Goal: Transaction & Acquisition: Purchase product/service

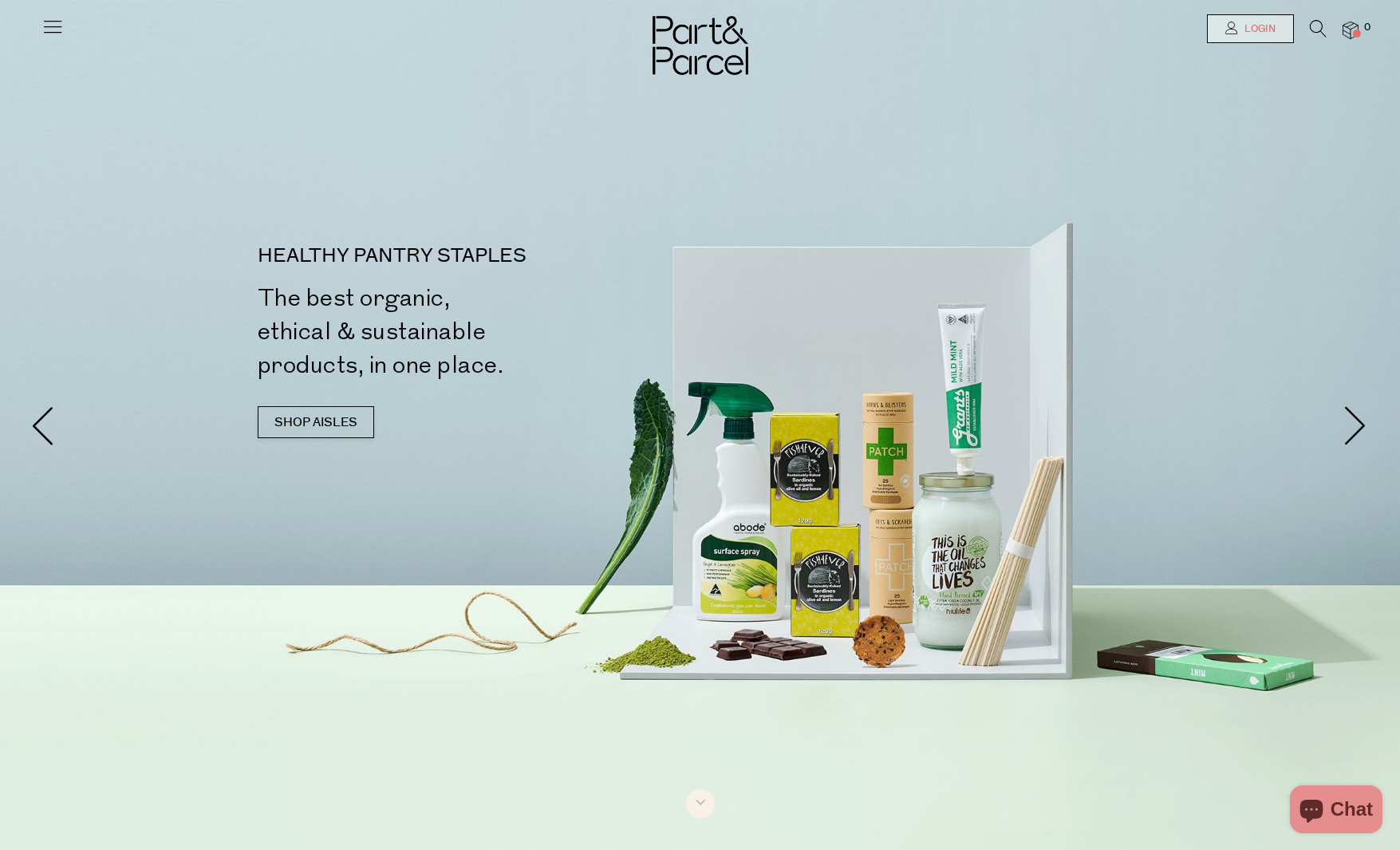
click at [1220, 30] on link "Login" at bounding box center [1250, 29] width 87 height 29
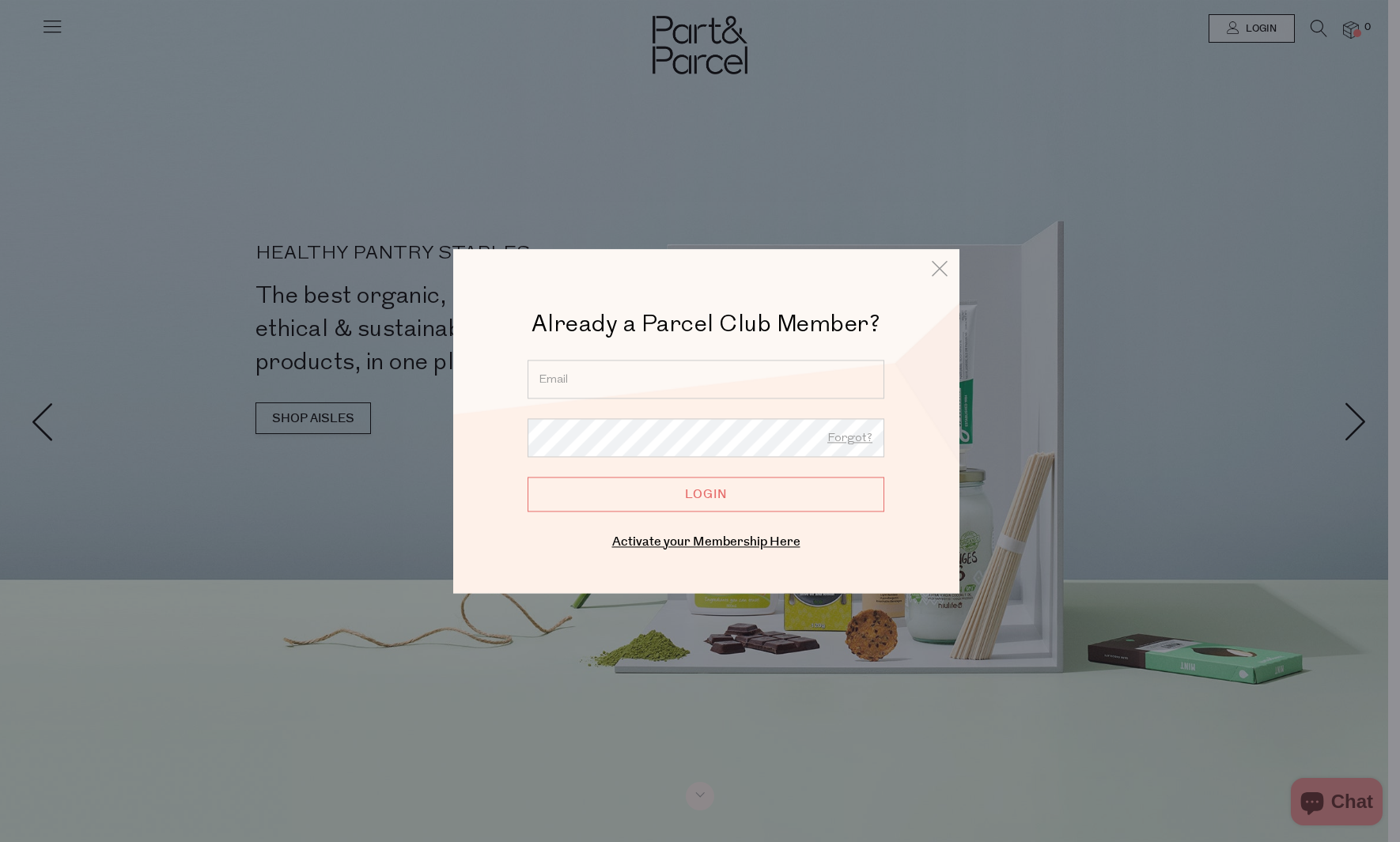
click at [669, 374] on input "email" at bounding box center [705, 379] width 356 height 39
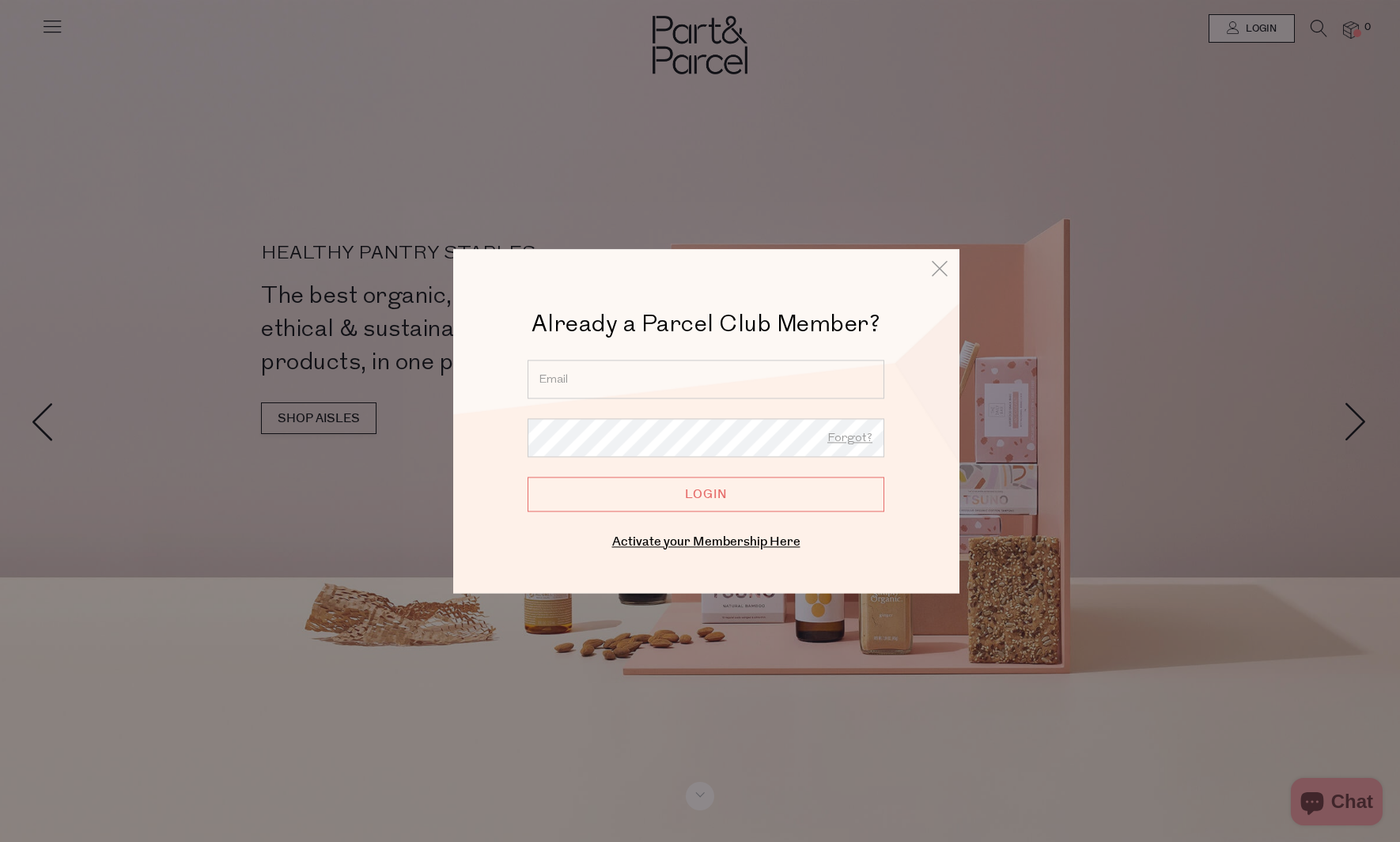
type input "[EMAIL_ADDRESS][DOMAIN_NAME]"
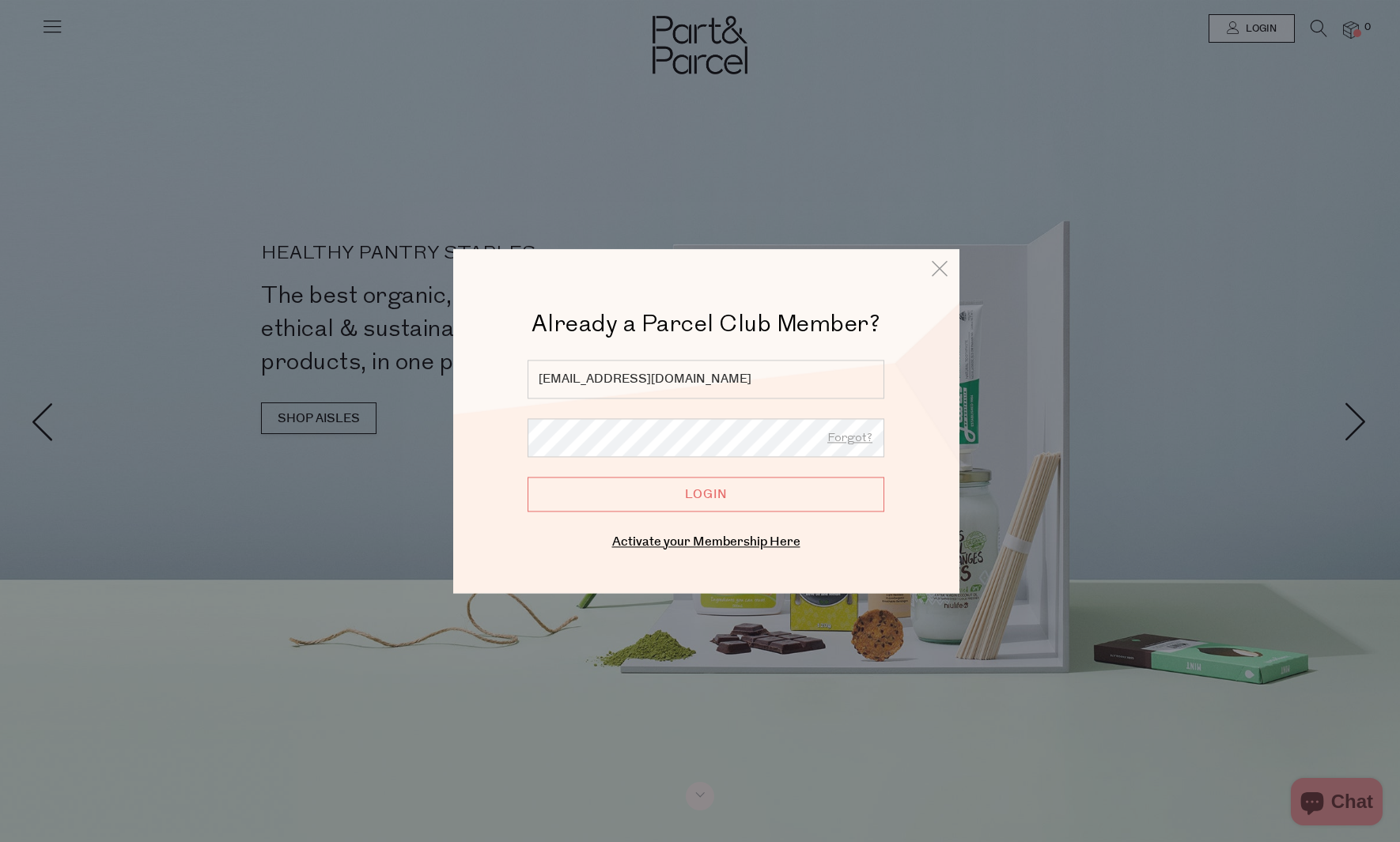
click at [527, 477] on input "Login" at bounding box center [705, 493] width 356 height 35
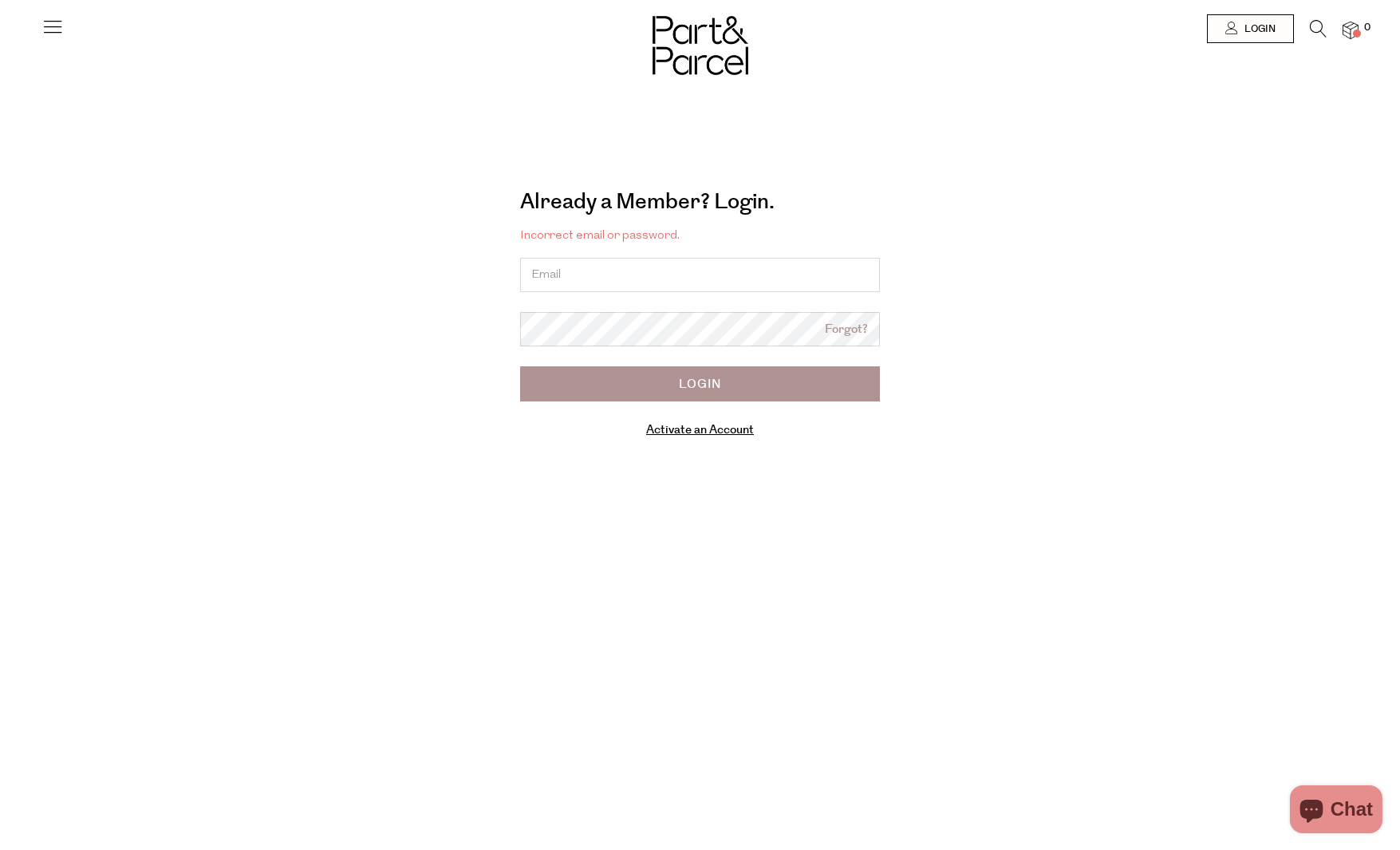
click at [719, 433] on link "Activate an Account" at bounding box center [699, 430] width 108 height 17
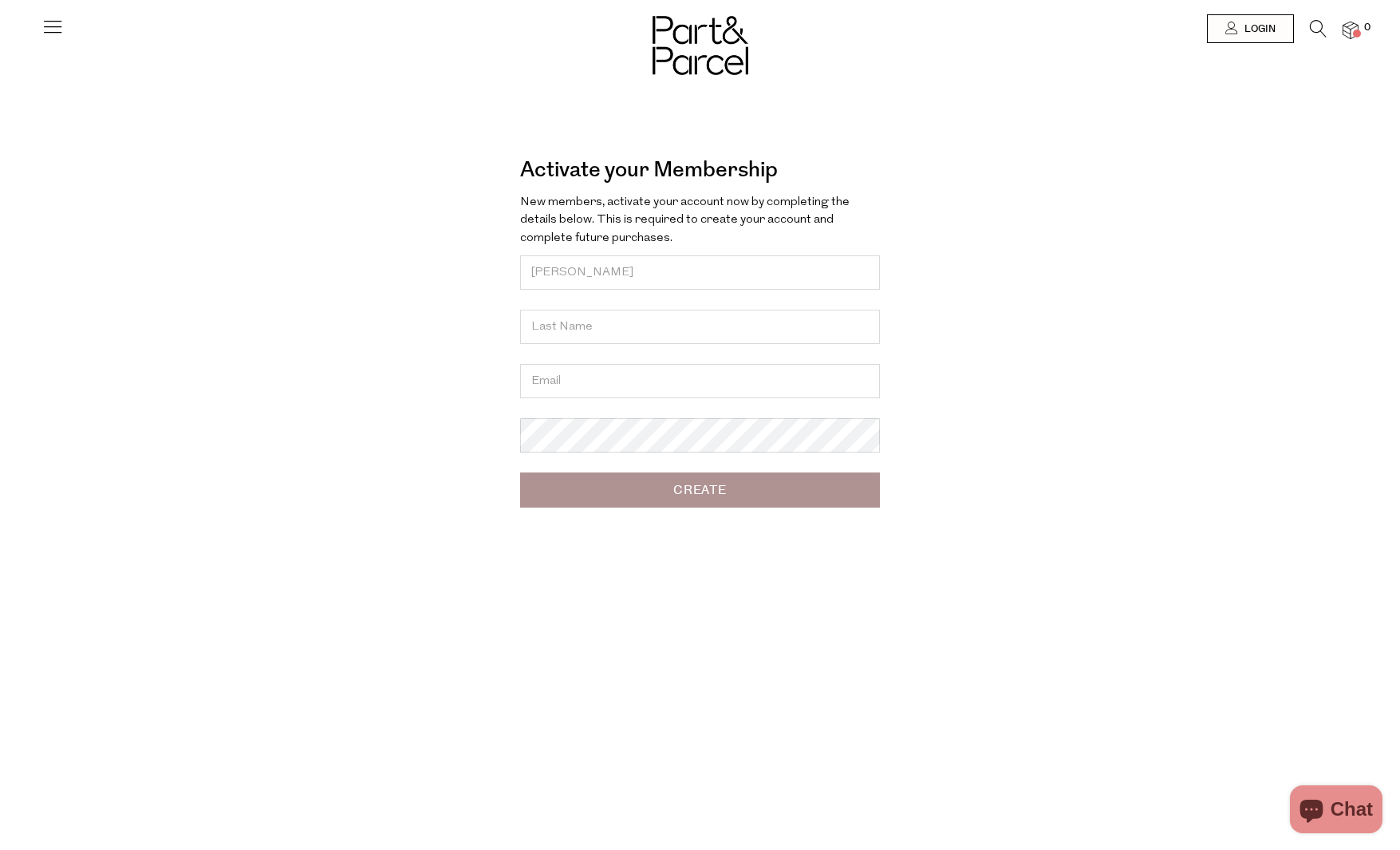
type input "Rhea"
type input "Townsend"
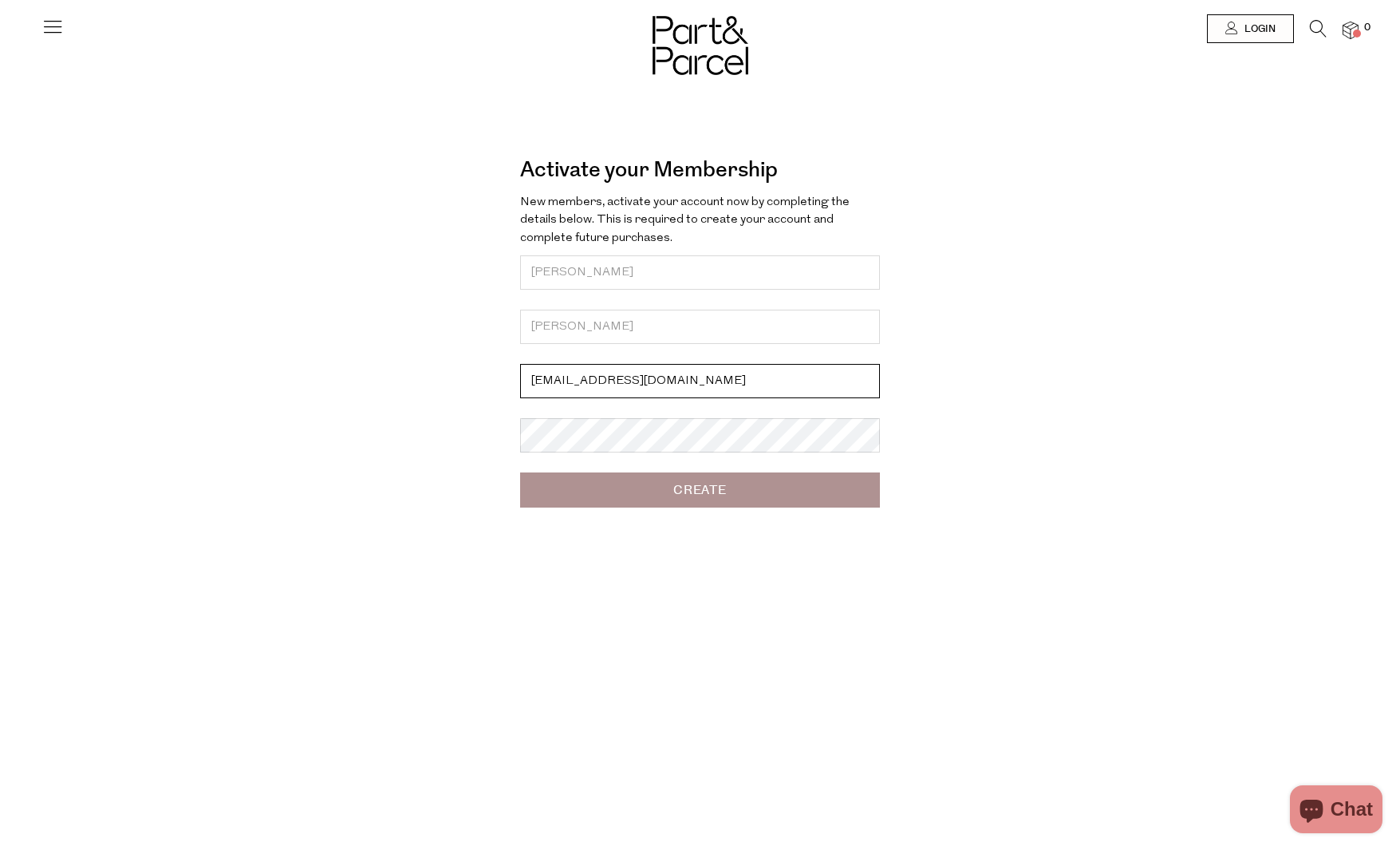
type input "[EMAIL_ADDRESS][DOMAIN_NAME]"
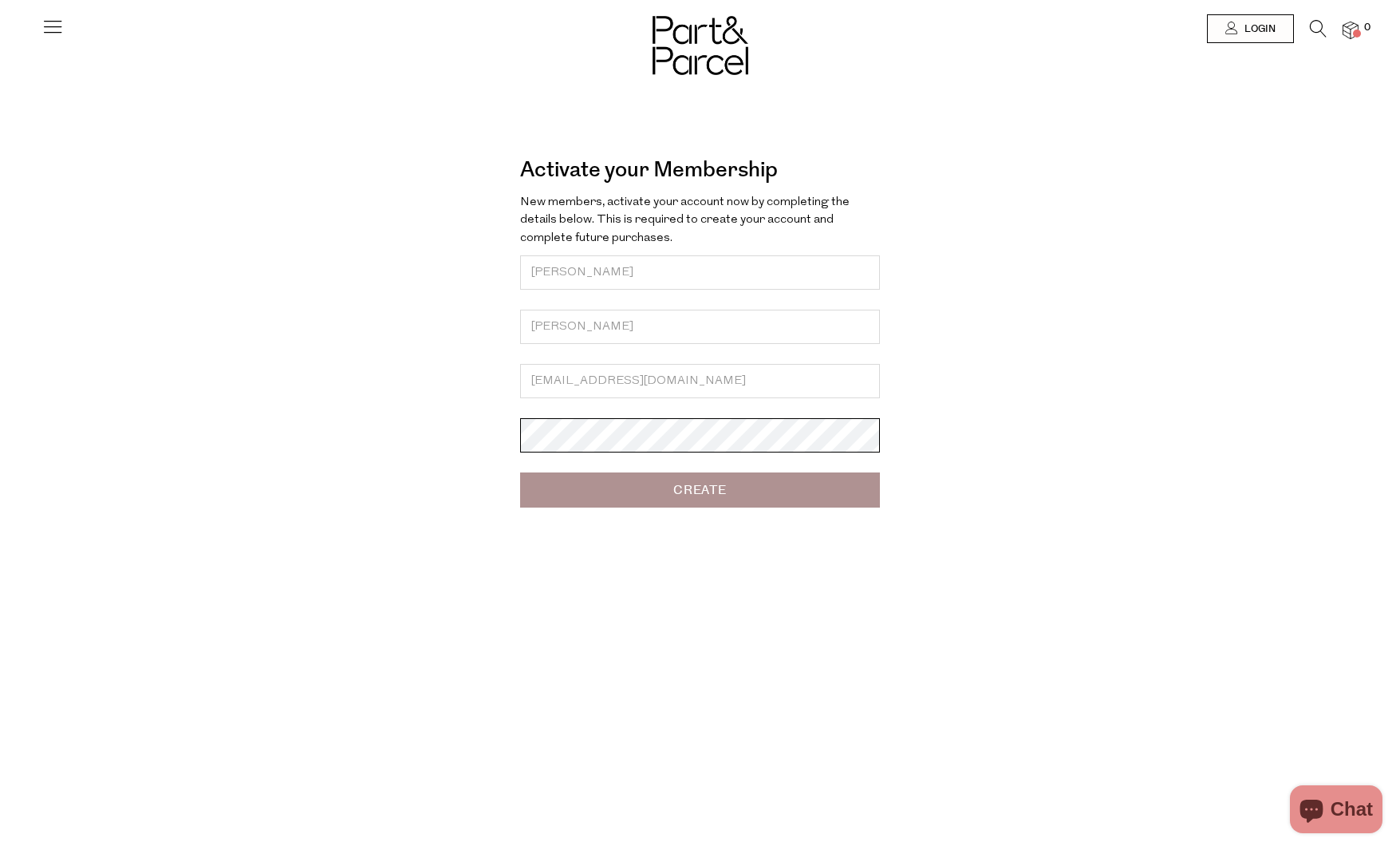
click at [520, 473] on input "Create" at bounding box center [699, 490] width 359 height 35
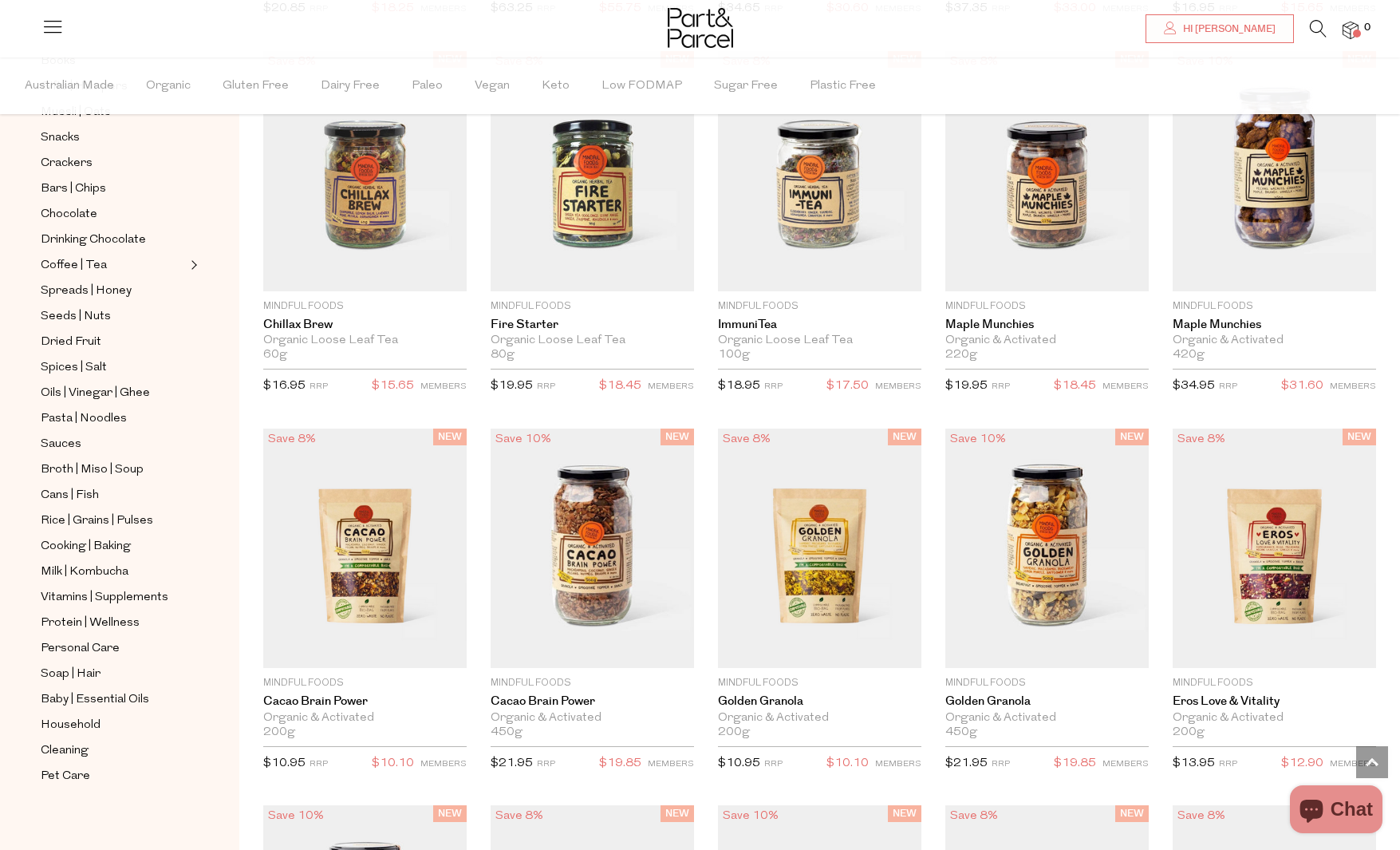
scroll to position [270, 0]
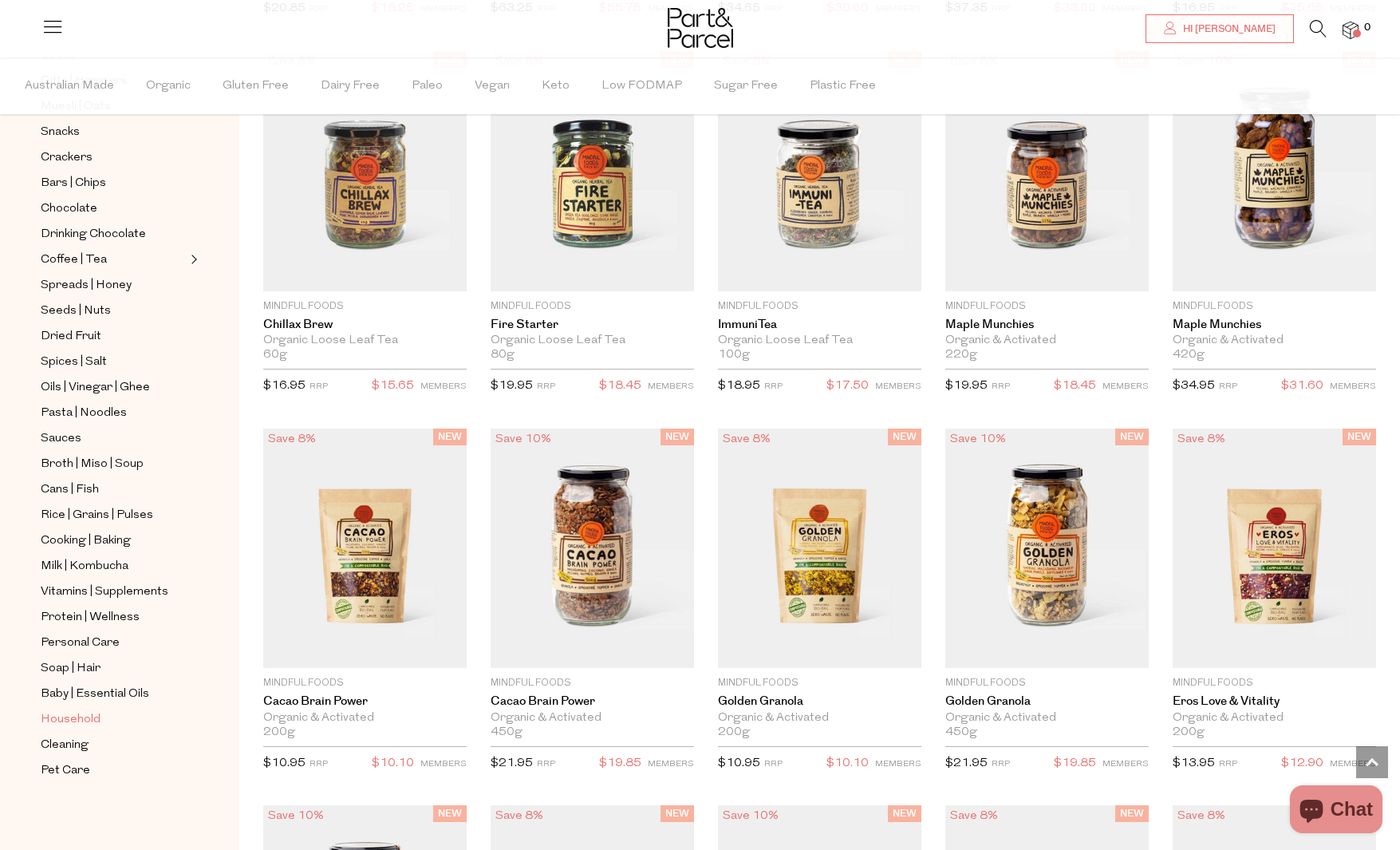
click at [76, 719] on span "Household" at bounding box center [71, 720] width 59 height 20
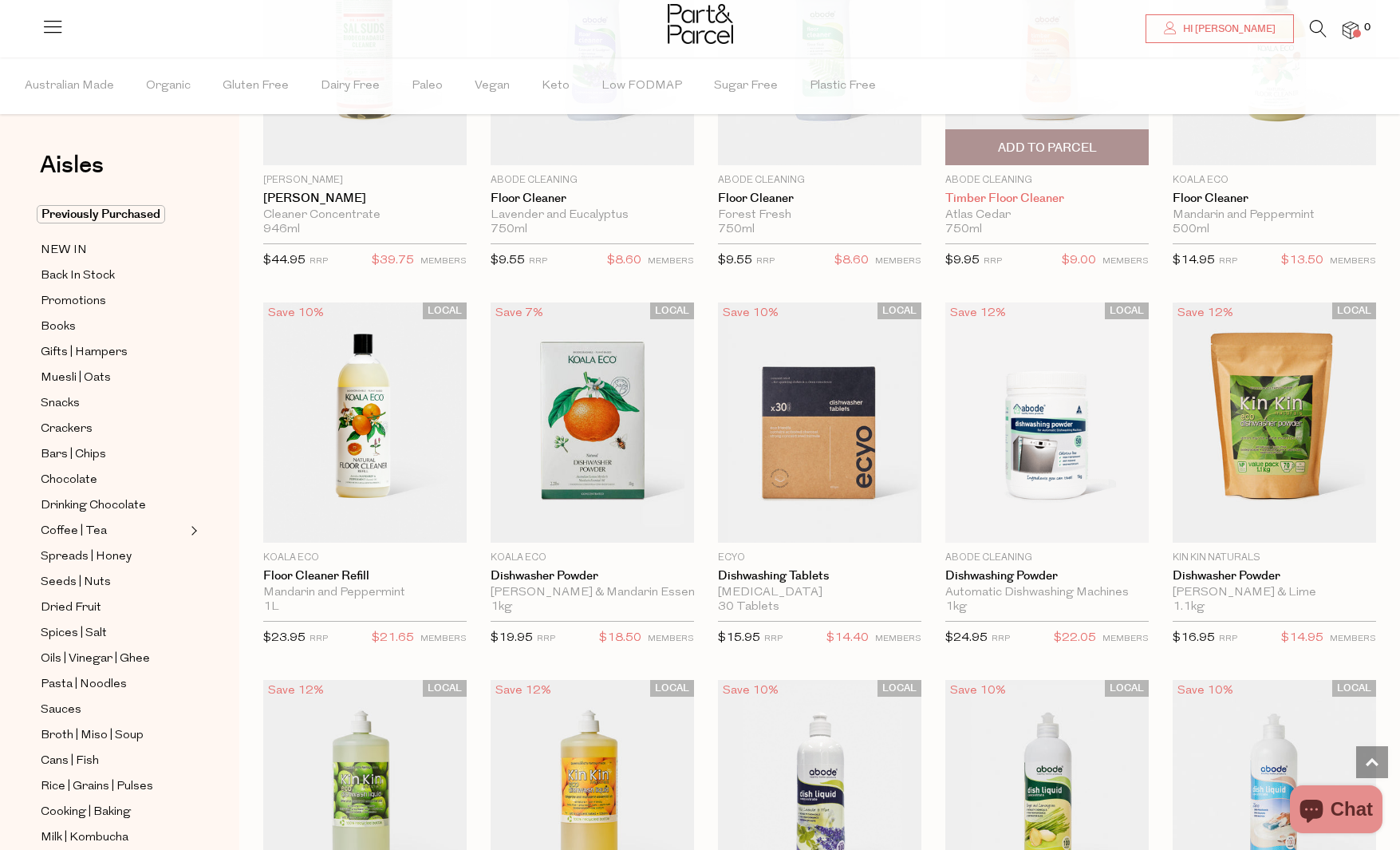
scroll to position [1833, 0]
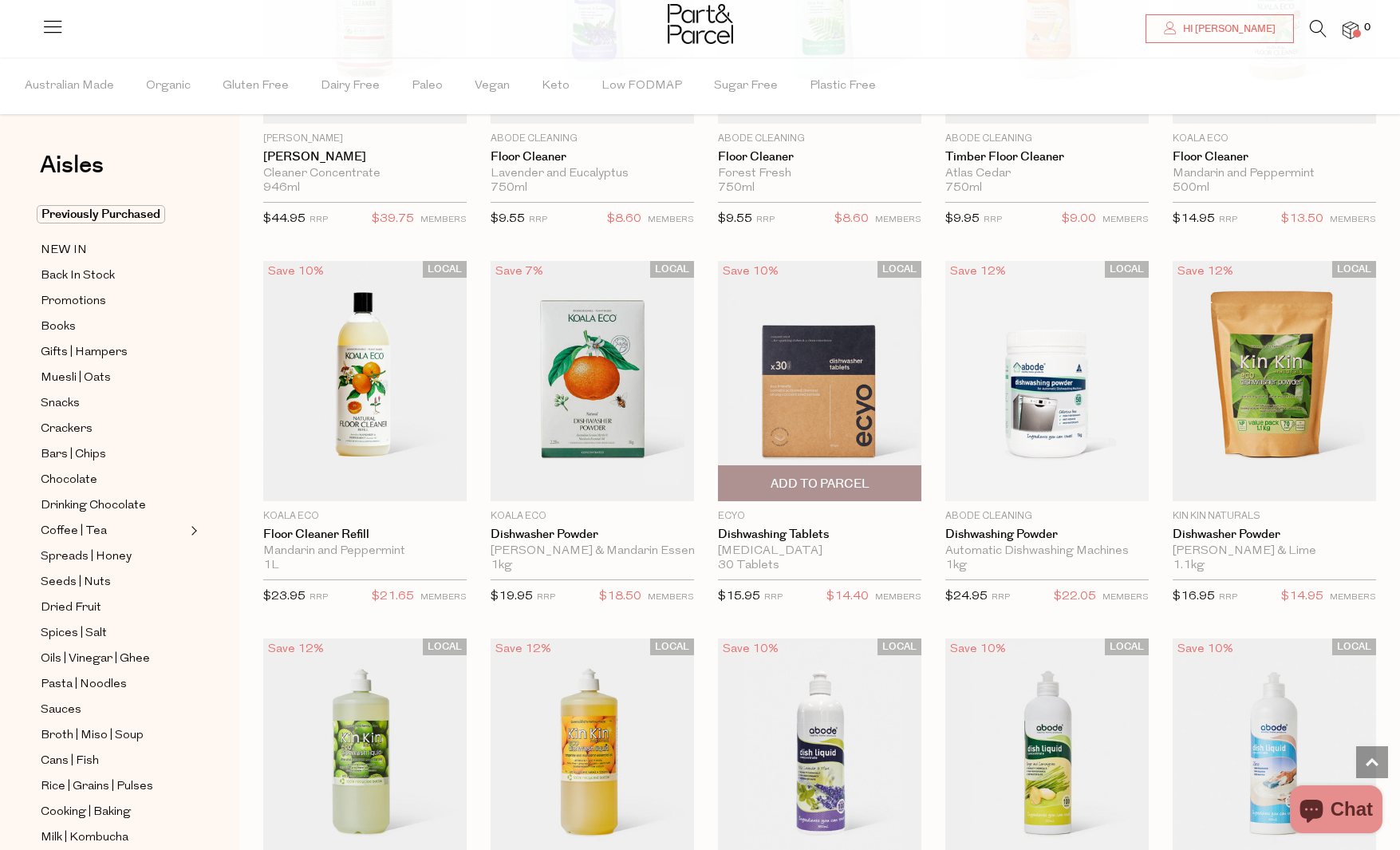
click at [837, 479] on span "Add To Parcel" at bounding box center [820, 484] width 99 height 17
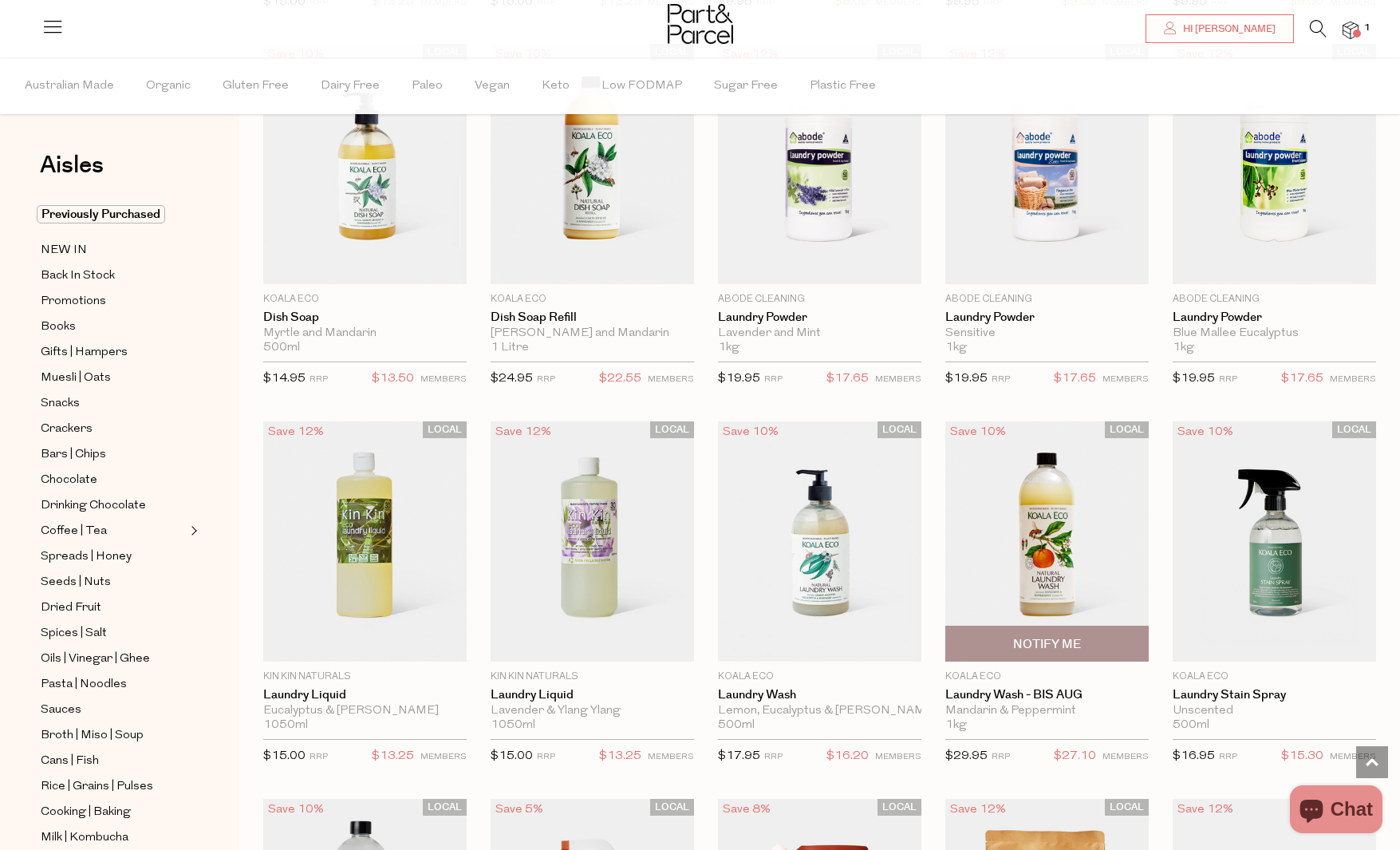
scroll to position [2834, 0]
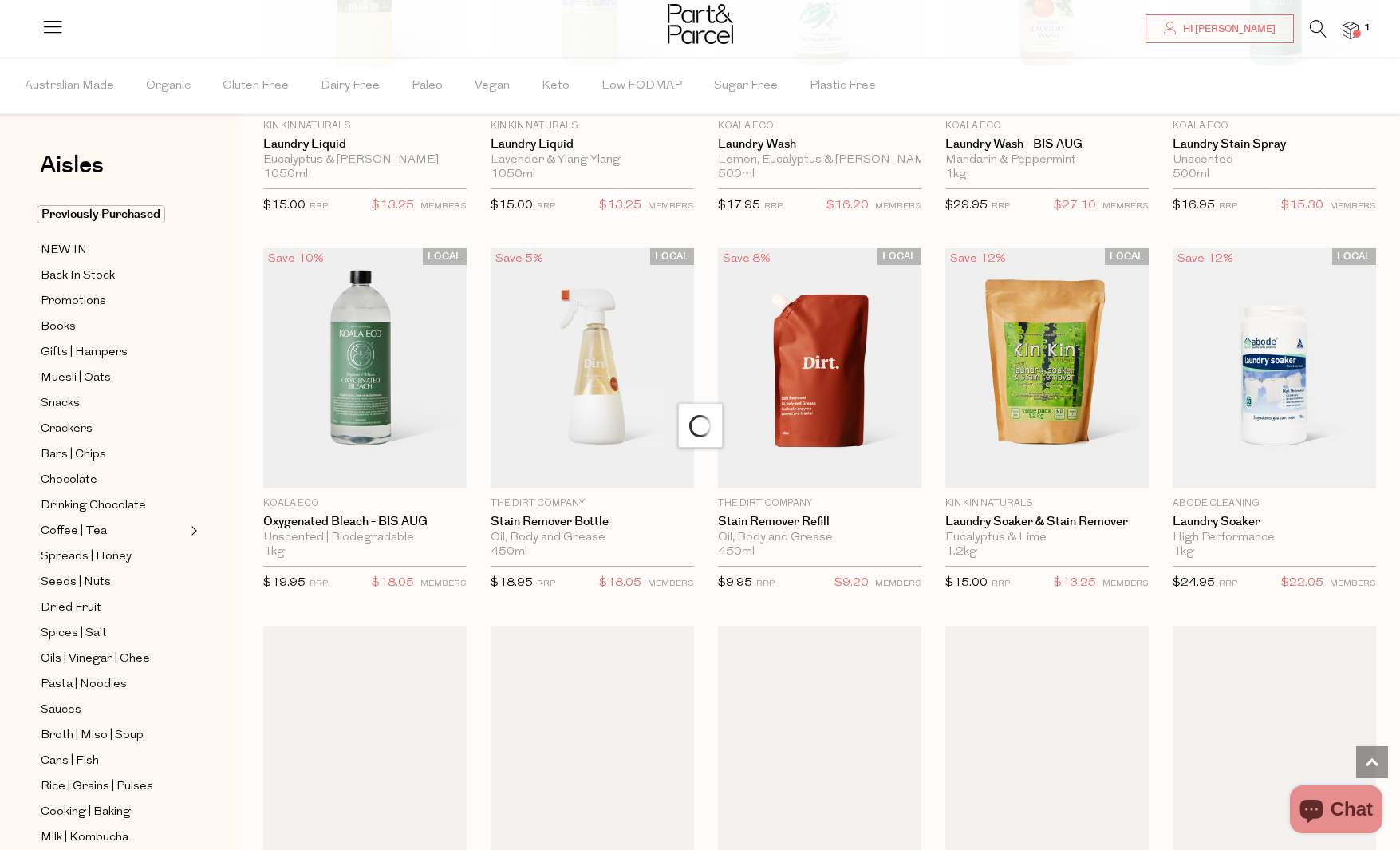
scroll to position [3358, 0]
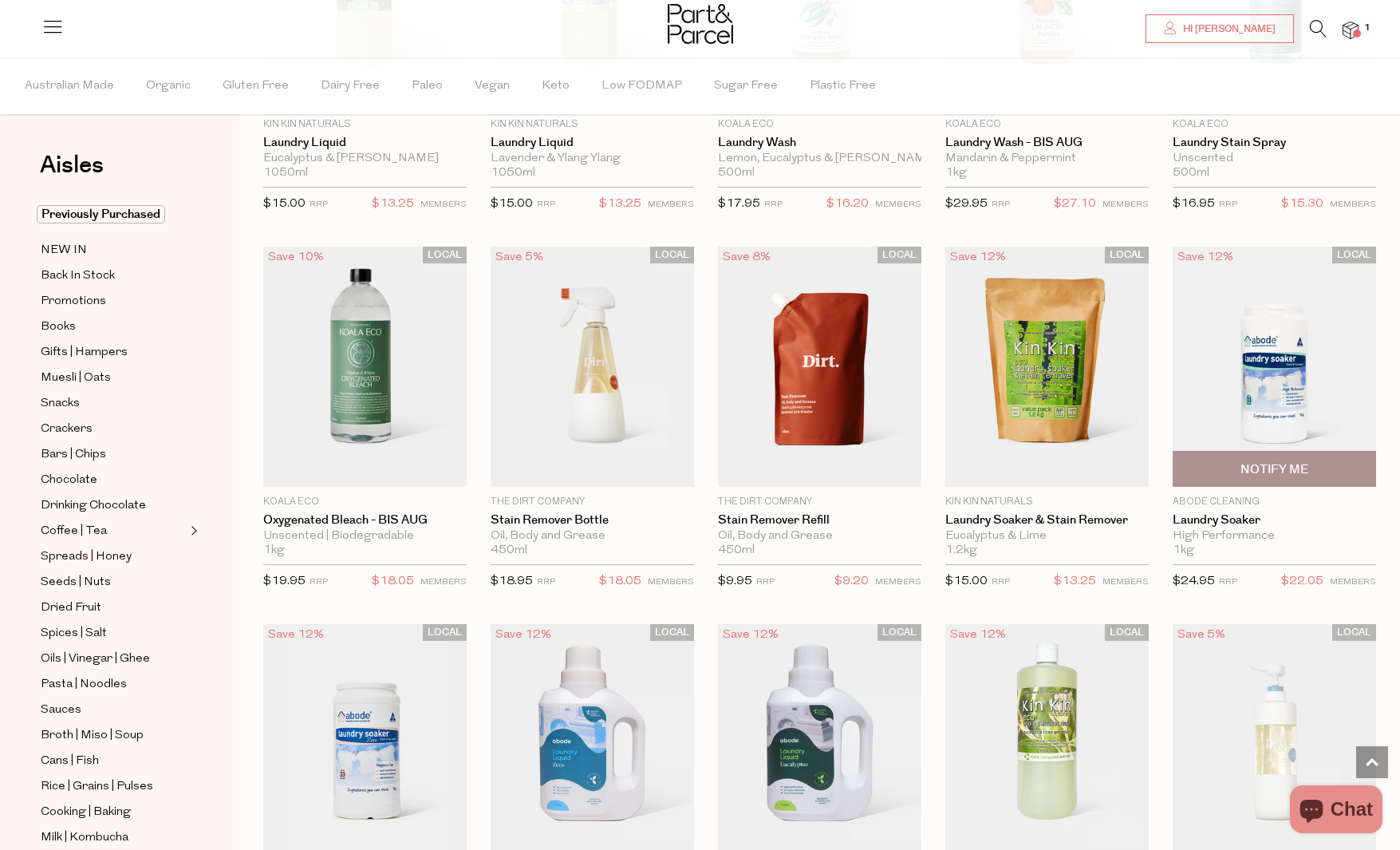
click at [1272, 468] on span "Notify Me" at bounding box center [1274, 470] width 68 height 17
type input "Notify when available"
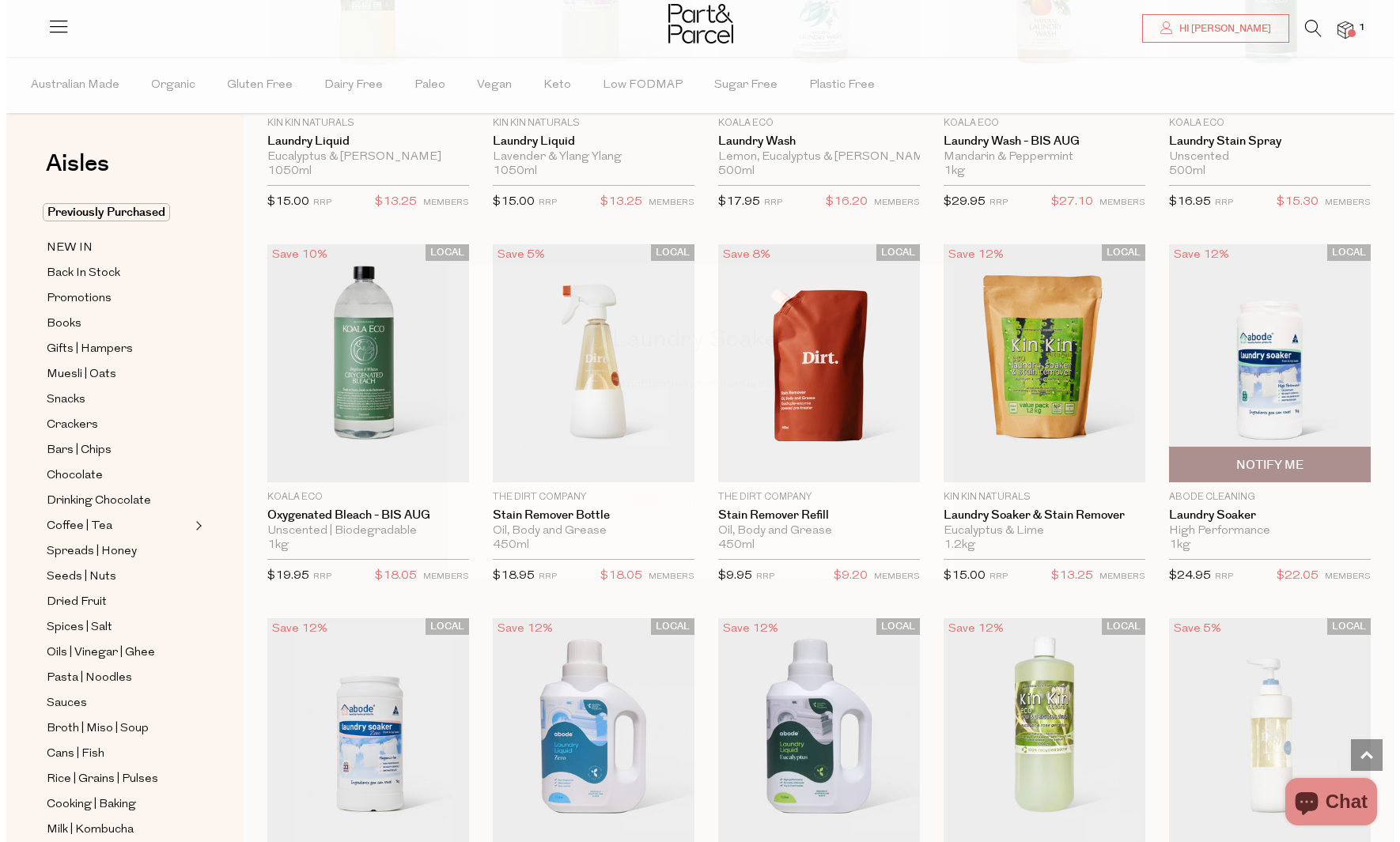
scroll to position [3349, 0]
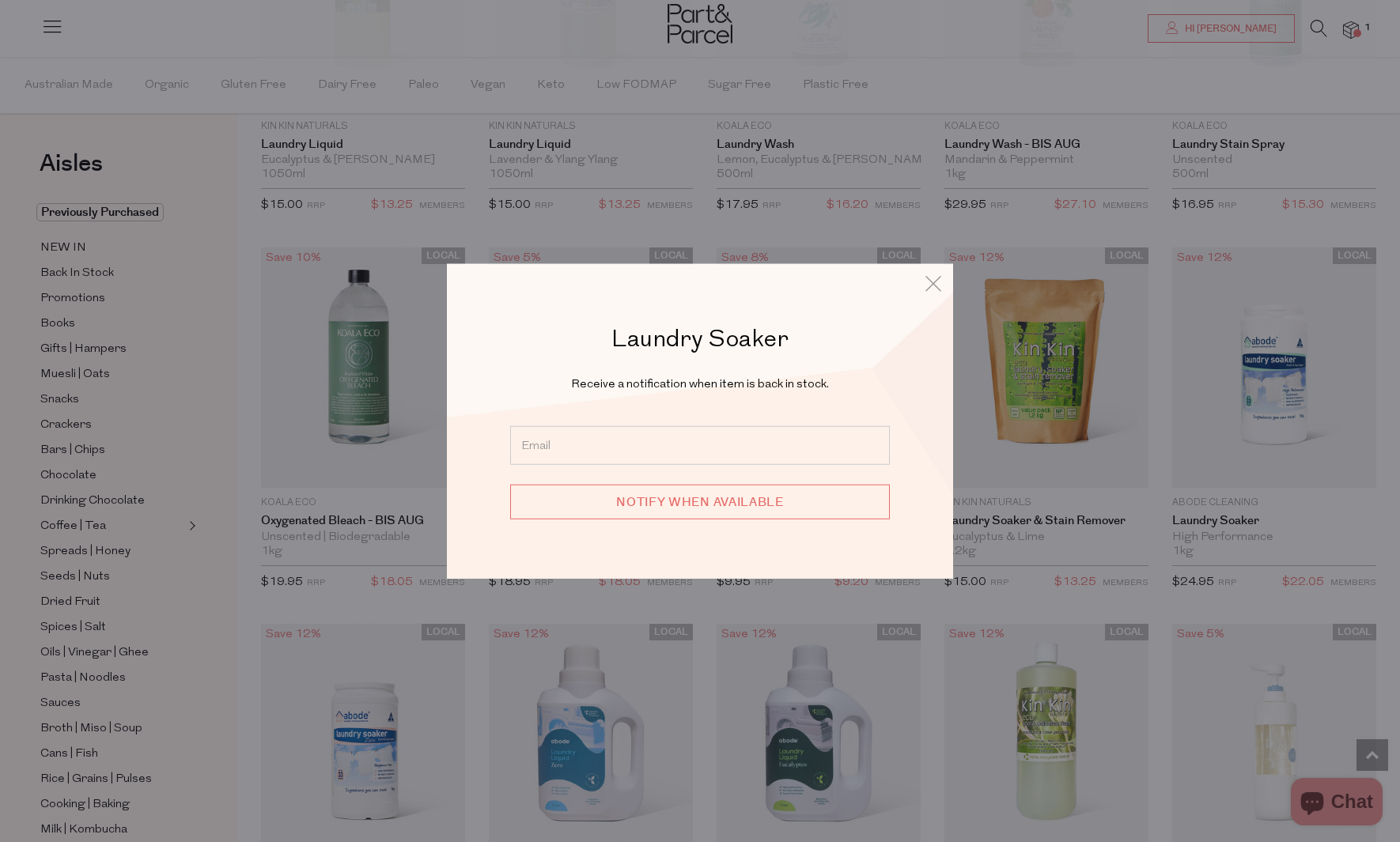
click at [764, 443] on input "email" at bounding box center [700, 445] width 380 height 39
type input "rhea_townsend@hotmail.com"
click at [745, 497] on input "Notify when available" at bounding box center [700, 501] width 380 height 35
type input "We will be in touch"
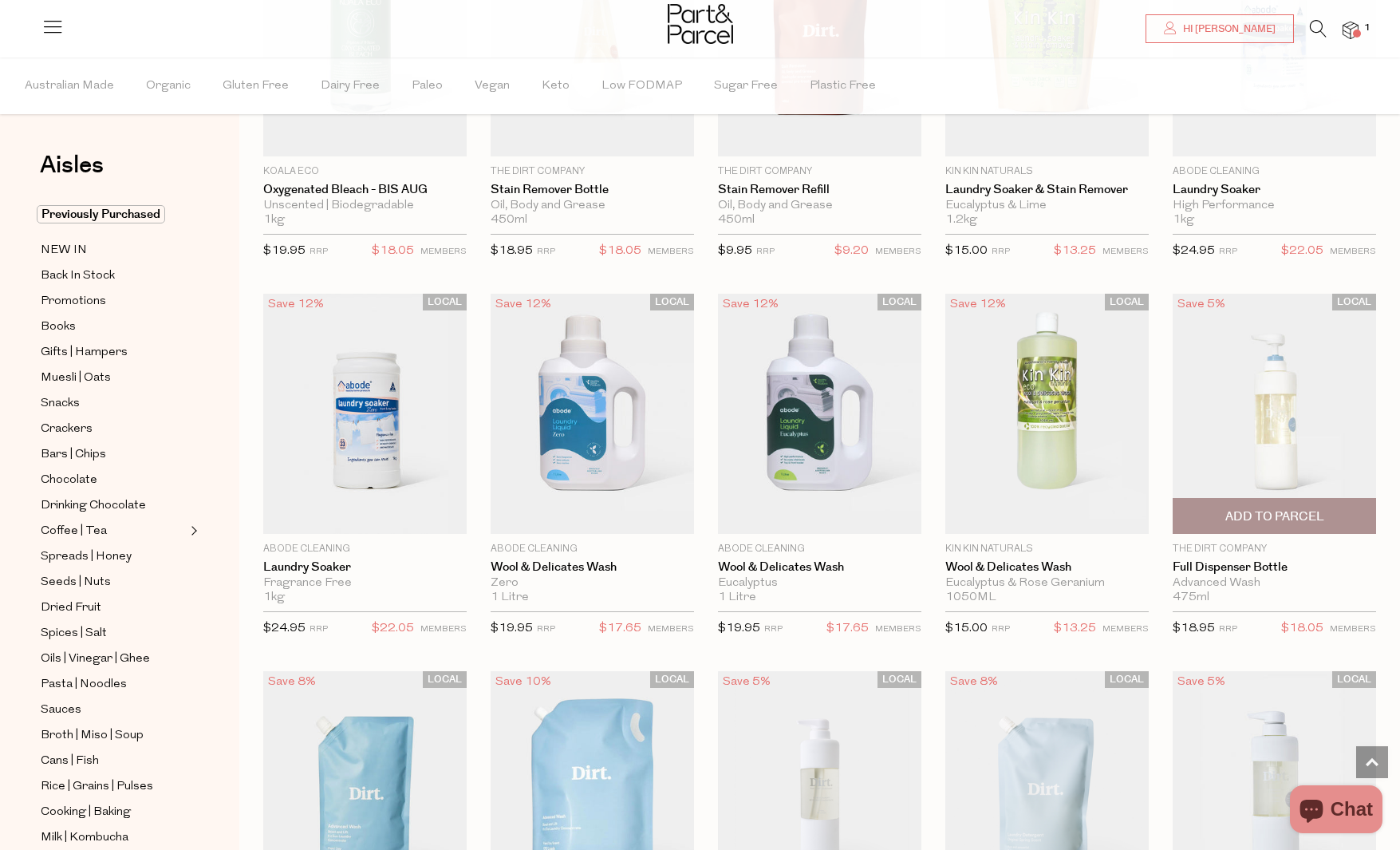
scroll to position [3732, 0]
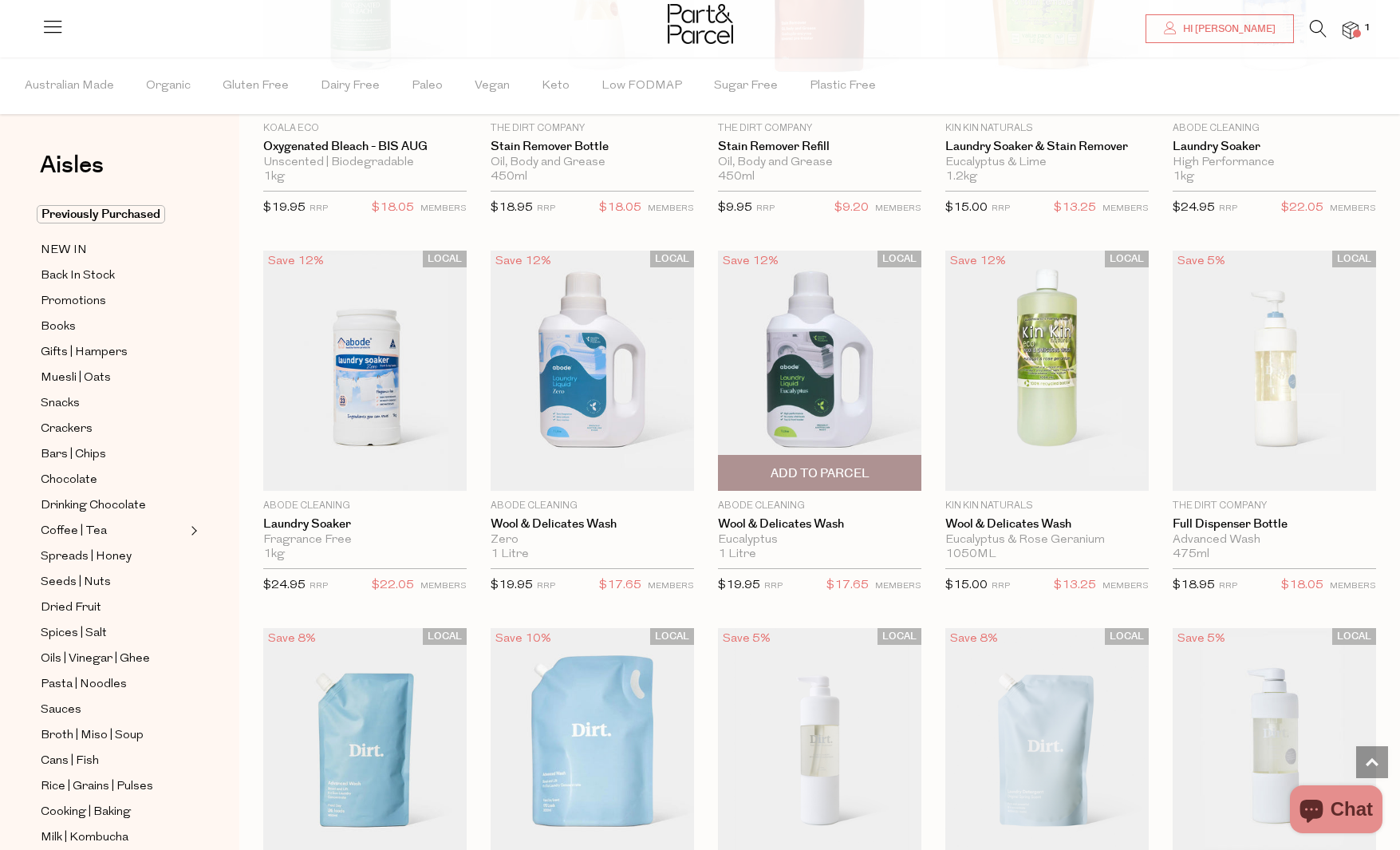
click at [877, 465] on span "Add To Parcel" at bounding box center [820, 473] width 194 height 34
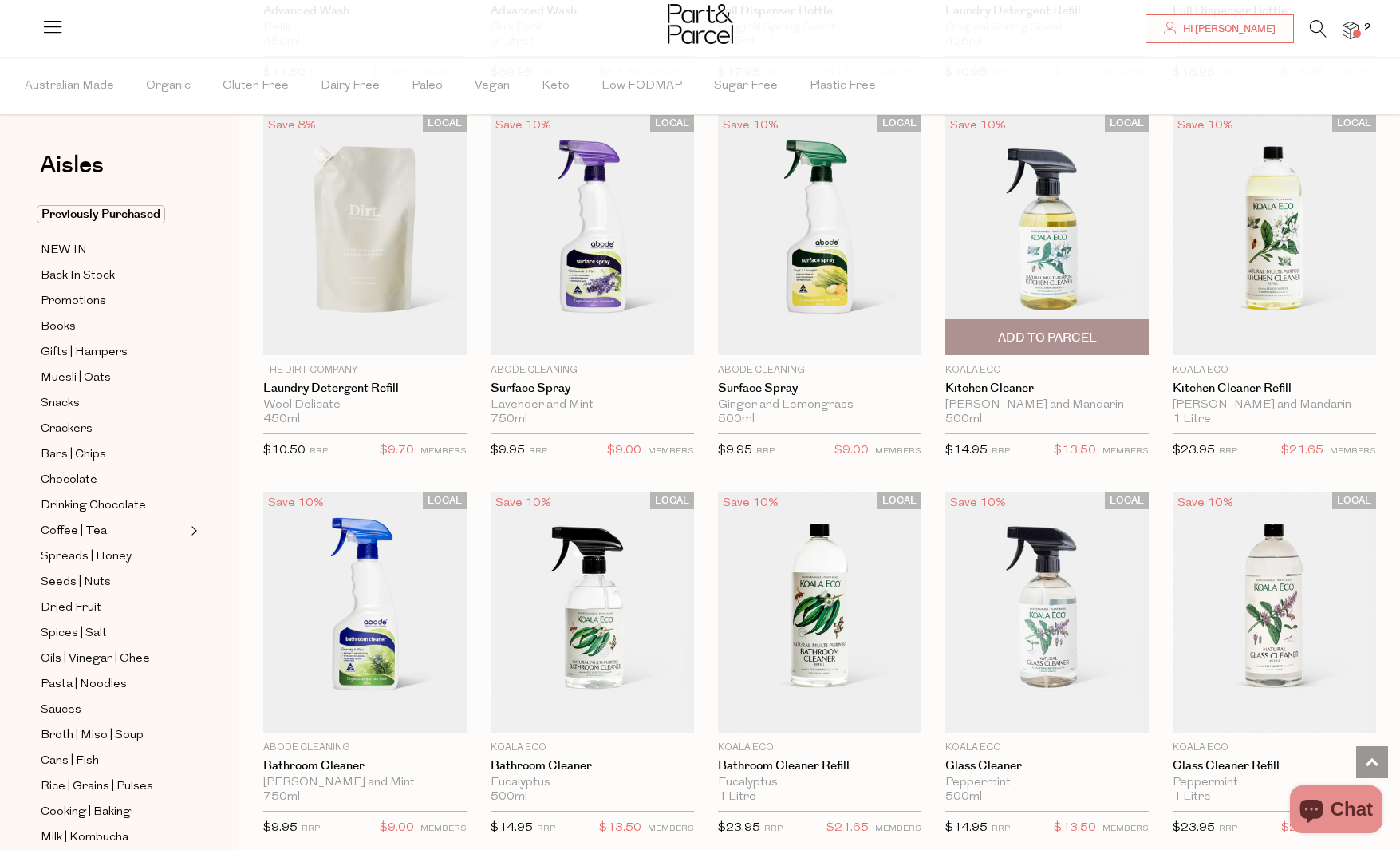
scroll to position [4624, 0]
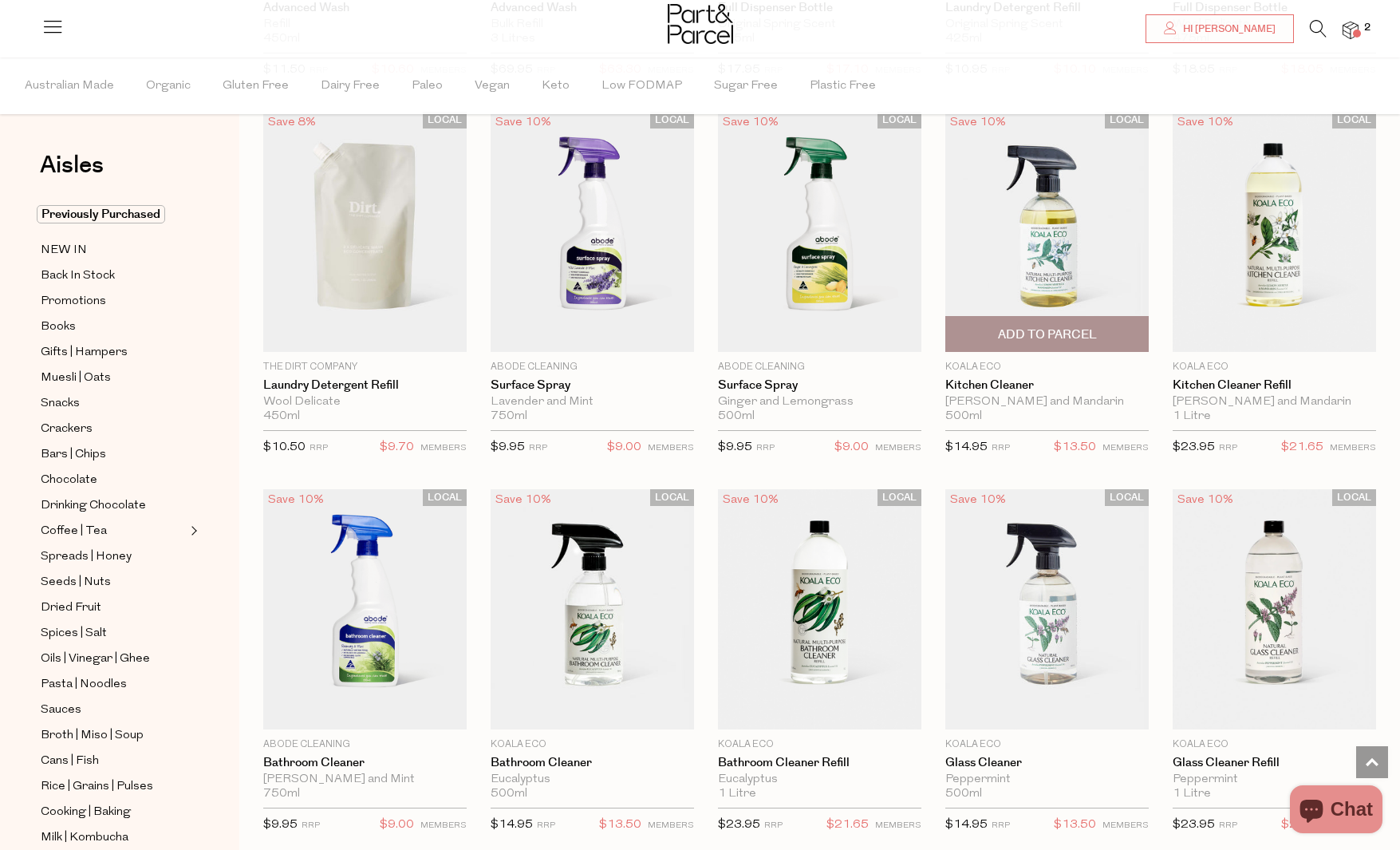
click at [1056, 329] on span "Add To Parcel" at bounding box center [1047, 335] width 99 height 17
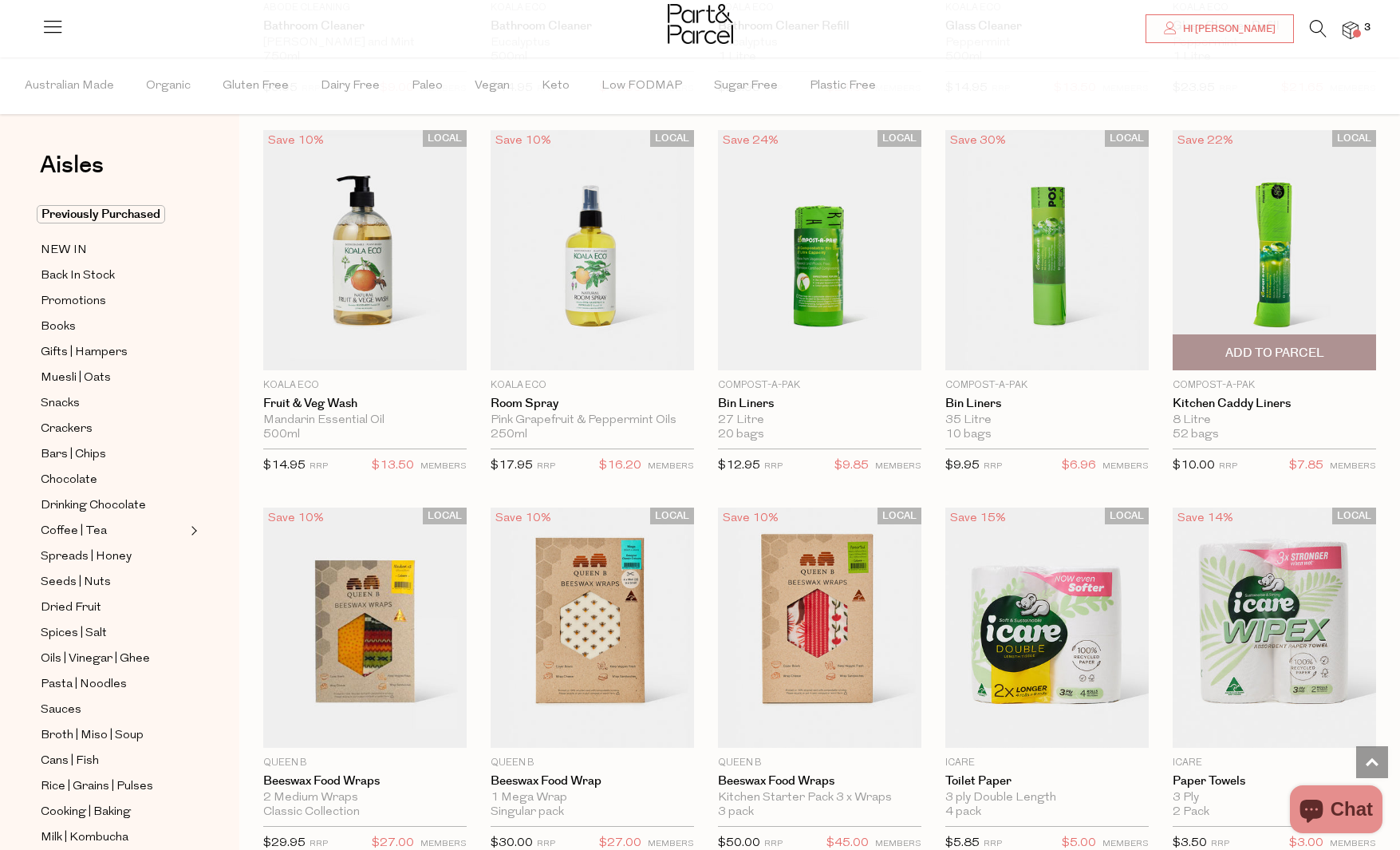
scroll to position [5362, 0]
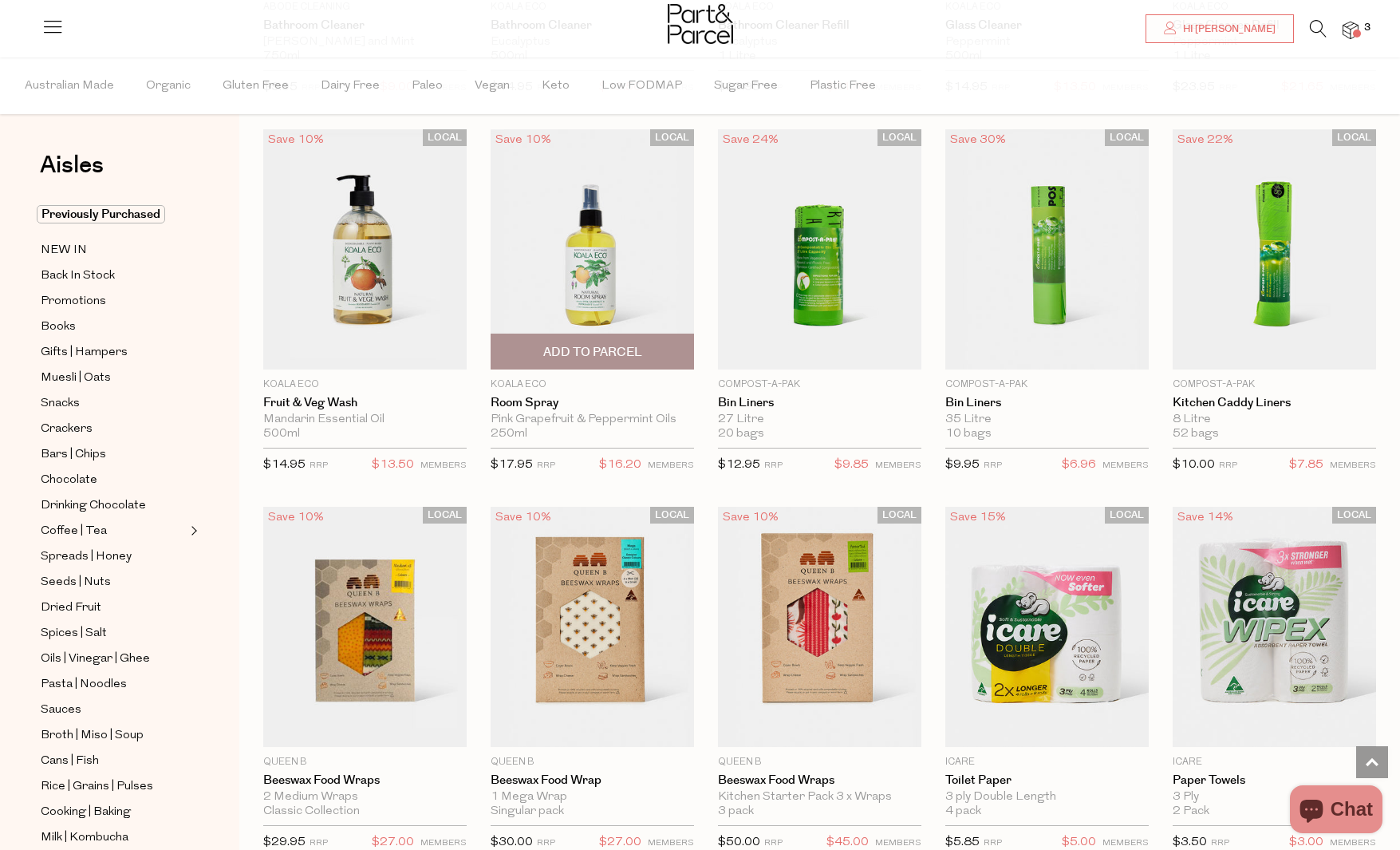
click at [625, 355] on span "Add To Parcel" at bounding box center [592, 353] width 99 height 17
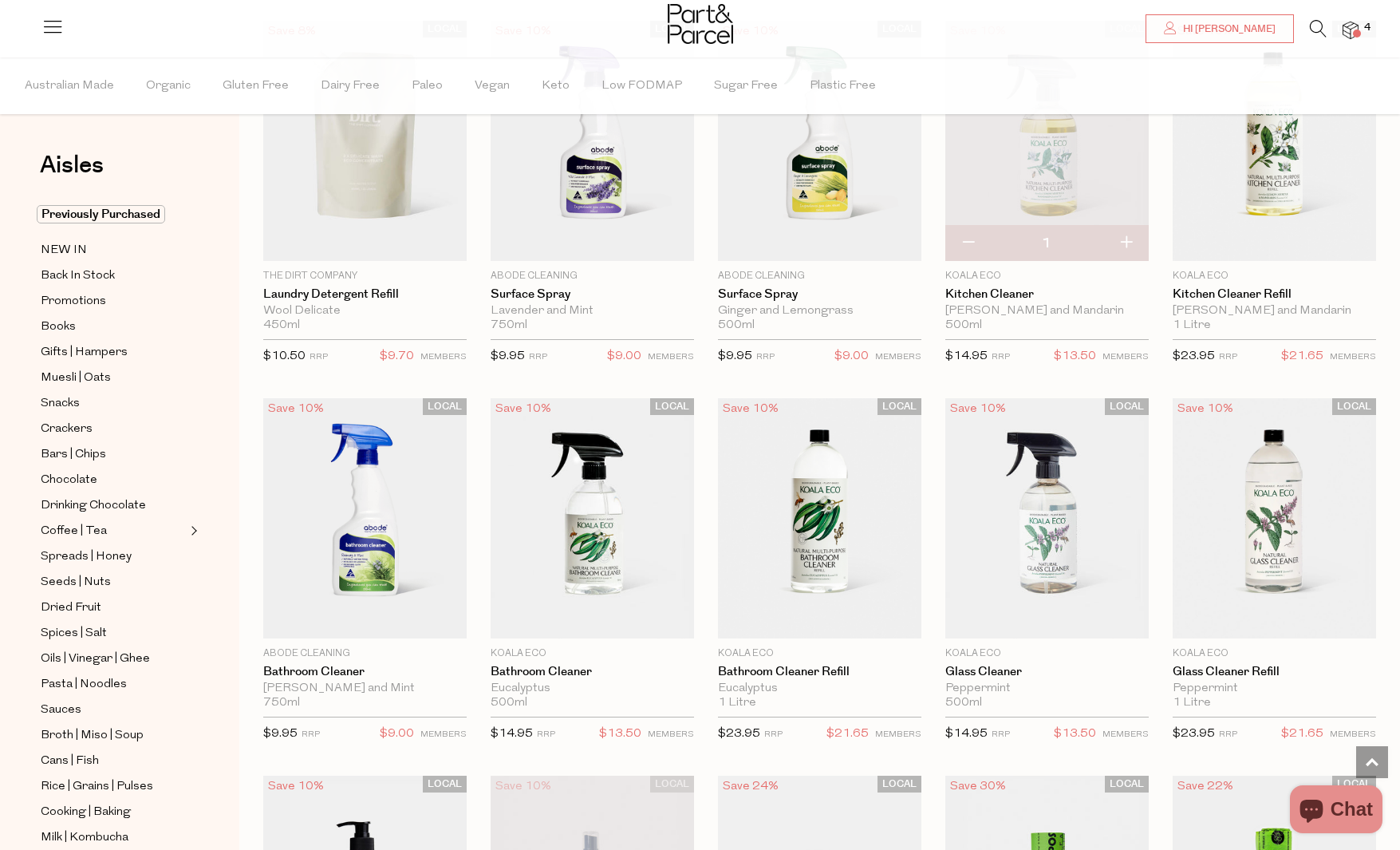
scroll to position [4704, 0]
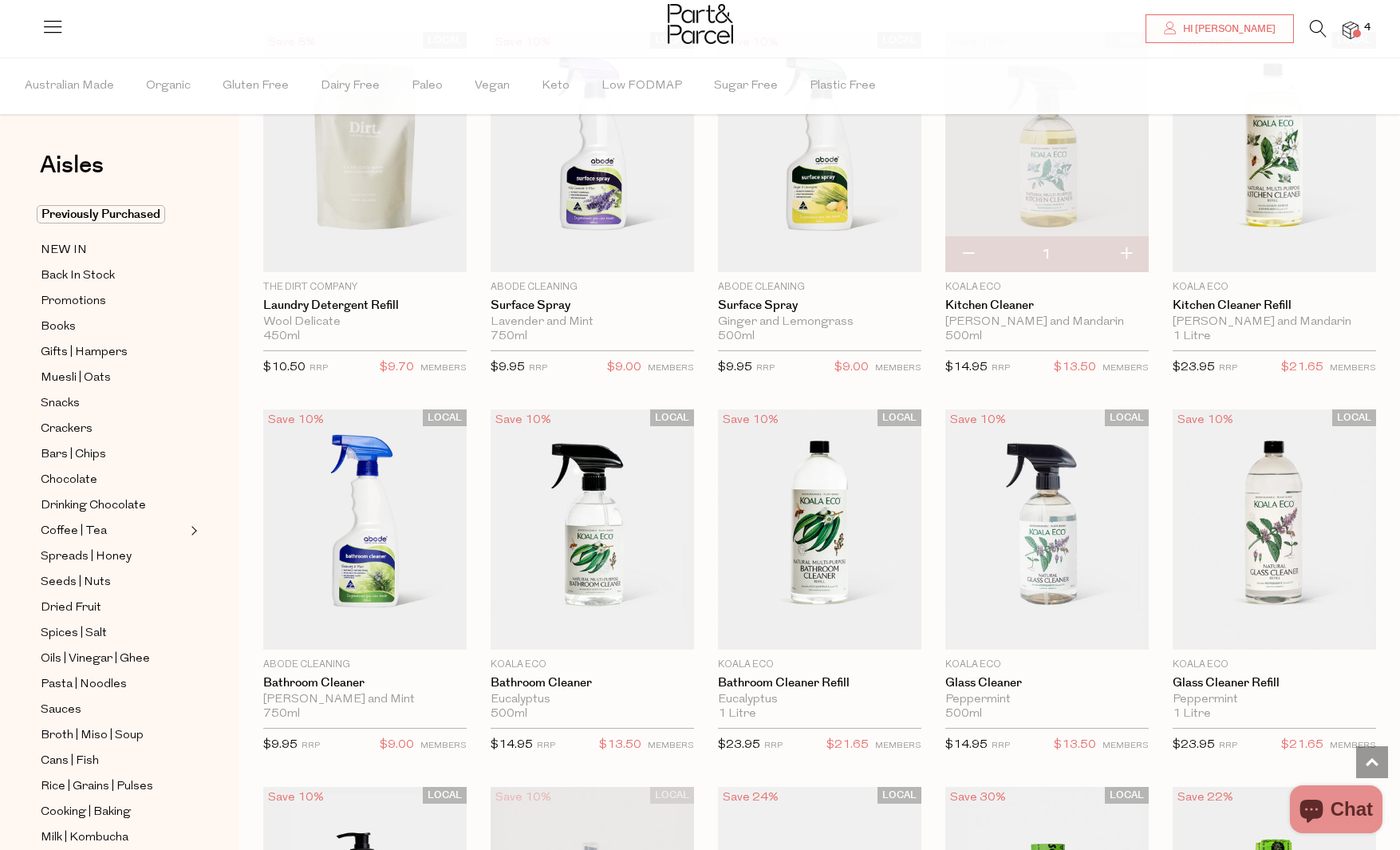
click at [1322, 29] on icon at bounding box center [1318, 28] width 17 height 18
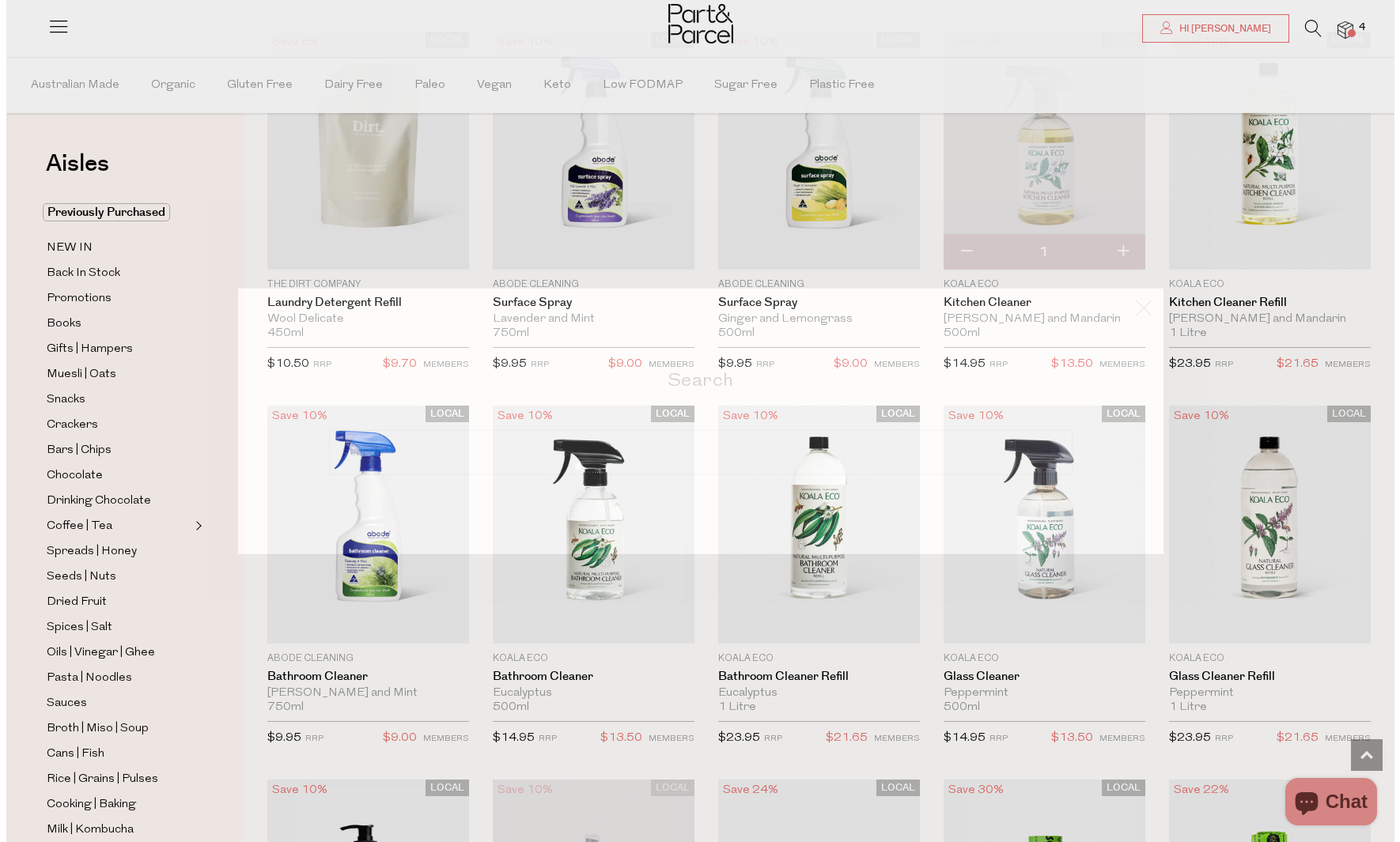
scroll to position [4694, 0]
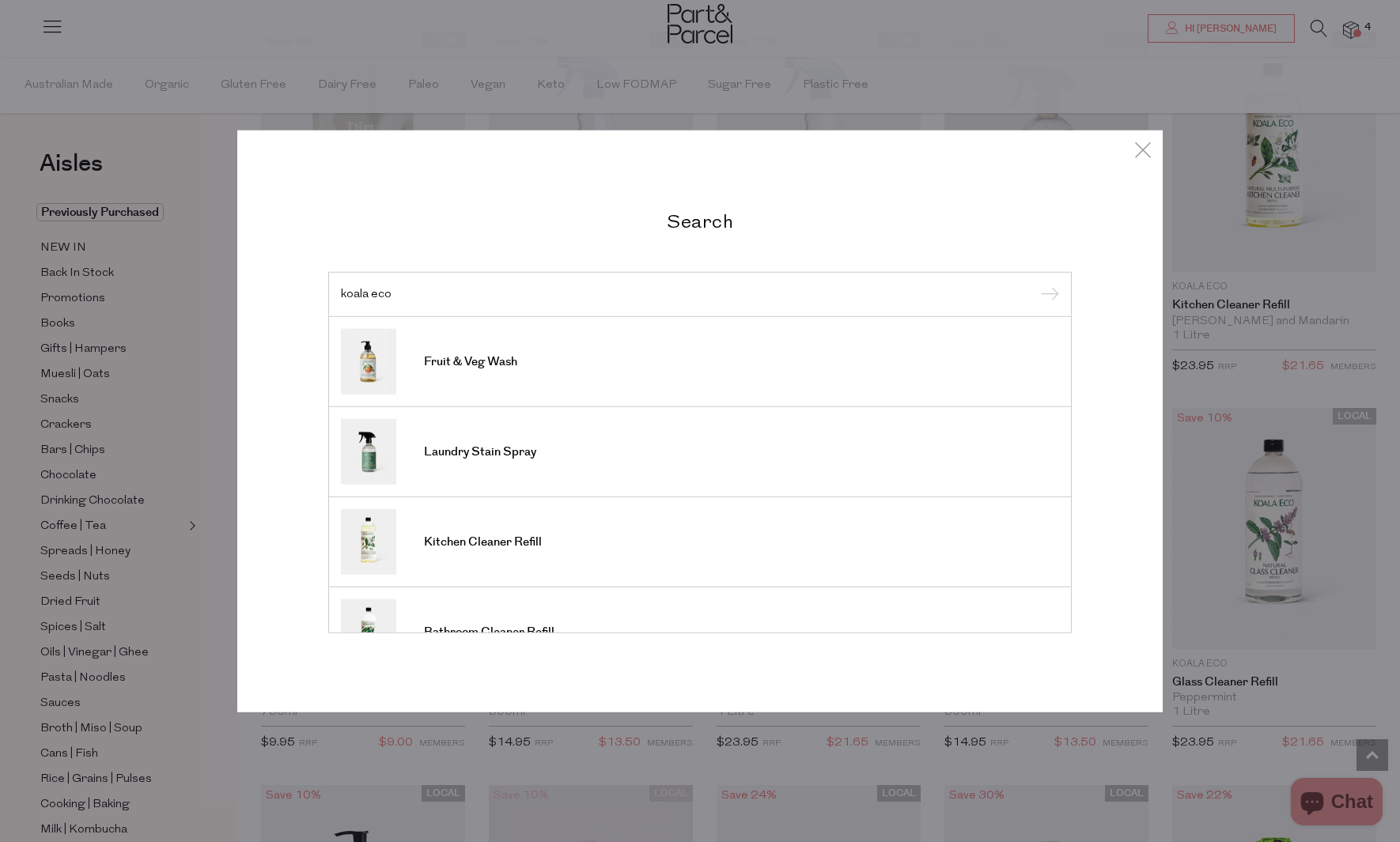
type input "koala eco"
click at [1035, 283] on input "submit" at bounding box center [1047, 295] width 24 height 24
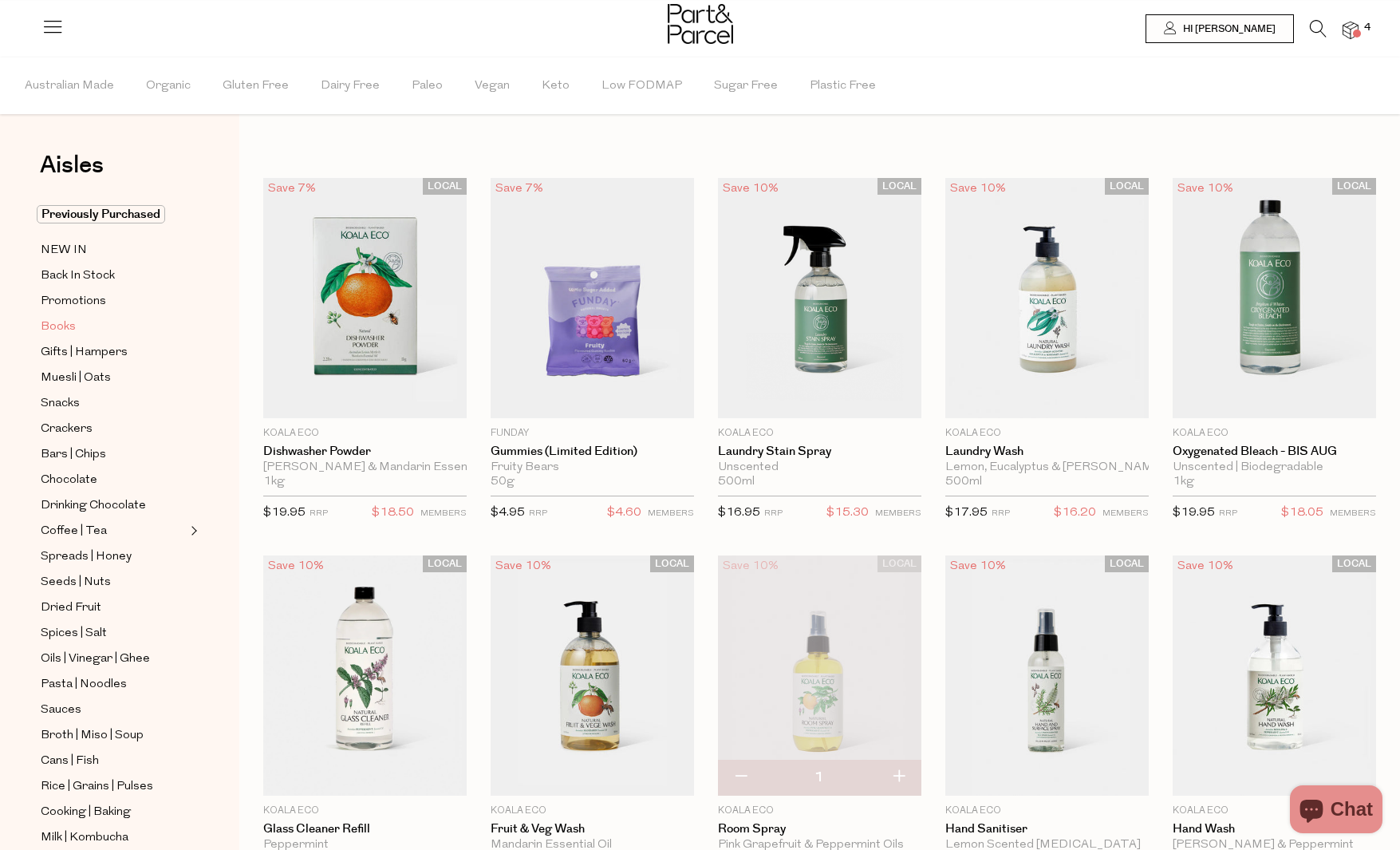
click at [67, 328] on span "Books" at bounding box center [58, 327] width 35 height 20
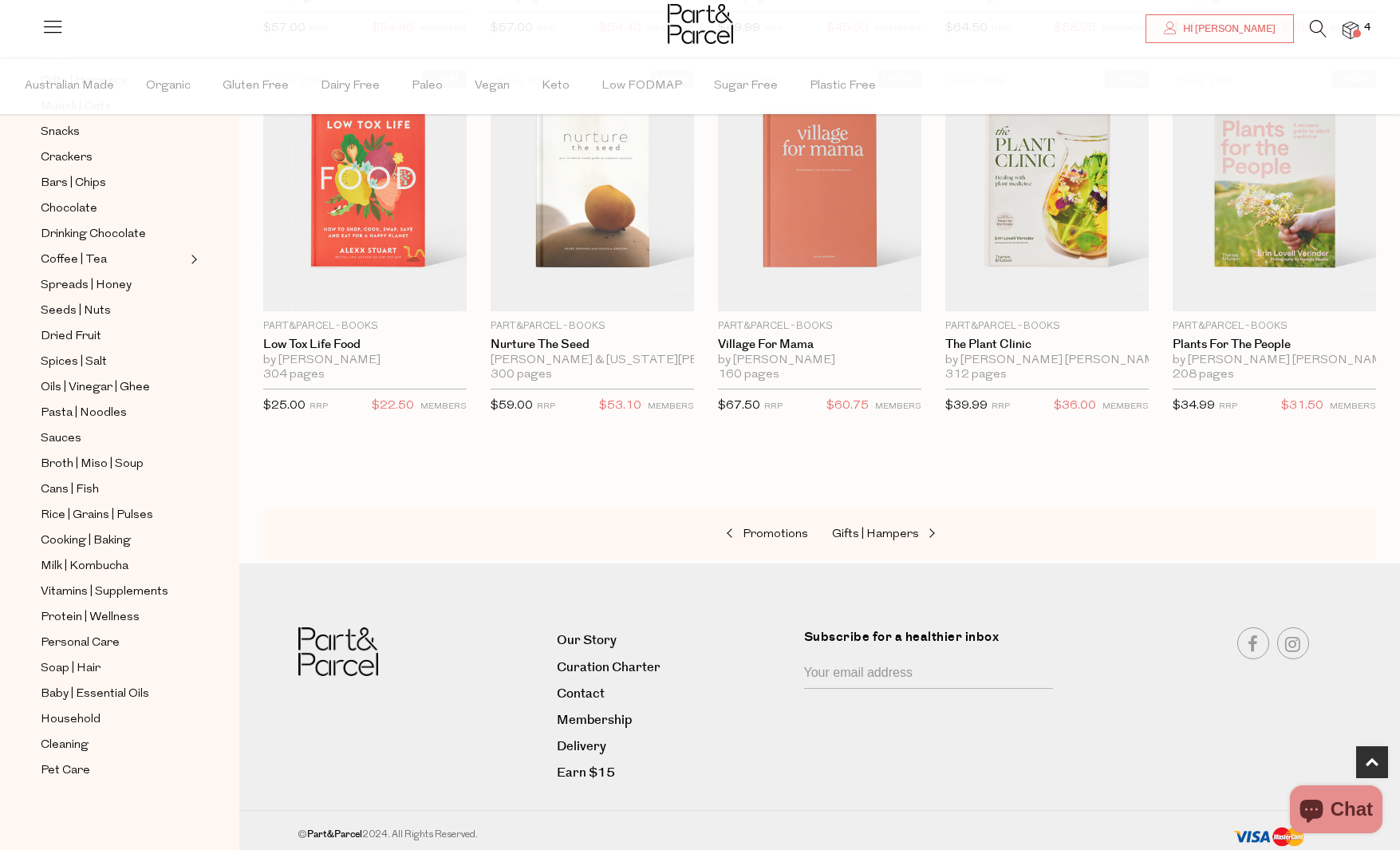
scroll to position [492, 0]
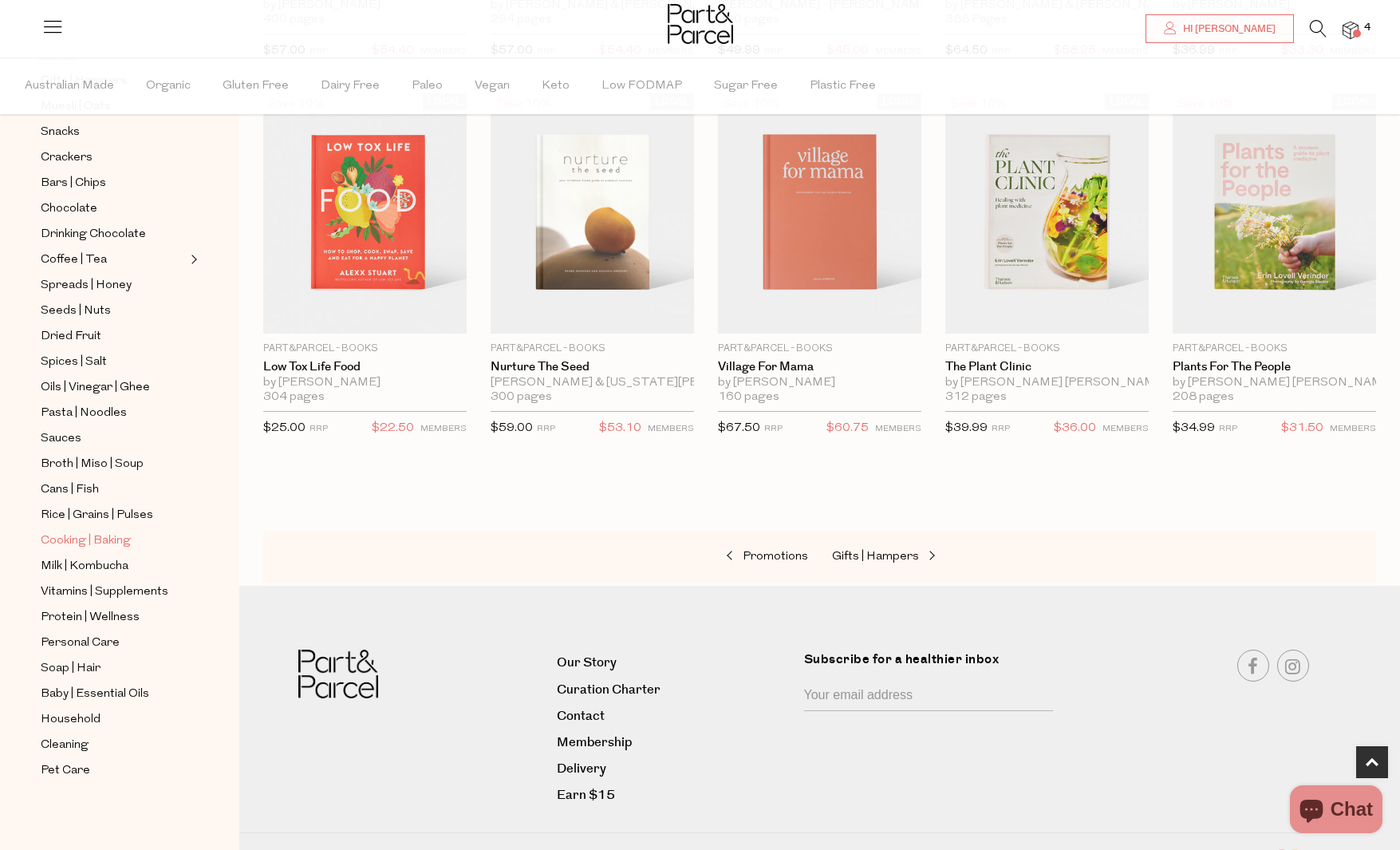
click at [103, 539] on span "Cooking | Baking" at bounding box center [86, 541] width 90 height 20
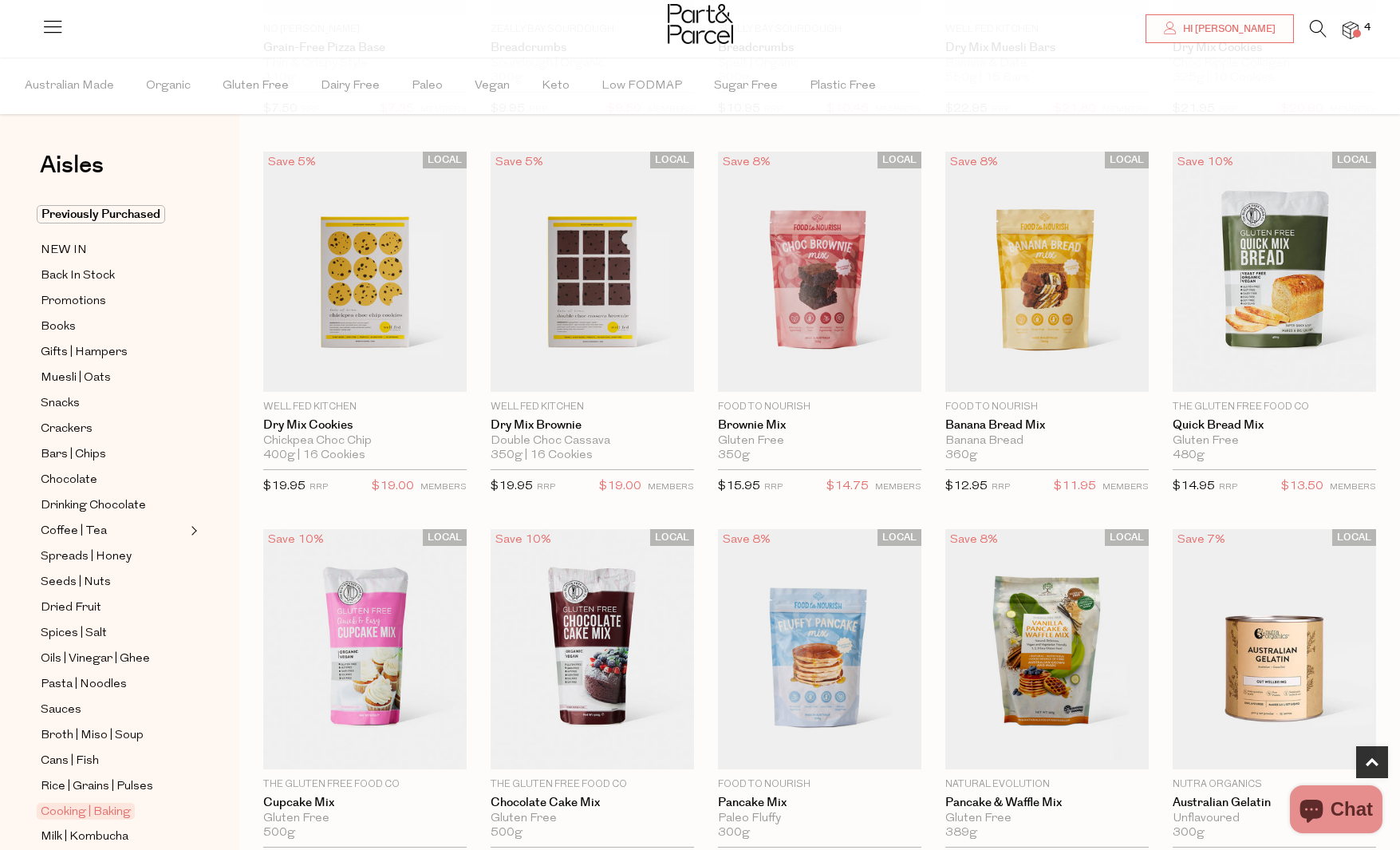
scroll to position [436, 0]
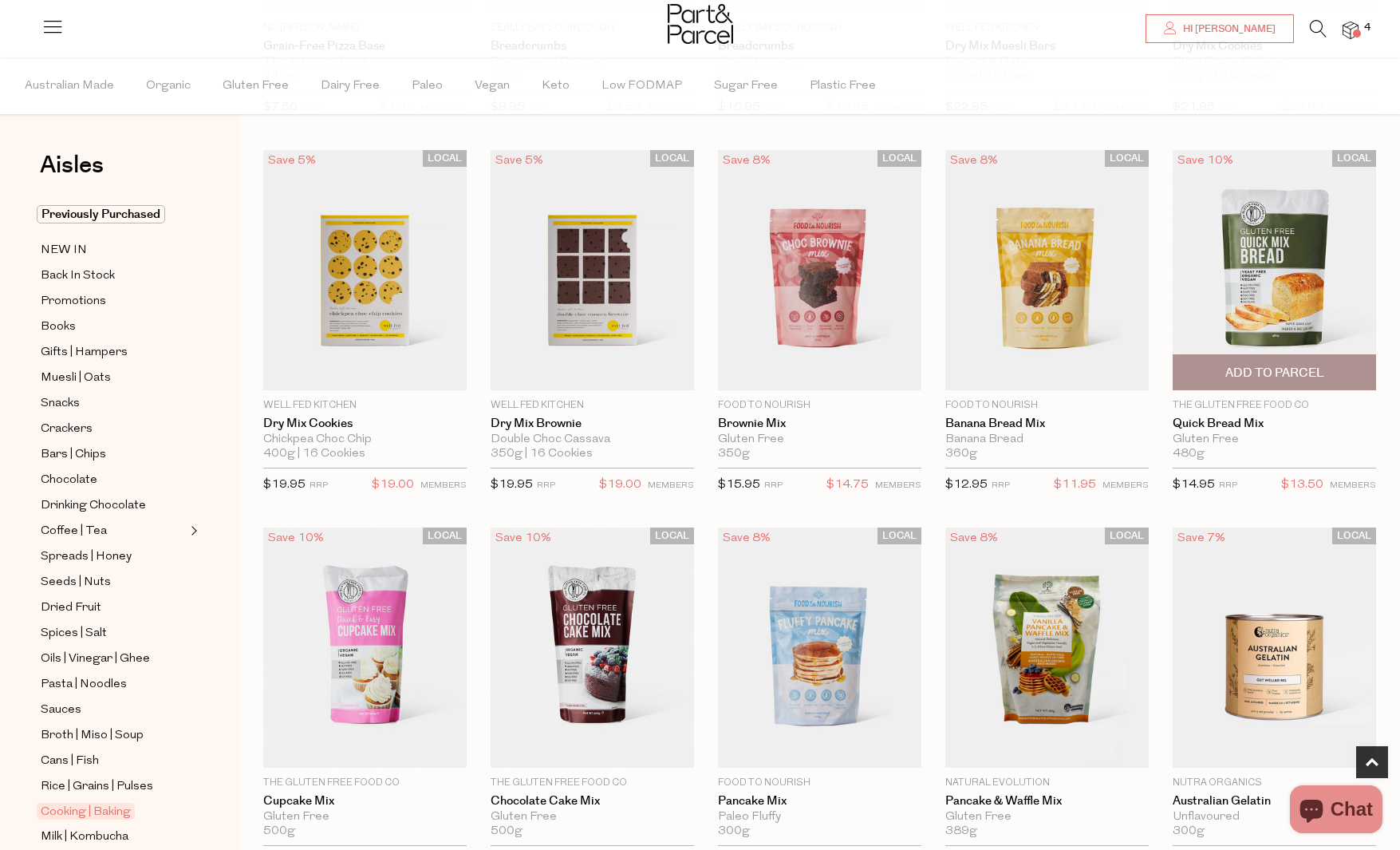
click at [1338, 308] on img at bounding box center [1273, 269] width 203 height 241
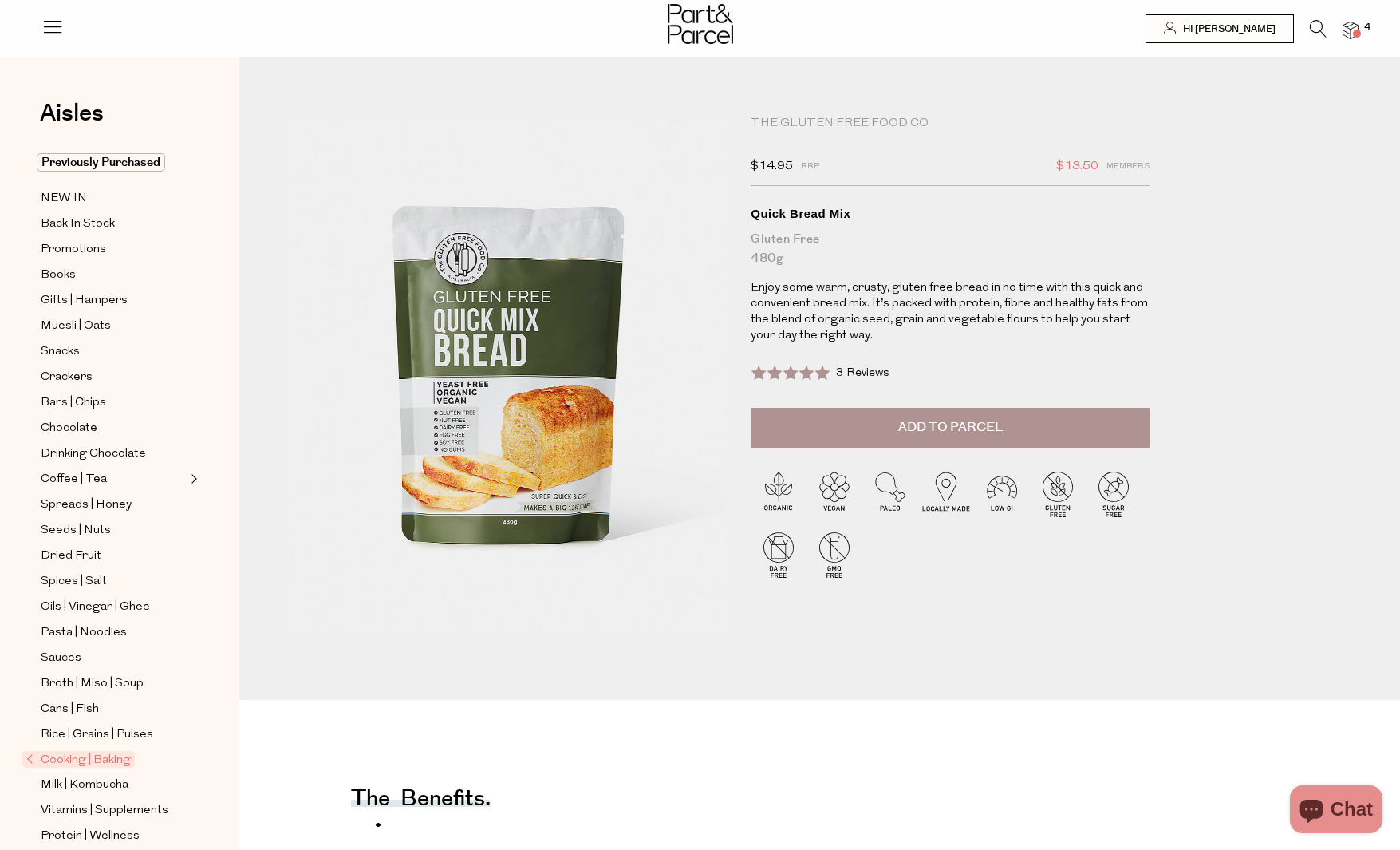
click at [1052, 438] on button "Add to Parcel" at bounding box center [949, 428] width 398 height 40
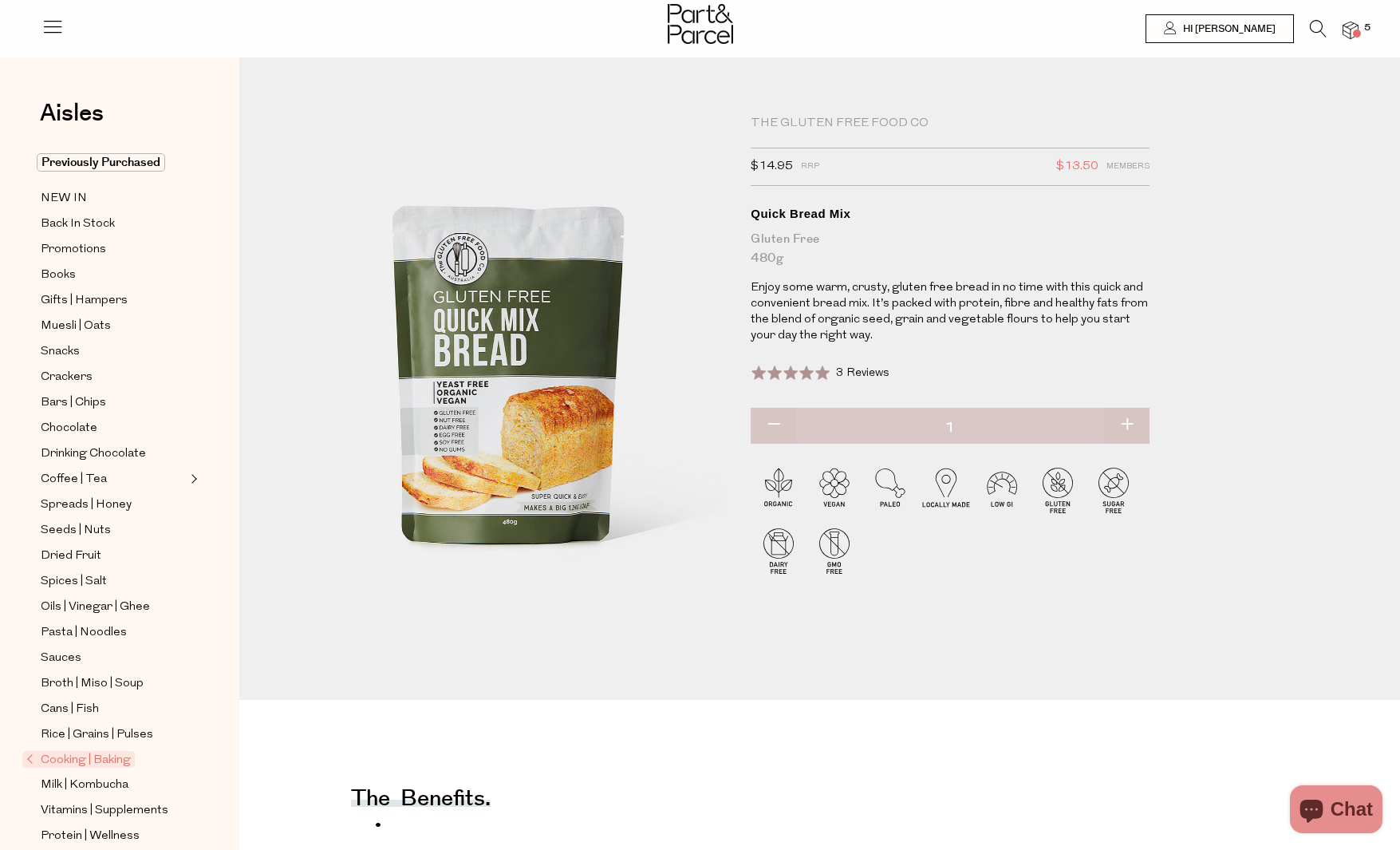
click at [876, 121] on div "The Gluten Free Food Co" at bounding box center [949, 123] width 398 height 16
click at [804, 124] on div "The Gluten Free Food Co" at bounding box center [949, 123] width 398 height 16
click at [830, 120] on div "The Gluten Free Food Co" at bounding box center [949, 123] width 398 height 16
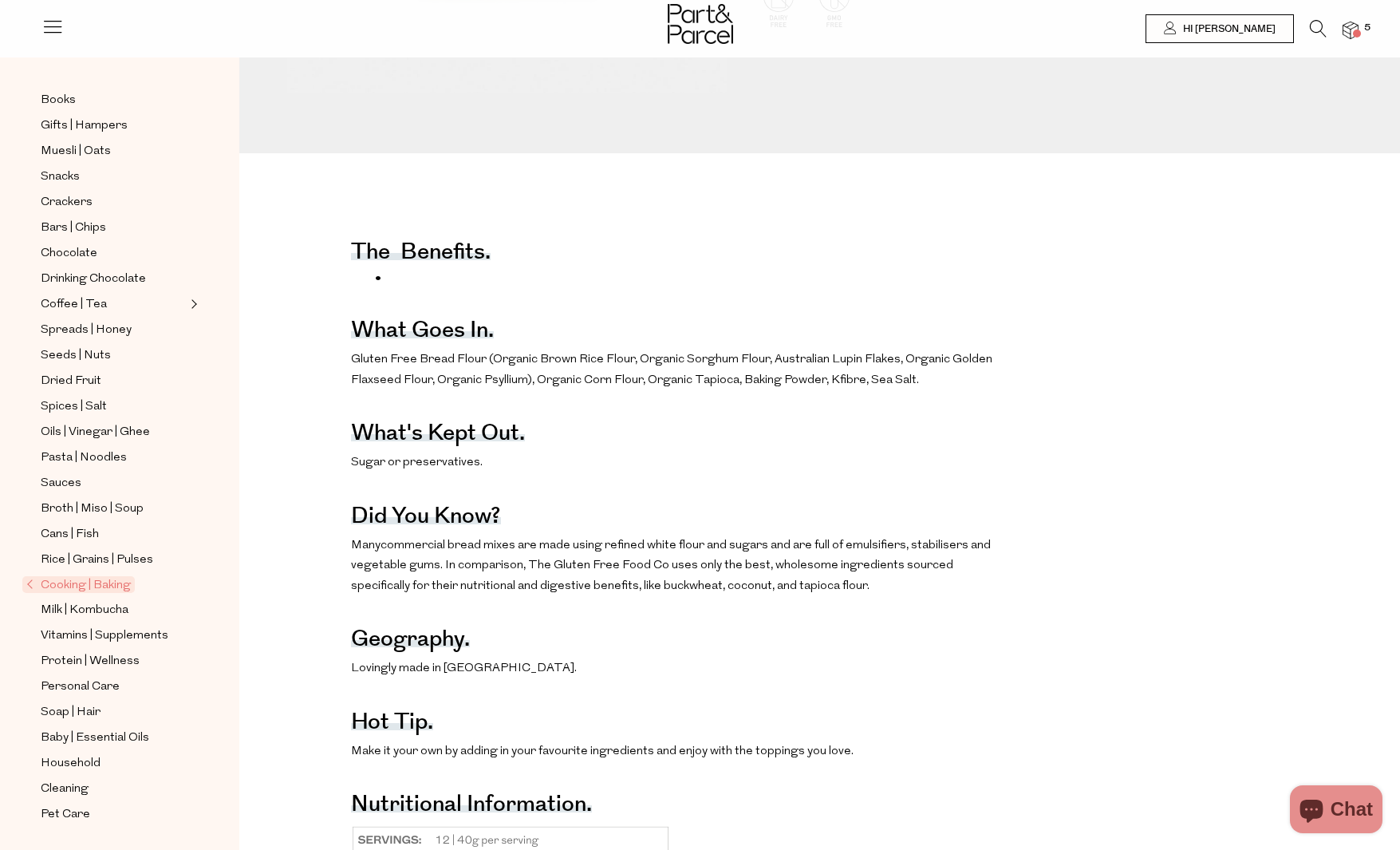
scroll to position [772, 0]
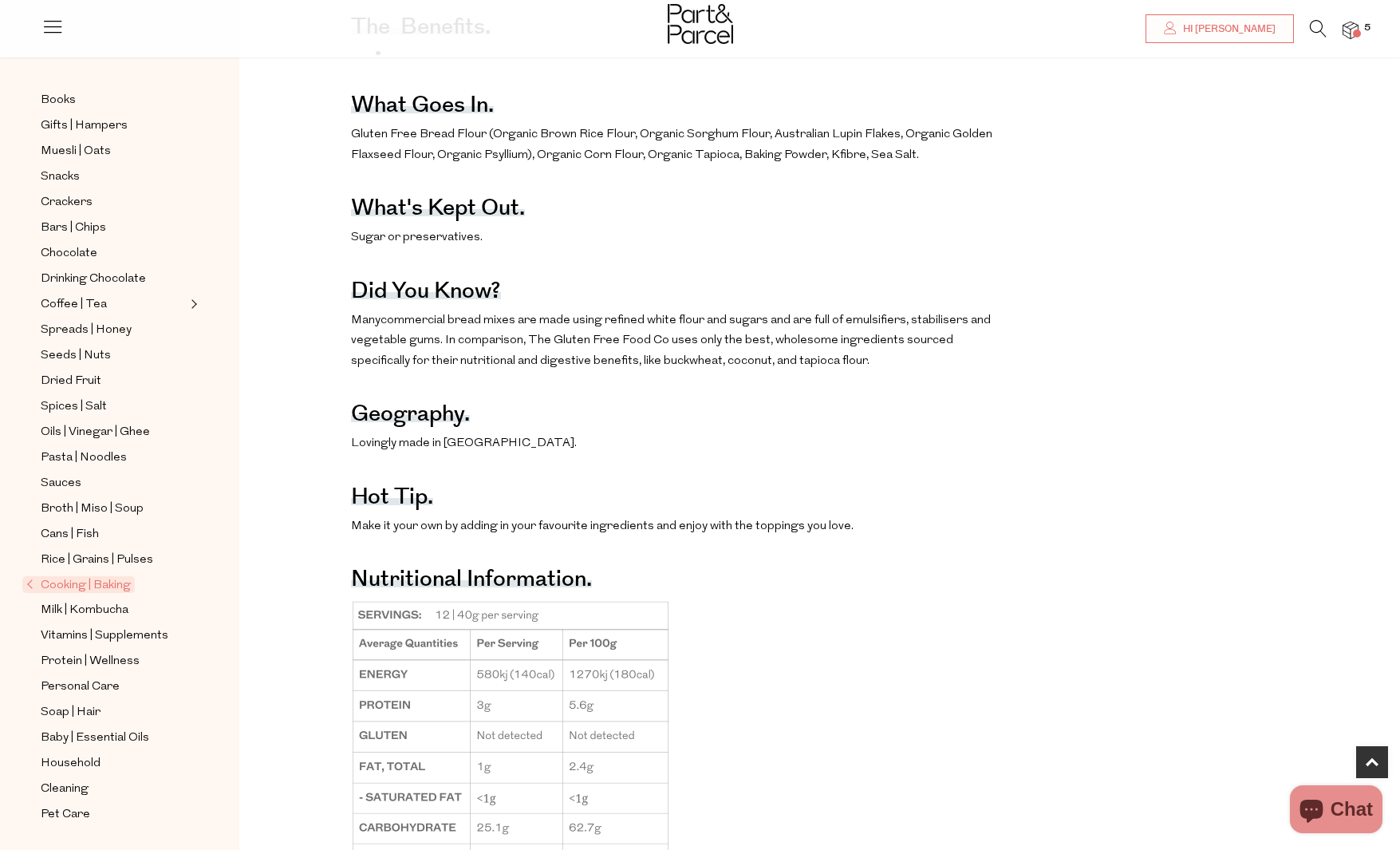
click at [42, 590] on span "Cooking | Baking" at bounding box center [78, 585] width 112 height 17
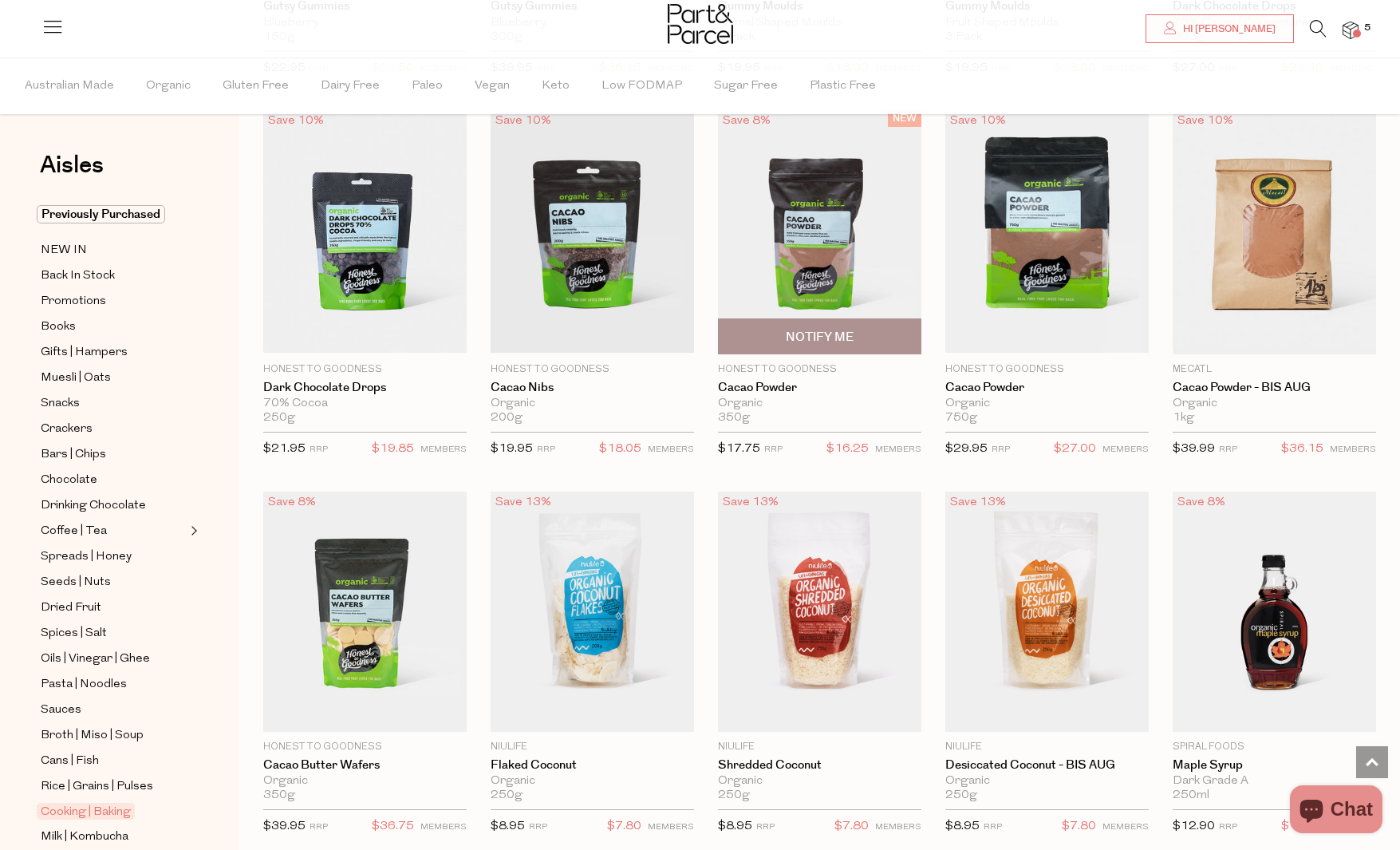
scroll to position [1975, 0]
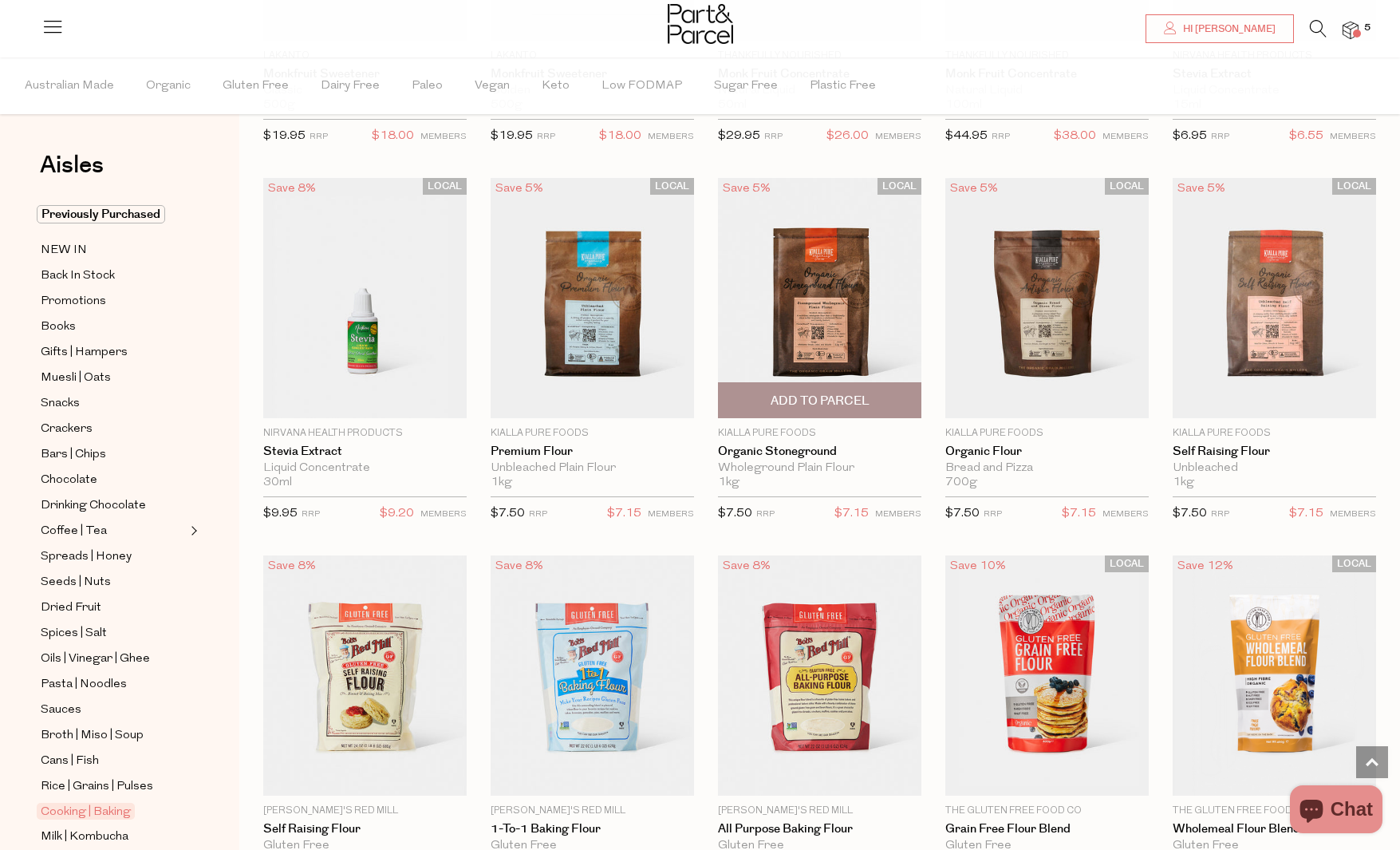
scroll to position [3431, 0]
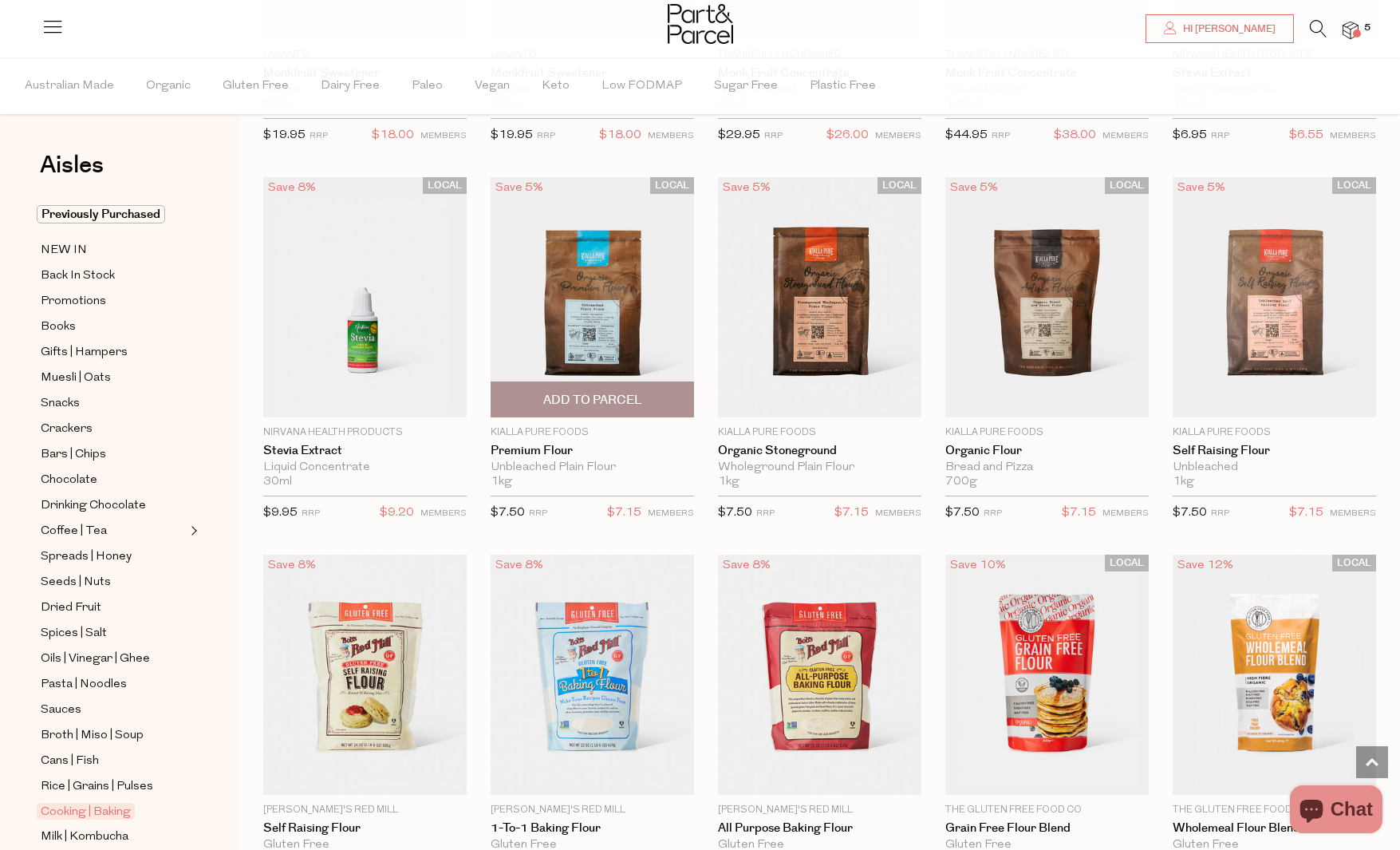
click at [599, 359] on img at bounding box center [591, 297] width 203 height 241
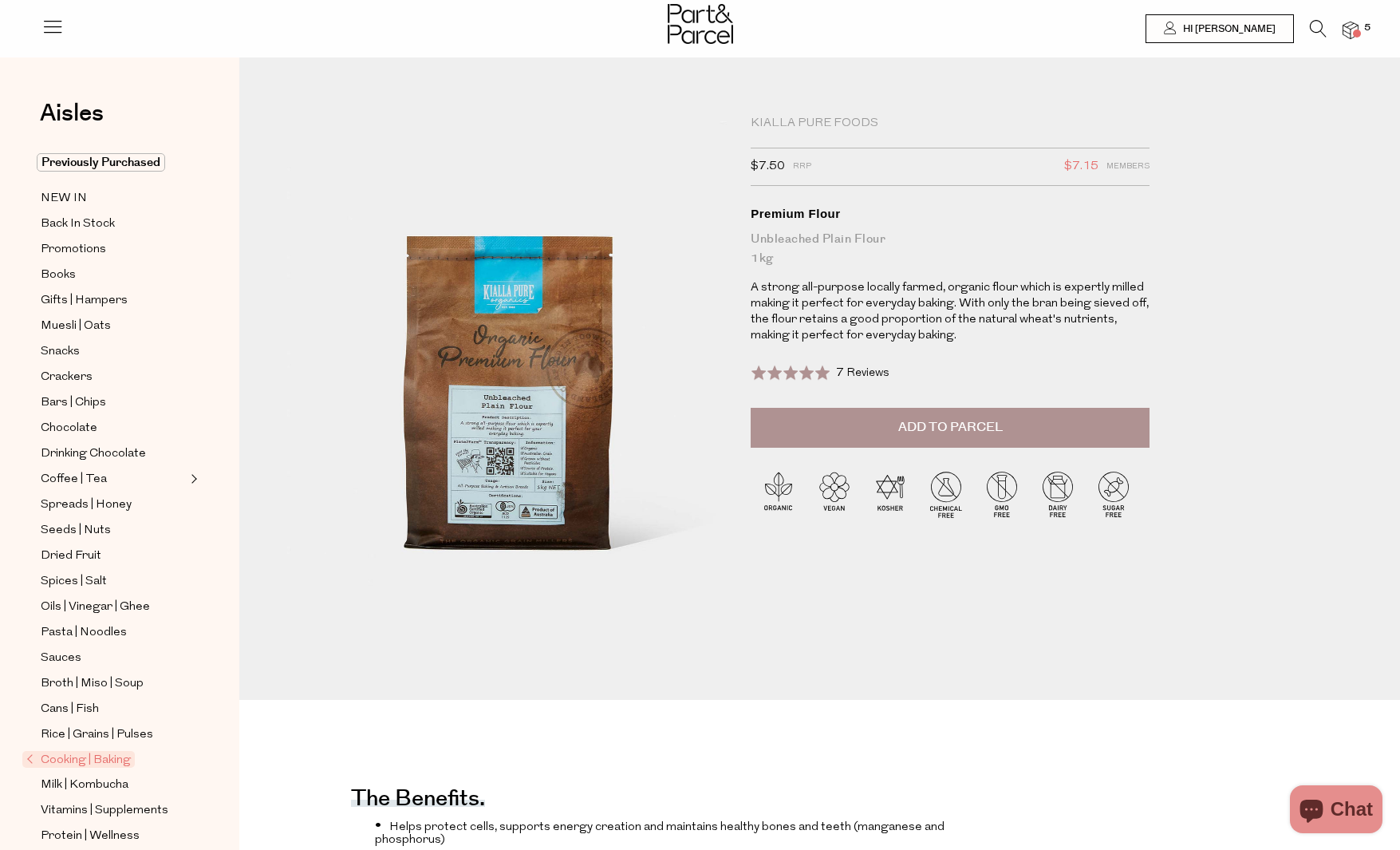
click at [946, 437] on span "Add to Parcel" at bounding box center [950, 428] width 104 height 19
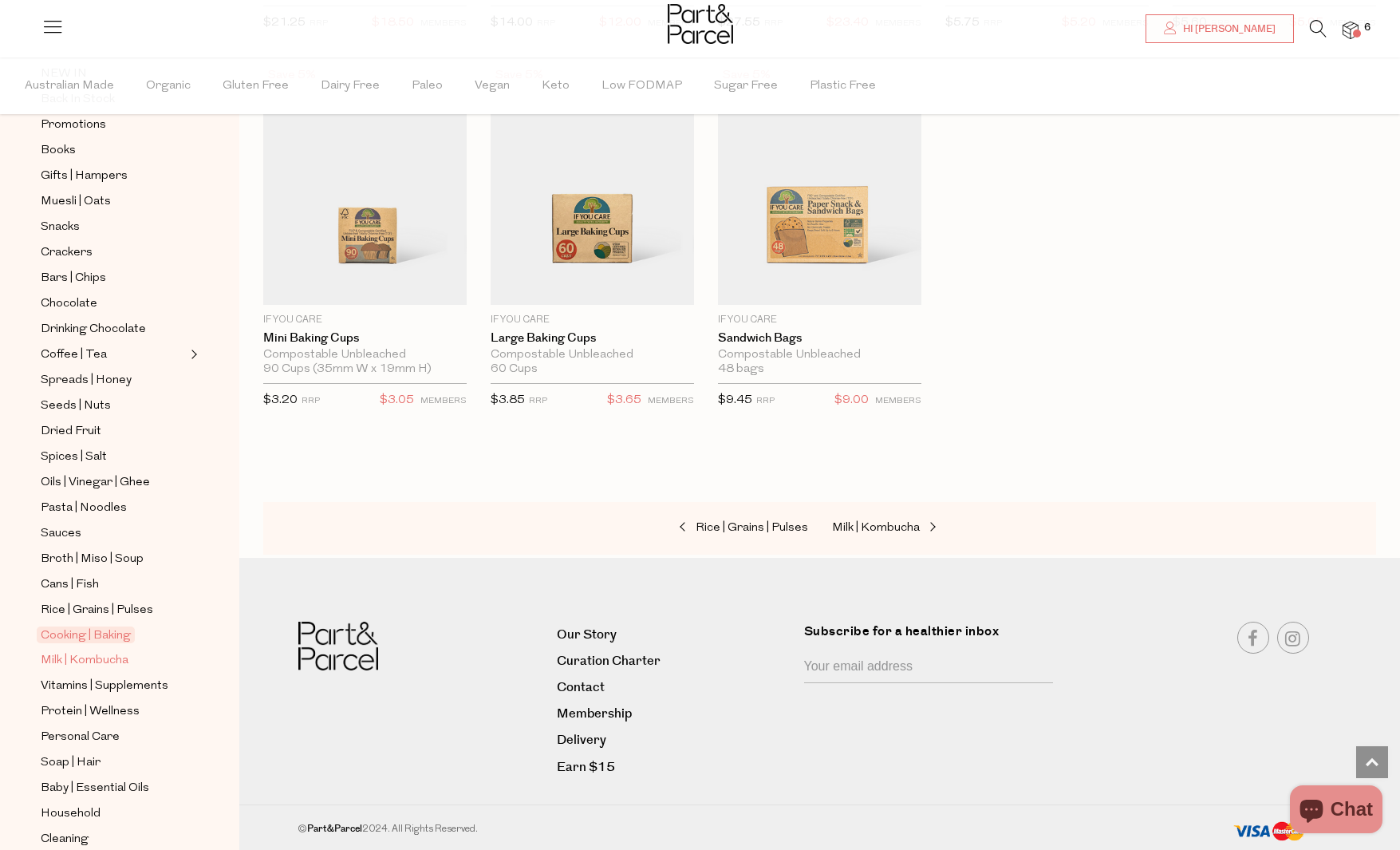
scroll to position [27, 0]
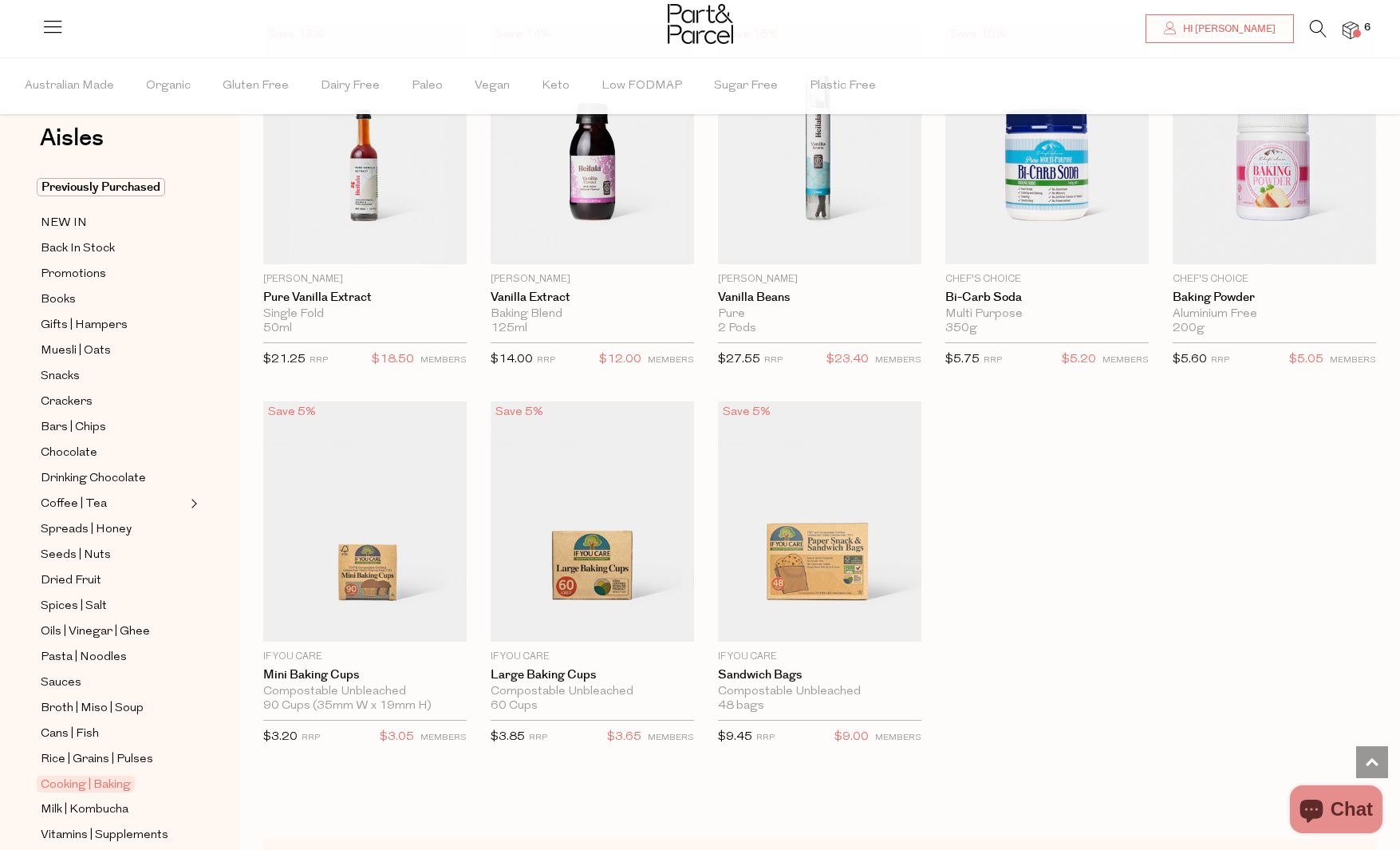
click at [54, 31] on icon at bounding box center [53, 26] width 22 height 22
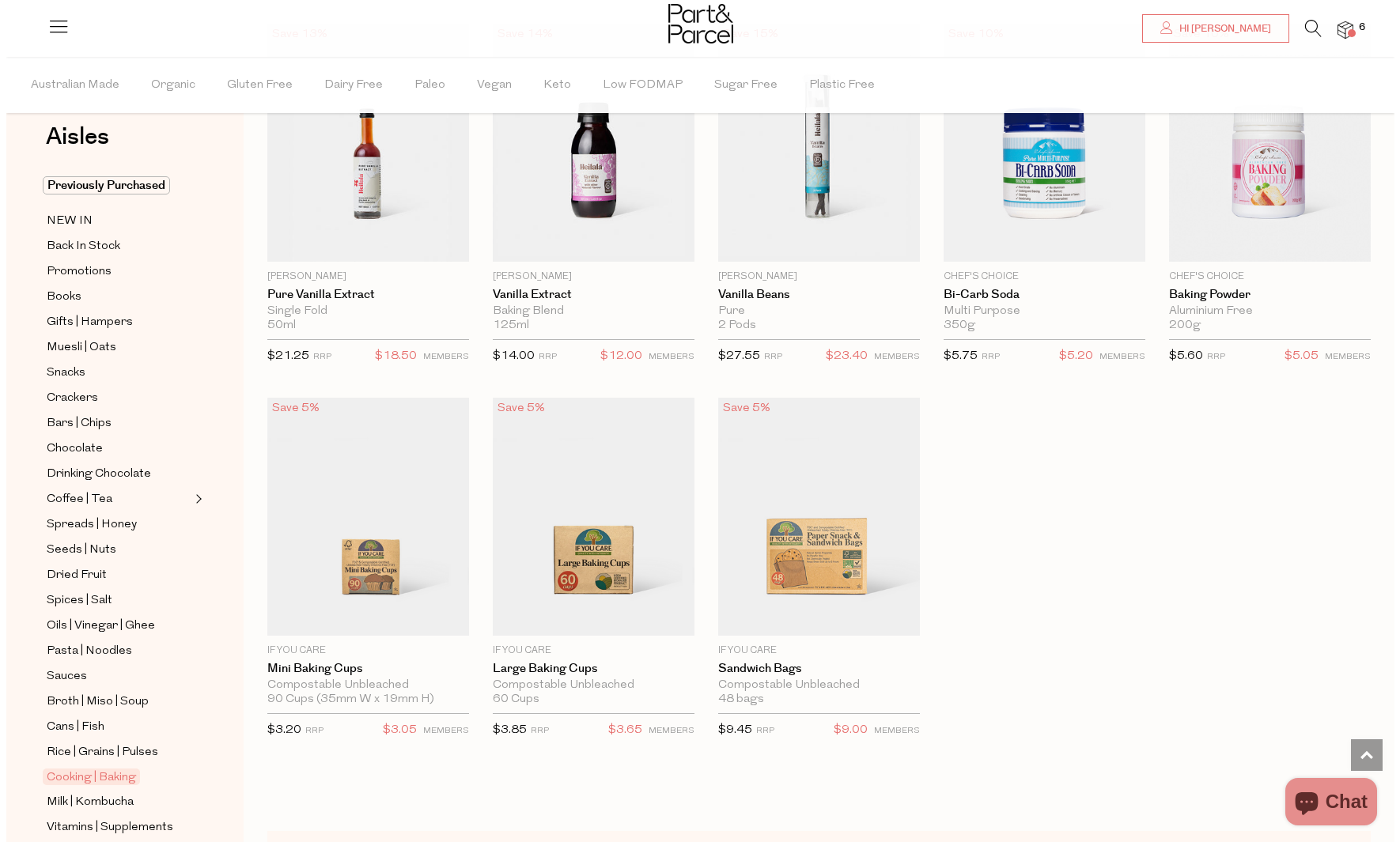
scroll to position [2065, 0]
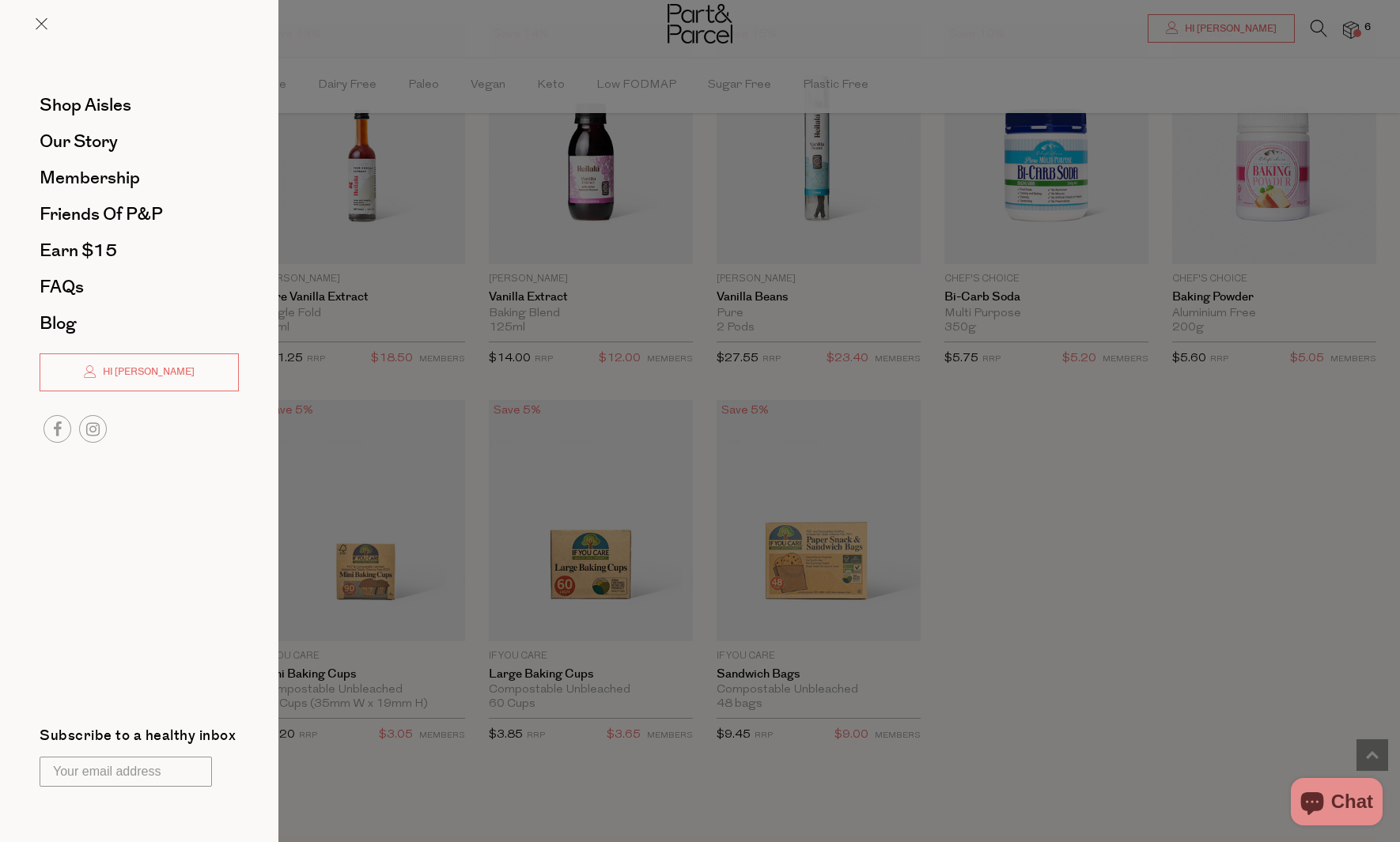
click at [468, 289] on div at bounding box center [700, 421] width 1400 height 842
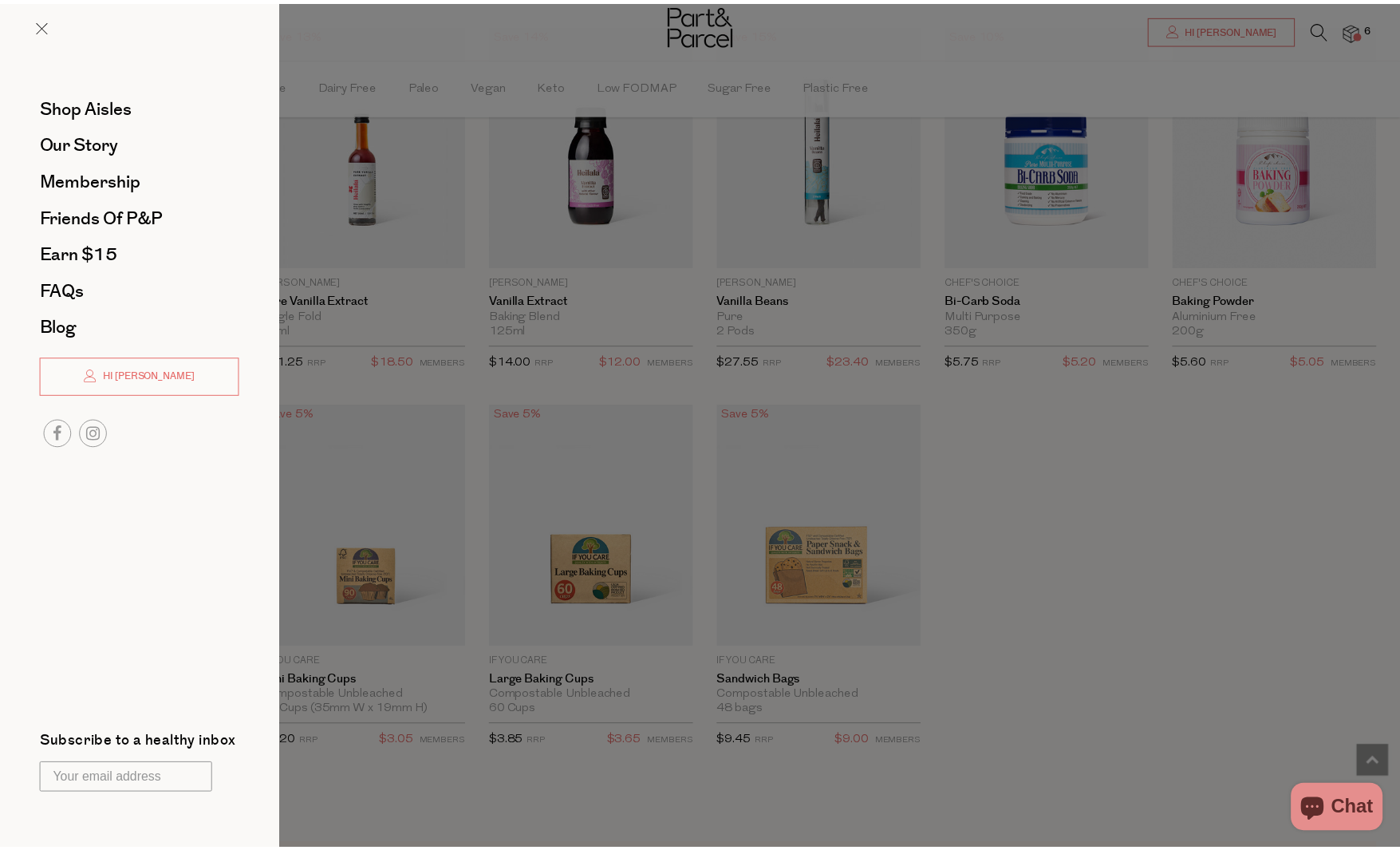
scroll to position [2071, 0]
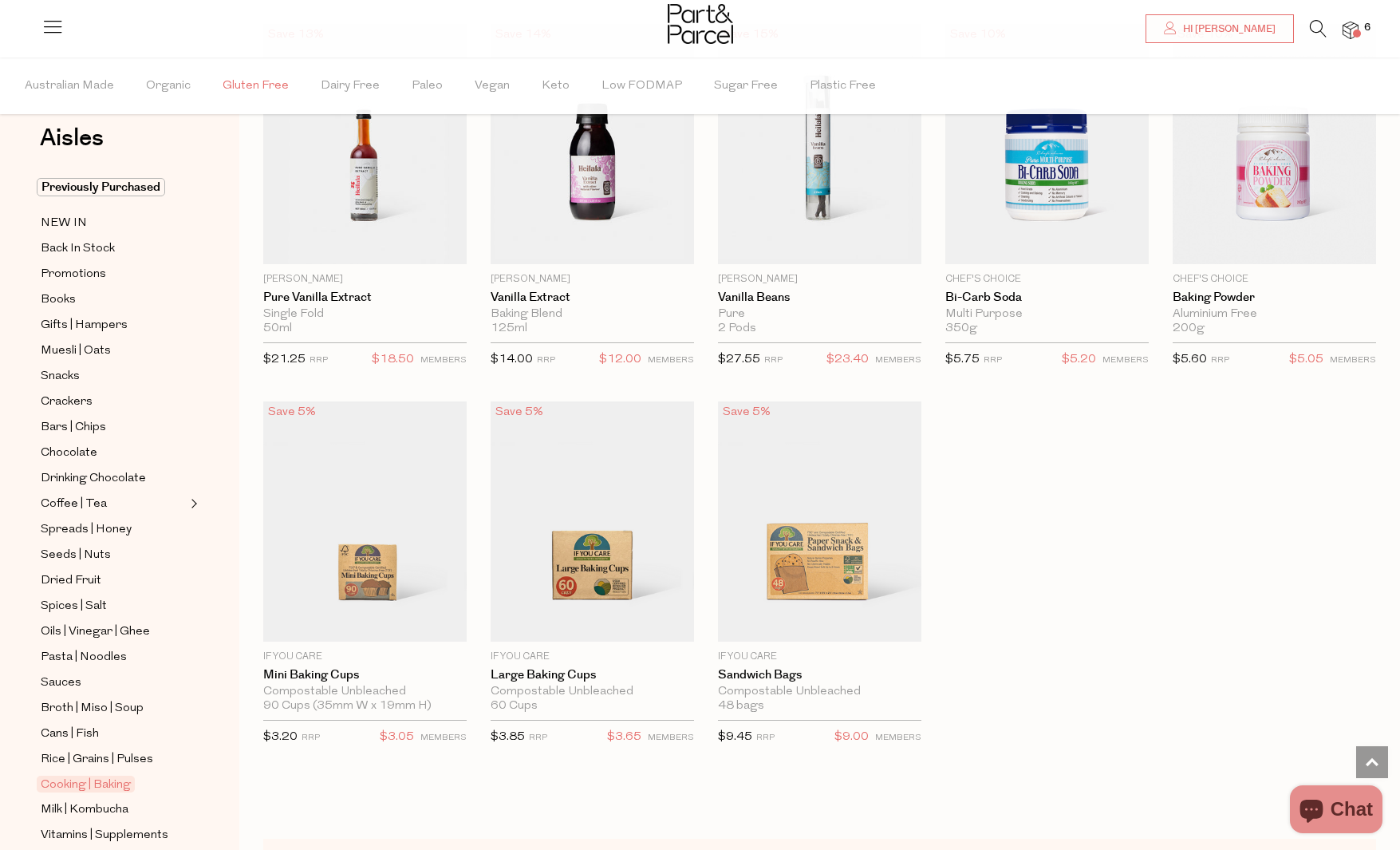
click at [234, 86] on span "Gluten Free" at bounding box center [256, 87] width 66 height 56
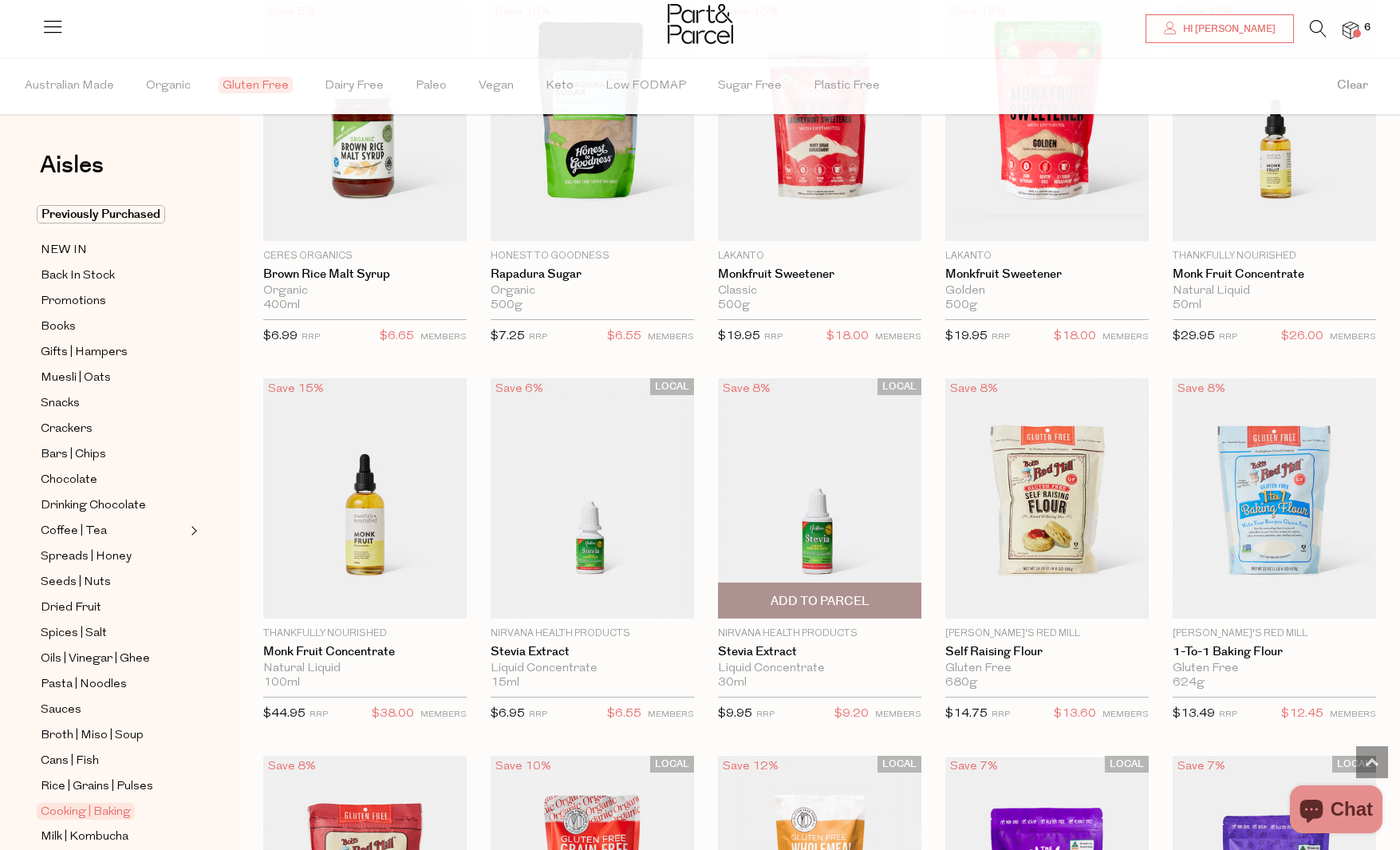
scroll to position [2948, 0]
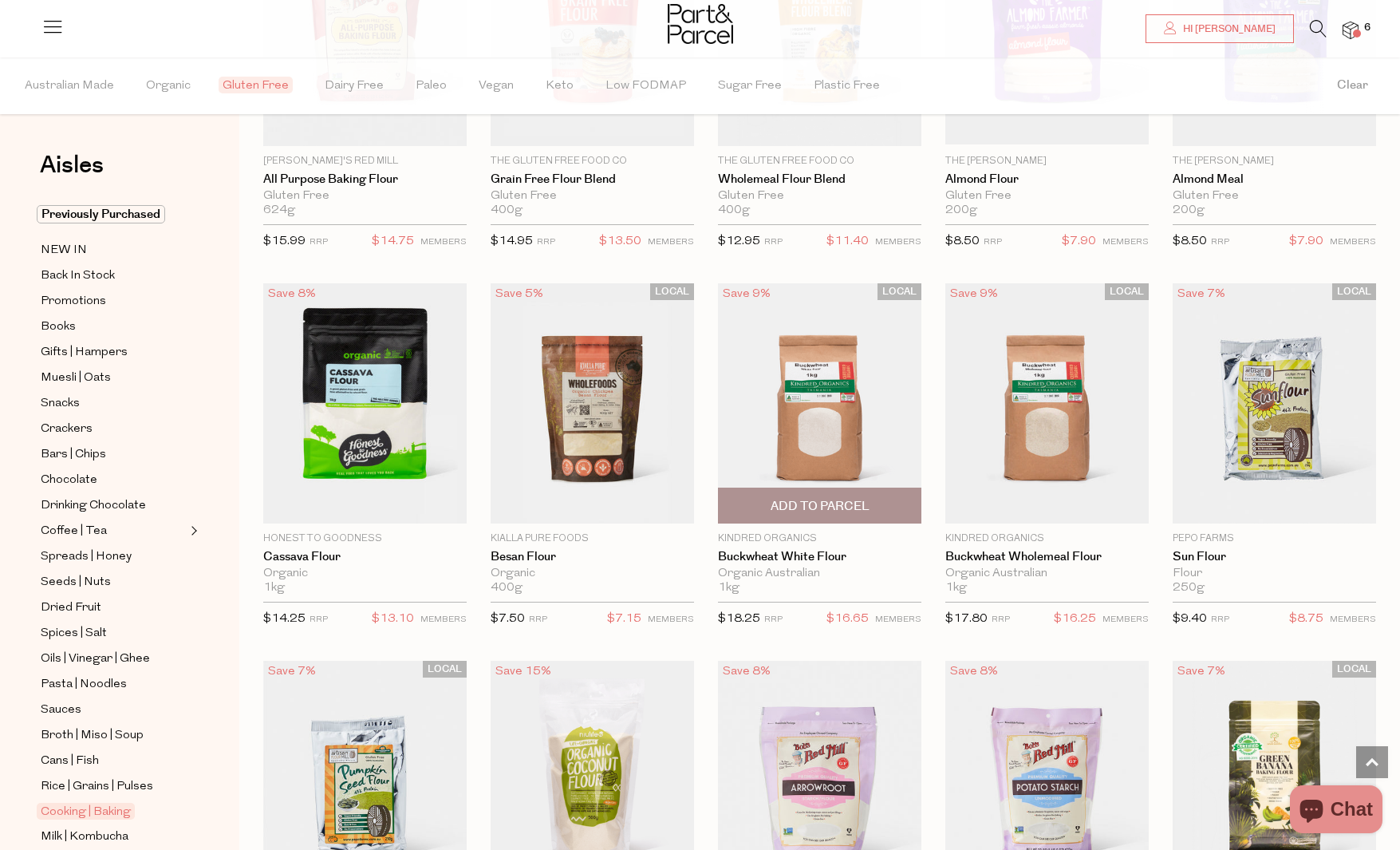
scroll to position [3737, 0]
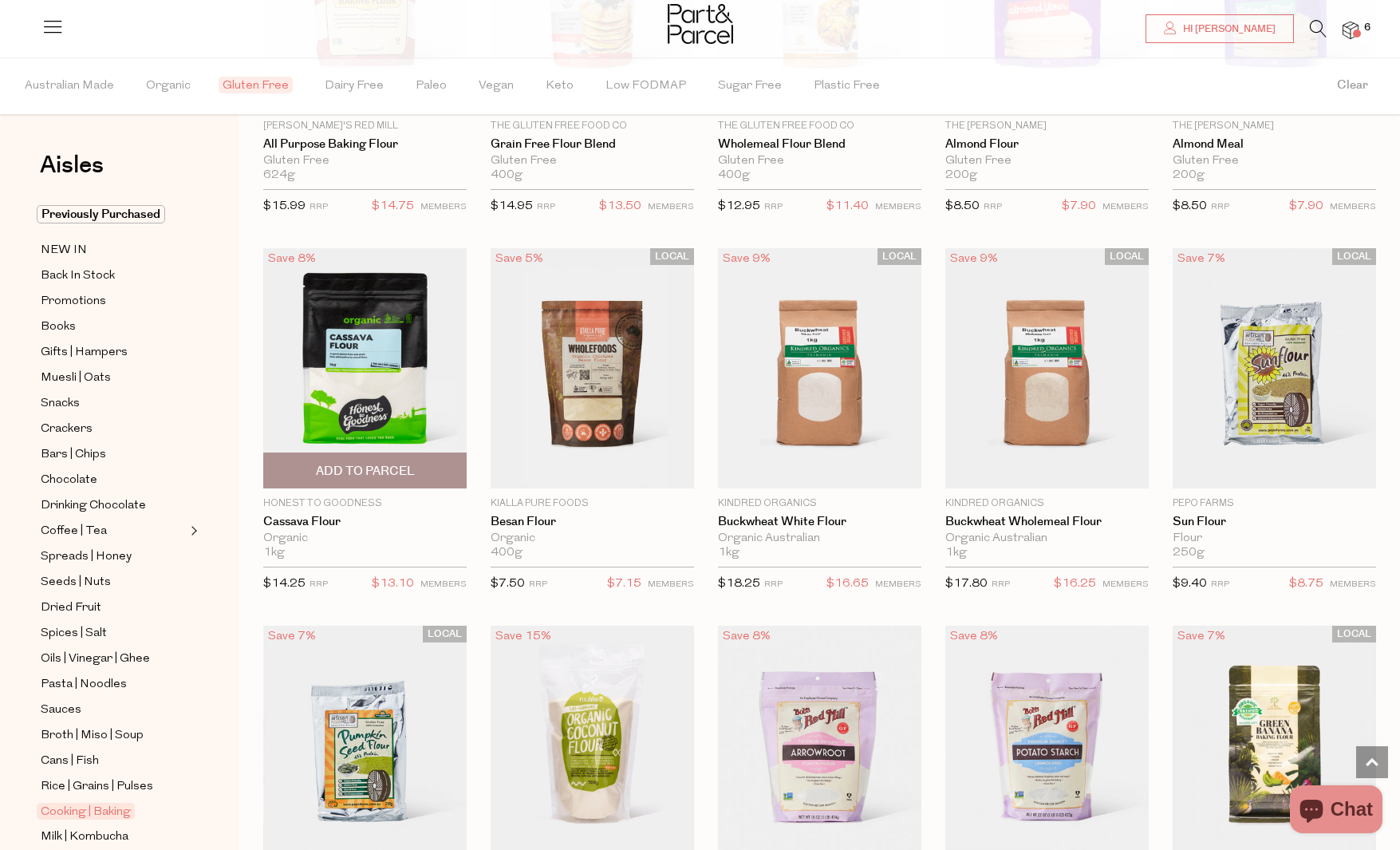
click at [367, 466] on span "Add To Parcel" at bounding box center [365, 472] width 99 height 17
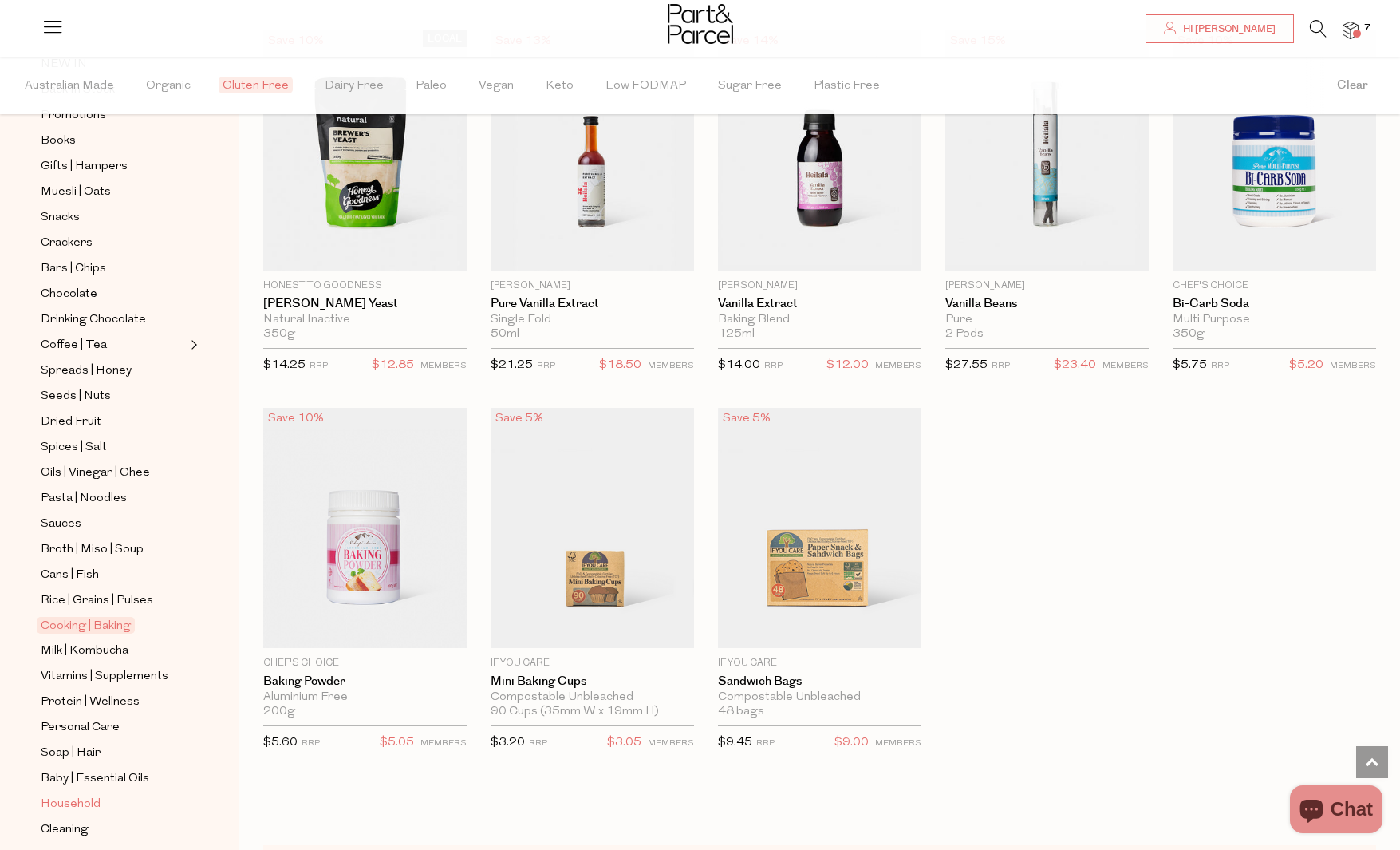
scroll to position [270, 0]
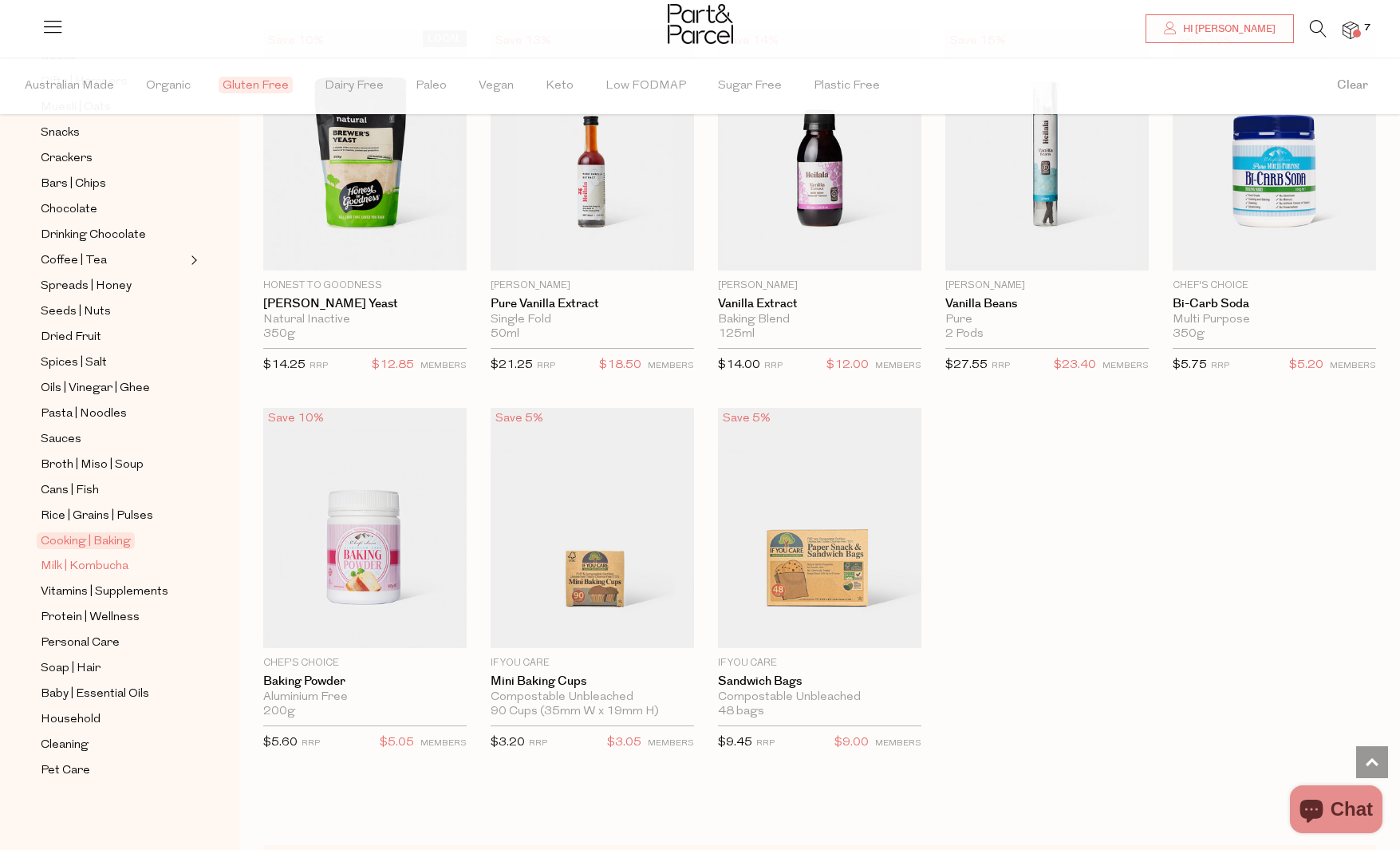
click at [87, 564] on span "Milk | Kombucha" at bounding box center [84, 566] width 88 height 20
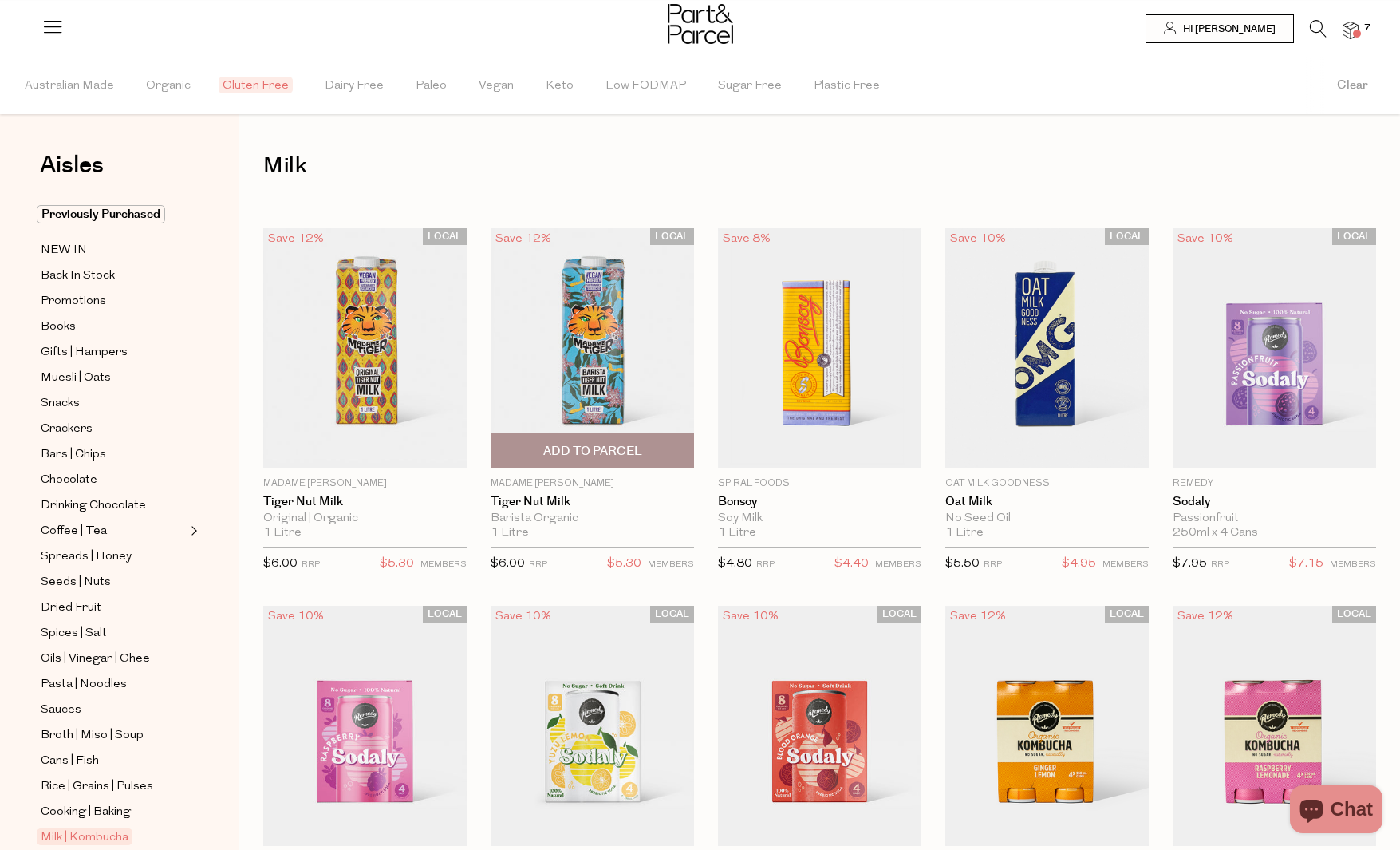
click at [572, 451] on span "Add To Parcel" at bounding box center [592, 451] width 99 height 17
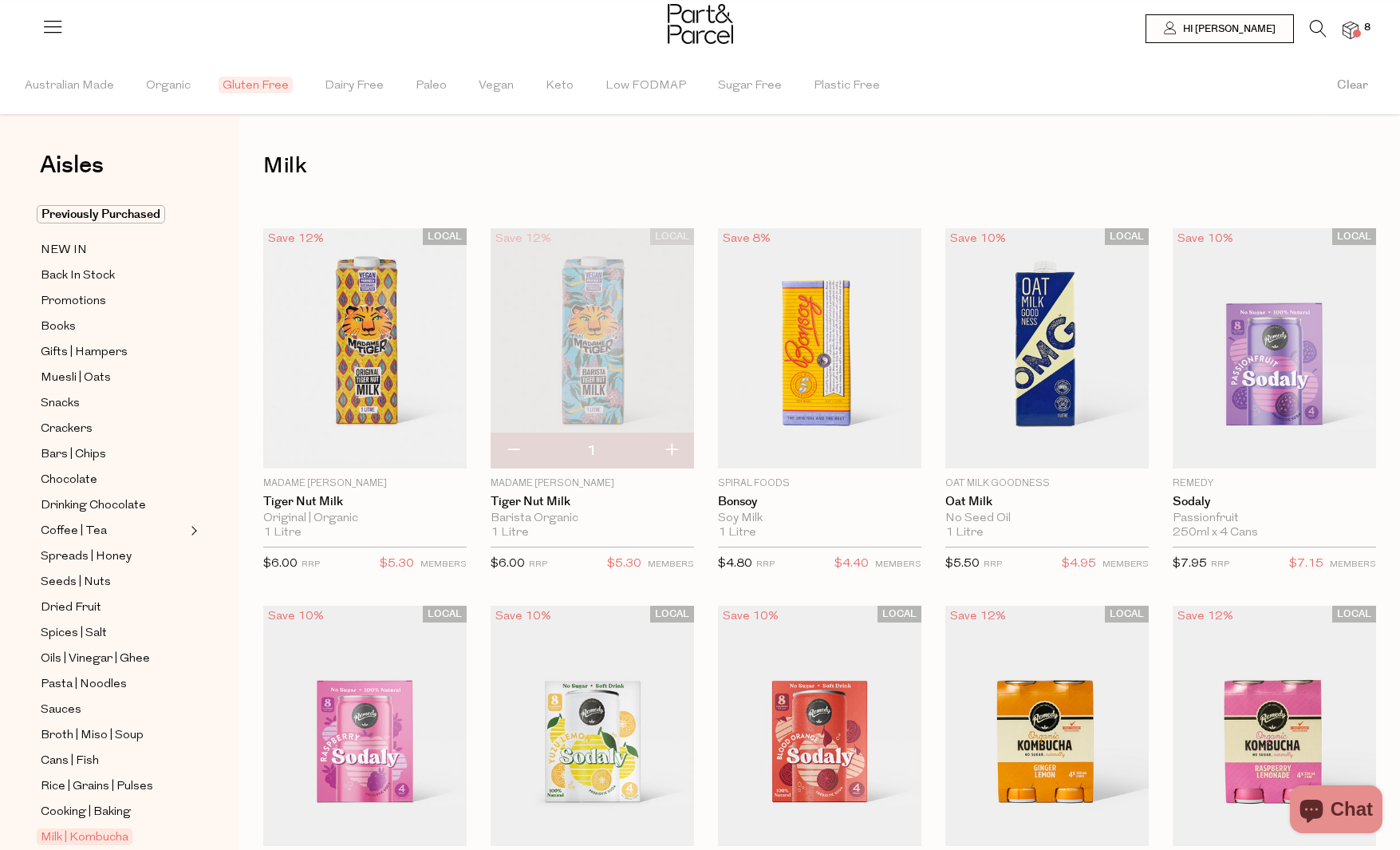
click at [658, 452] on button "button" at bounding box center [671, 450] width 46 height 35
type input "2"
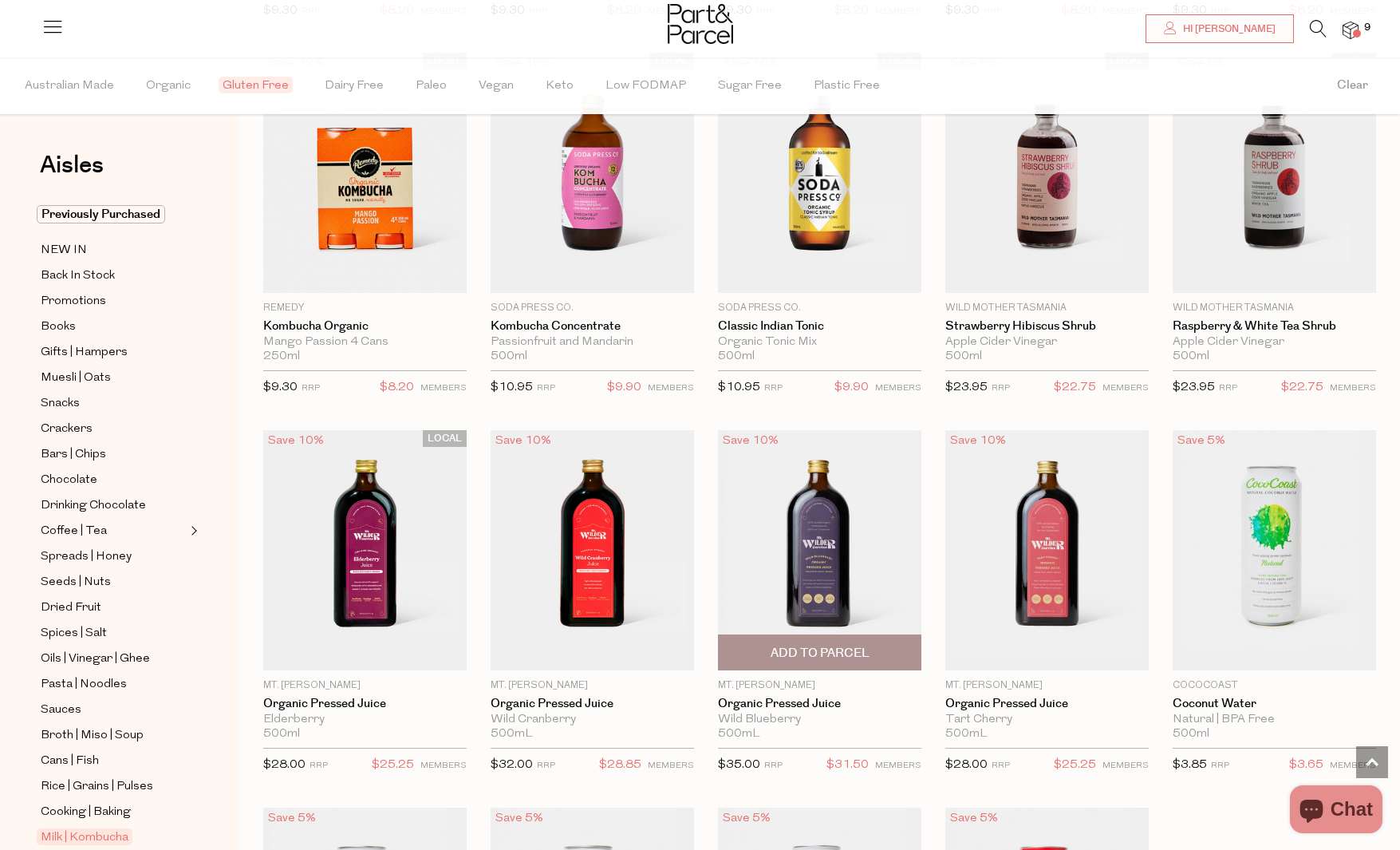
scroll to position [1289, 0]
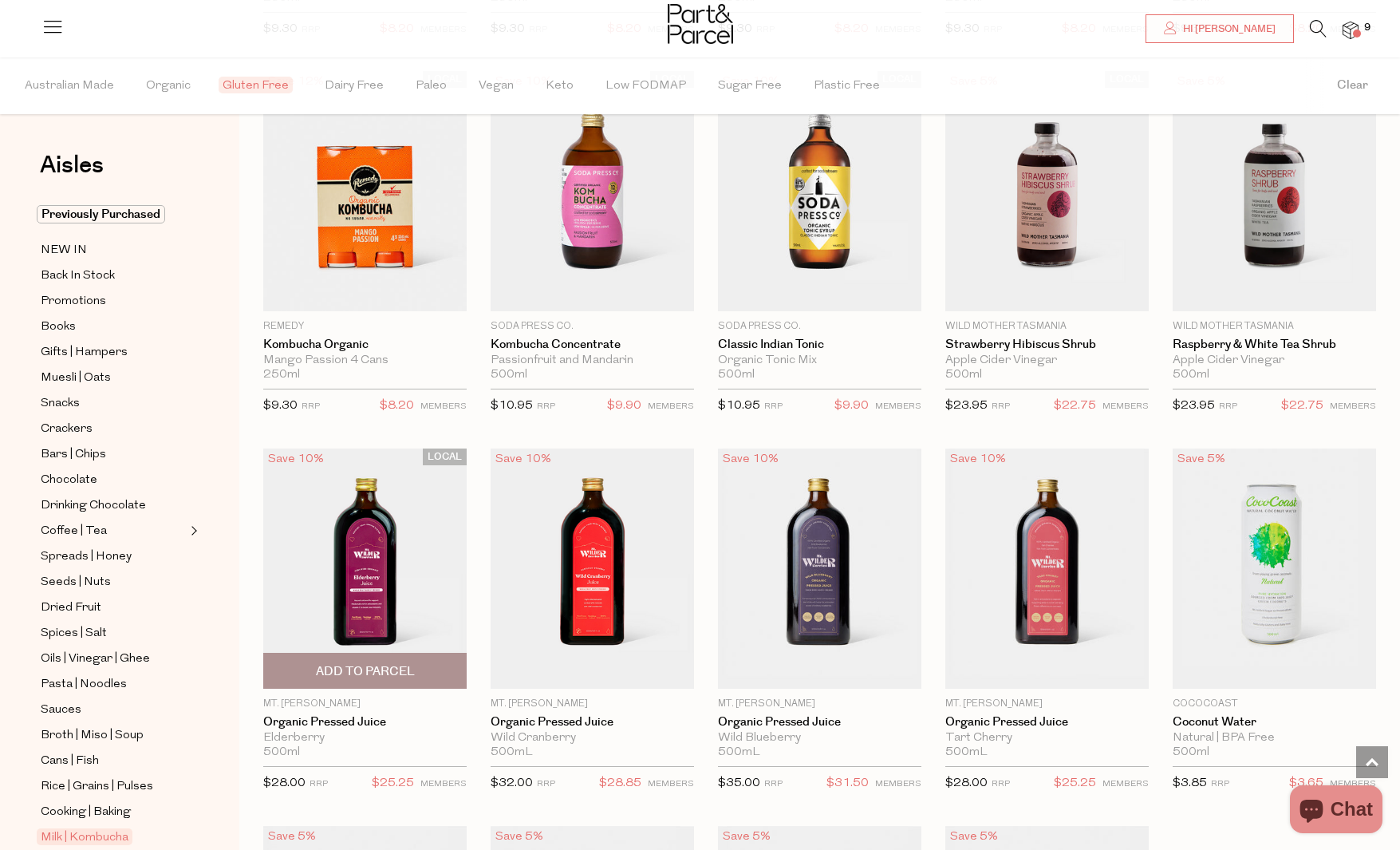
click at [352, 574] on img at bounding box center [364, 569] width 203 height 241
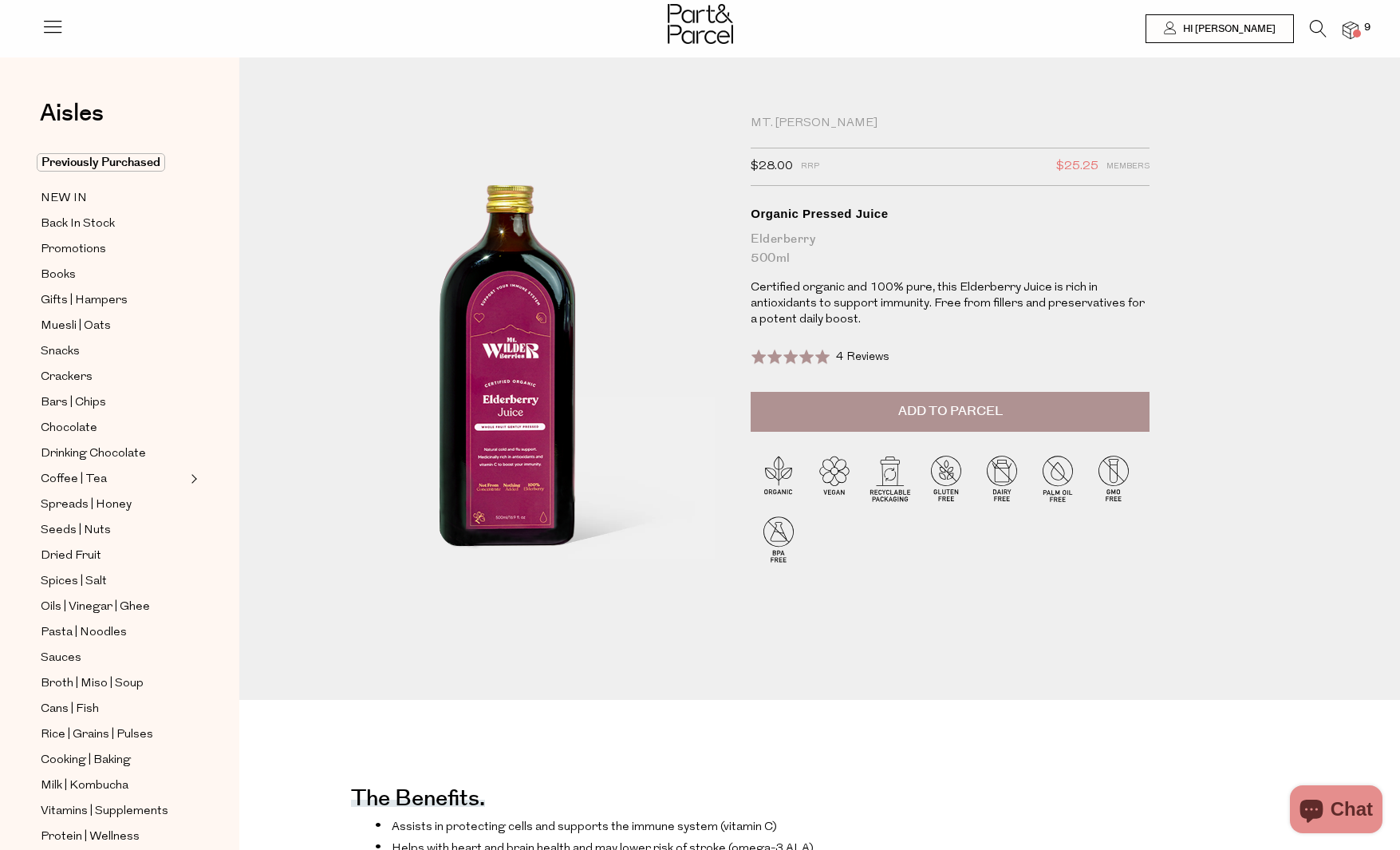
click at [946, 421] on button "Add to Parcel" at bounding box center [949, 411] width 398 height 40
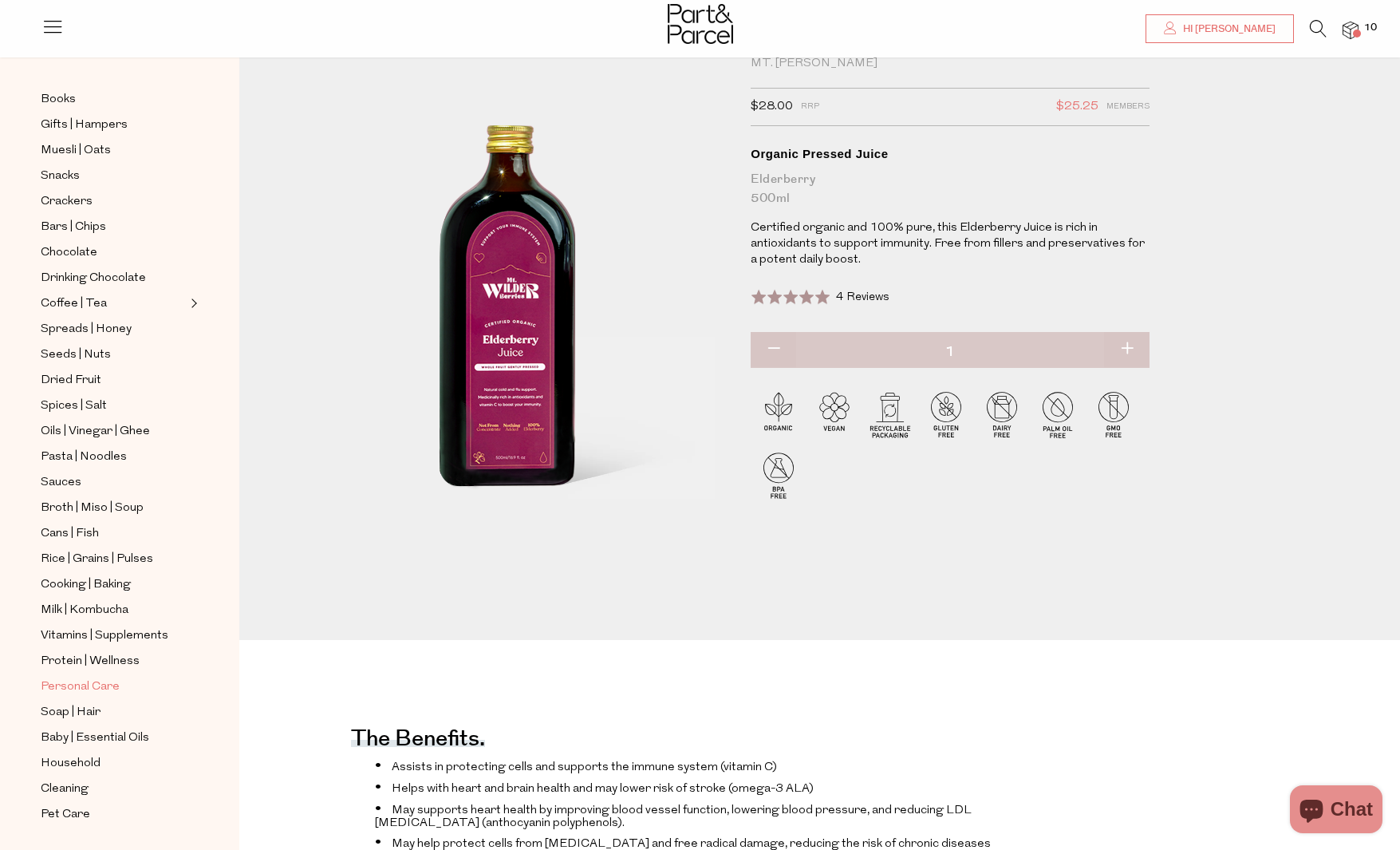
scroll to position [61, 0]
click at [135, 637] on span "Vitamins | Supplements" at bounding box center [104, 636] width 127 height 20
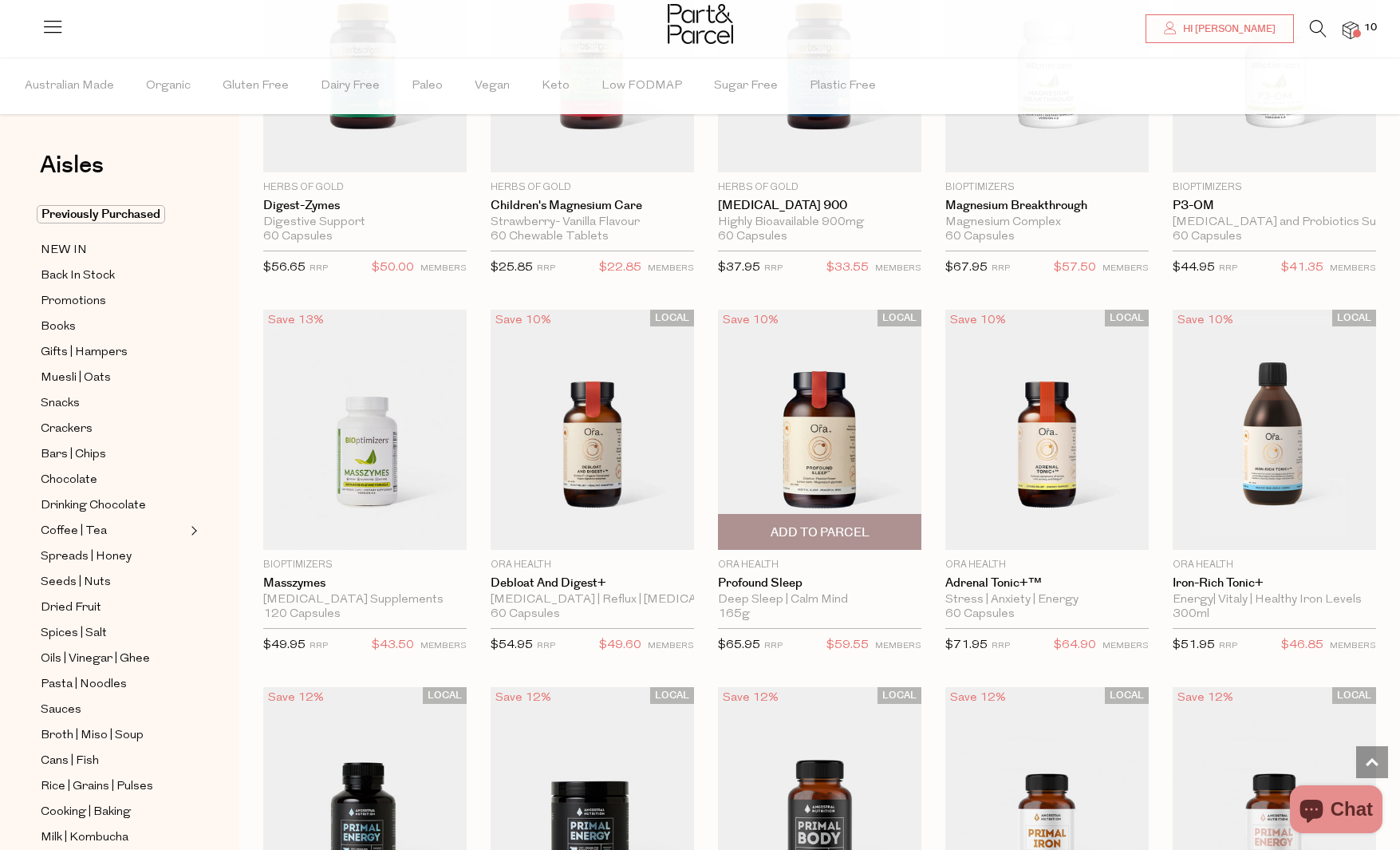
scroll to position [1810, 0]
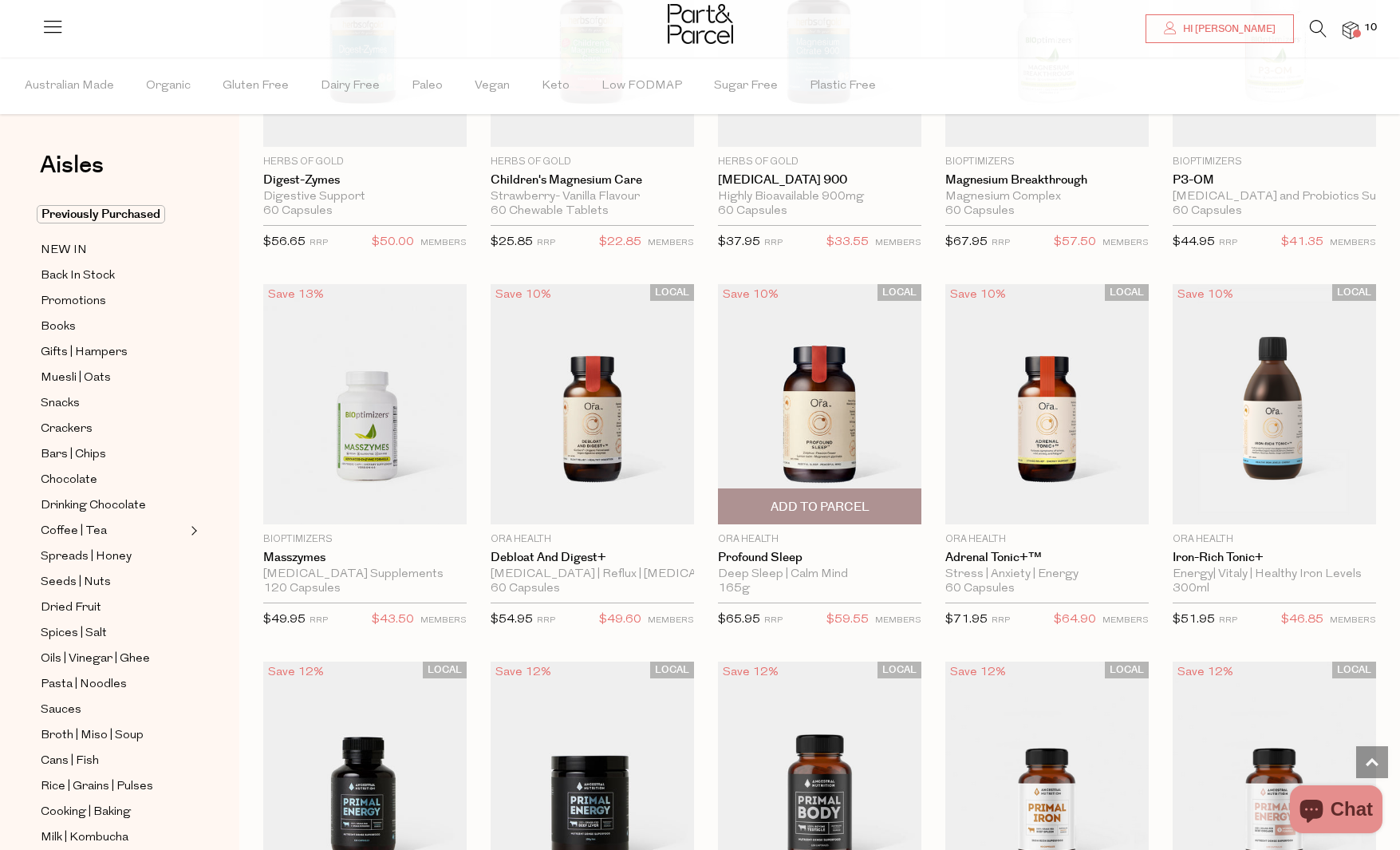
click at [887, 504] on span "Add To Parcel" at bounding box center [820, 506] width 194 height 34
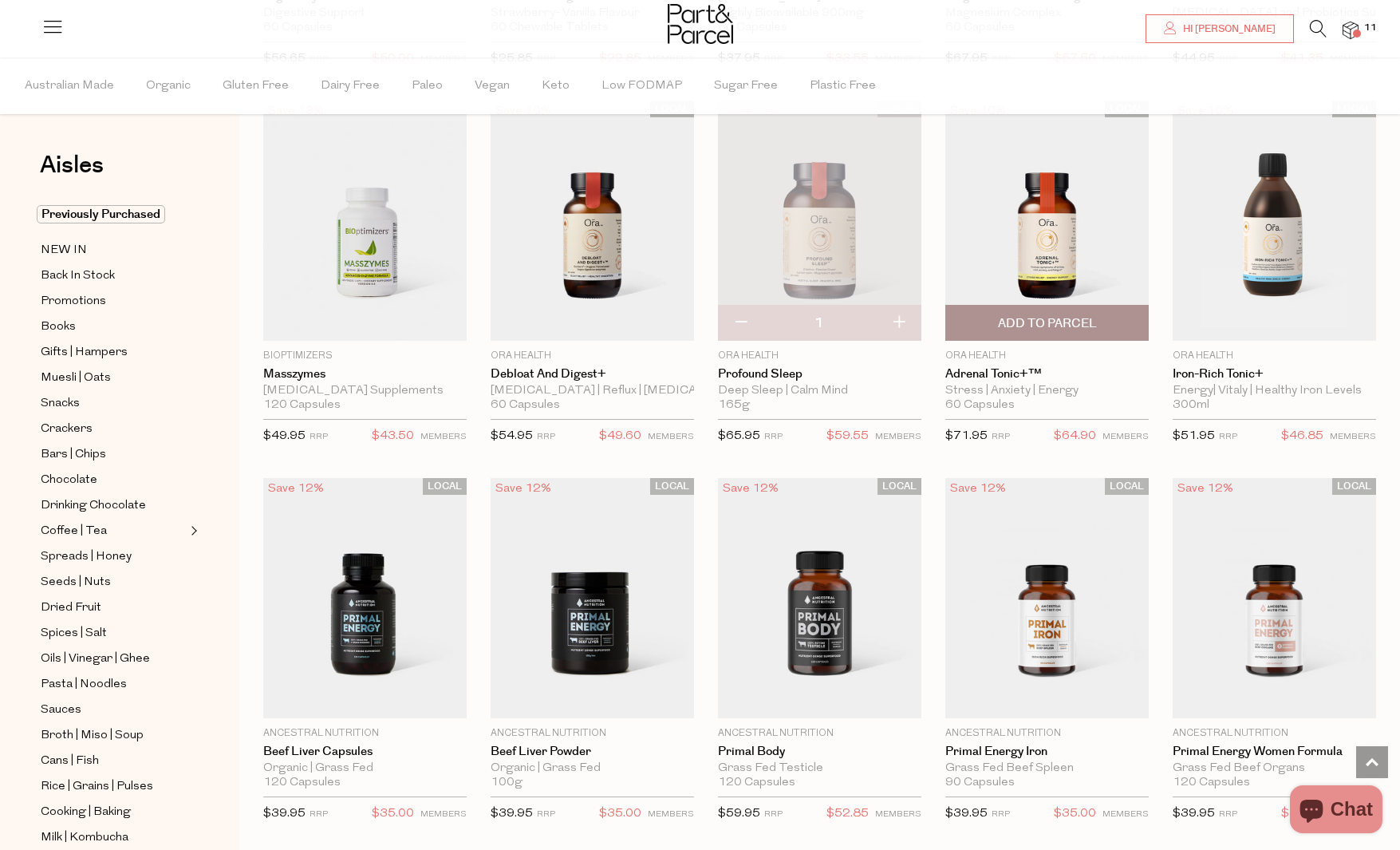
scroll to position [1996, 0]
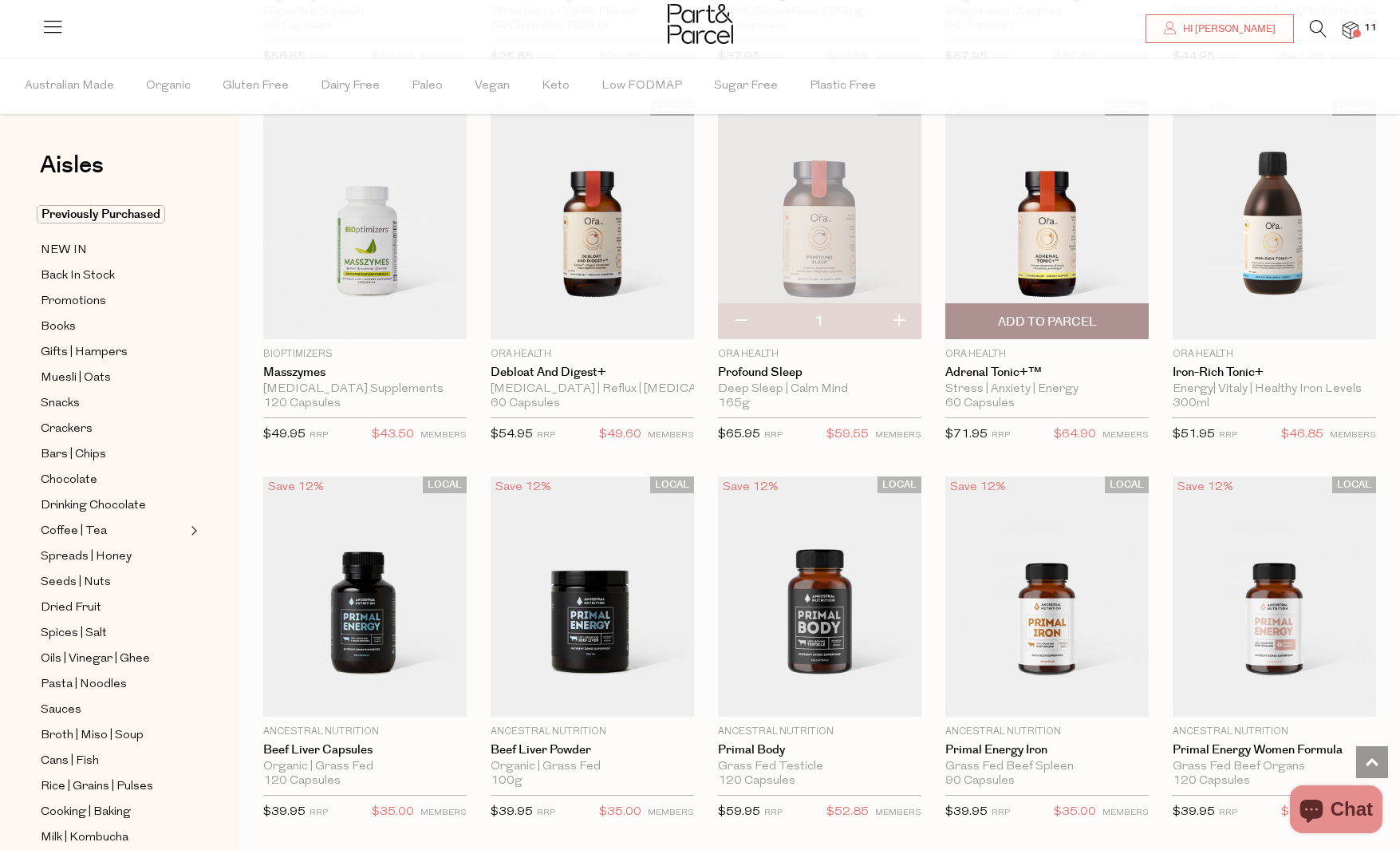
click at [1082, 316] on span "Add To Parcel" at bounding box center [1047, 322] width 99 height 17
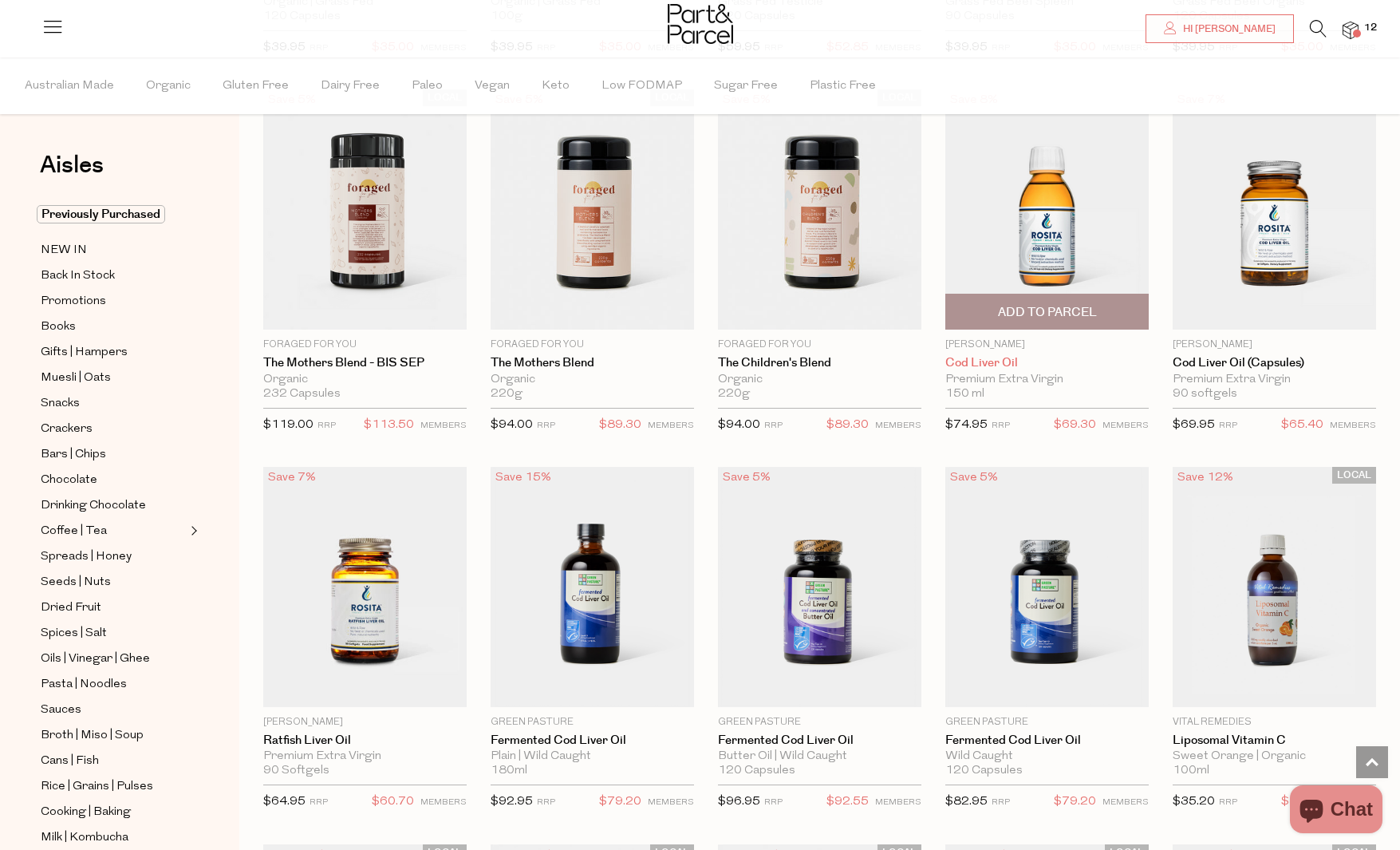
scroll to position [2939, 0]
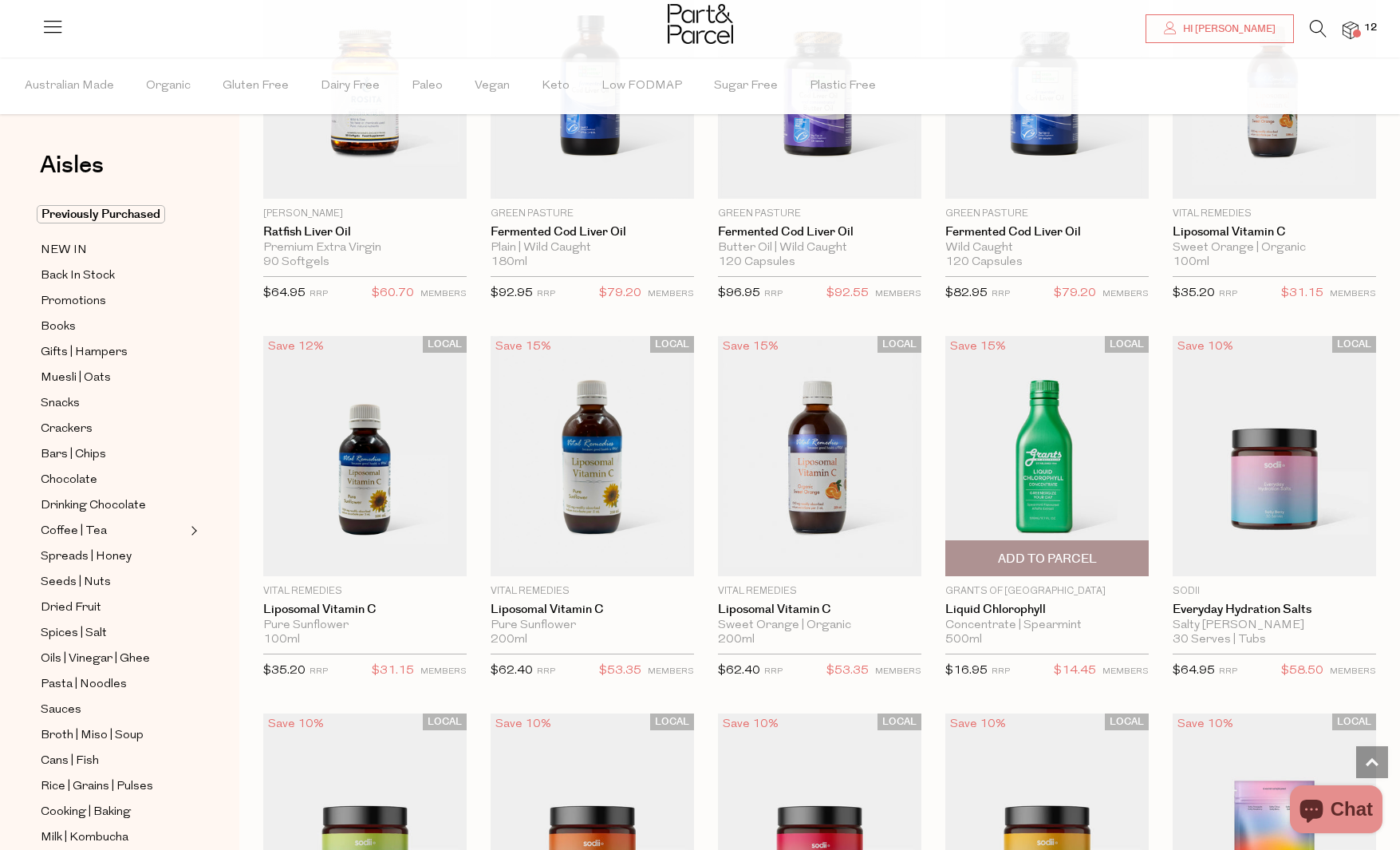
scroll to position [2983, 0]
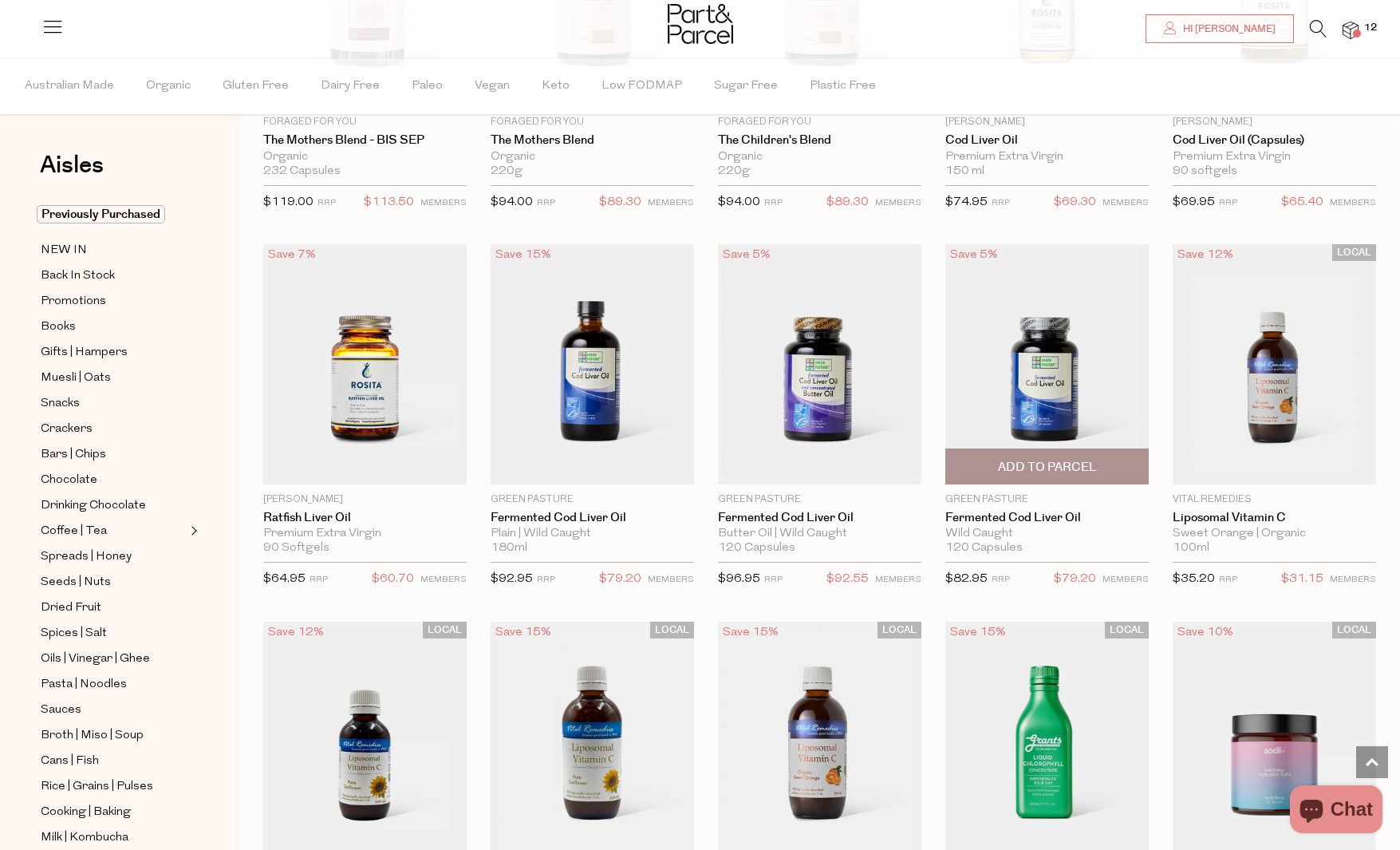
click at [1057, 466] on span "Add To Parcel" at bounding box center [1047, 468] width 99 height 17
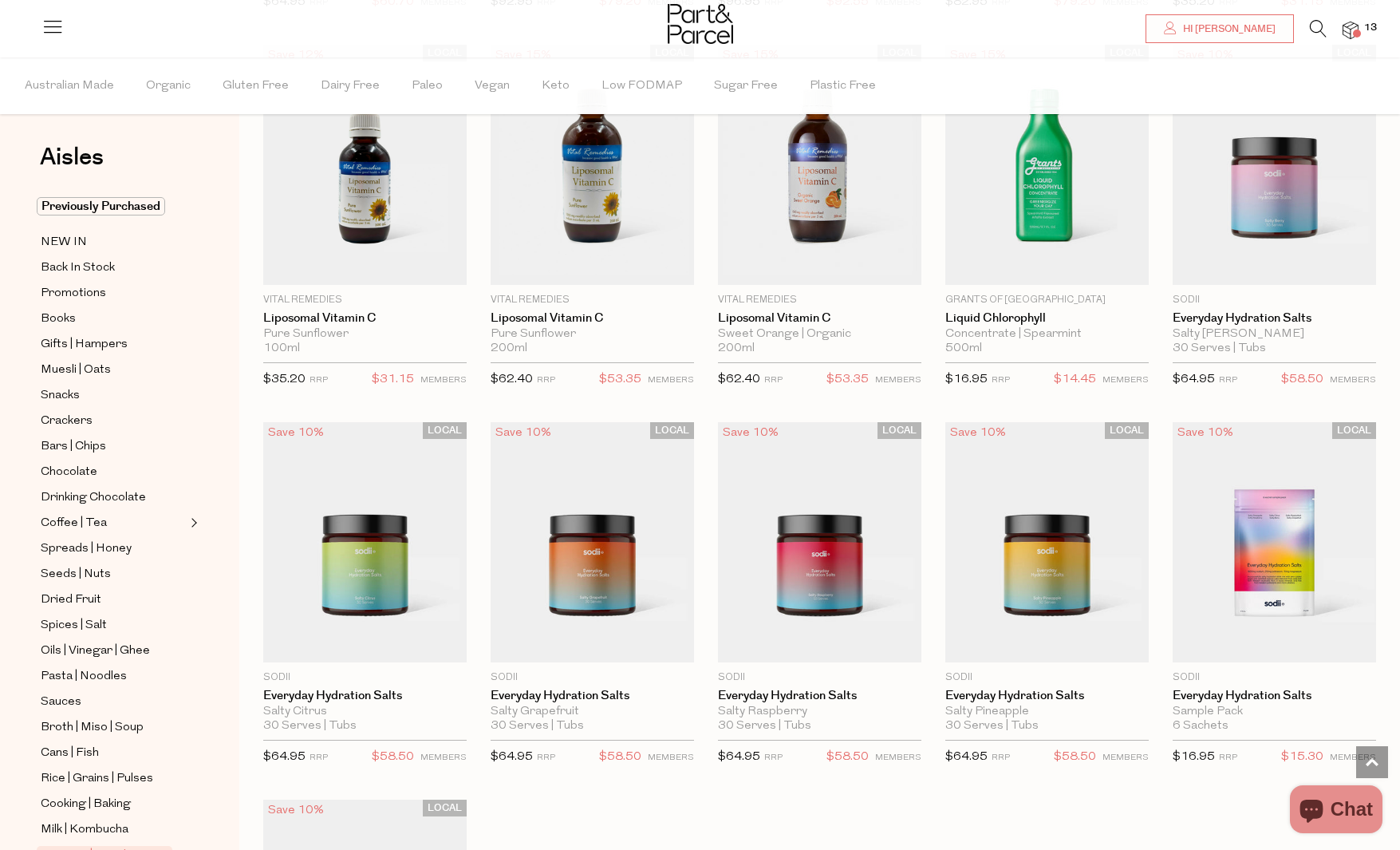
scroll to position [65, 0]
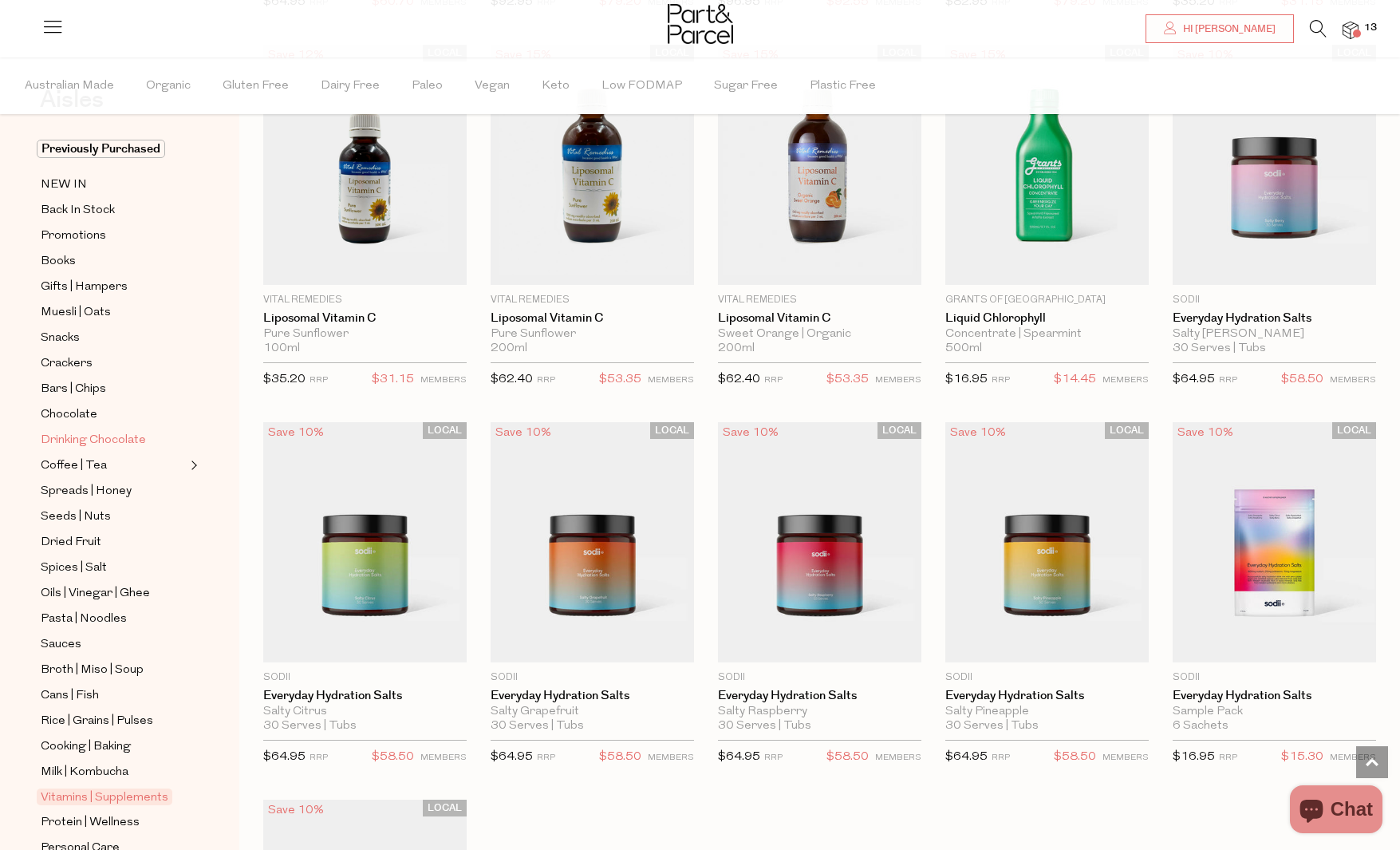
click at [105, 438] on span "Drinking Chocolate" at bounding box center [93, 440] width 105 height 20
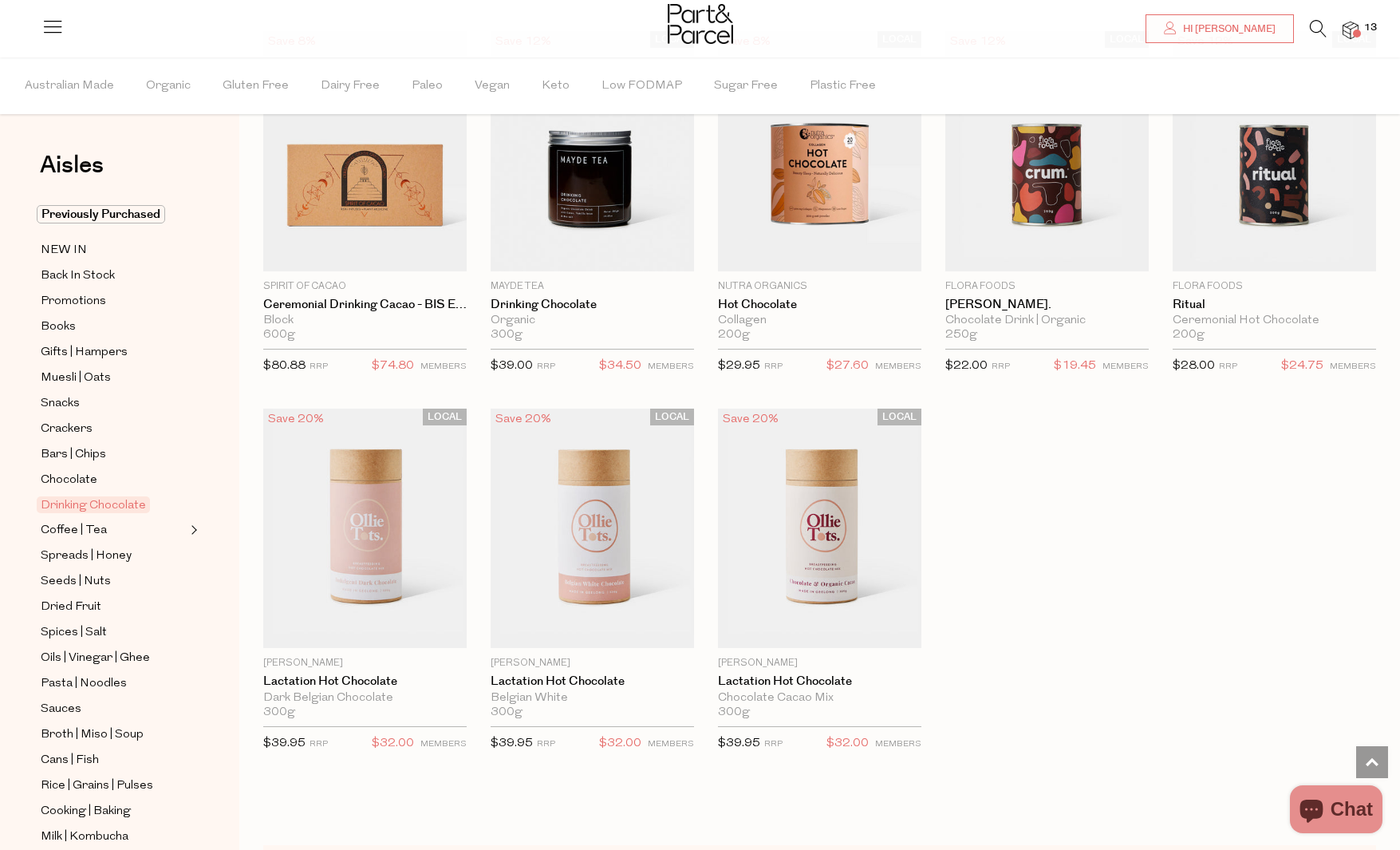
scroll to position [829, 0]
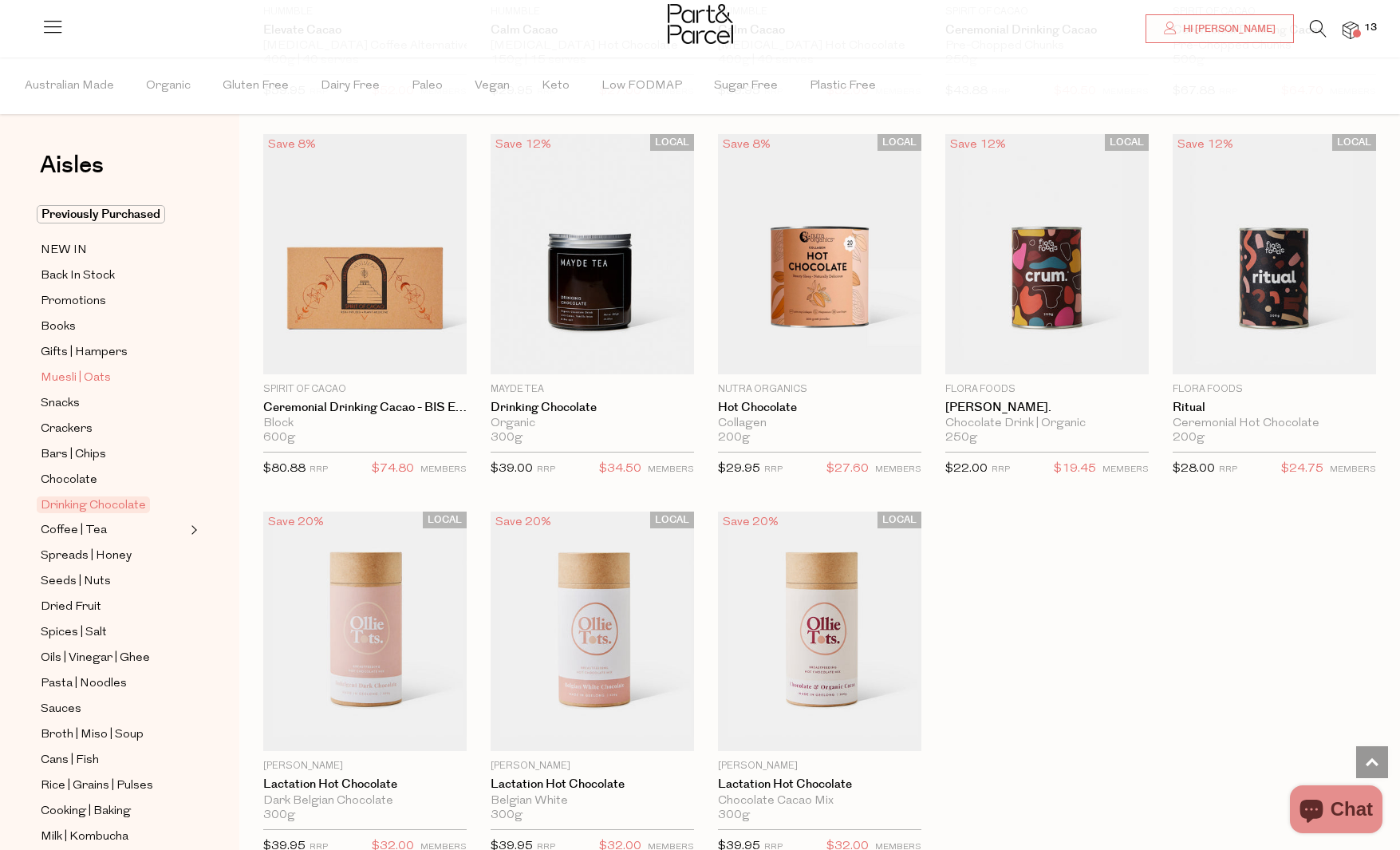
click at [95, 373] on span "Muesli | Oats" at bounding box center [76, 378] width 71 height 20
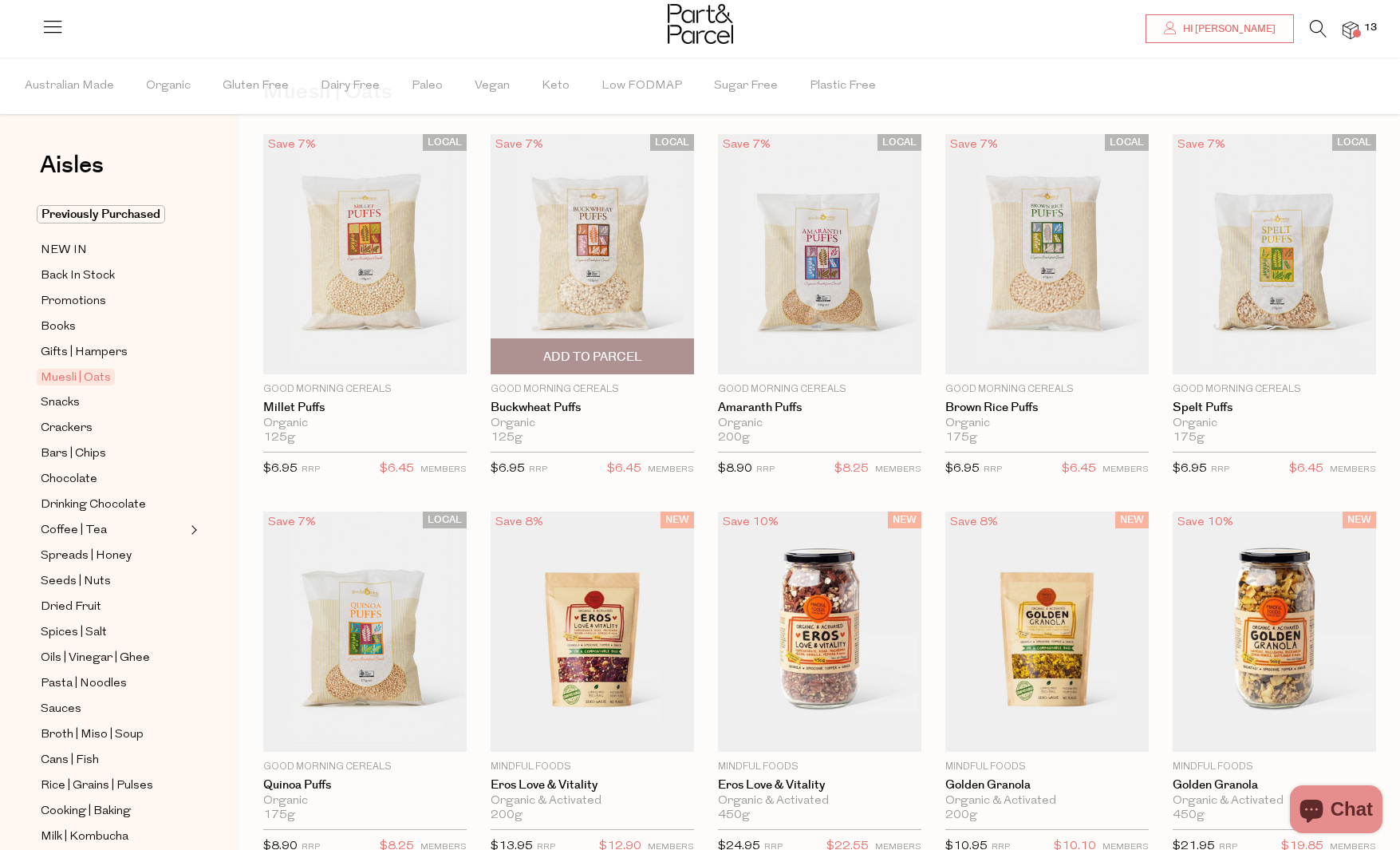
scroll to position [78, 0]
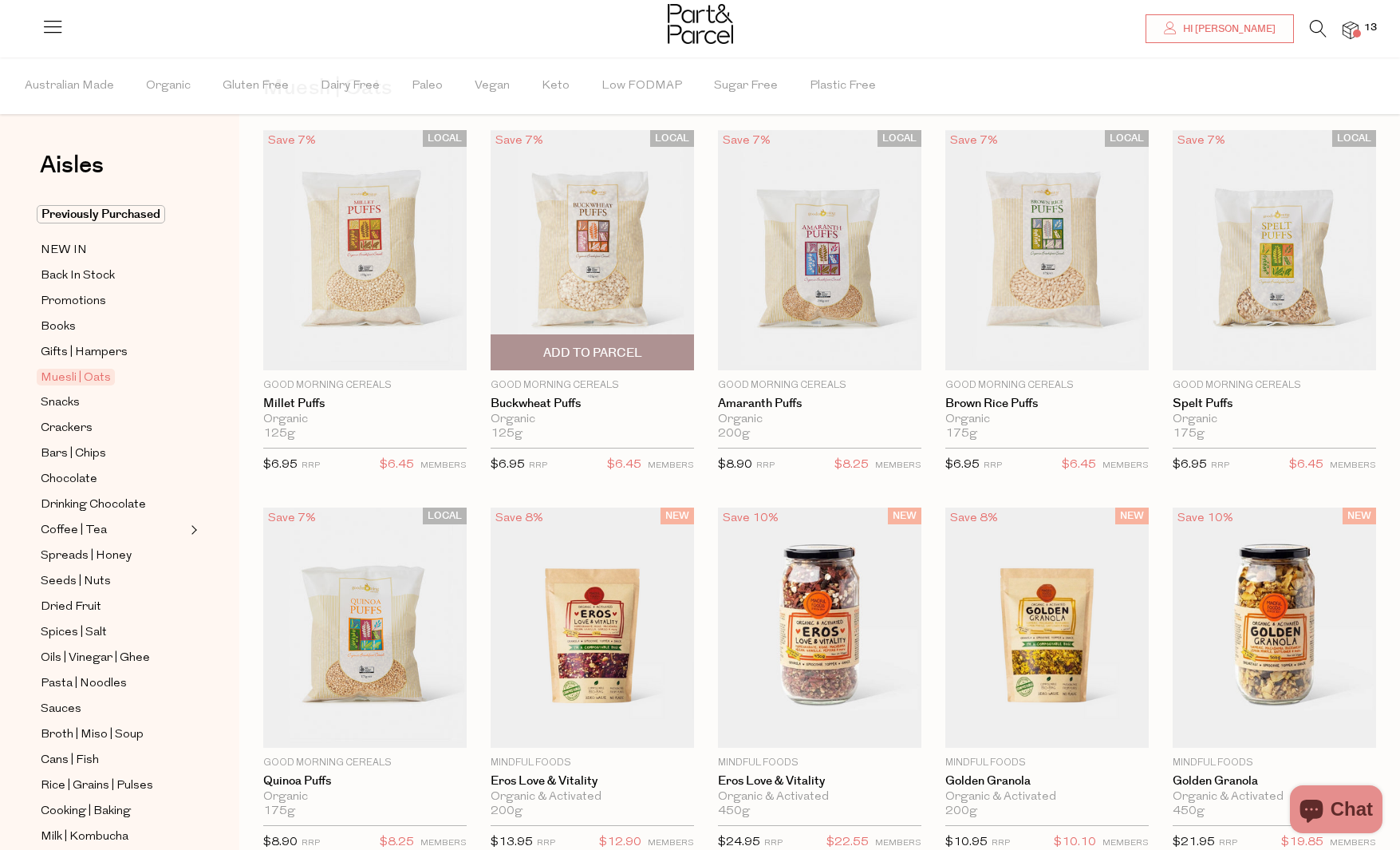
click at [623, 343] on span "Add To Parcel" at bounding box center [592, 352] width 194 height 34
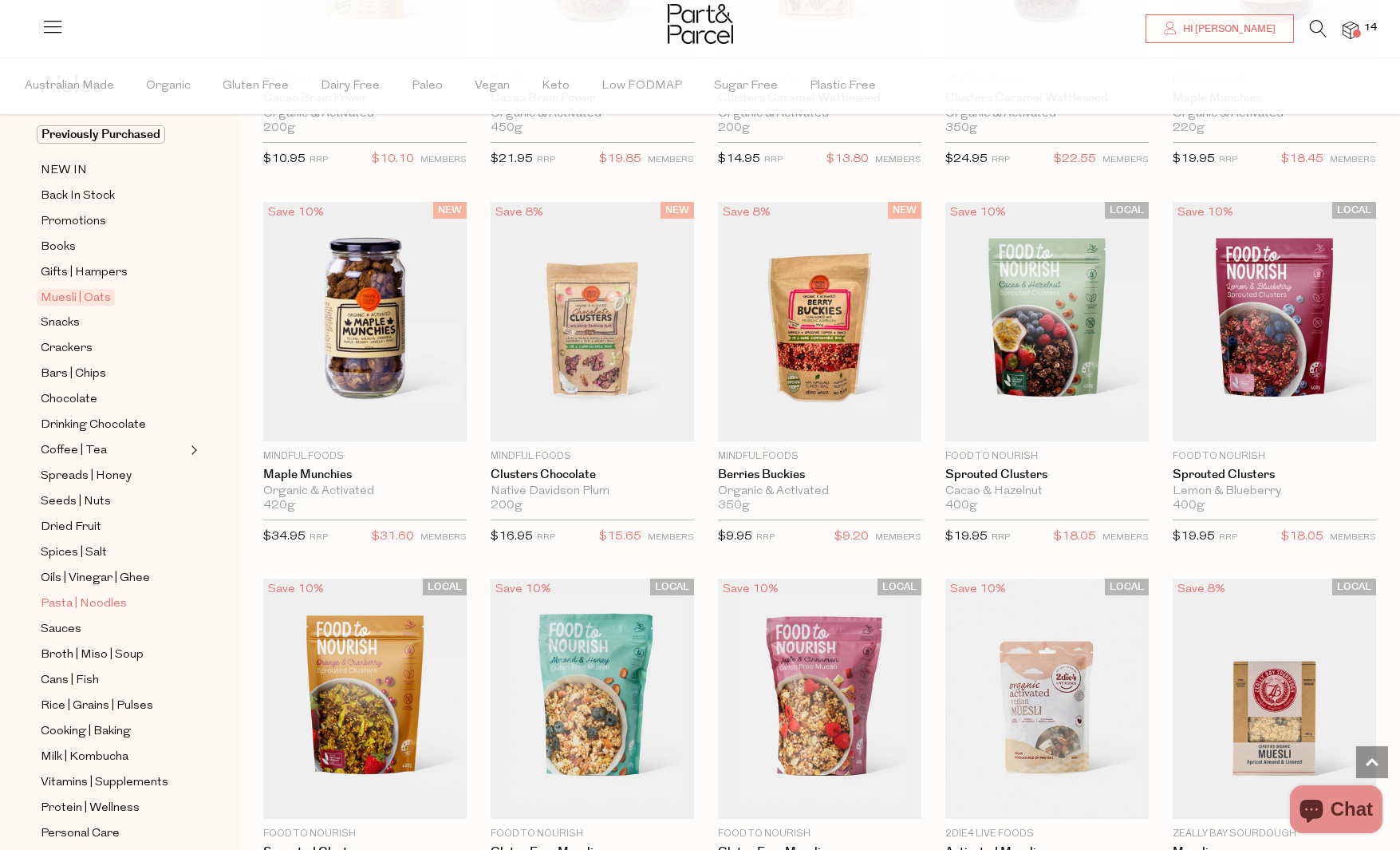
scroll to position [81, 0]
click at [88, 599] on span "Pasta | Noodles" at bounding box center [83, 603] width 86 height 20
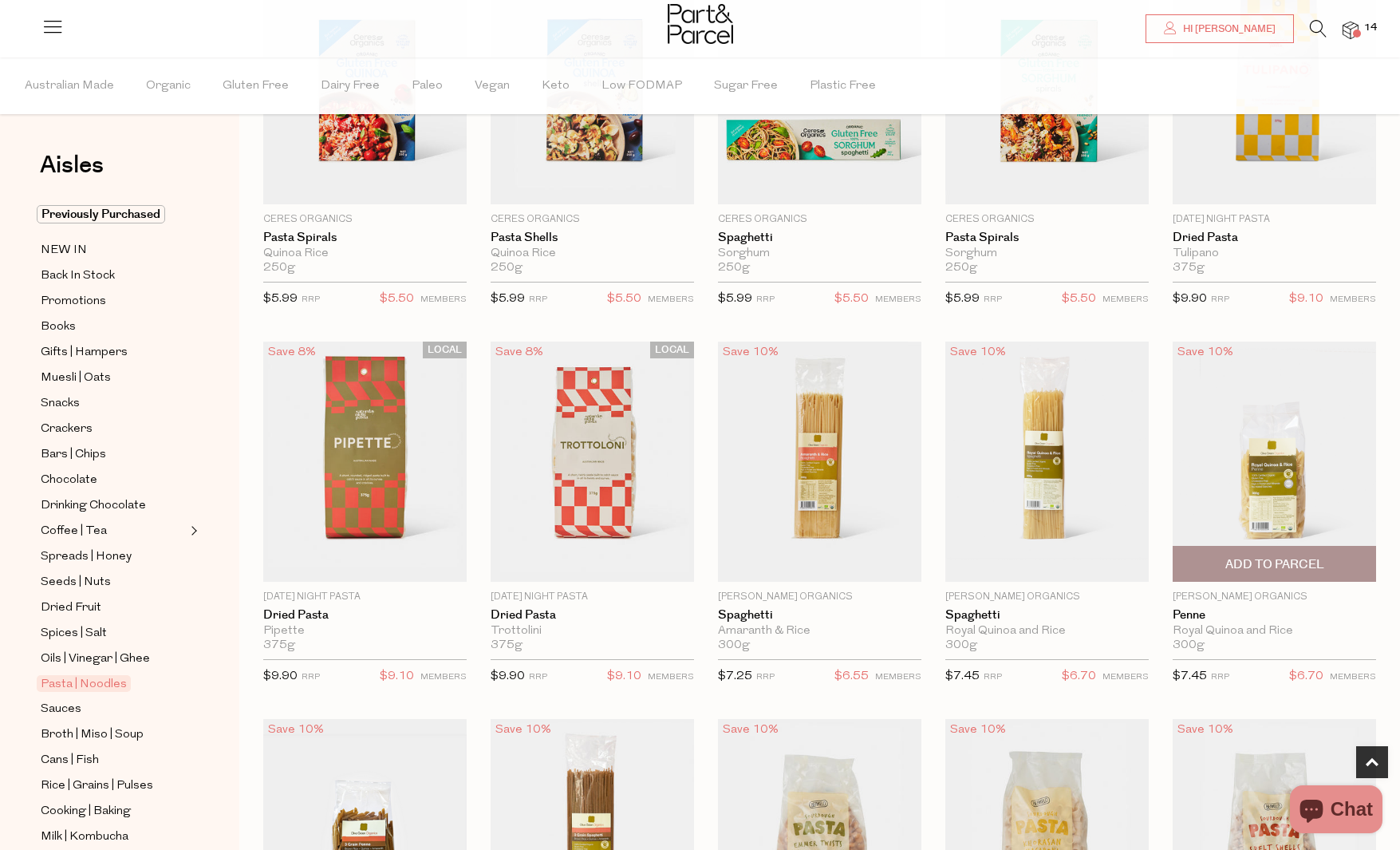
scroll to position [755, 0]
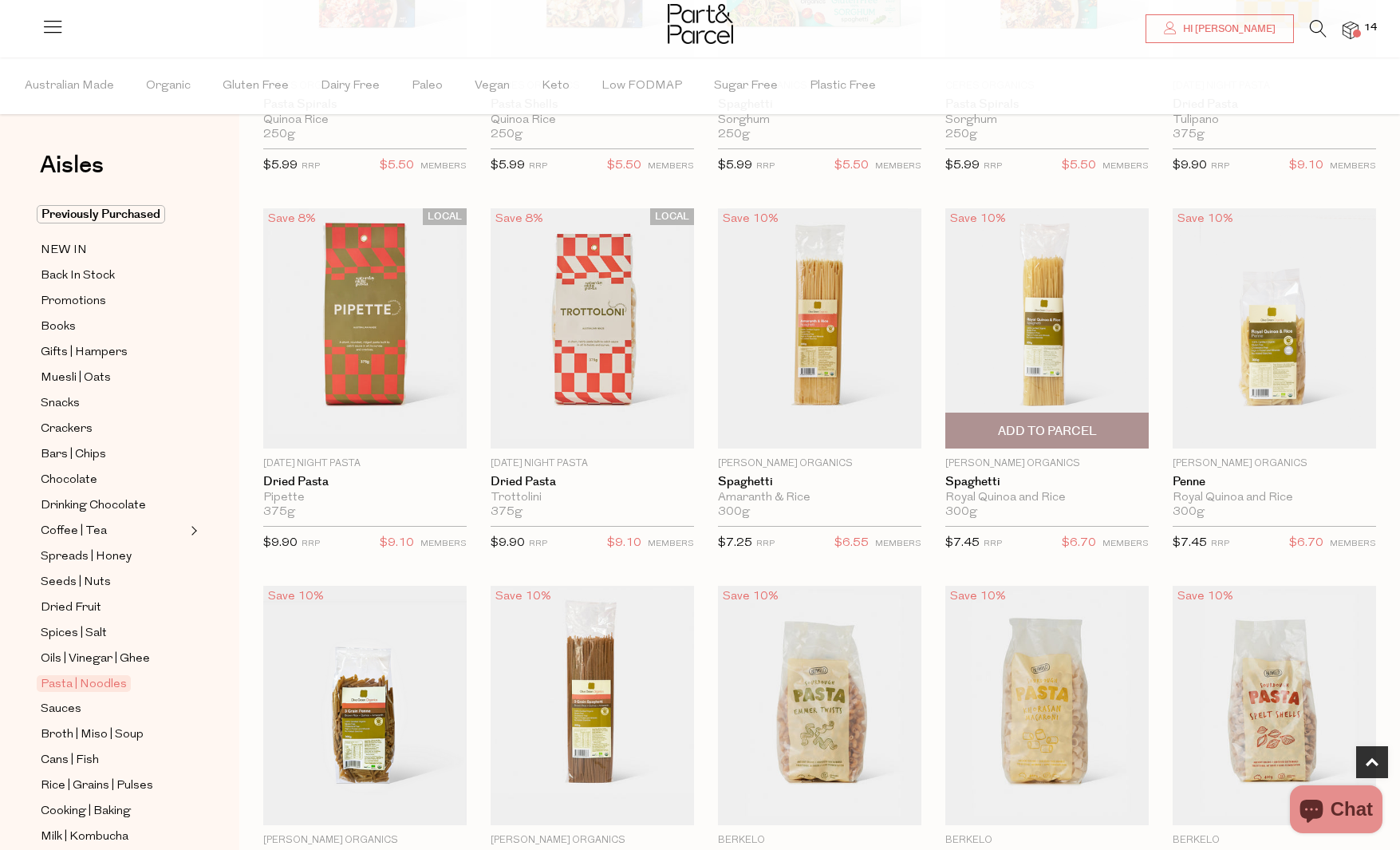
click at [1080, 432] on span "Add To Parcel" at bounding box center [1047, 432] width 99 height 17
click at [1129, 429] on button "button" at bounding box center [1126, 429] width 46 height 35
type input "2"
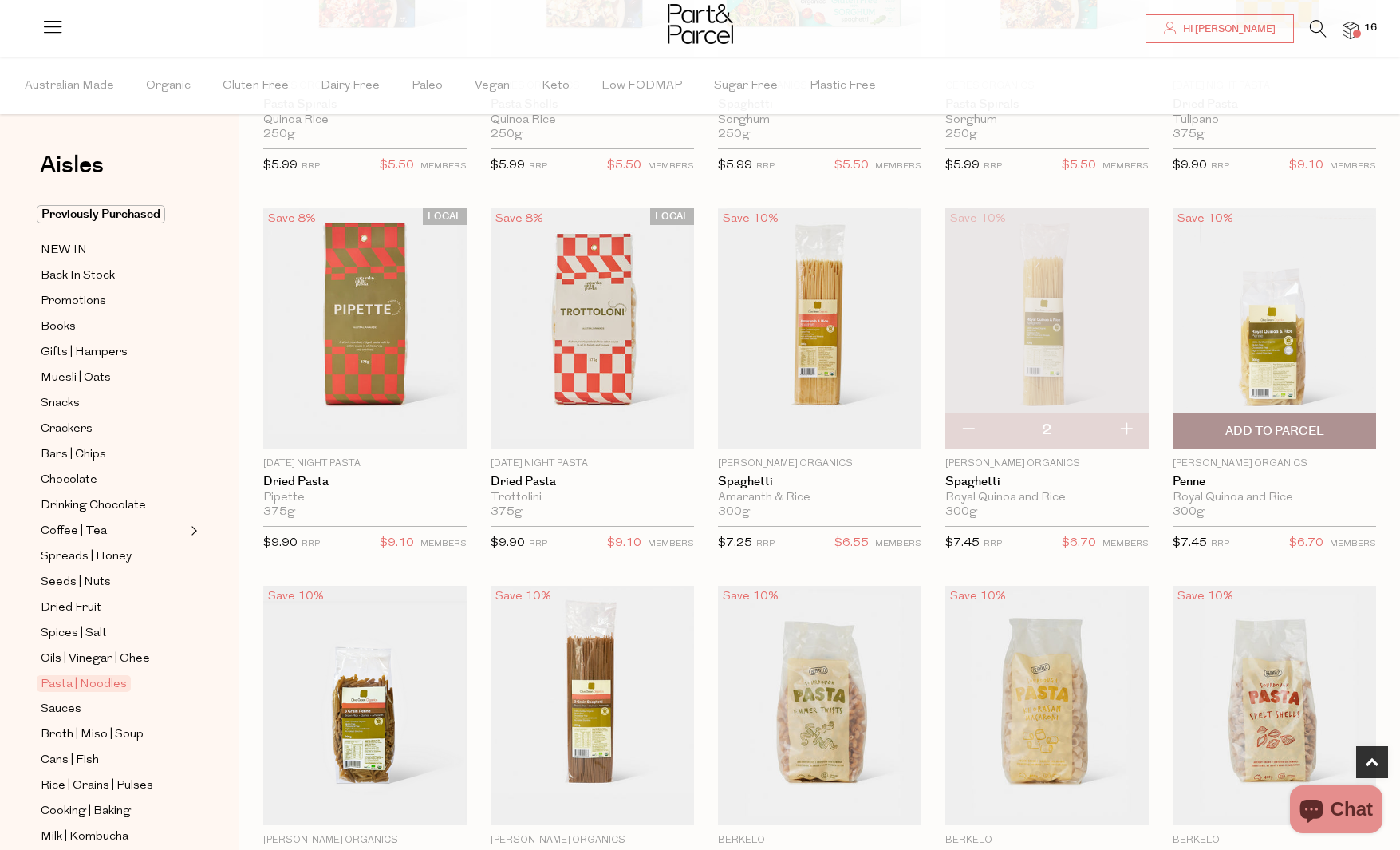
click at [1307, 431] on span "Add To Parcel" at bounding box center [1274, 432] width 99 height 17
click at [1363, 428] on button "button" at bounding box center [1353, 429] width 46 height 35
type input "2"
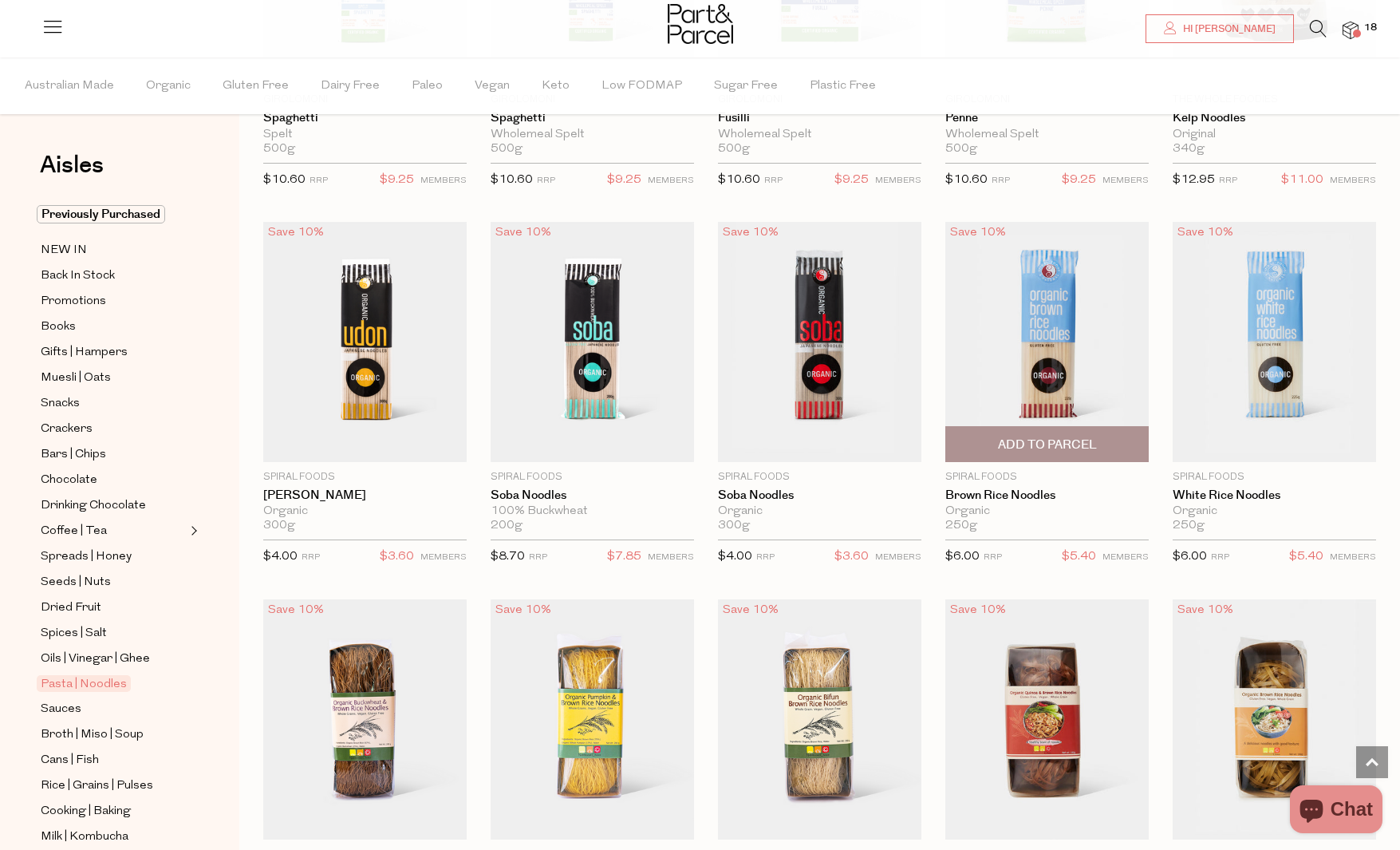
scroll to position [2631, 0]
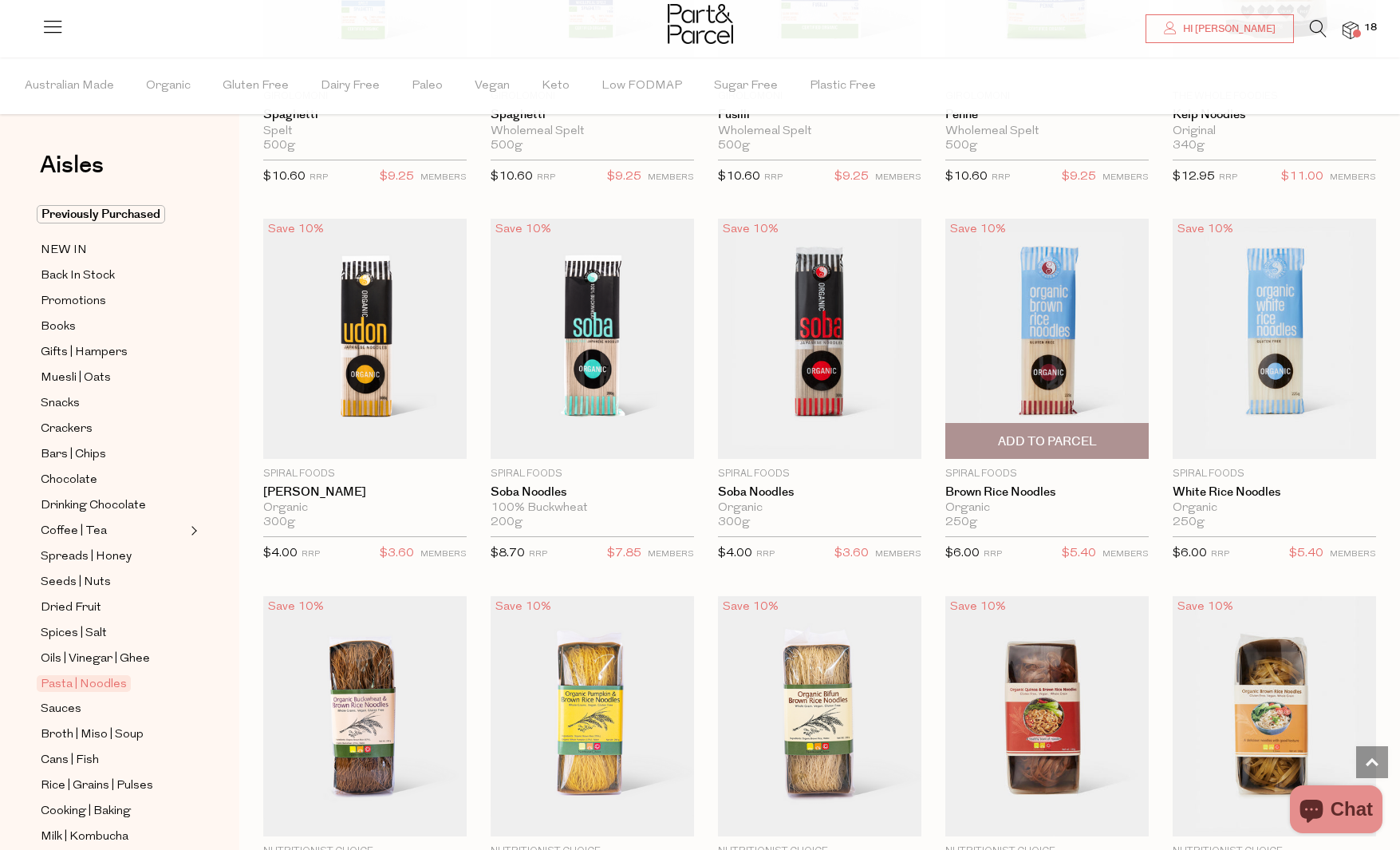
click at [1070, 439] on span "Add To Parcel" at bounding box center [1047, 442] width 99 height 17
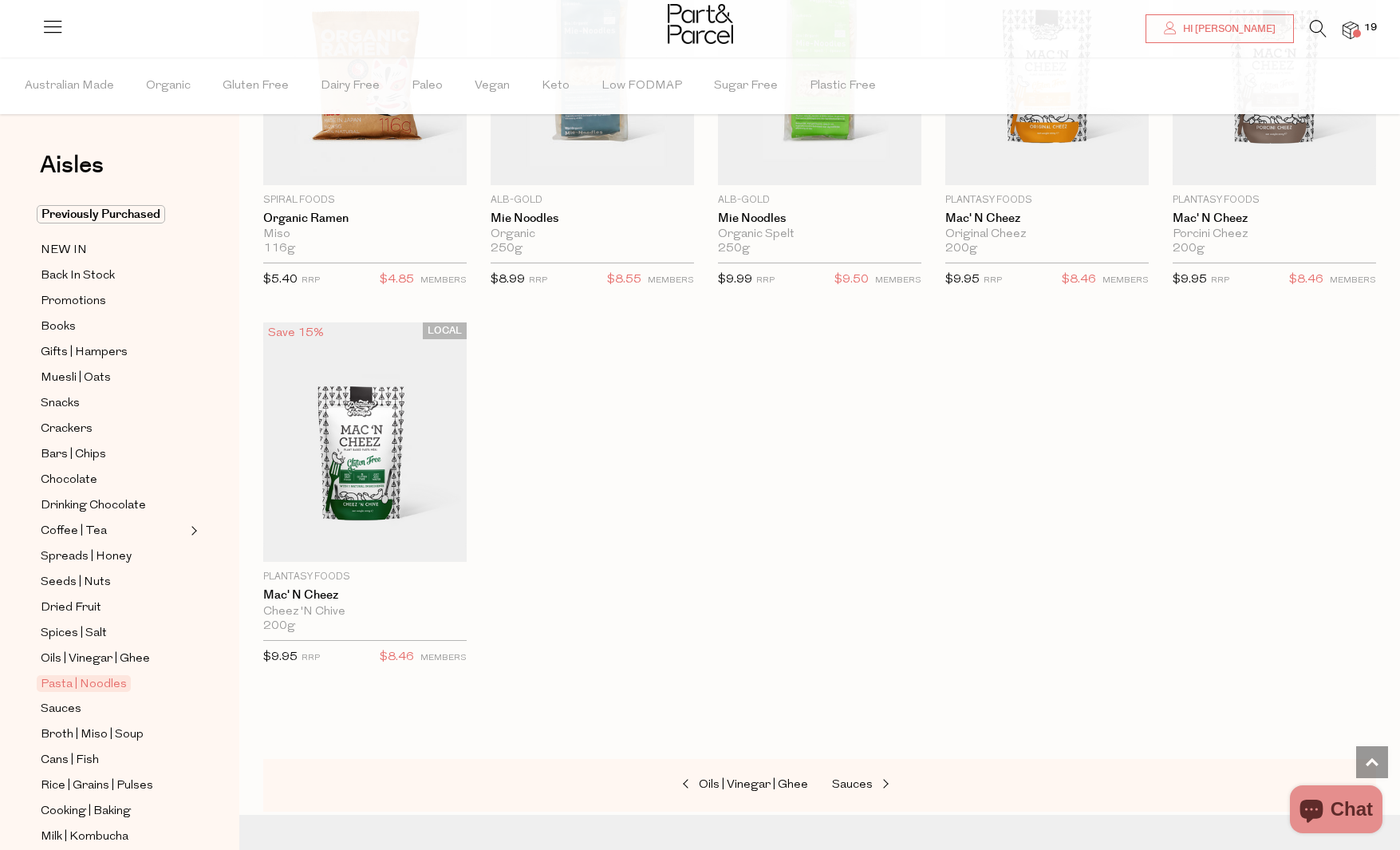
scroll to position [4106, 0]
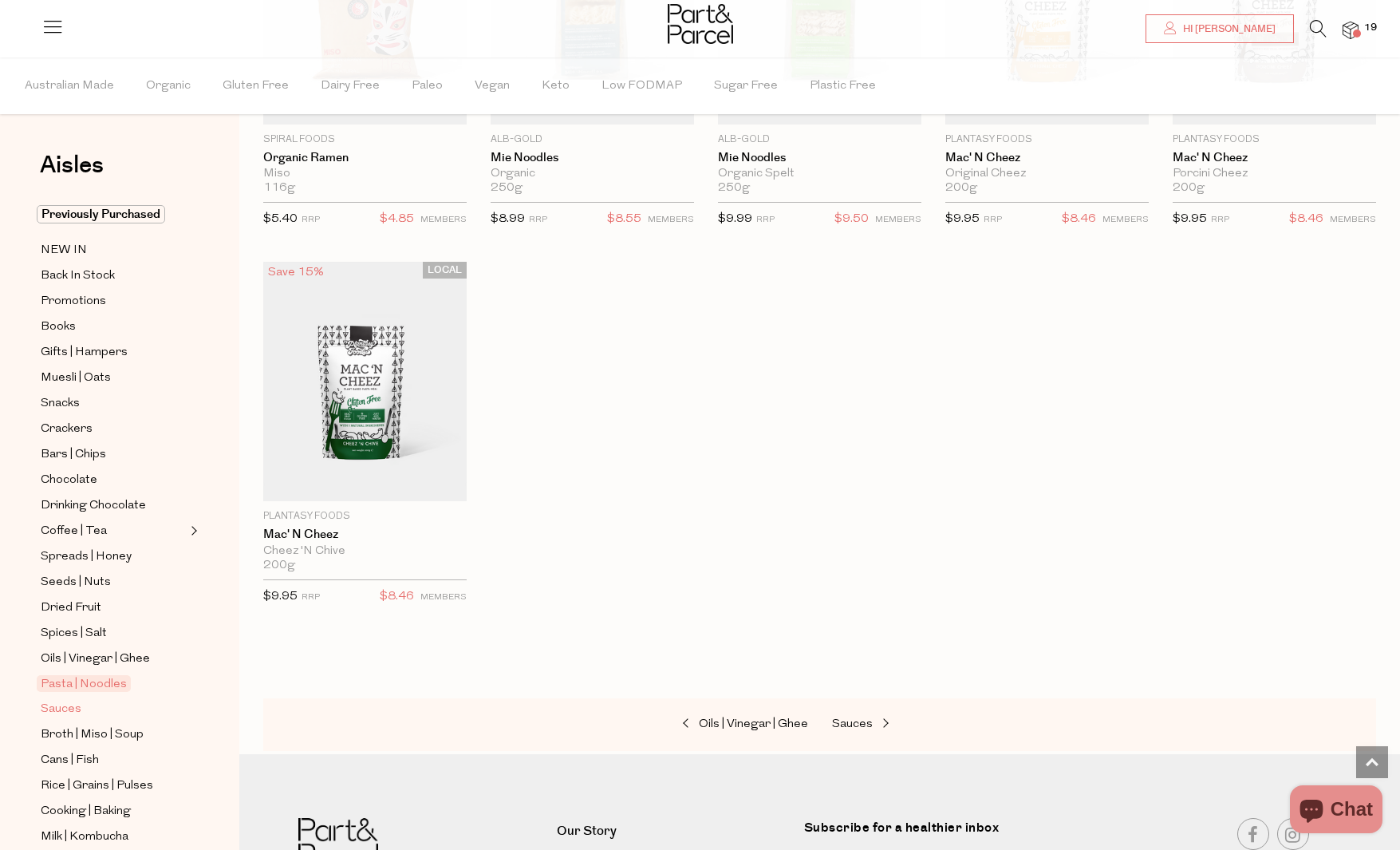
click at [59, 711] on span "Sauces" at bounding box center [61, 709] width 41 height 20
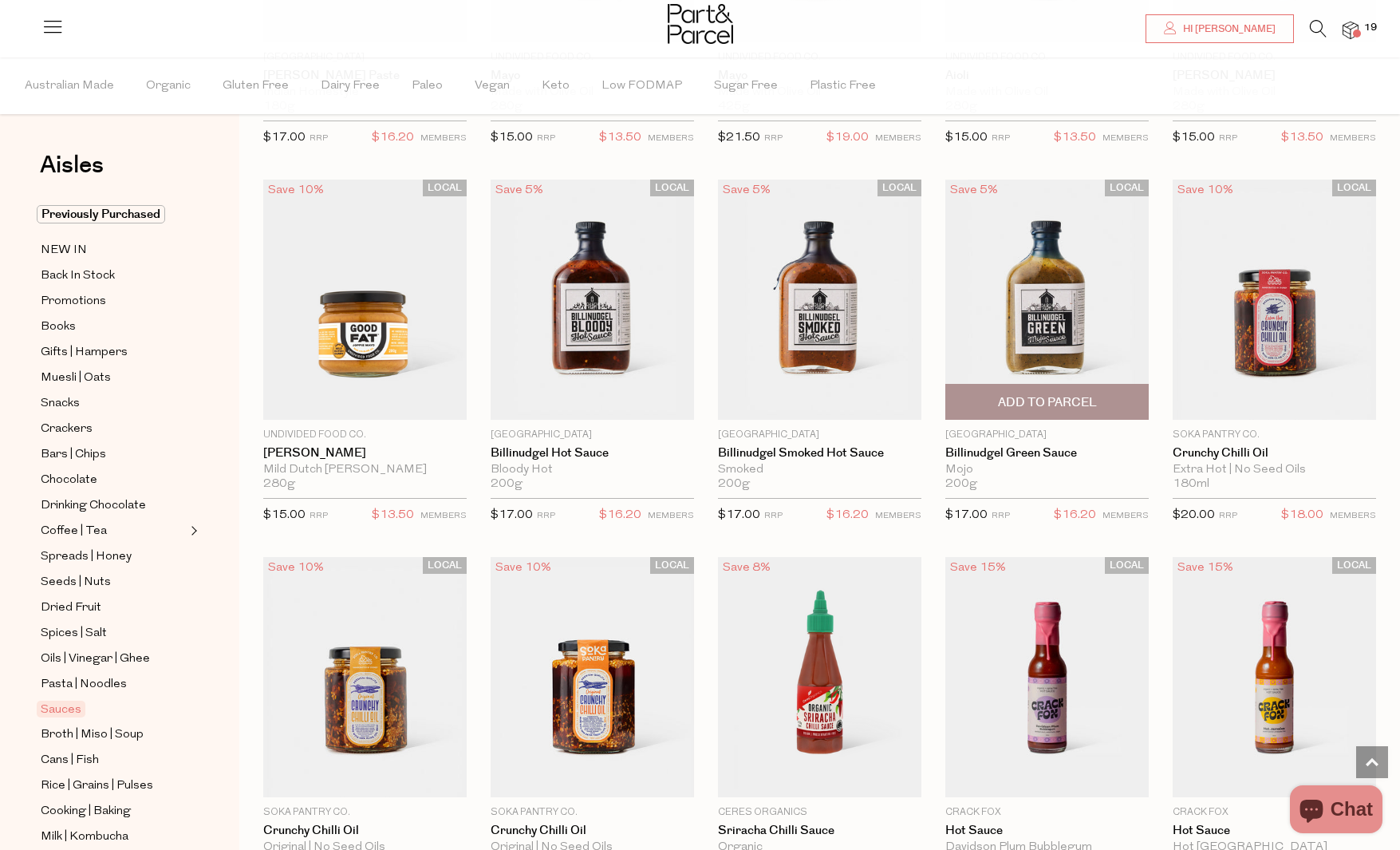
scroll to position [1738, 0]
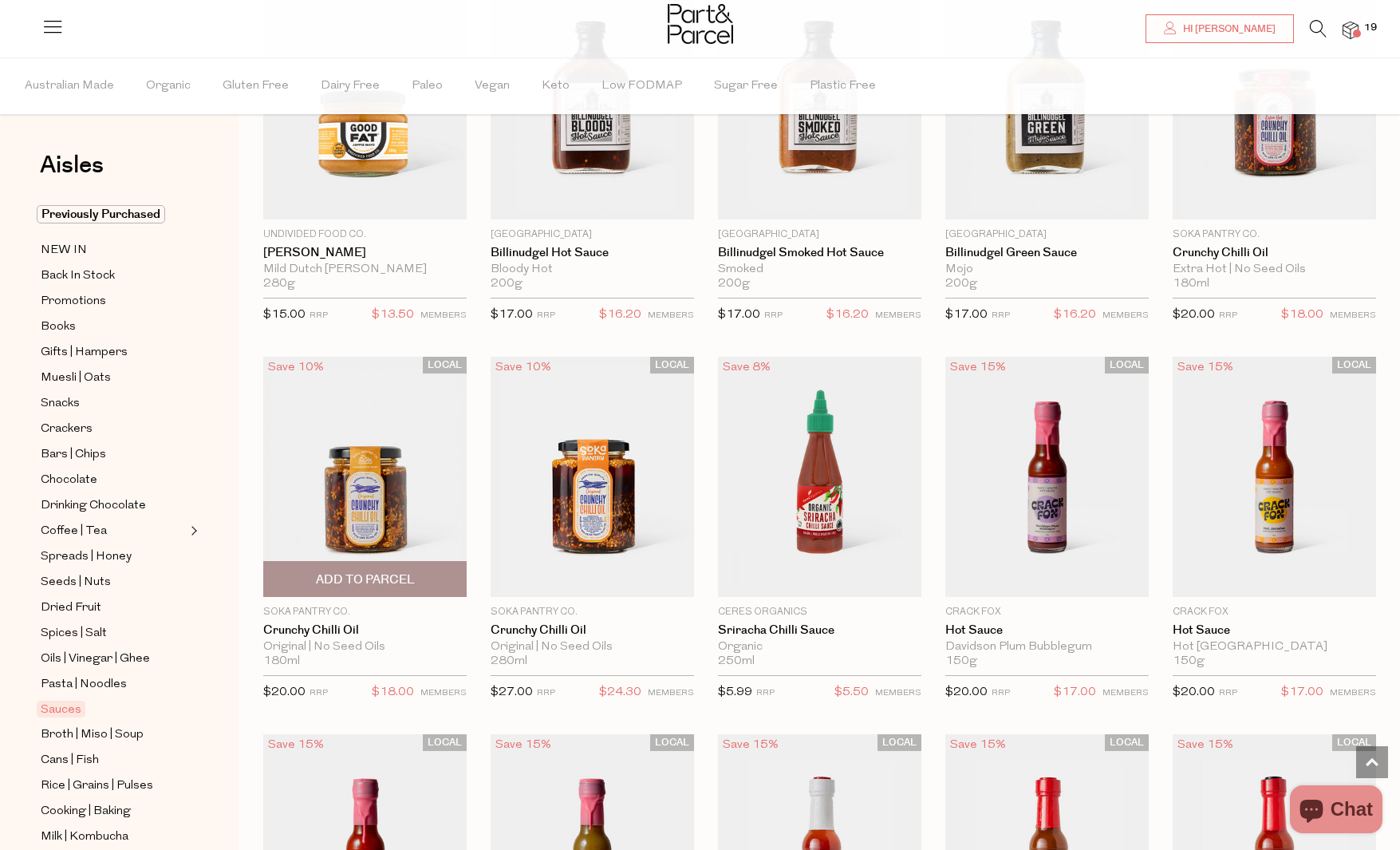
click at [384, 582] on span "Add To Parcel" at bounding box center [365, 580] width 99 height 17
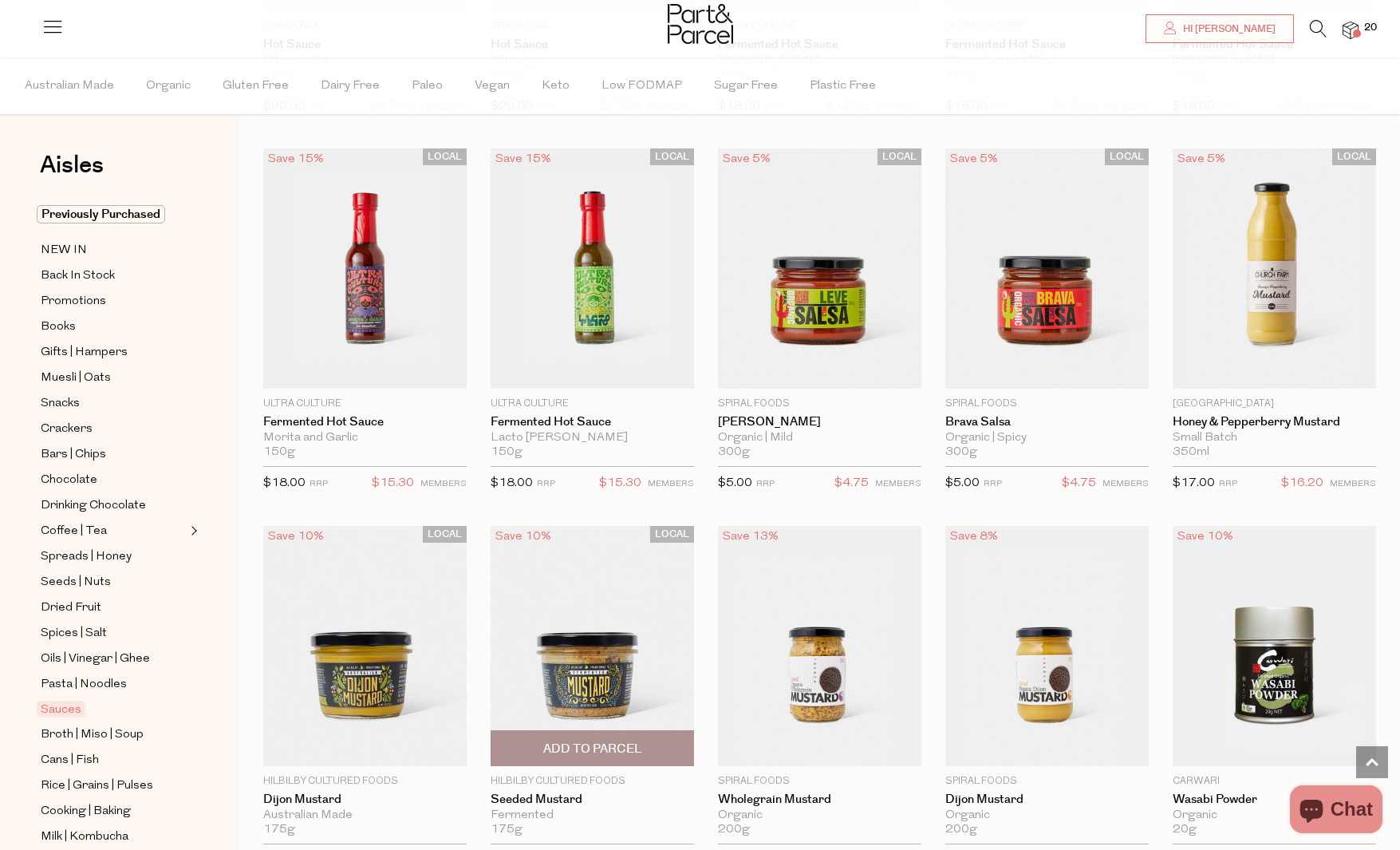
scroll to position [2918, 0]
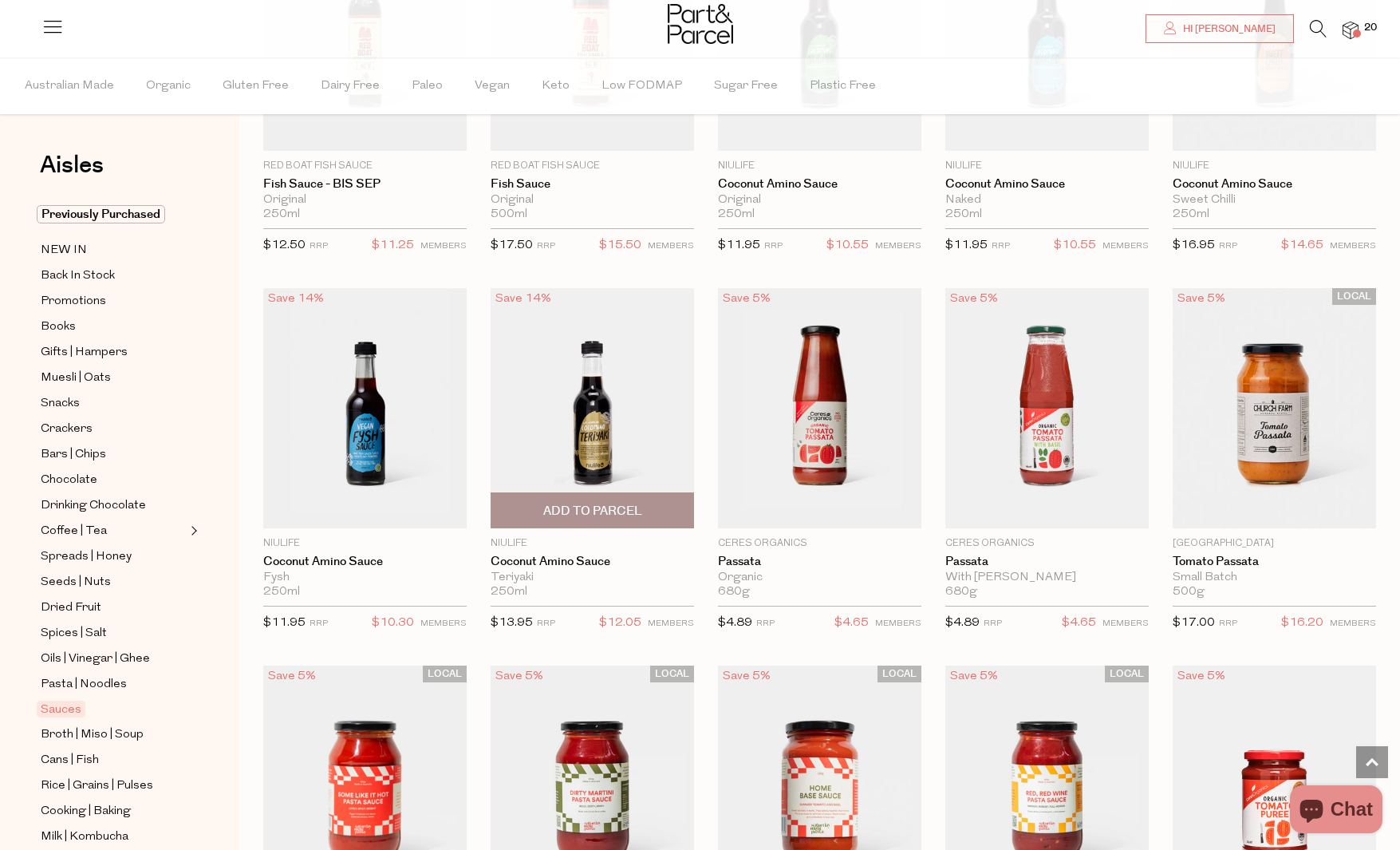
scroll to position [4104, 0]
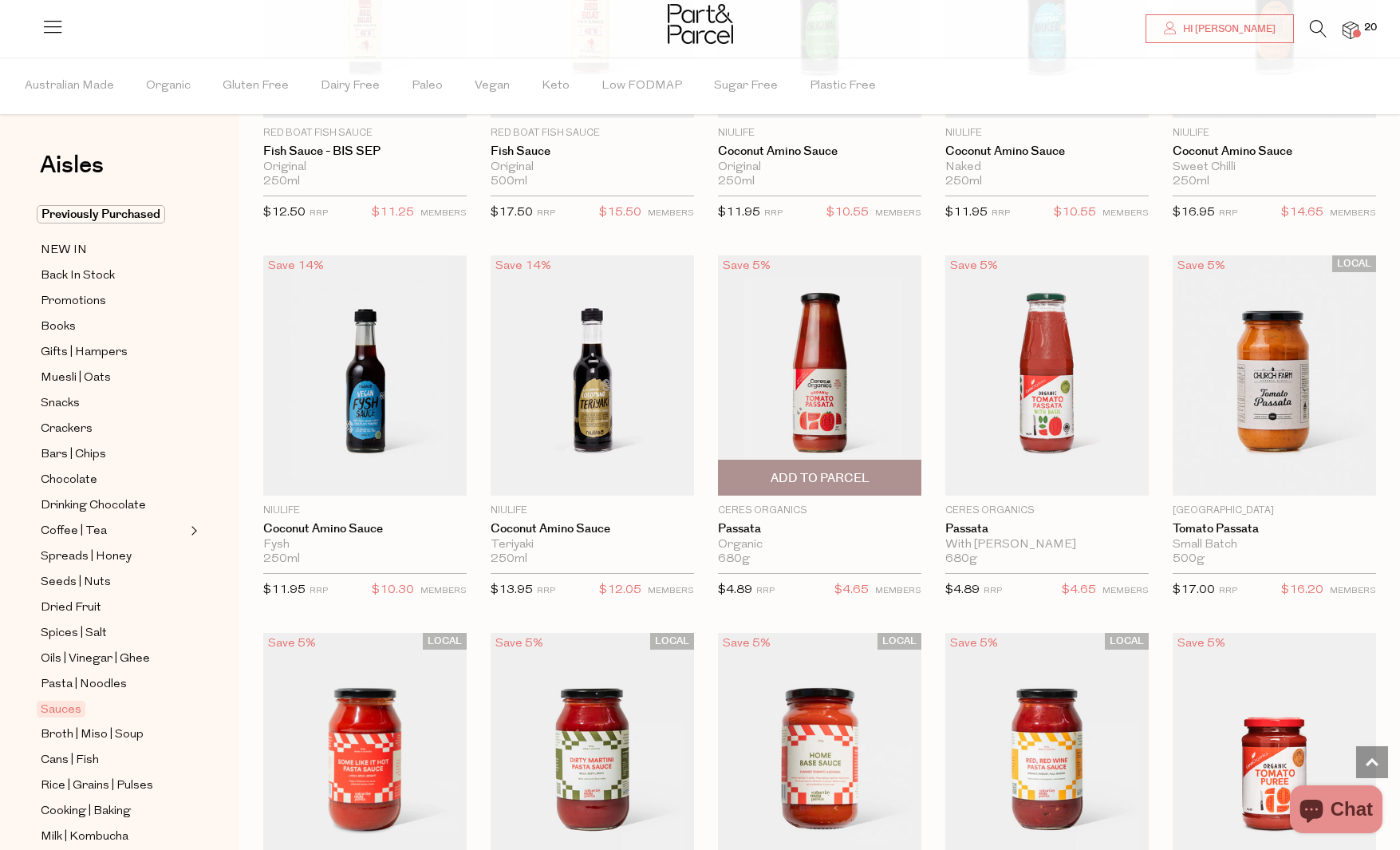
click at [856, 470] on span "Add To Parcel" at bounding box center [820, 479] width 99 height 17
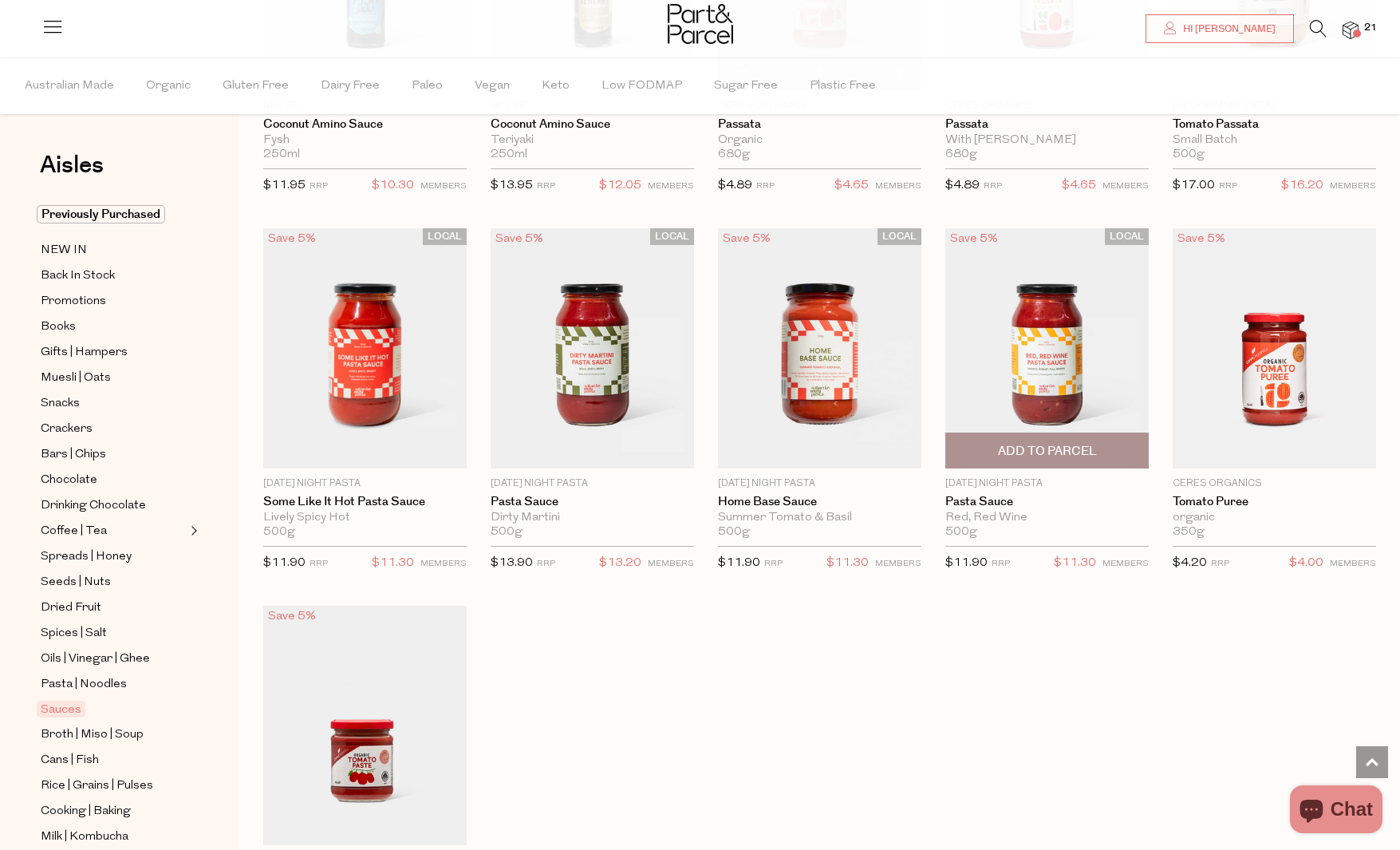
scroll to position [4525, 0]
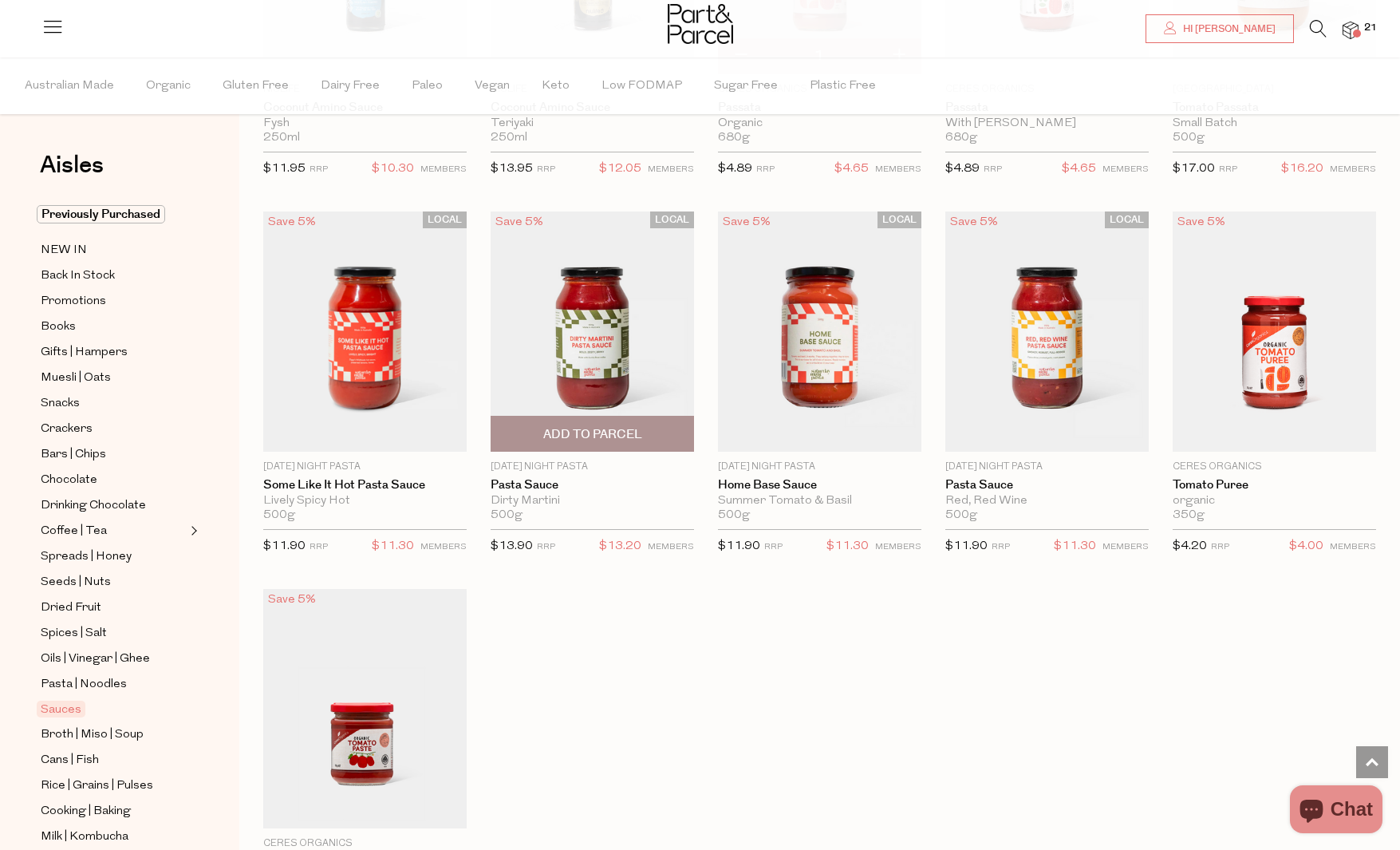
click at [642, 428] on span "Add To Parcel" at bounding box center [592, 434] width 194 height 34
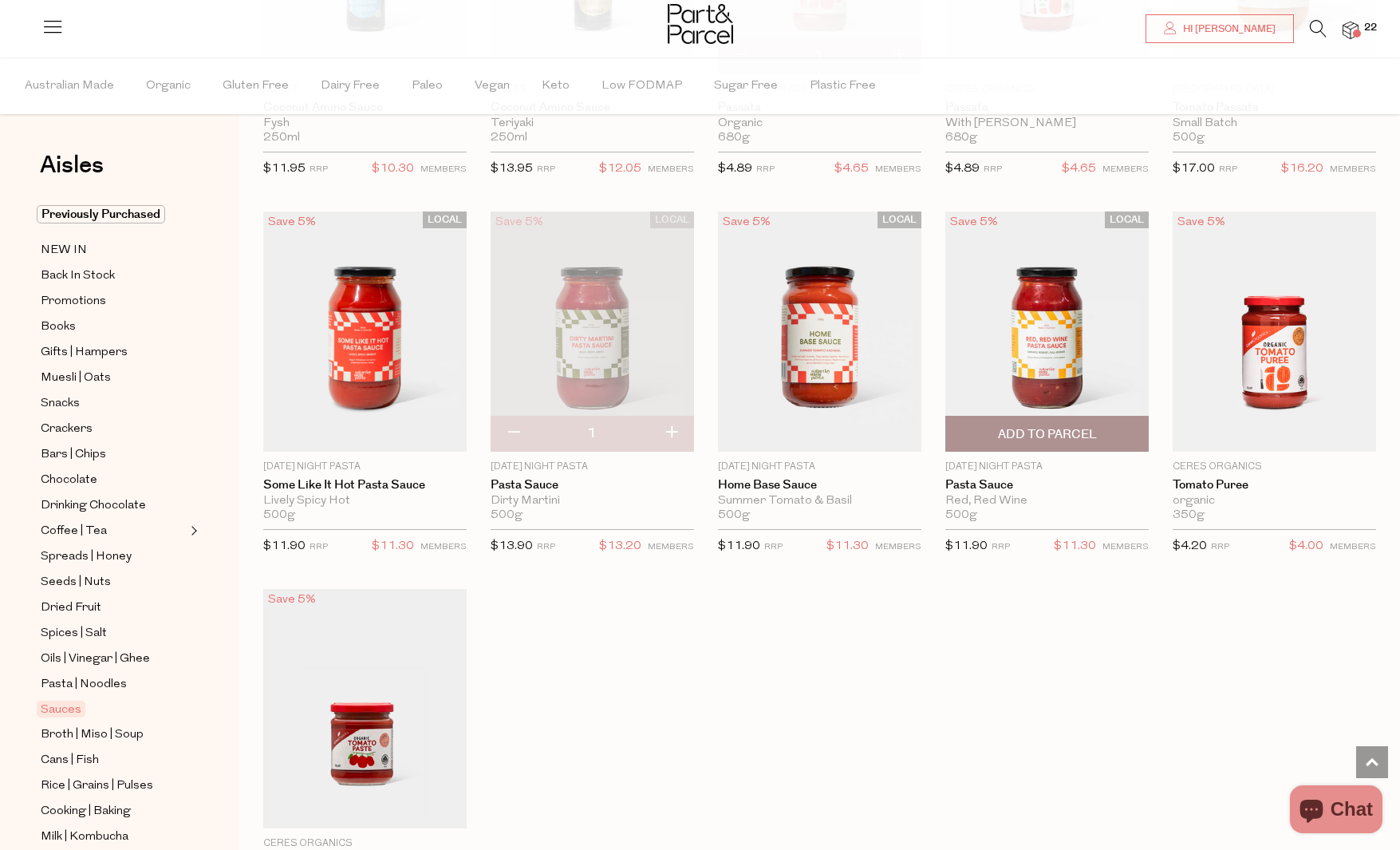
click at [1109, 425] on span "Add To Parcel" at bounding box center [1047, 434] width 194 height 34
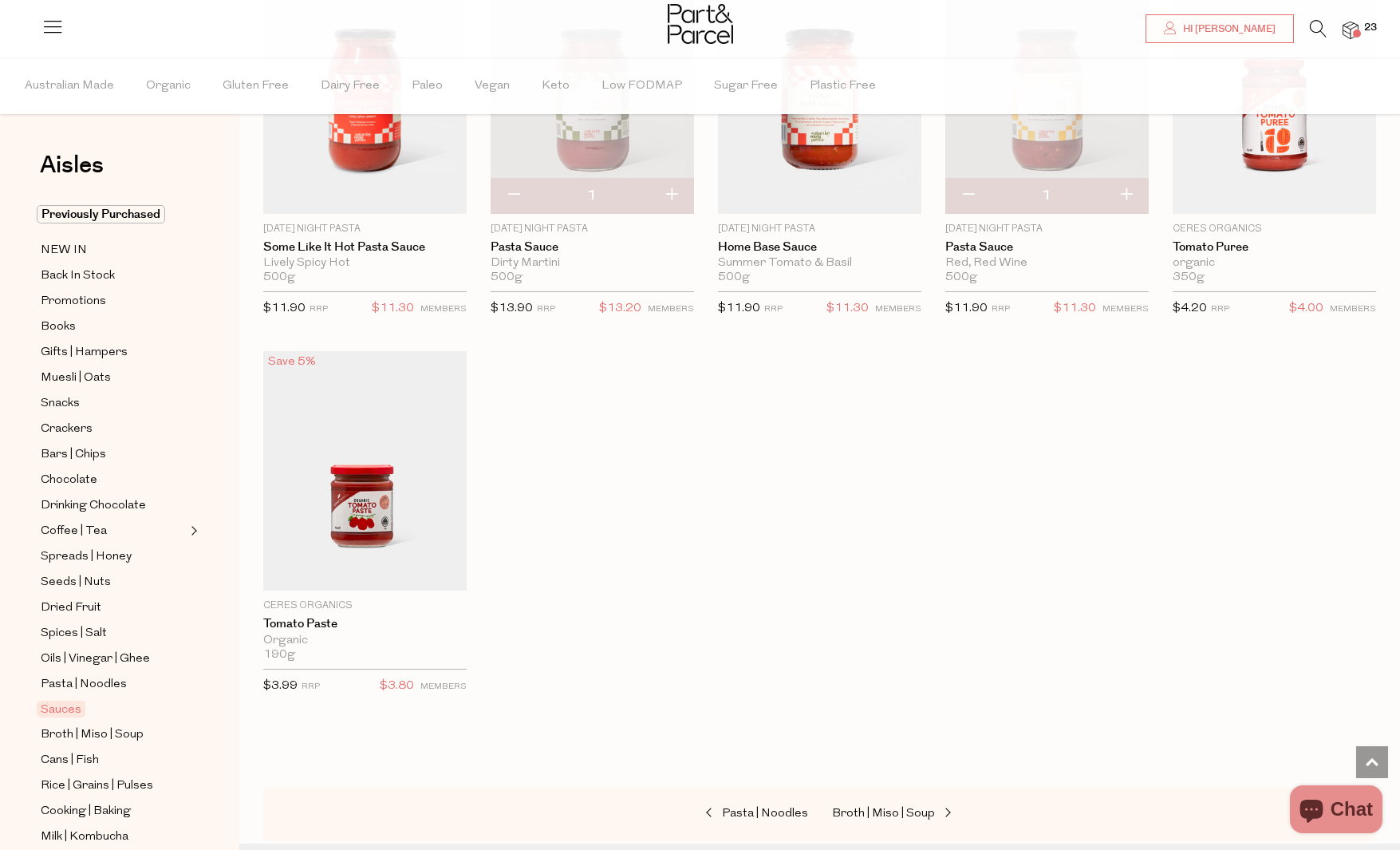
scroll to position [4764, 0]
click at [429, 575] on span "Add To Parcel" at bounding box center [364, 571] width 194 height 34
click at [445, 570] on button "button" at bounding box center [444, 571] width 46 height 35
type input "2"
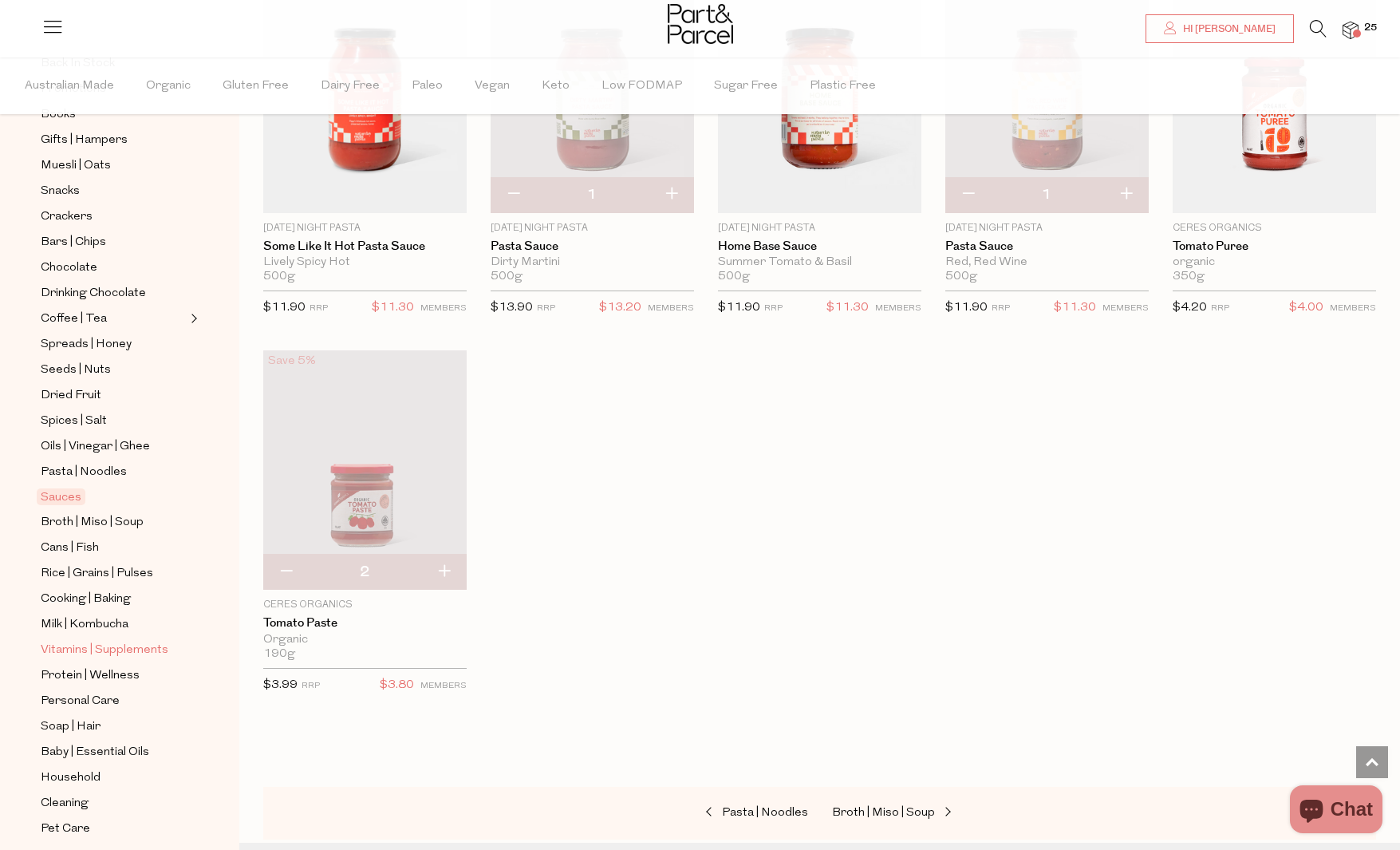
scroll to position [270, 0]
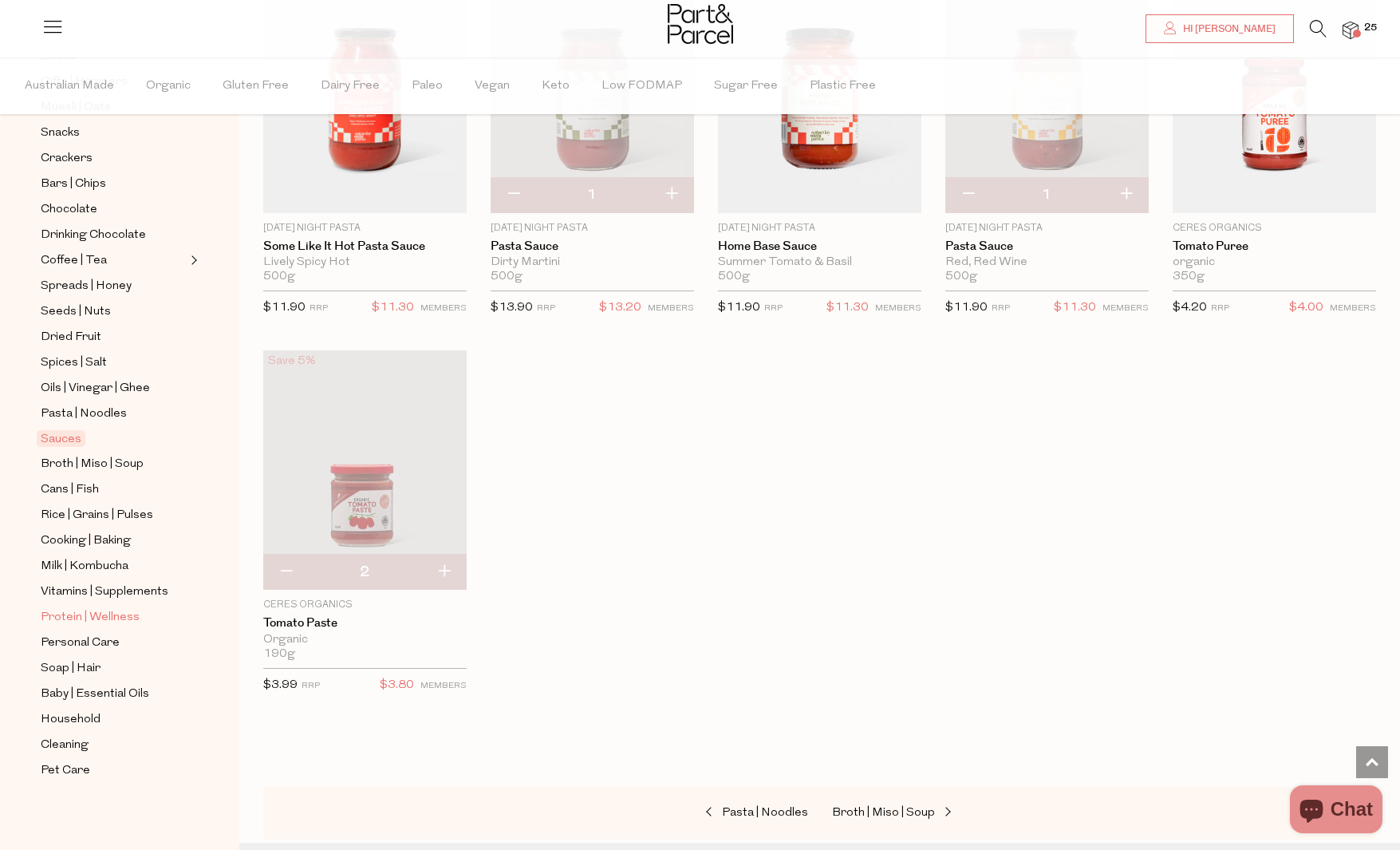
click at [114, 609] on span "Protein | Wellness" at bounding box center [90, 617] width 99 height 20
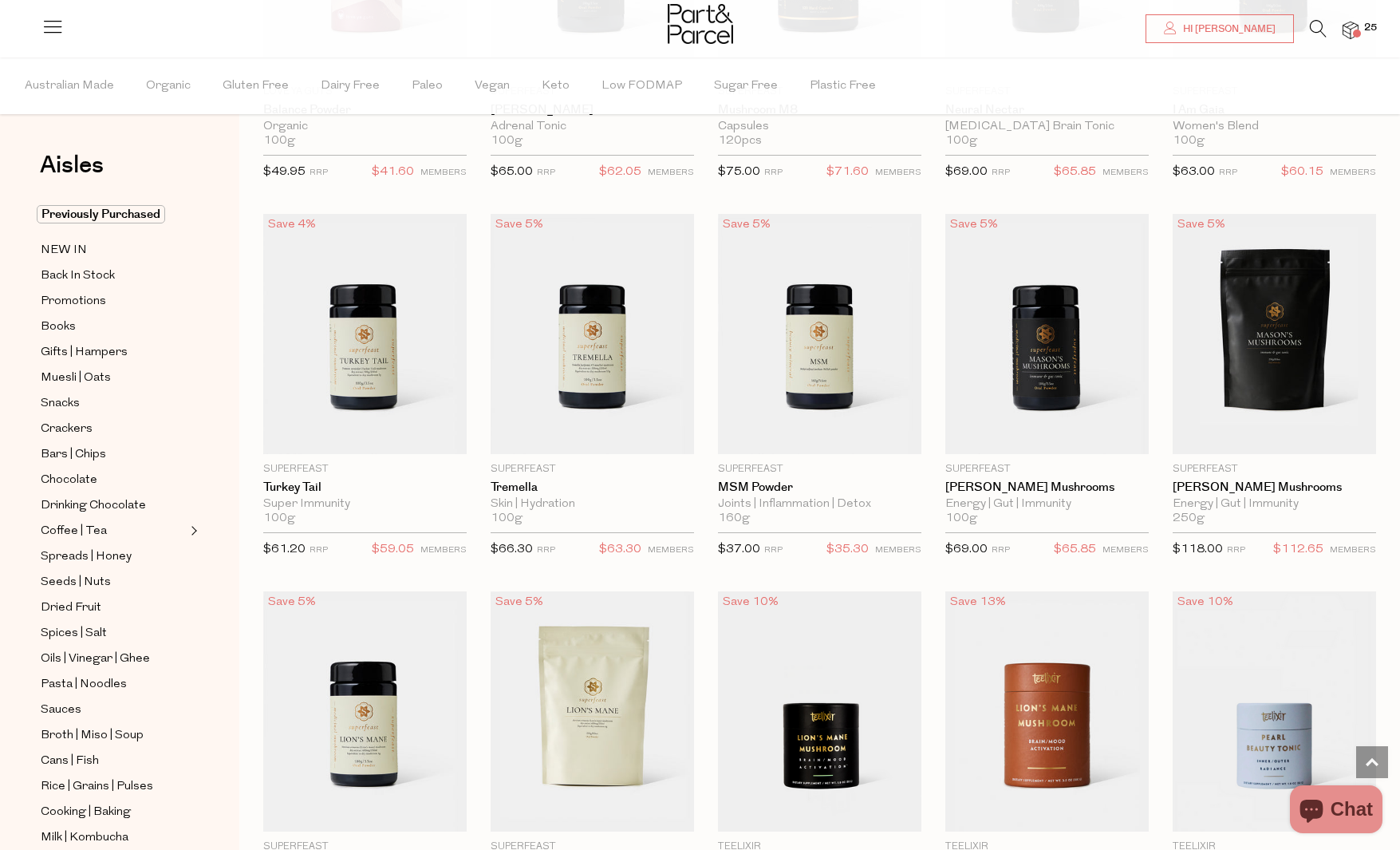
scroll to position [2544, 0]
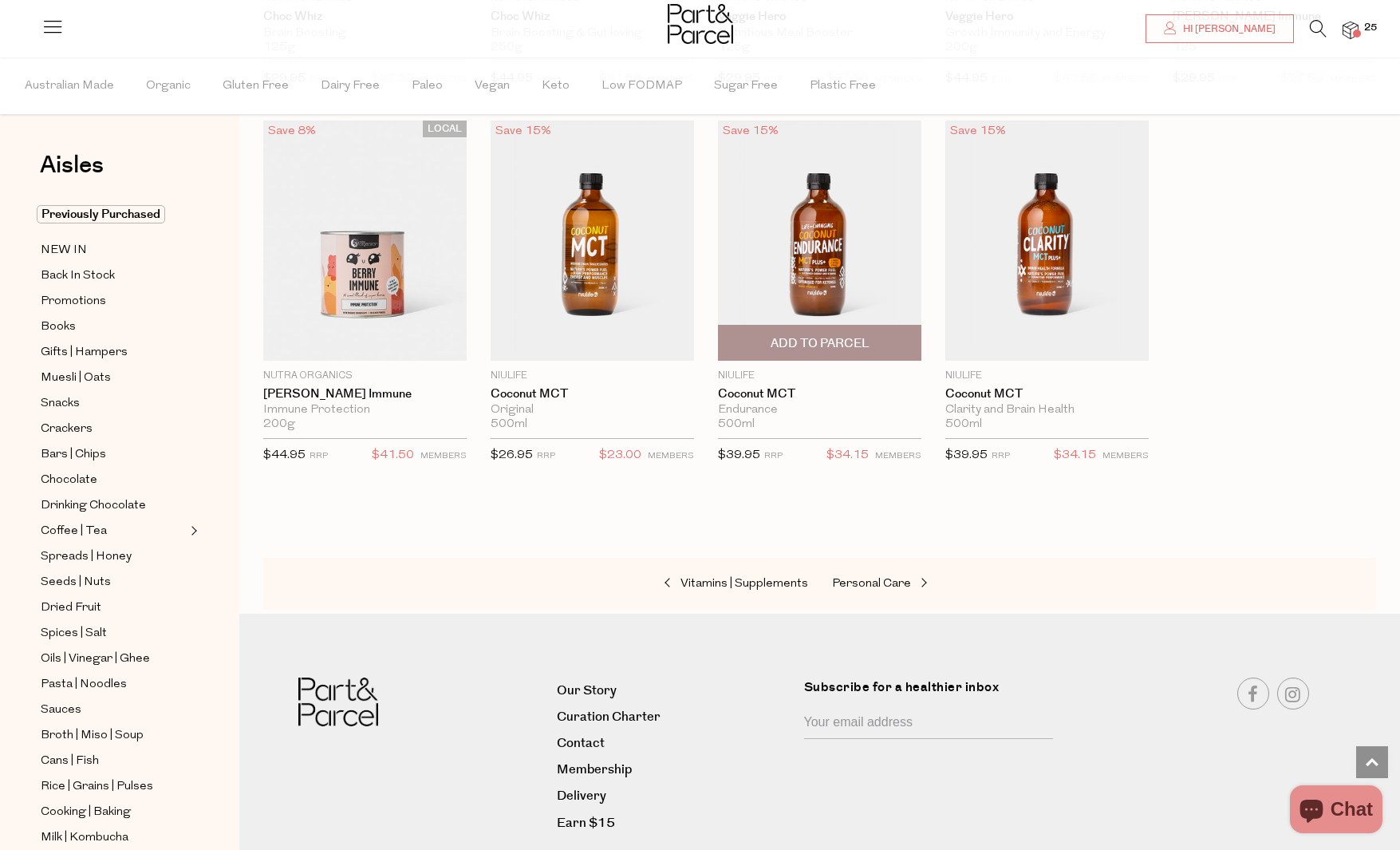
scroll to position [5803, 0]
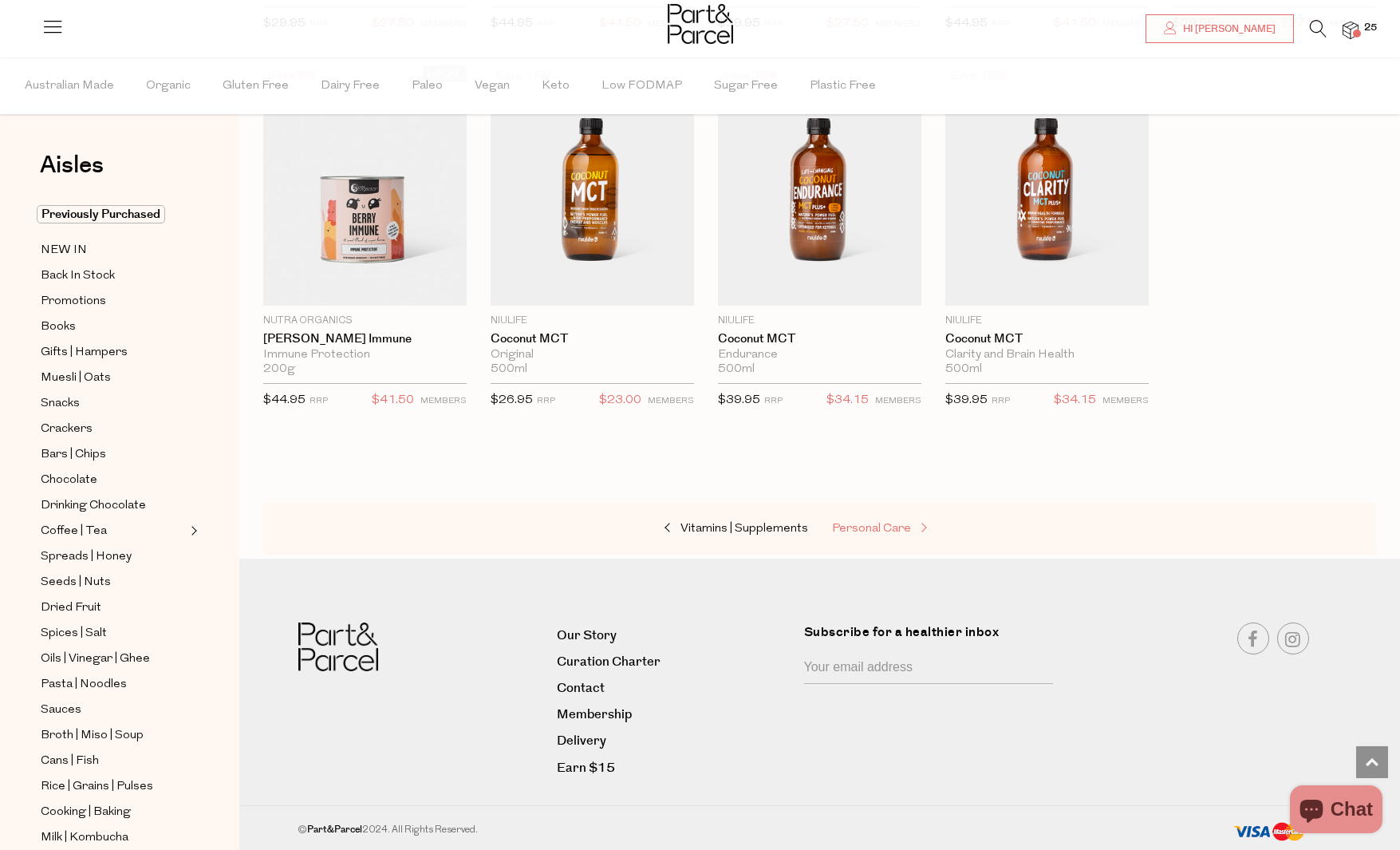
click at [843, 532] on span "Personal Care" at bounding box center [871, 529] width 79 height 12
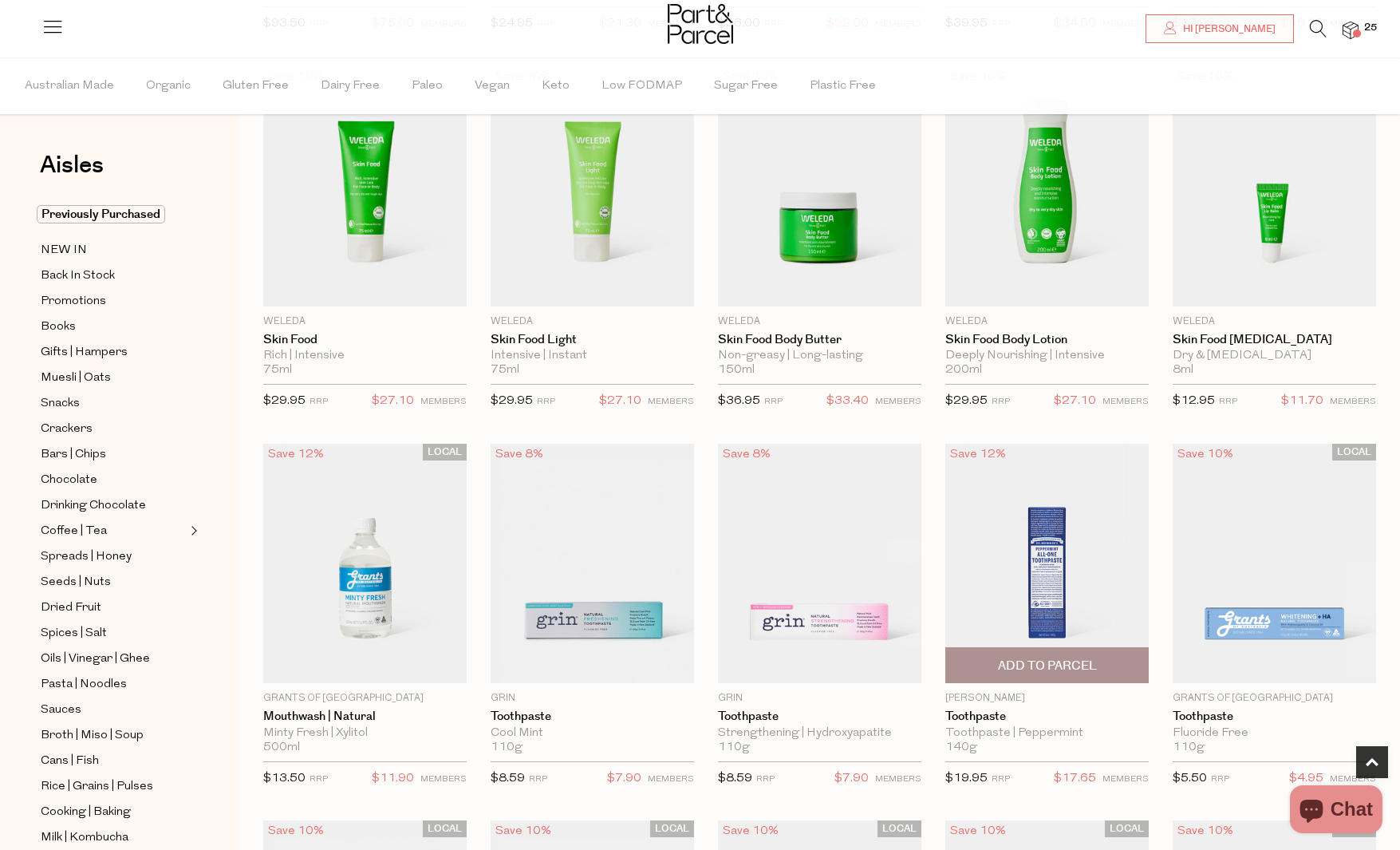
scroll to position [878, 0]
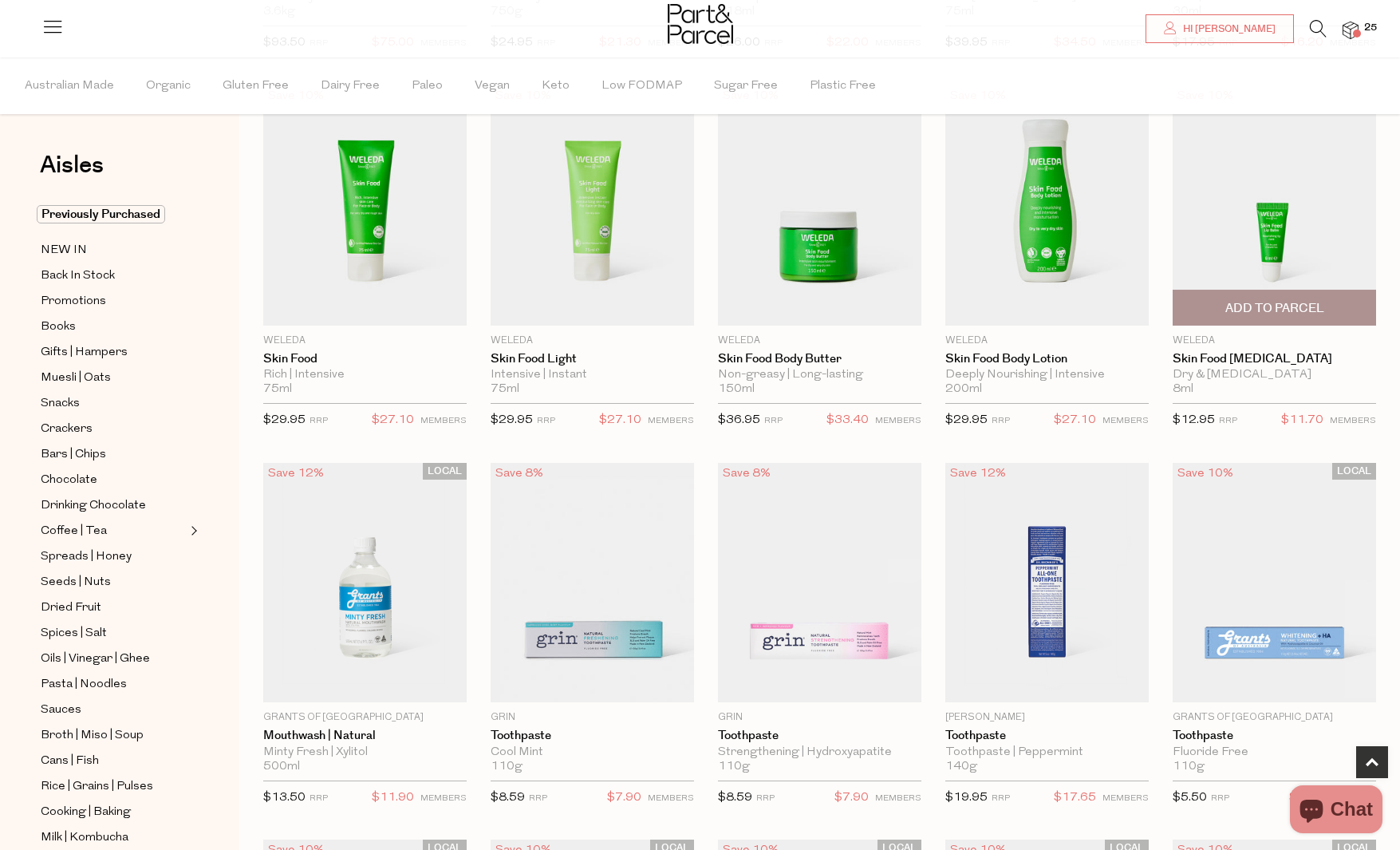
click at [1334, 304] on span "Add To Parcel" at bounding box center [1274, 308] width 194 height 34
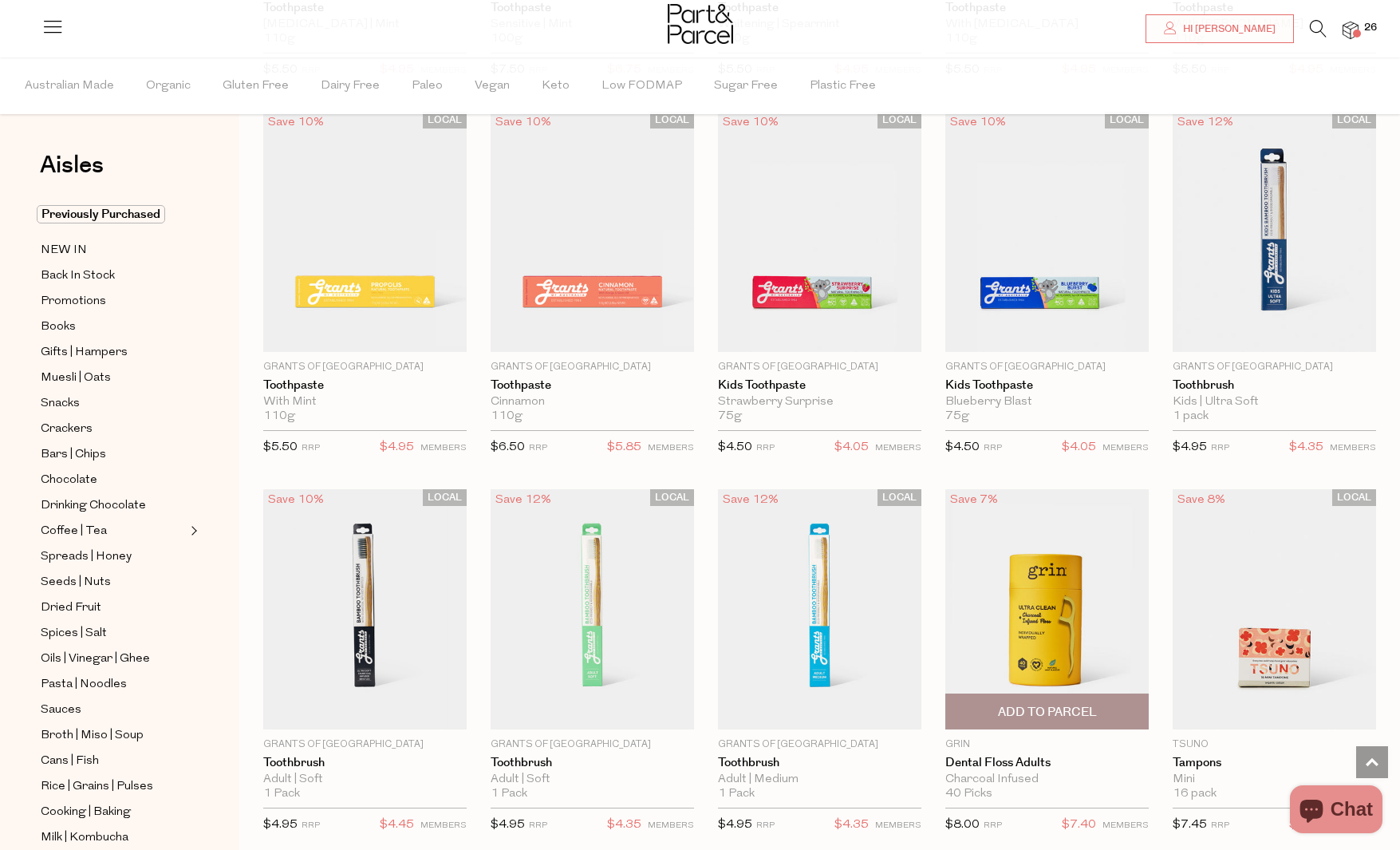
scroll to position [1971, 0]
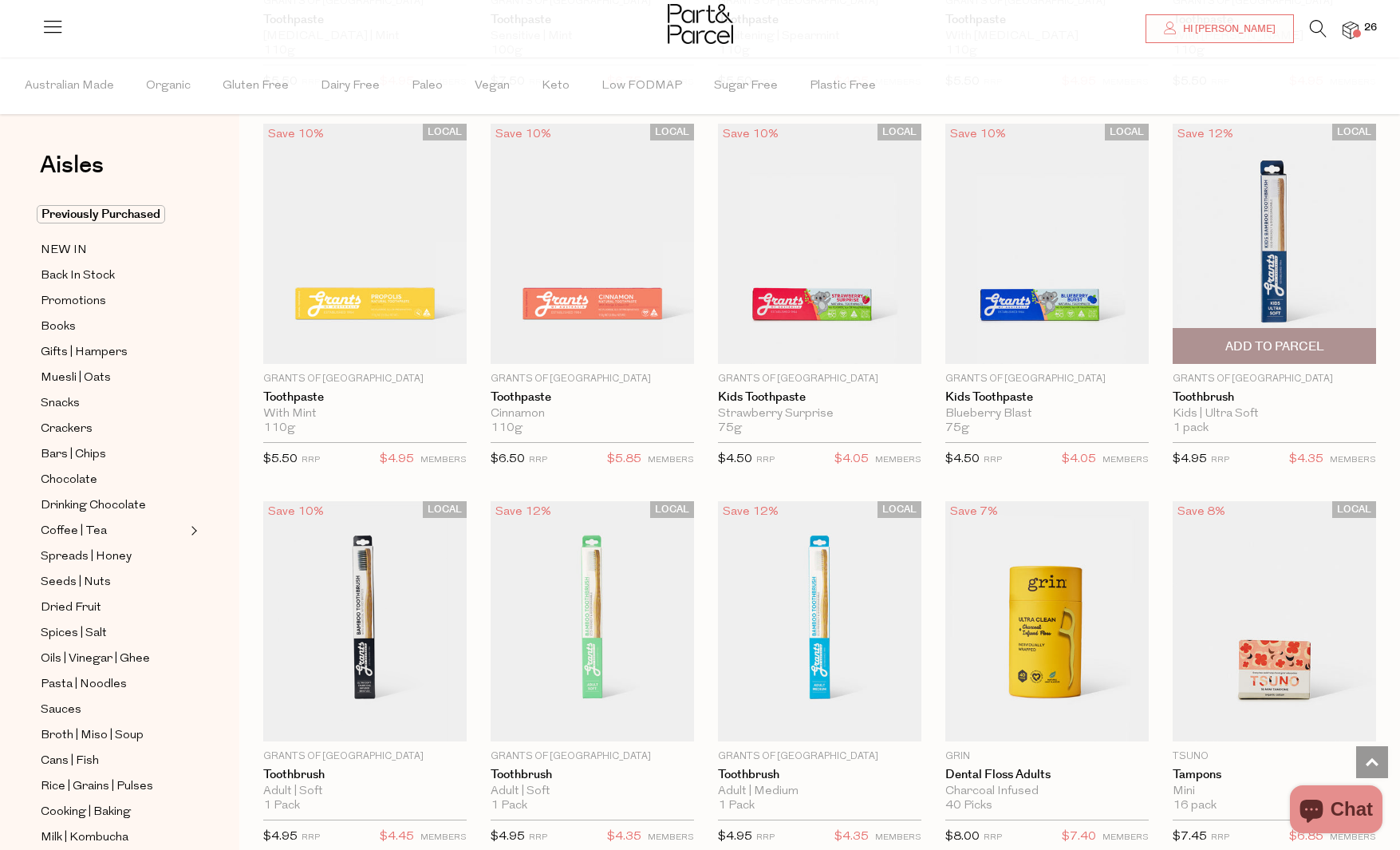
click at [1363, 346] on span "Add To Parcel" at bounding box center [1274, 346] width 194 height 34
click at [1352, 343] on button "button" at bounding box center [1353, 346] width 46 height 35
type input "2"
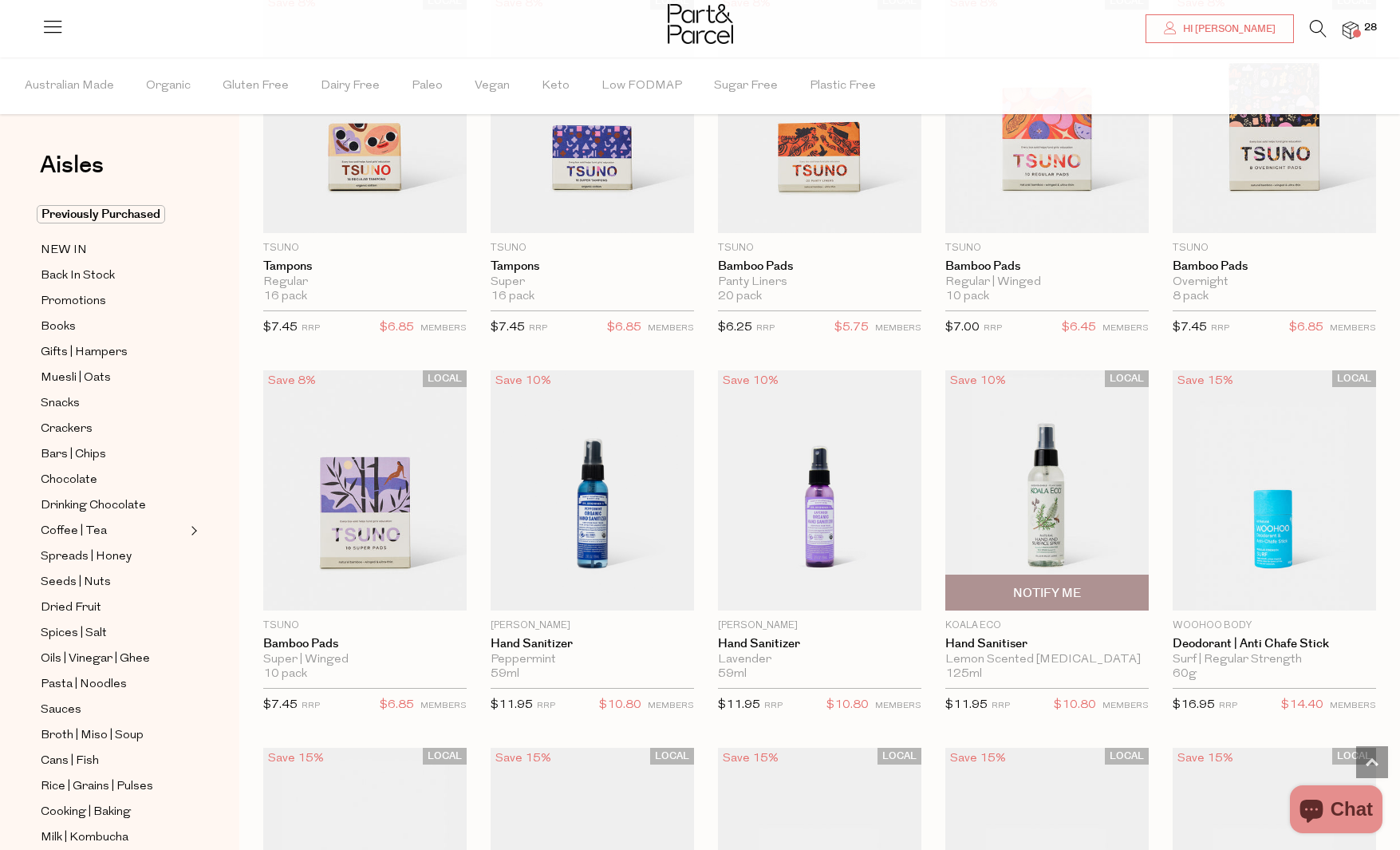
scroll to position [3032, 0]
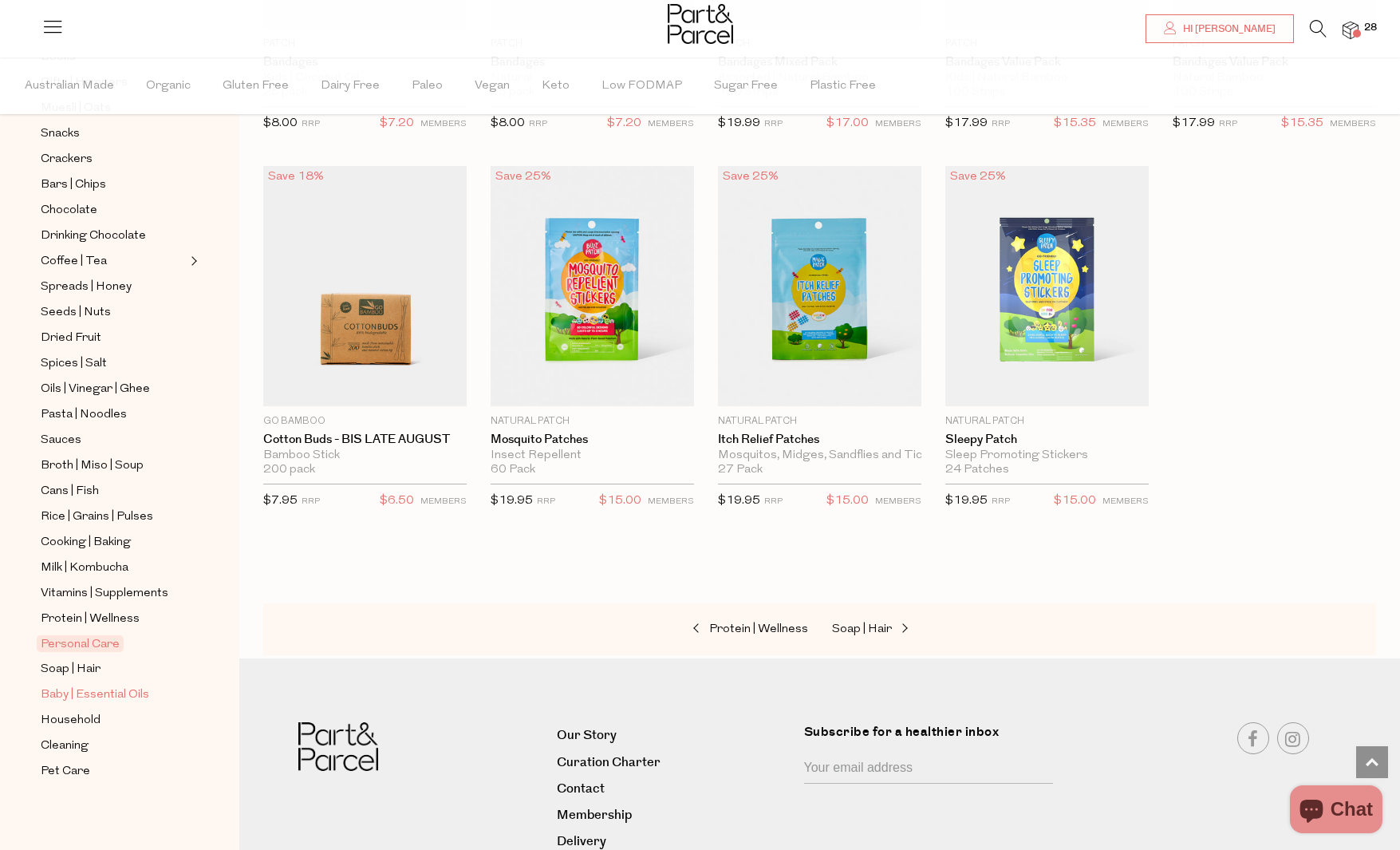
scroll to position [270, 0]
click at [107, 692] on span "Baby | Essential Oils" at bounding box center [95, 694] width 109 height 20
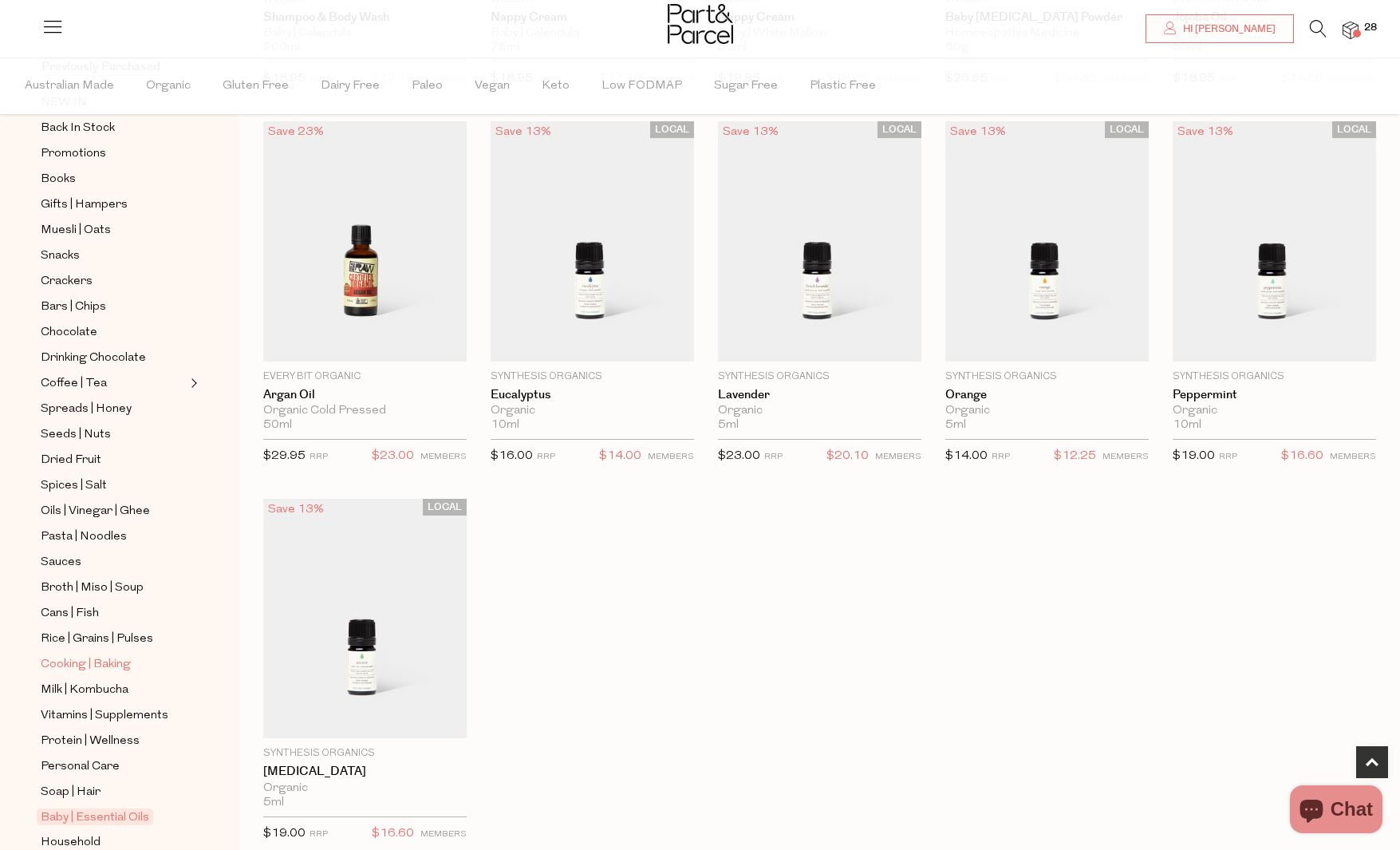
scroll to position [270, 0]
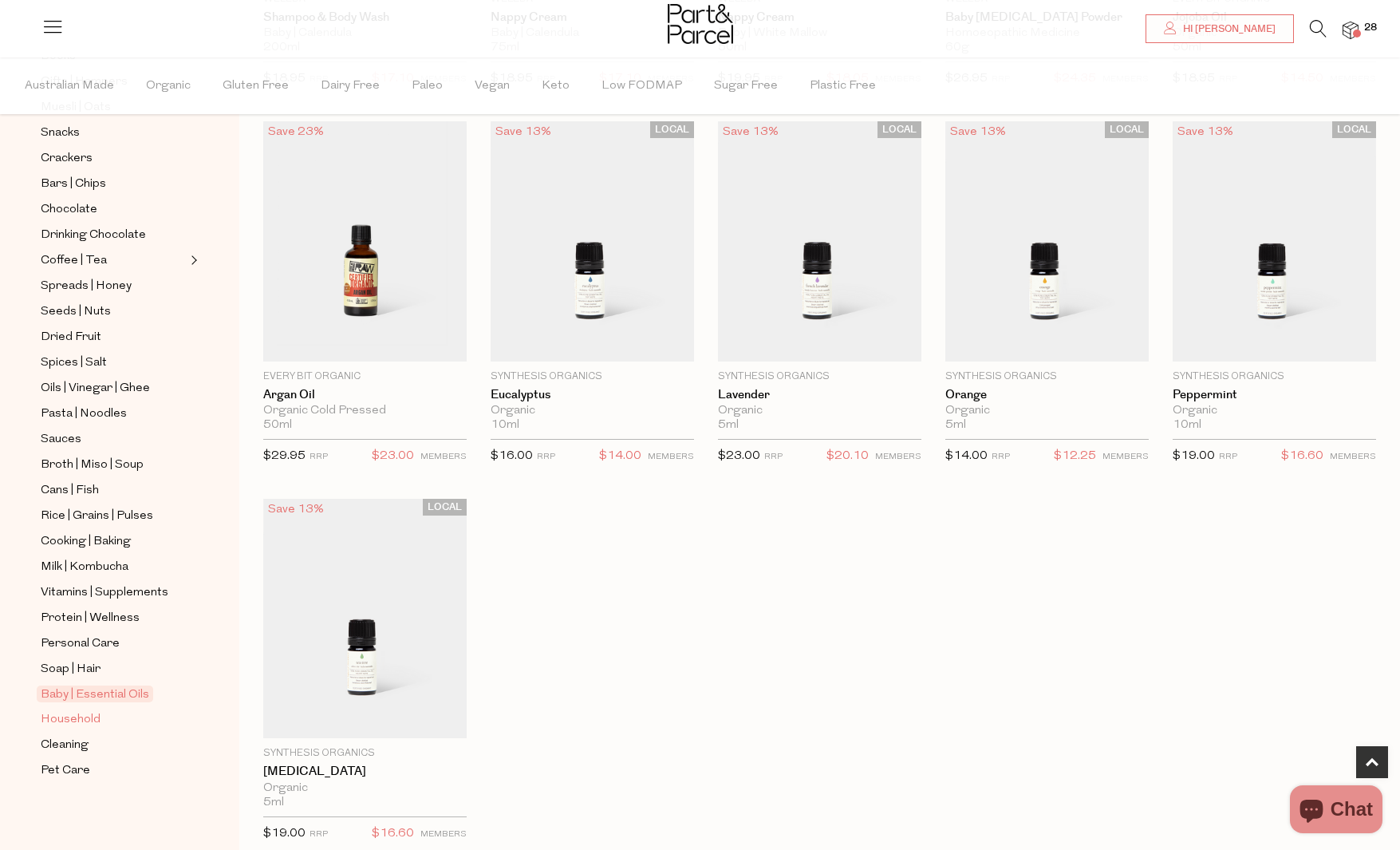
click at [91, 718] on span "Household" at bounding box center [71, 720] width 59 height 20
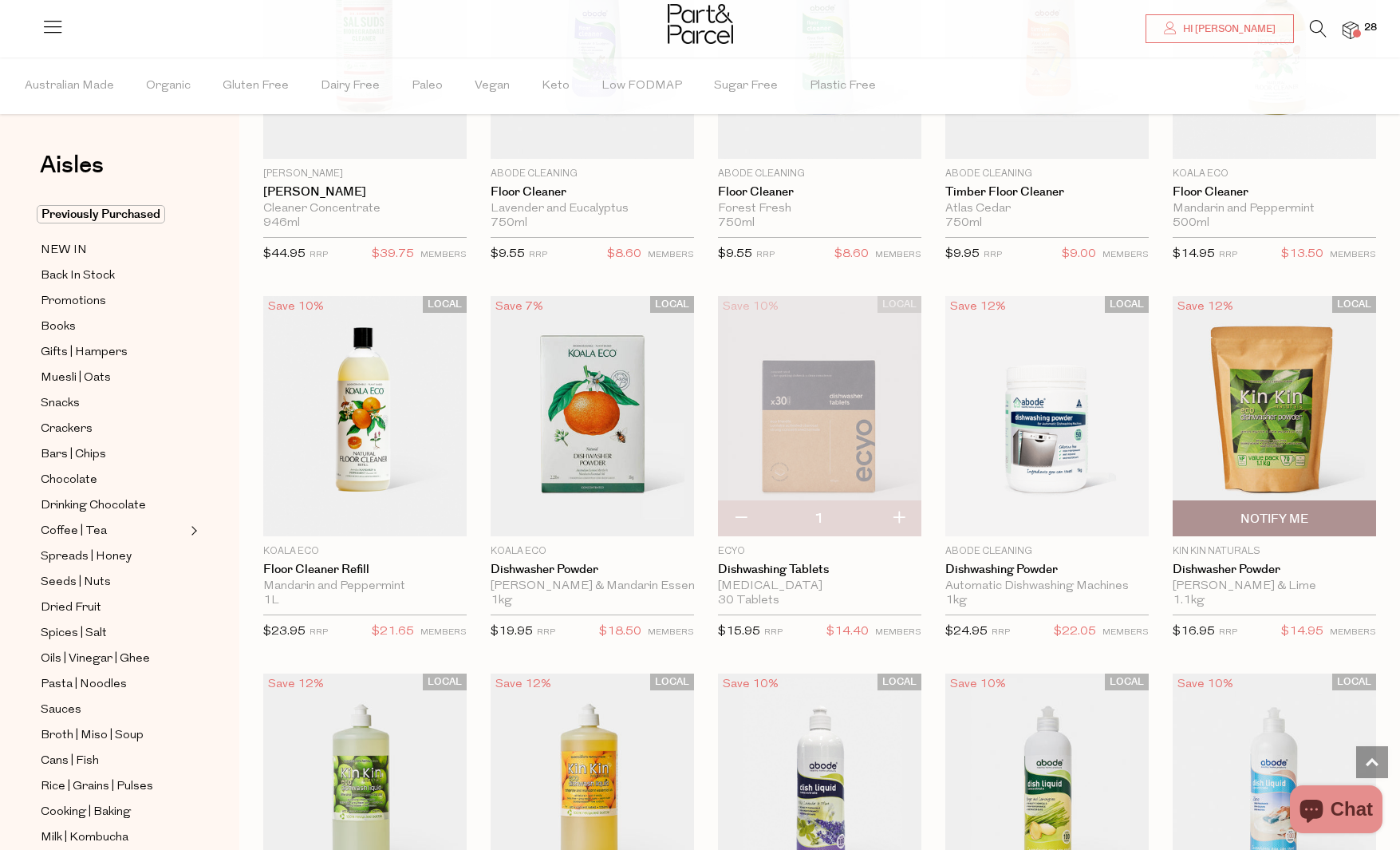
scroll to position [1982, 0]
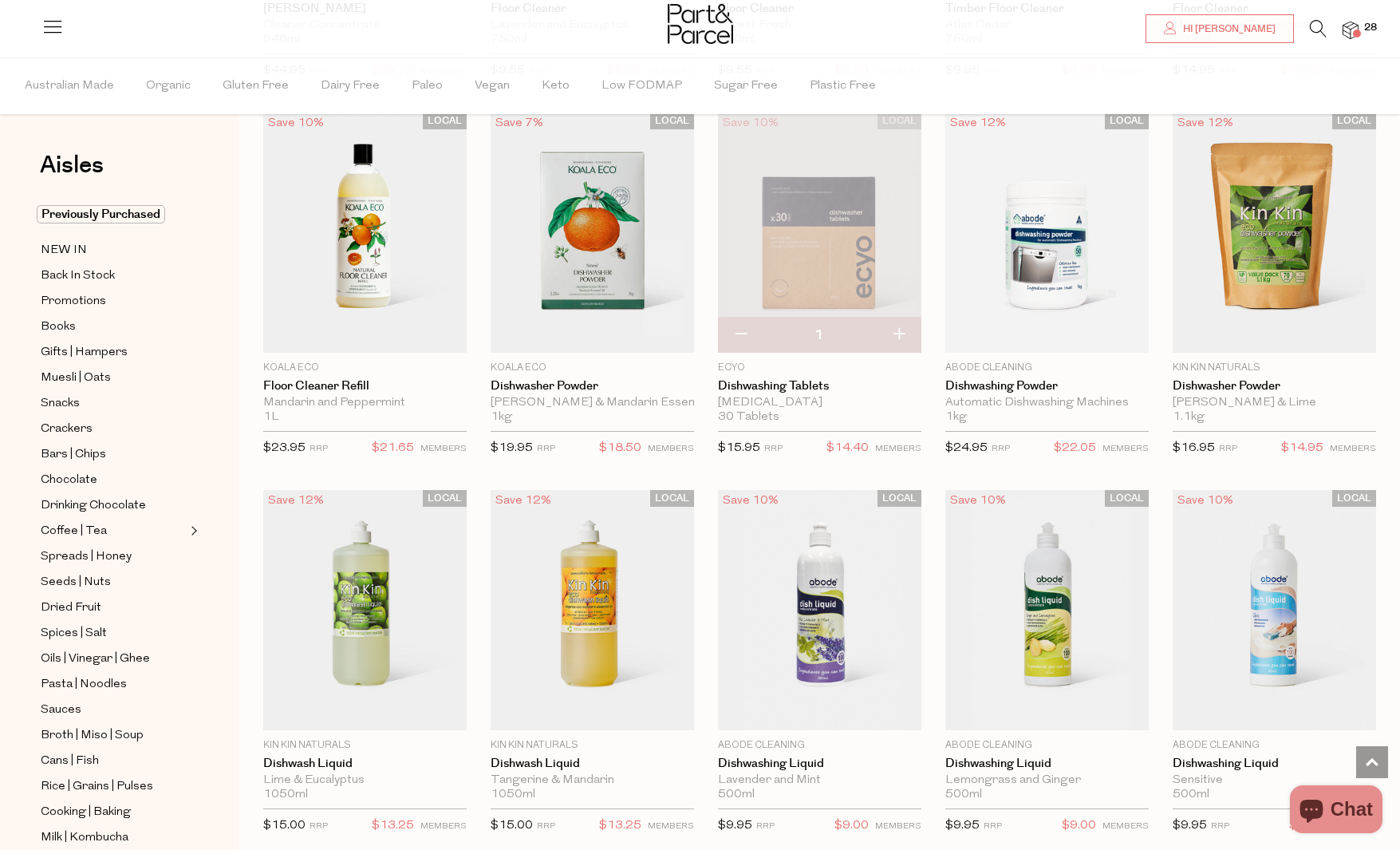
click at [893, 332] on button "button" at bounding box center [899, 335] width 46 height 35
type input "2"
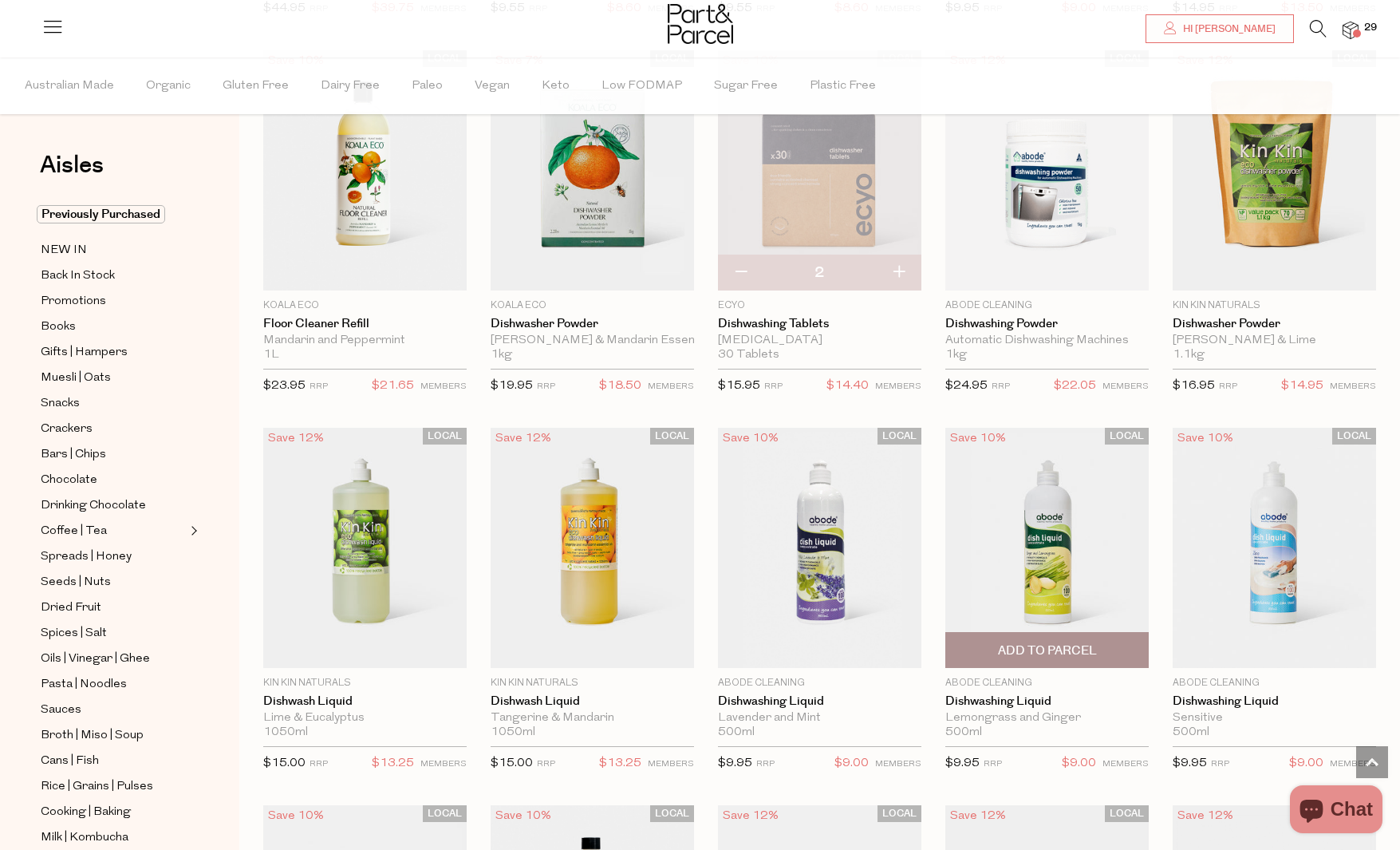
scroll to position [2114, 0]
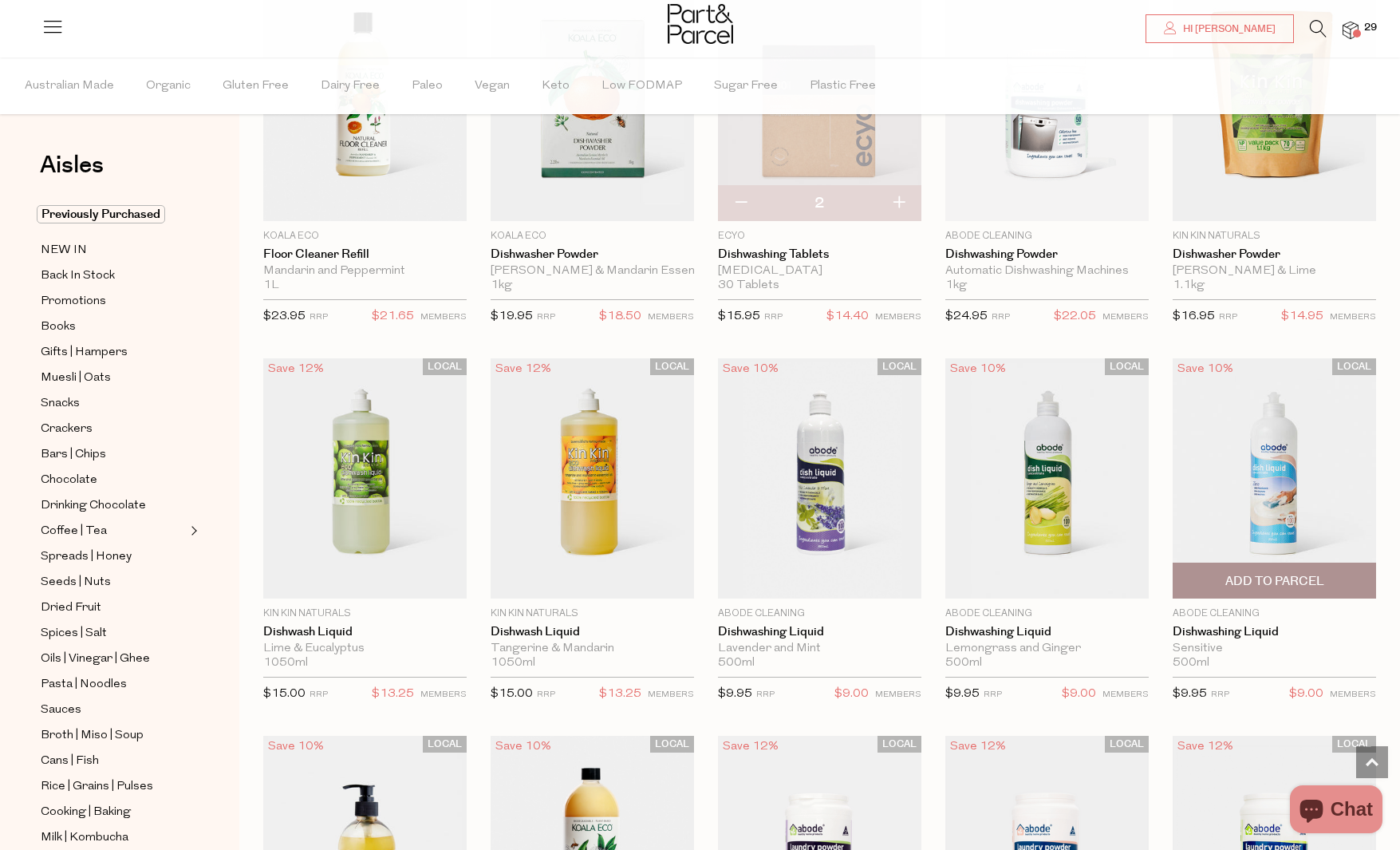
click at [1344, 570] on span "Add To Parcel" at bounding box center [1274, 581] width 194 height 34
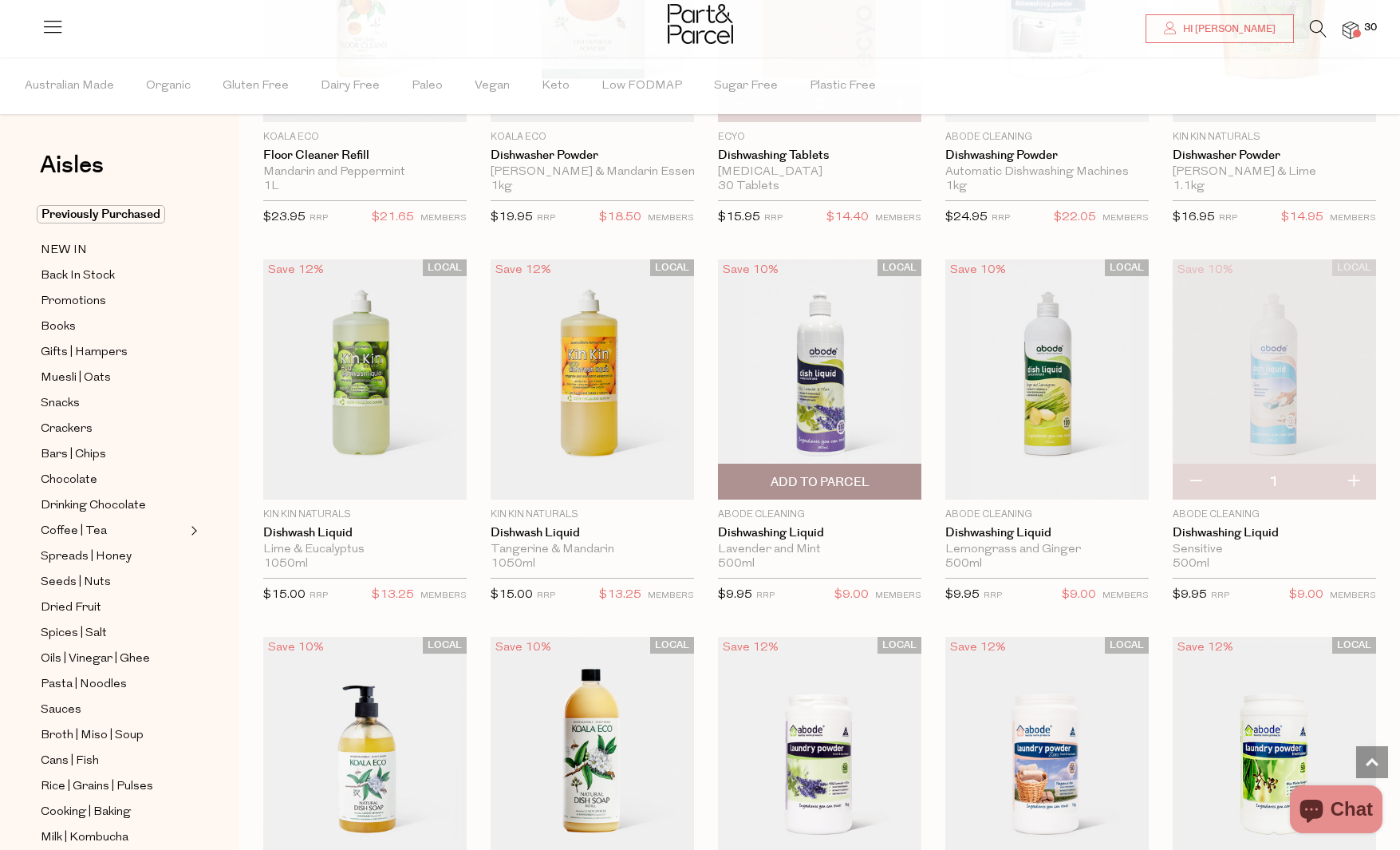
scroll to position [2218, 0]
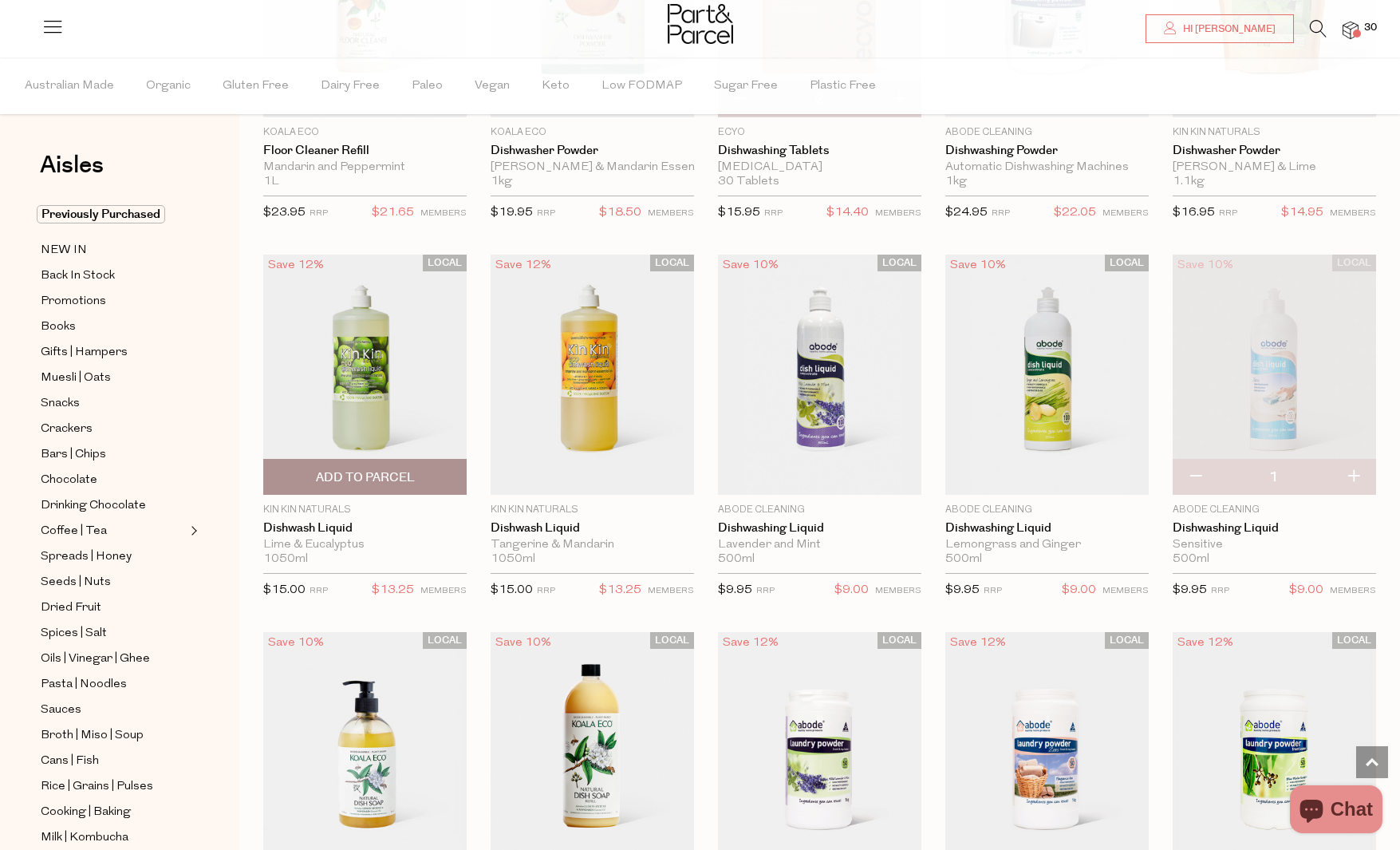
click at [398, 473] on span "Add To Parcel" at bounding box center [365, 478] width 99 height 17
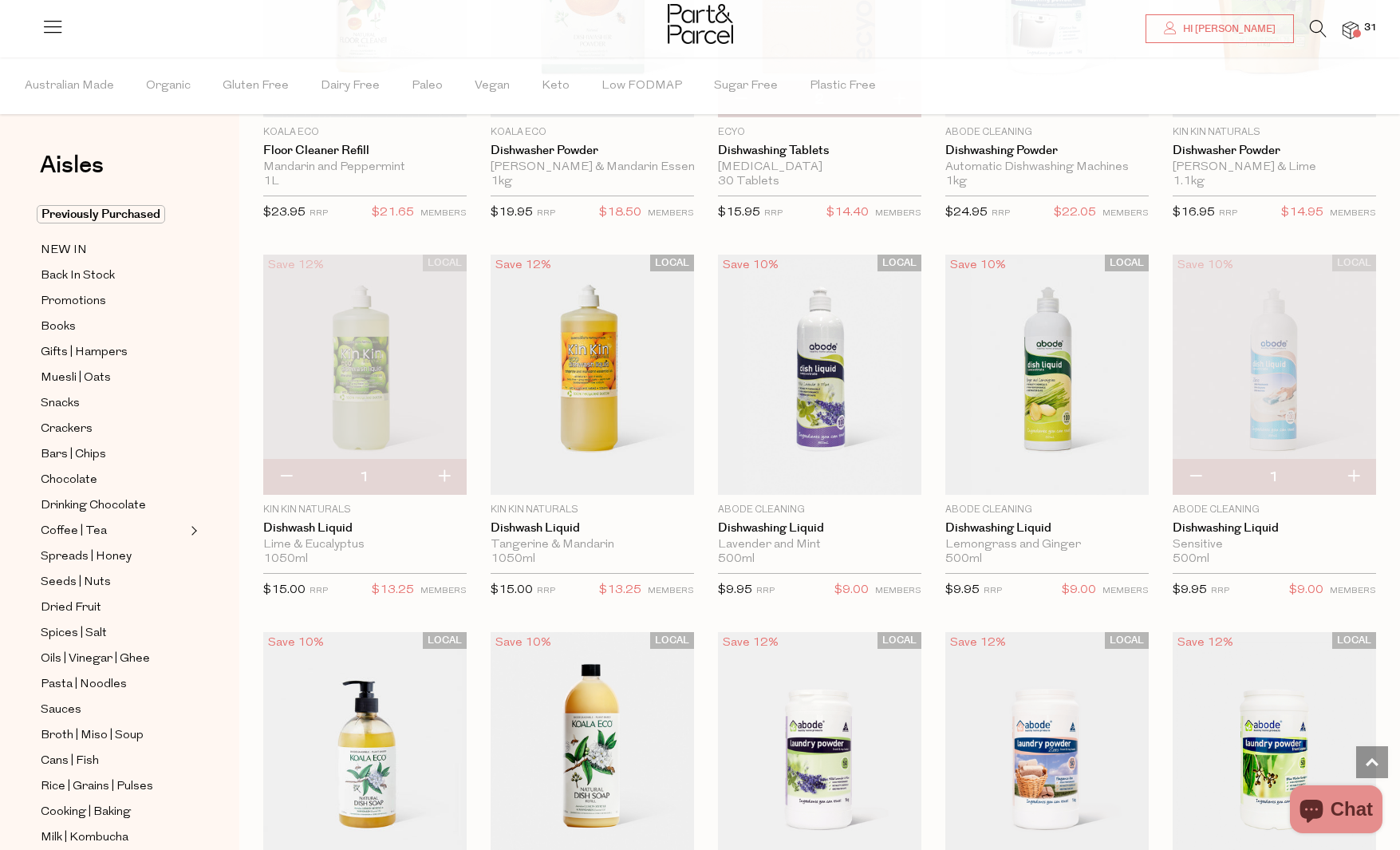
click at [1191, 476] on button "button" at bounding box center [1195, 477] width 46 height 35
type input "0"
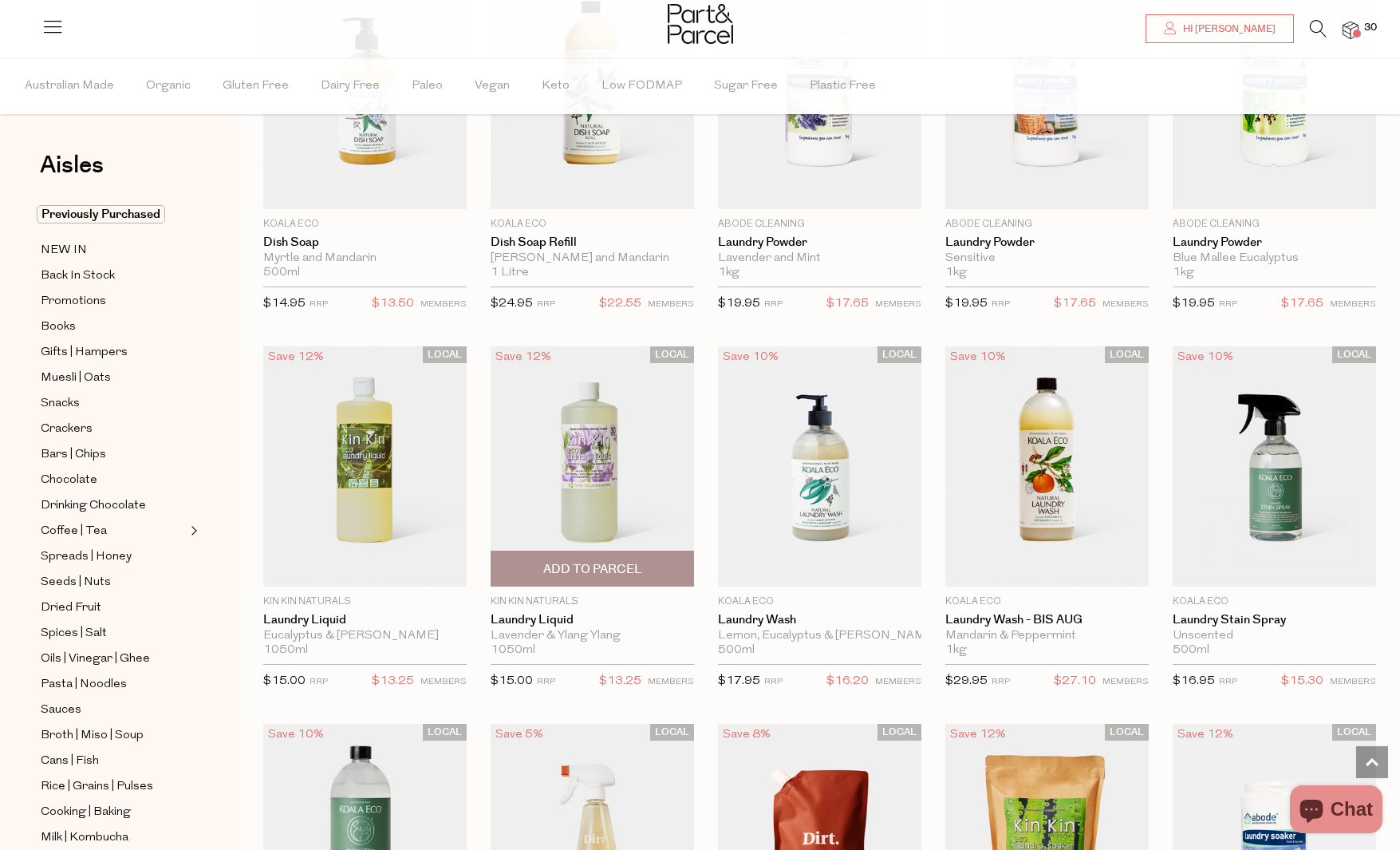
scroll to position [2905, 0]
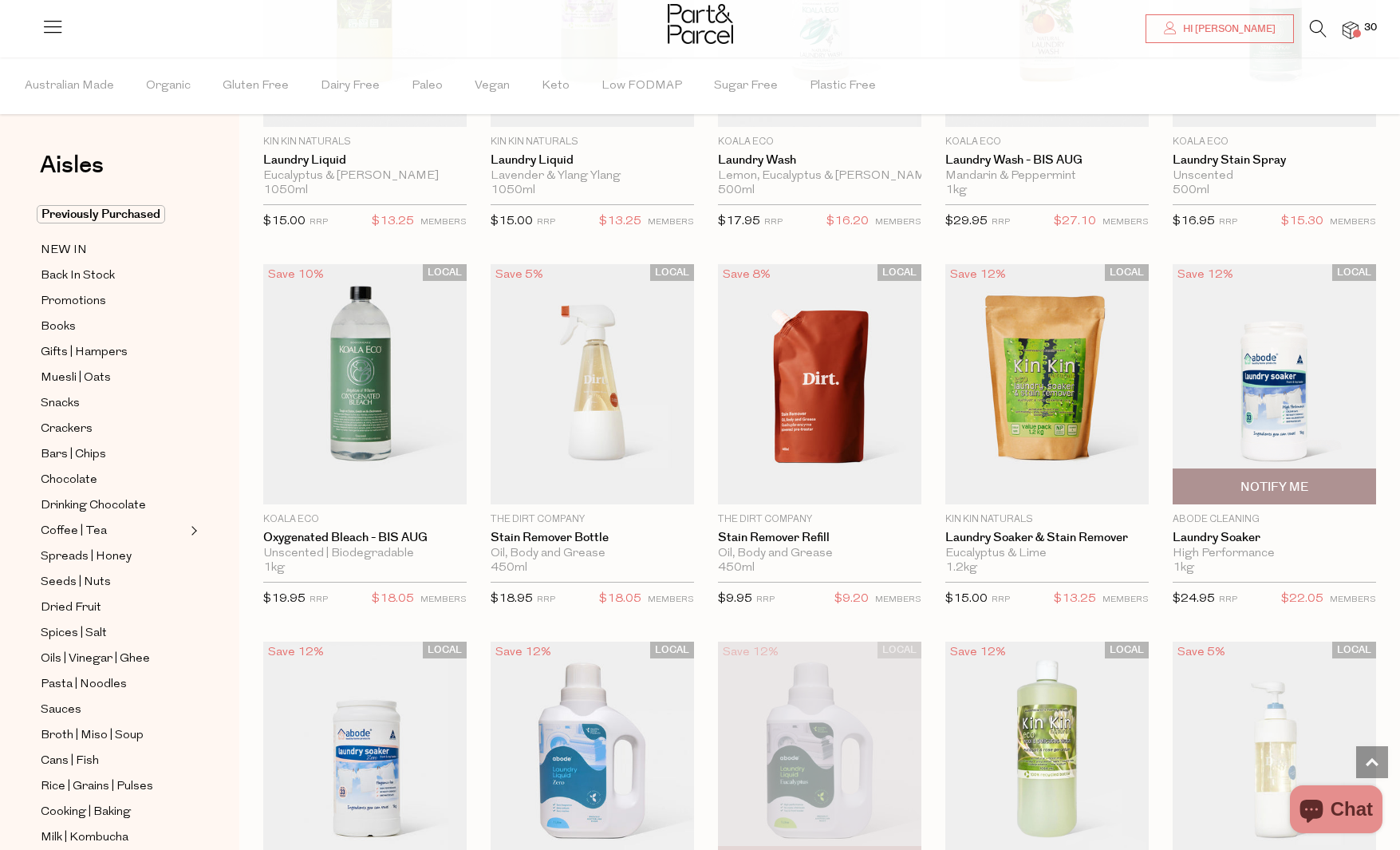
scroll to position [3358, 0]
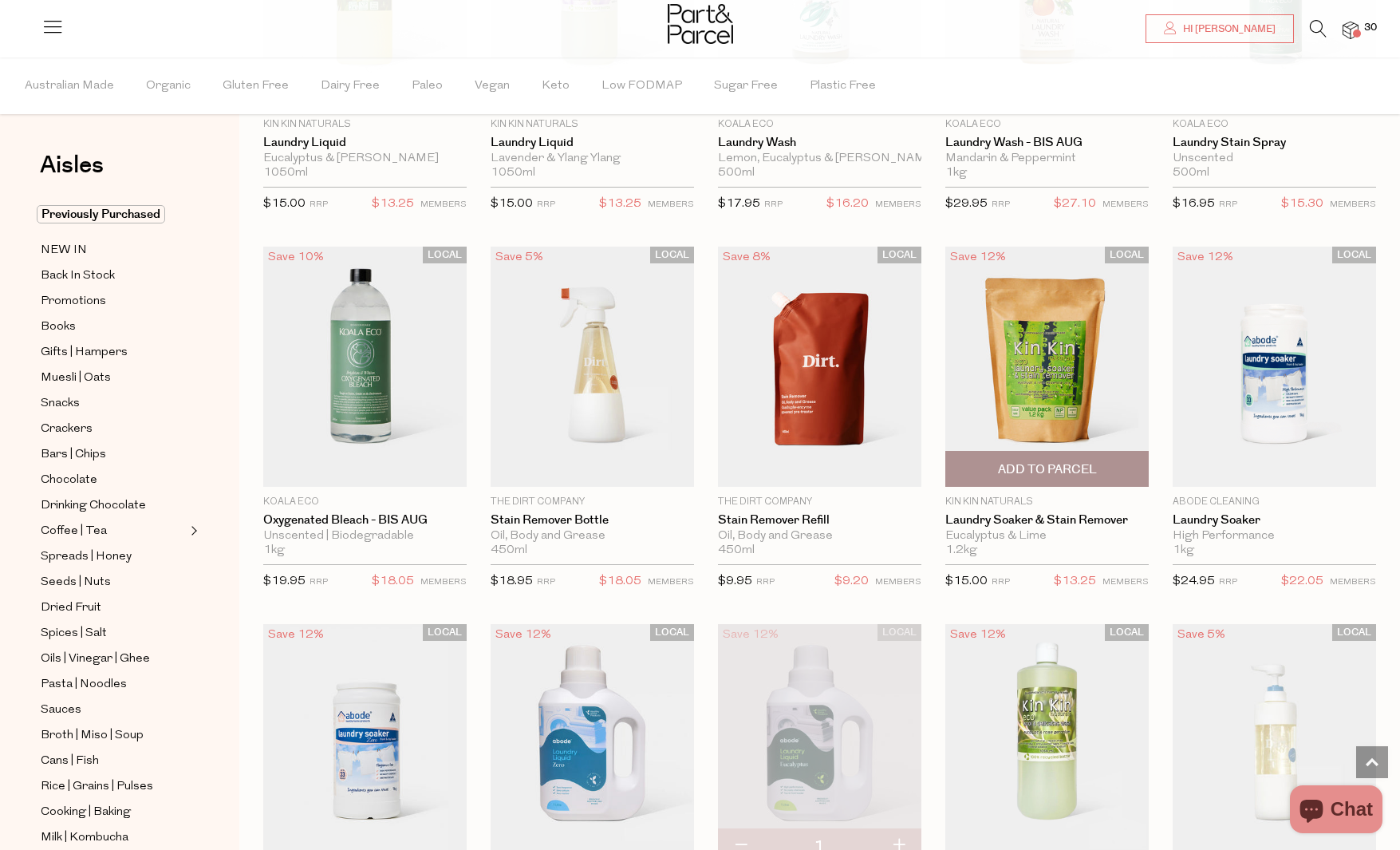
click at [1087, 464] on span "Add To Parcel" at bounding box center [1047, 470] width 99 height 17
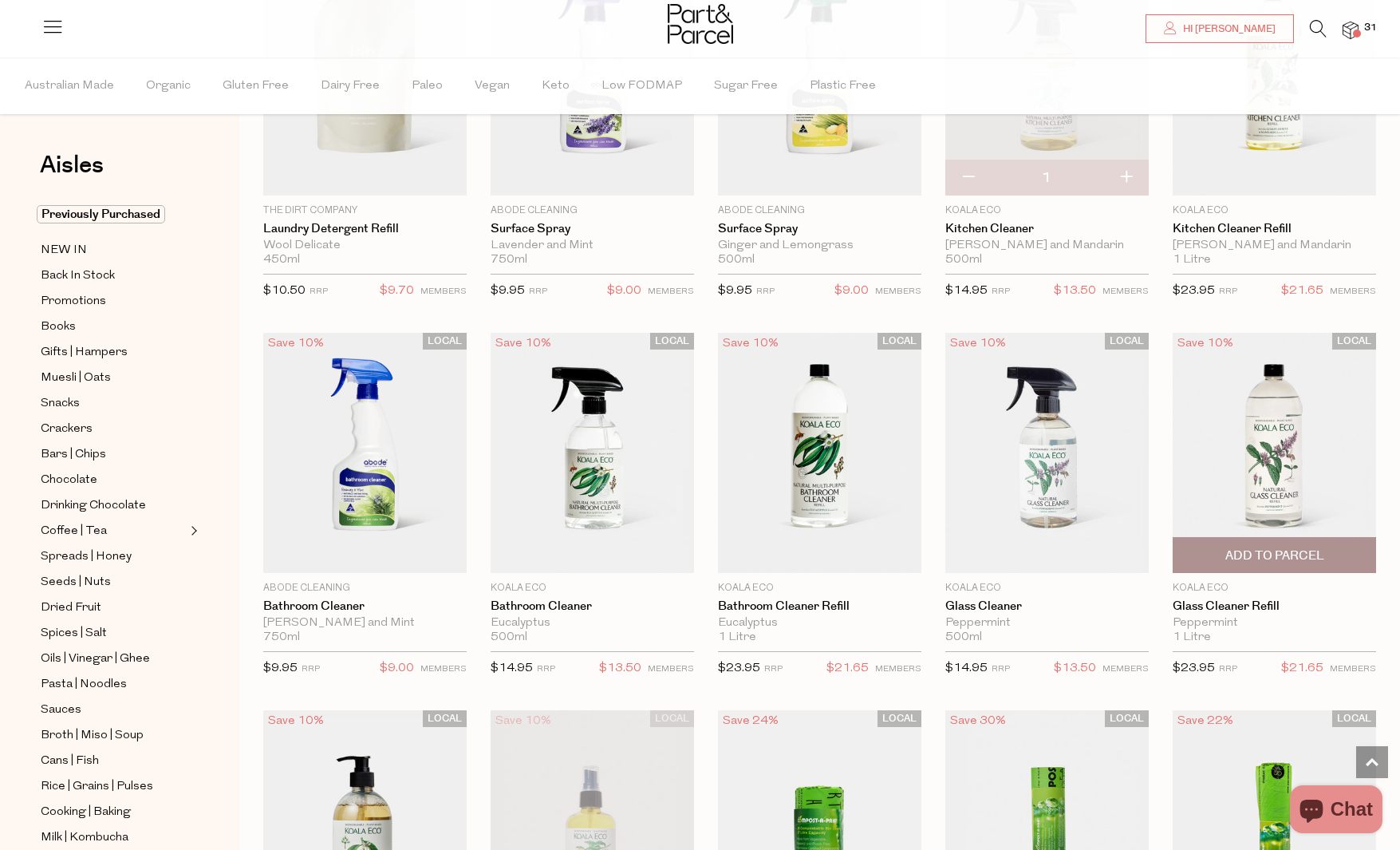
scroll to position [4781, 0]
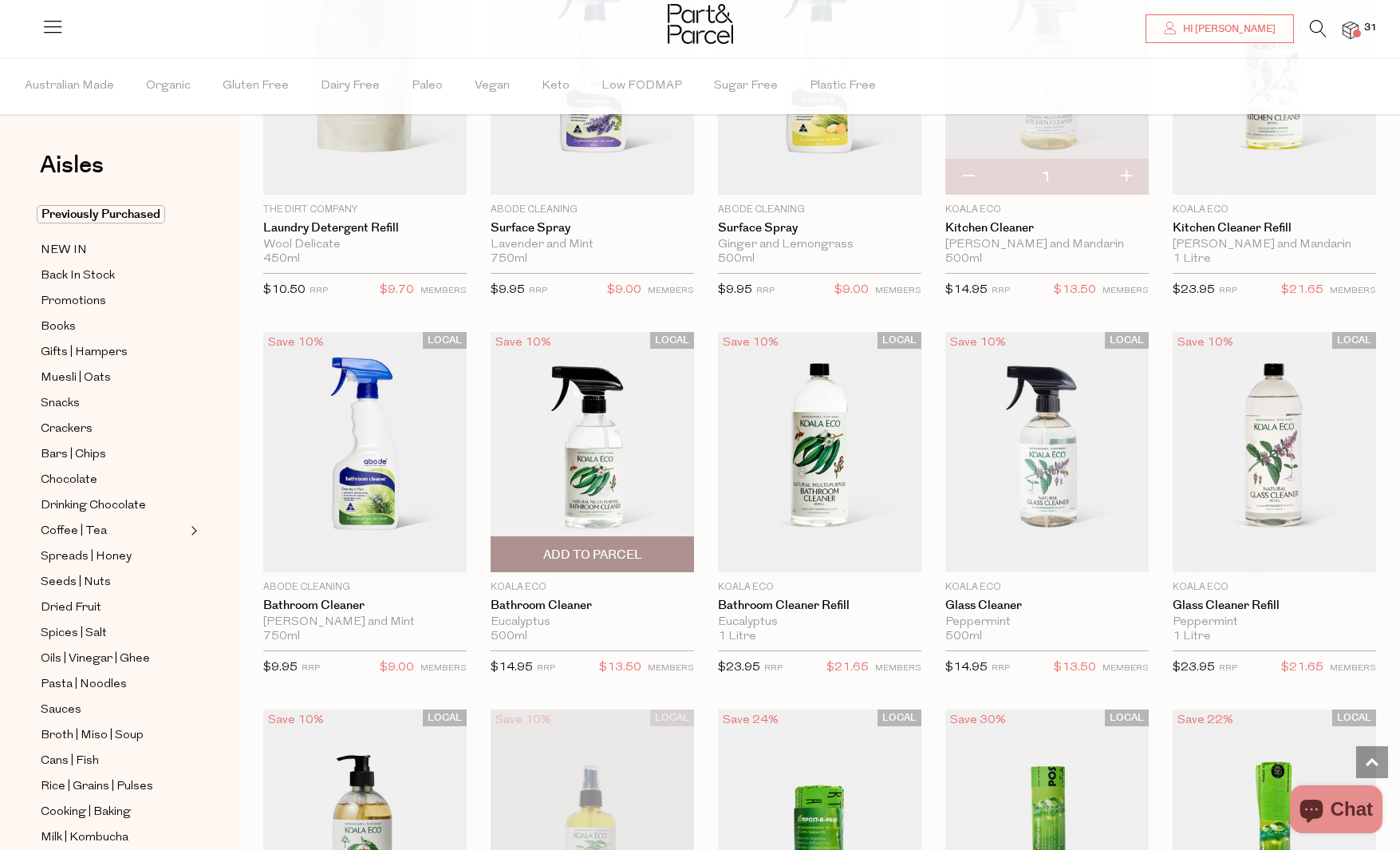
click at [639, 553] on span "Add To Parcel" at bounding box center [592, 555] width 99 height 17
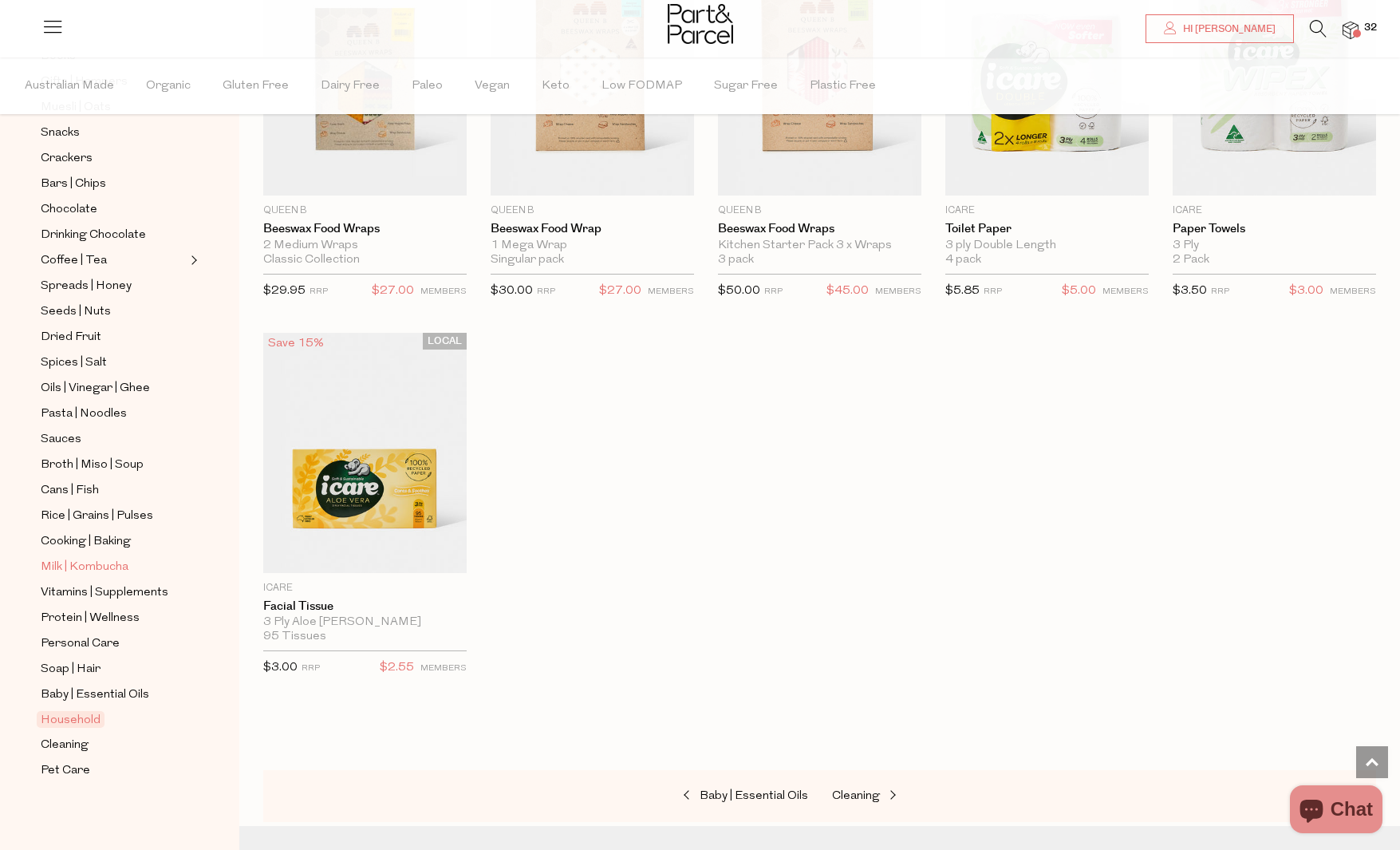
scroll to position [5932, 0]
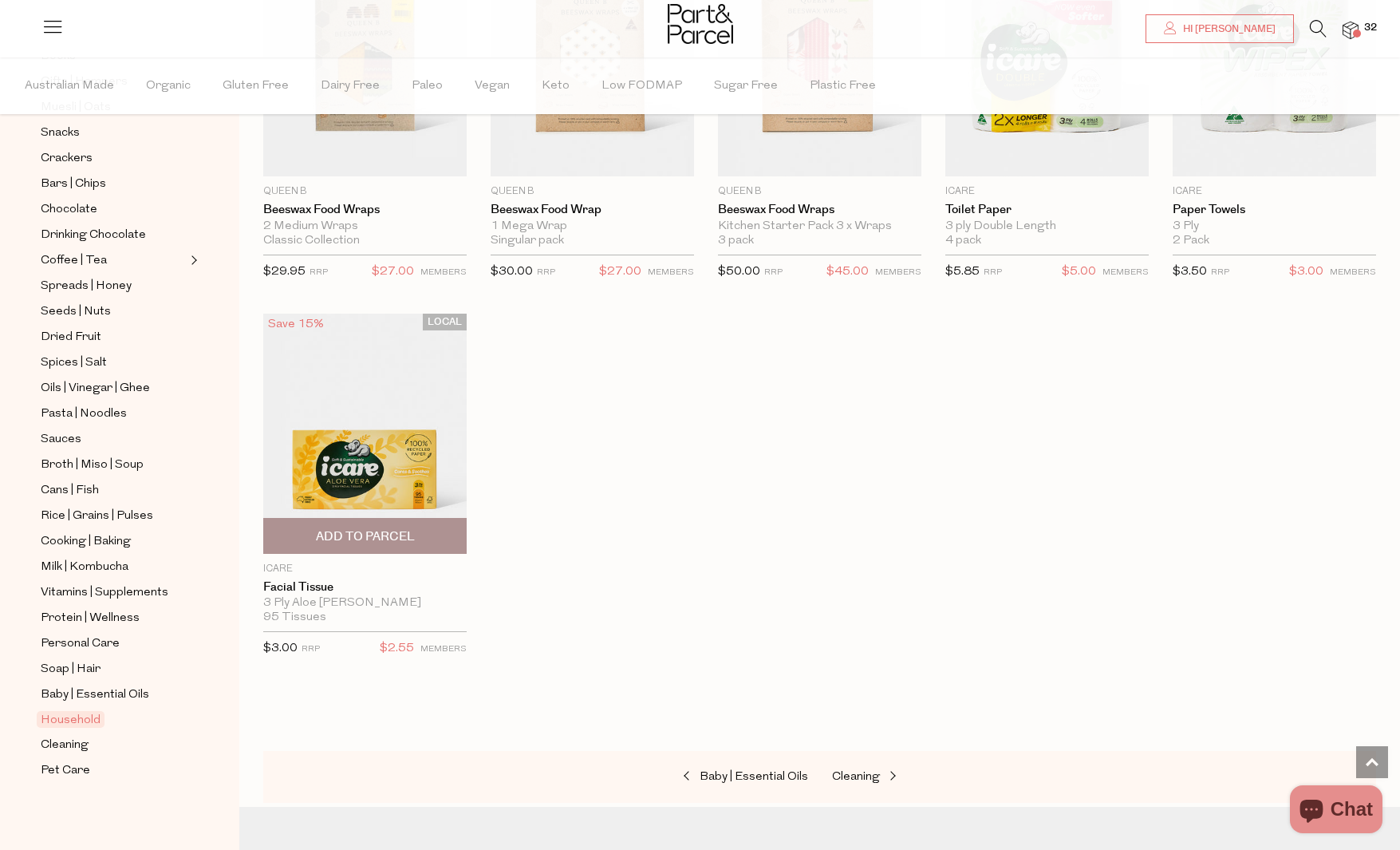
click at [398, 542] on span "Add To Parcel" at bounding box center [365, 536] width 99 height 17
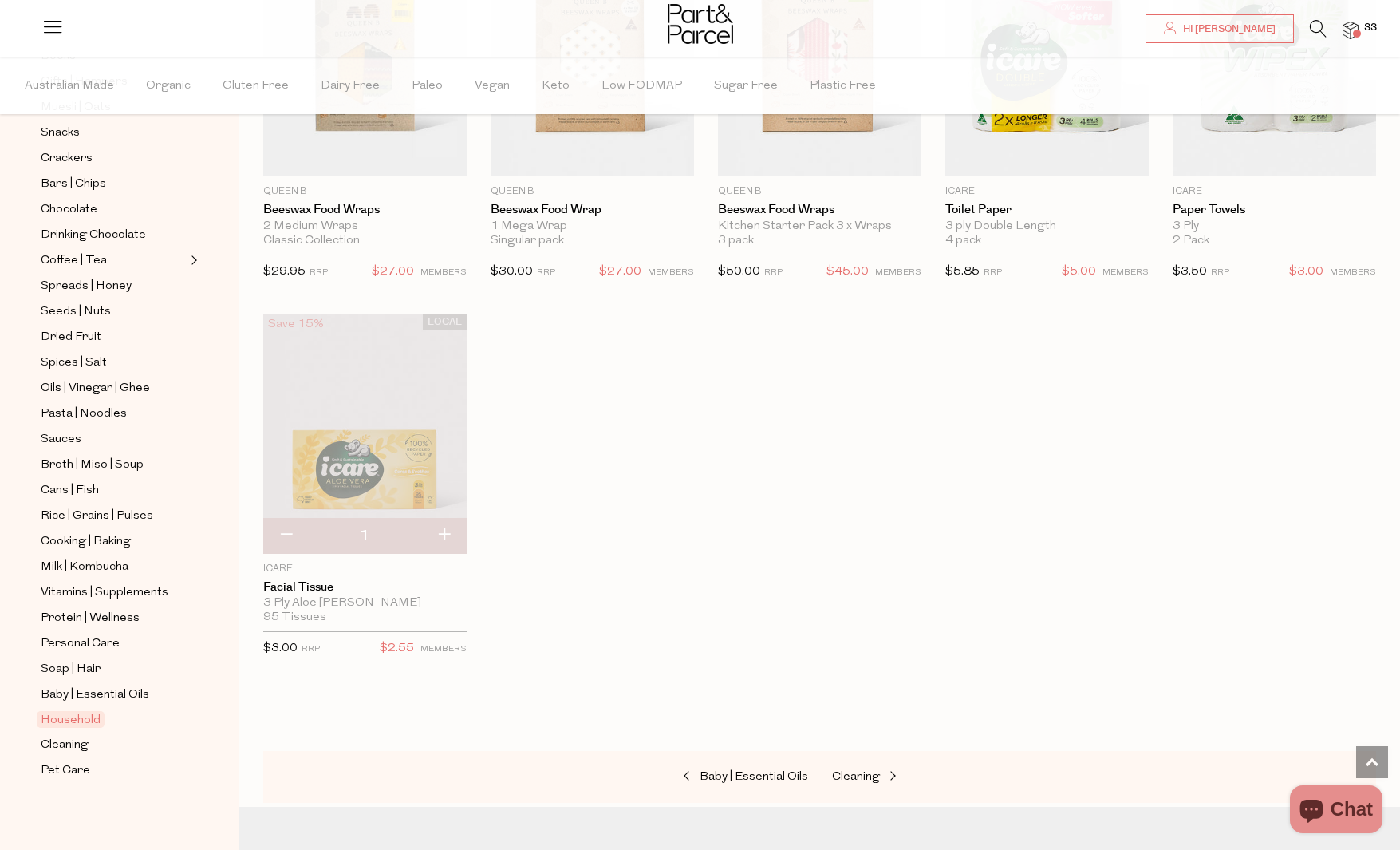
click at [440, 534] on button "button" at bounding box center [444, 535] width 46 height 35
type input "2"
click at [82, 745] on span "Cleaning" at bounding box center [65, 745] width 48 height 20
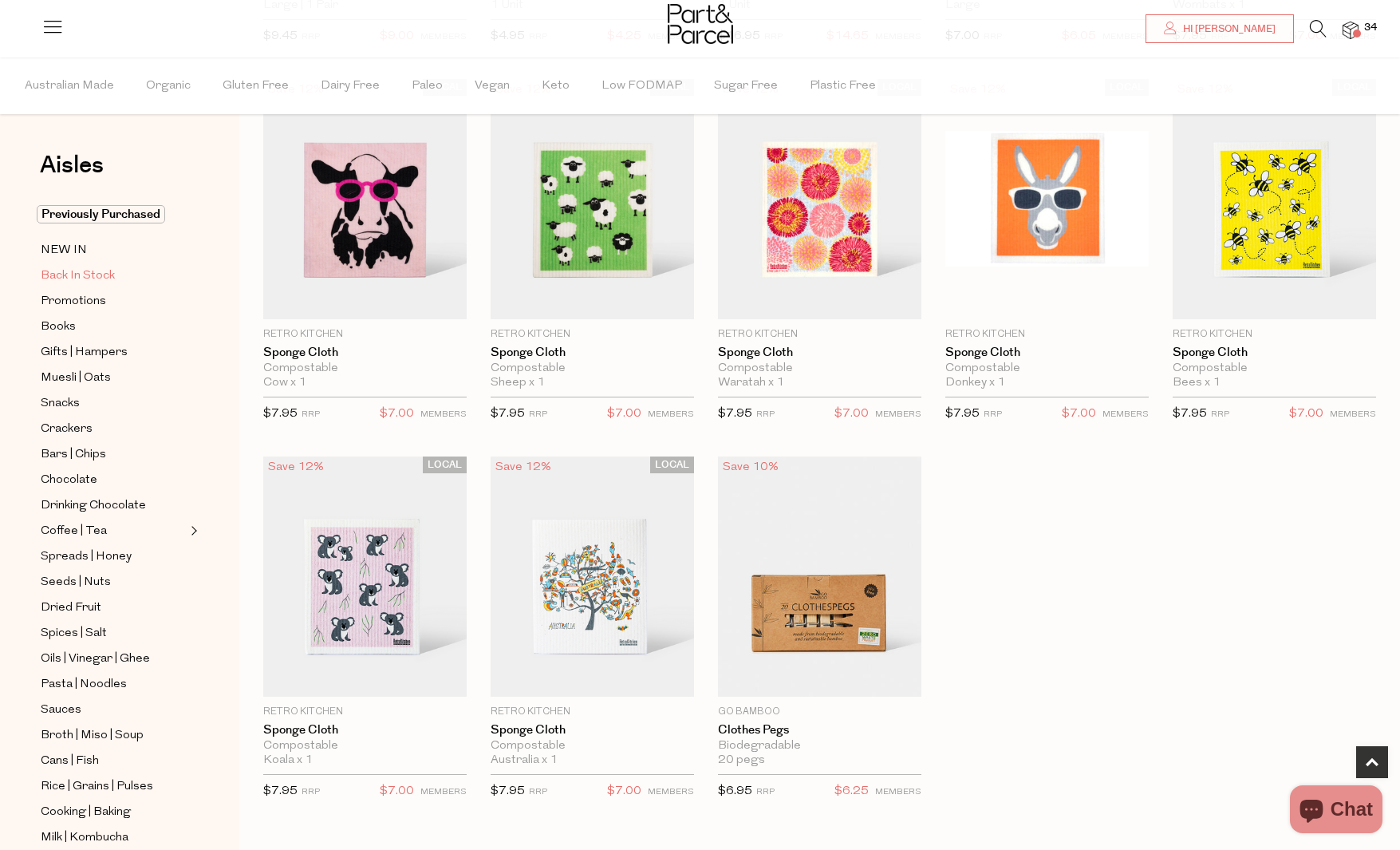
click at [107, 280] on span "Back In Stock" at bounding box center [77, 276] width 74 height 20
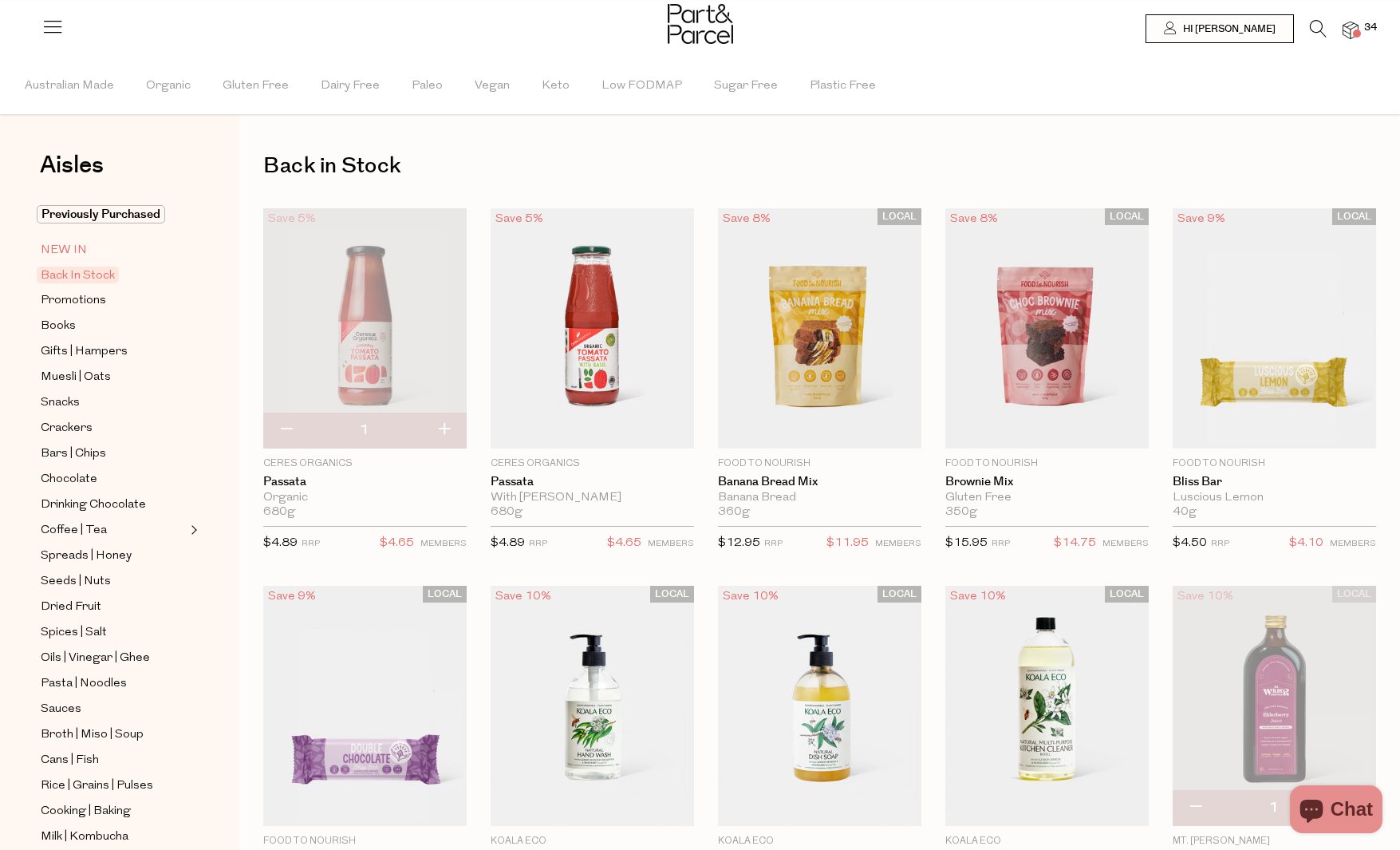
click at [81, 247] on span "NEW IN" at bounding box center [64, 251] width 46 height 20
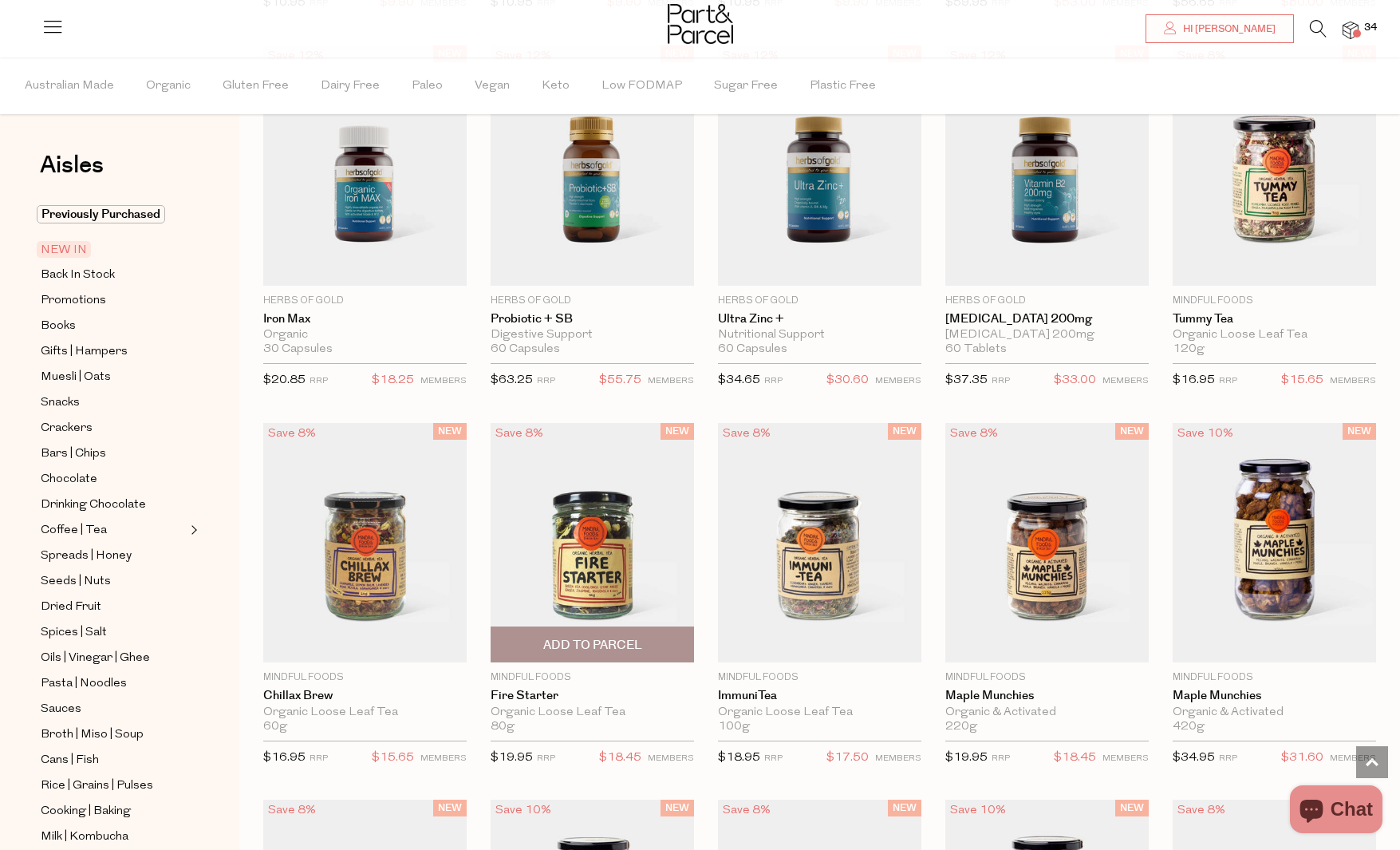
scroll to position [824, 0]
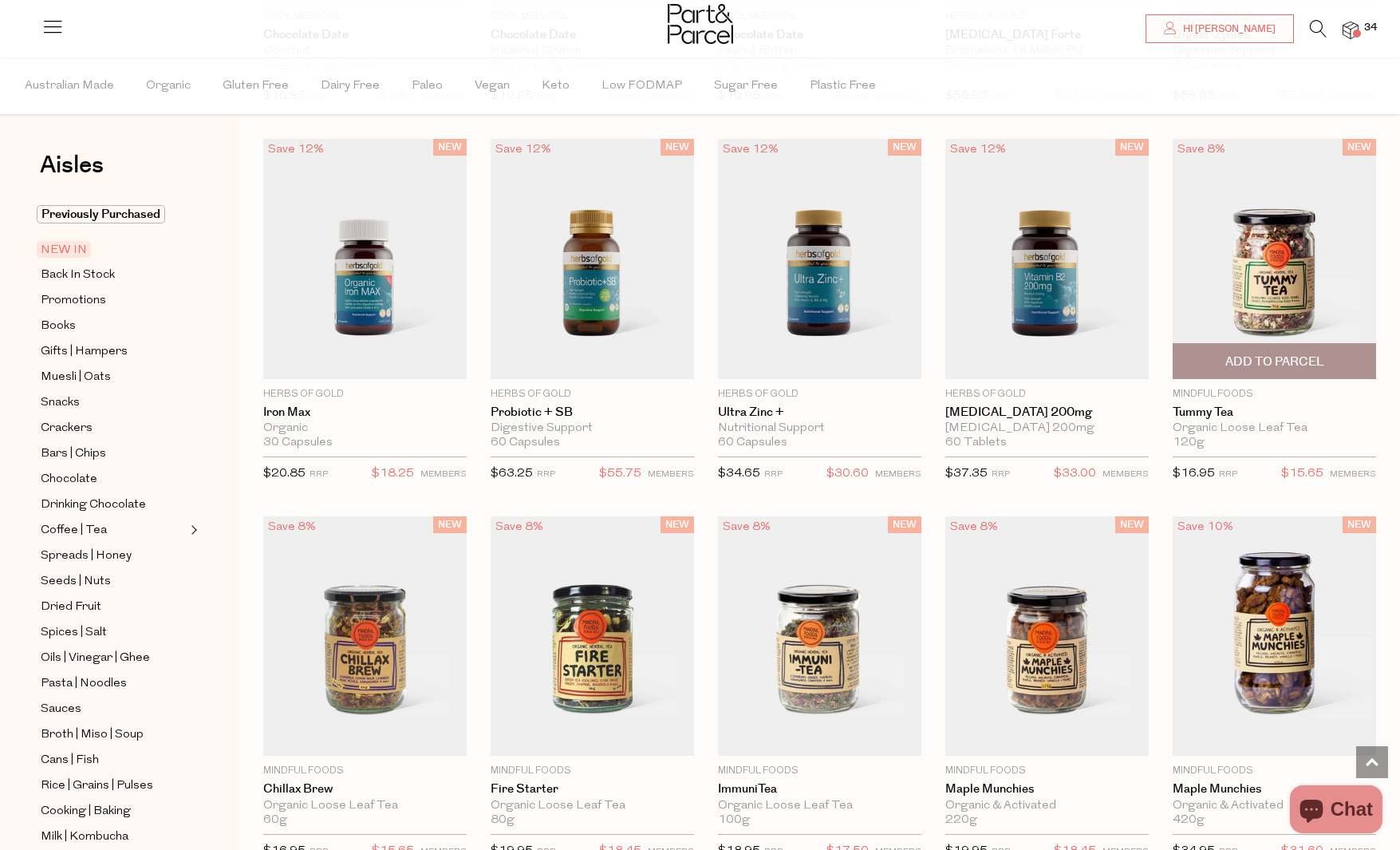
click at [1301, 358] on span "Add To Parcel" at bounding box center [1274, 362] width 99 height 17
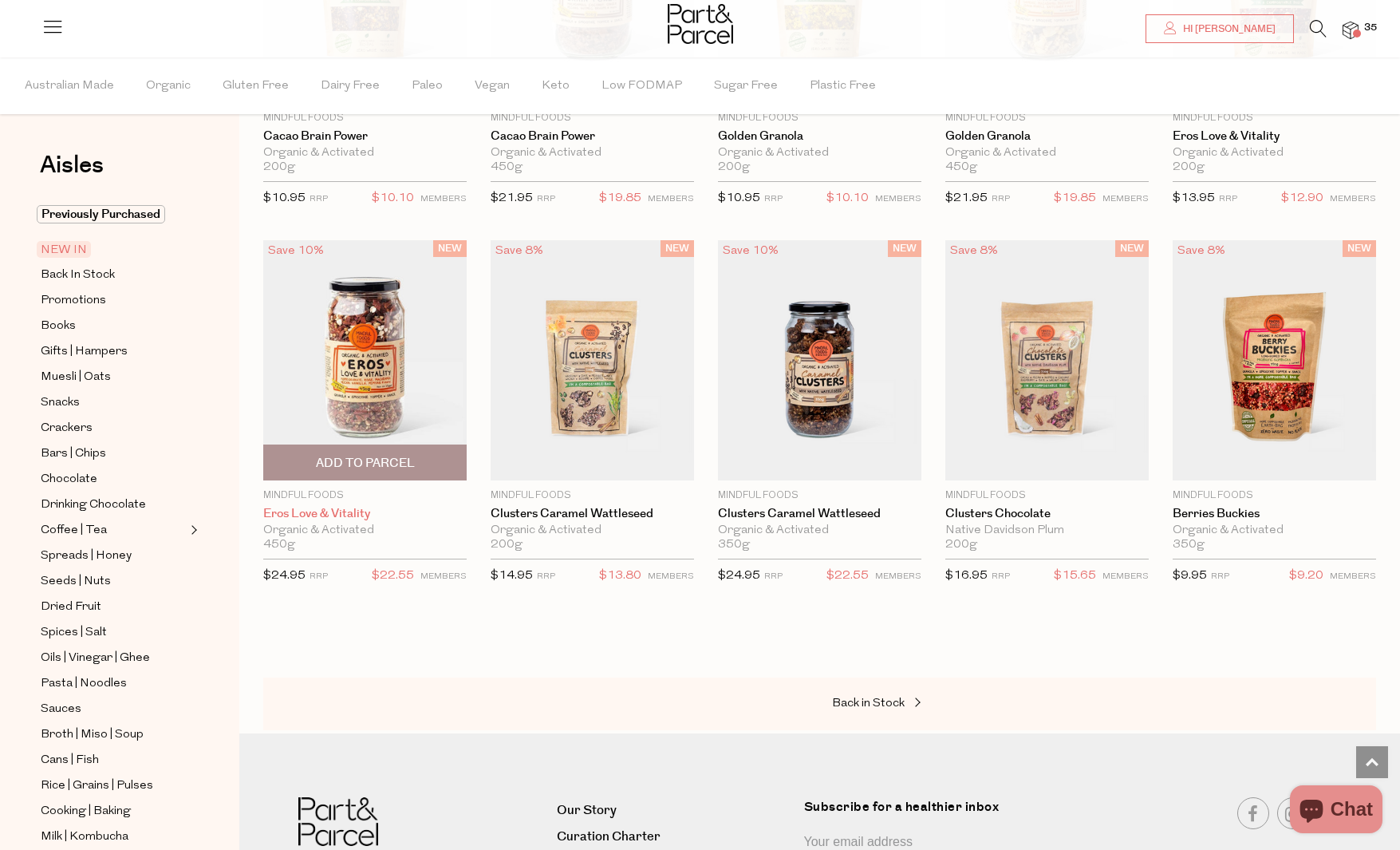
scroll to position [1918, 0]
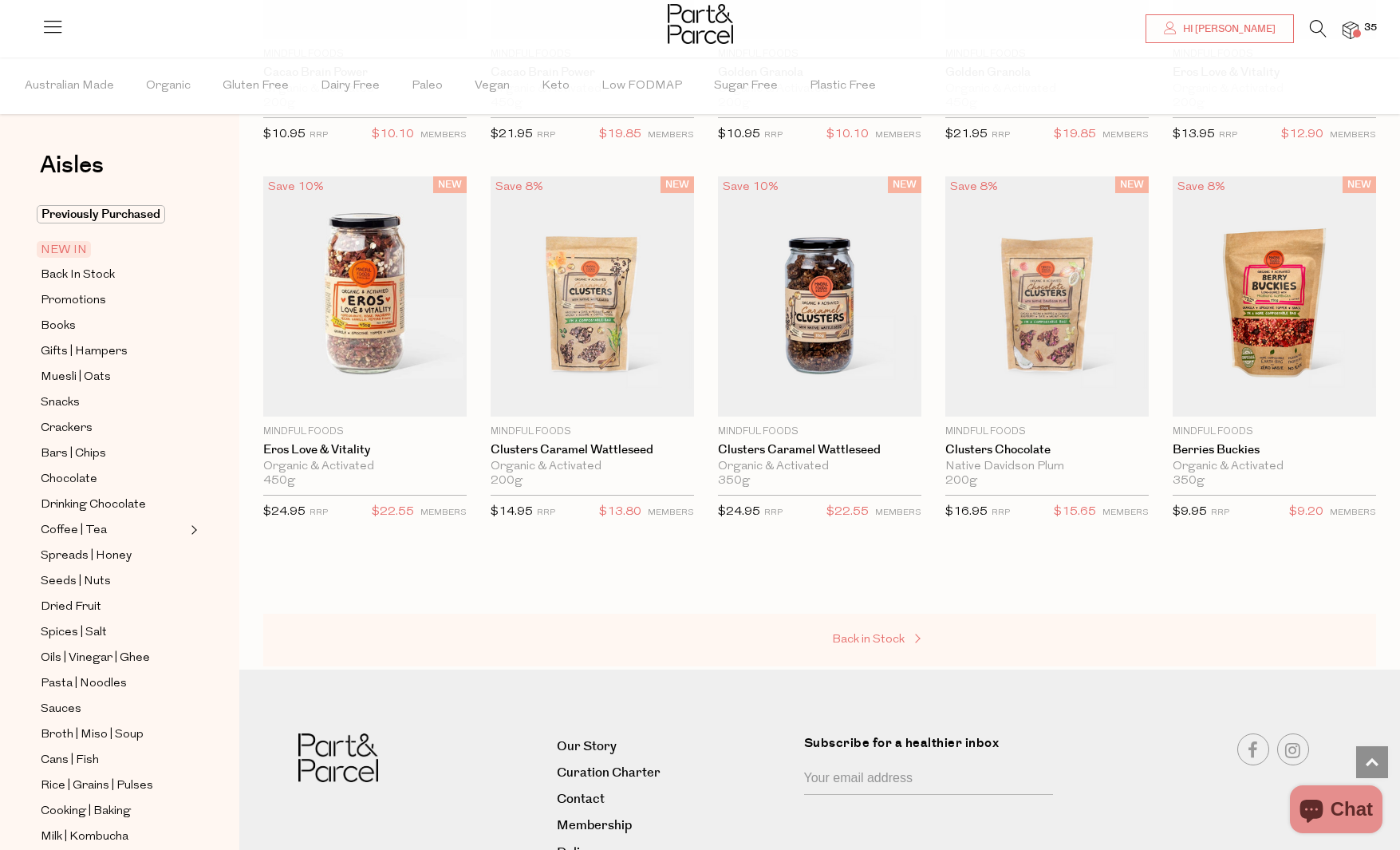
click at [893, 637] on span "Back in Stock" at bounding box center [867, 639] width 72 height 12
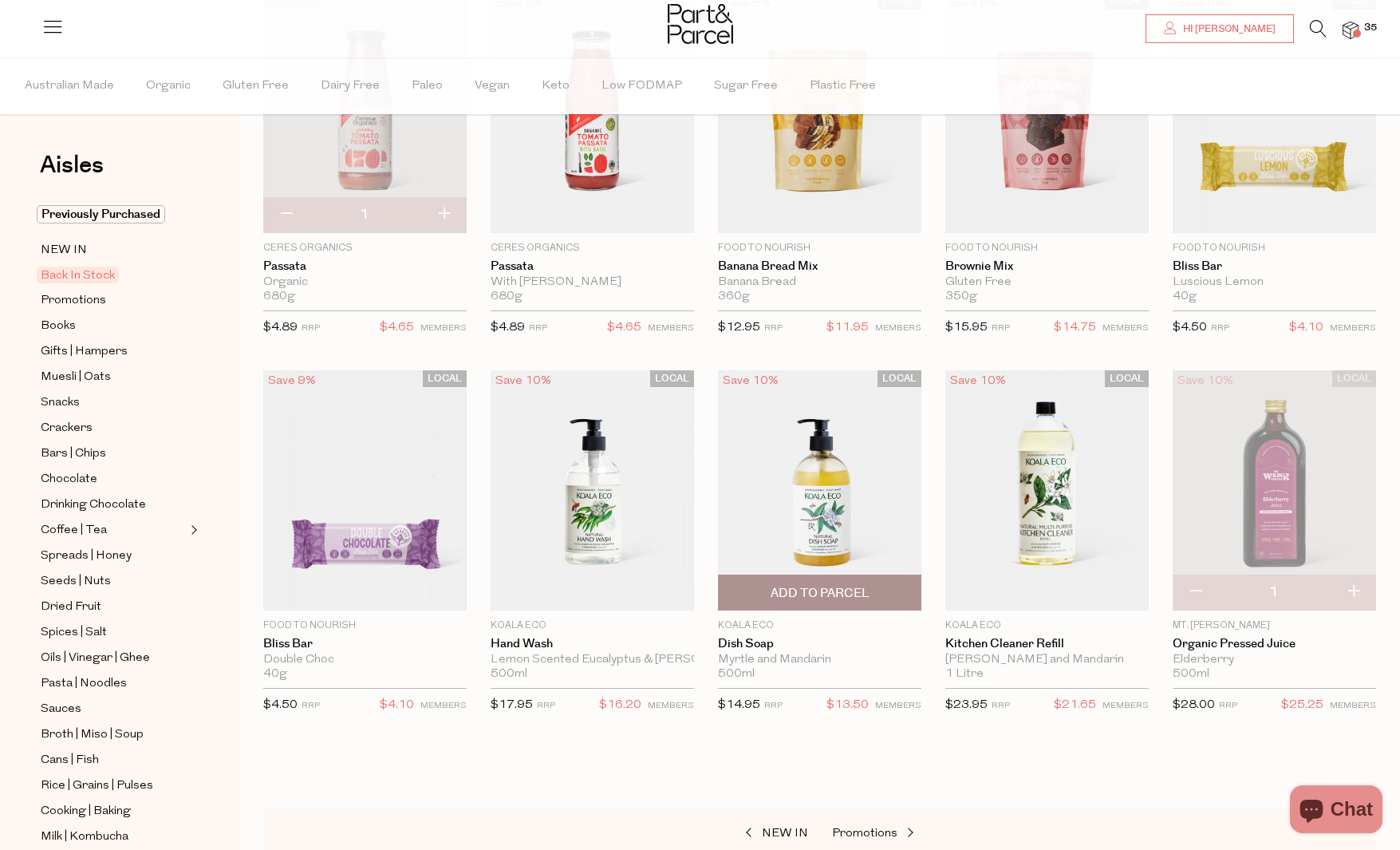
scroll to position [520, 0]
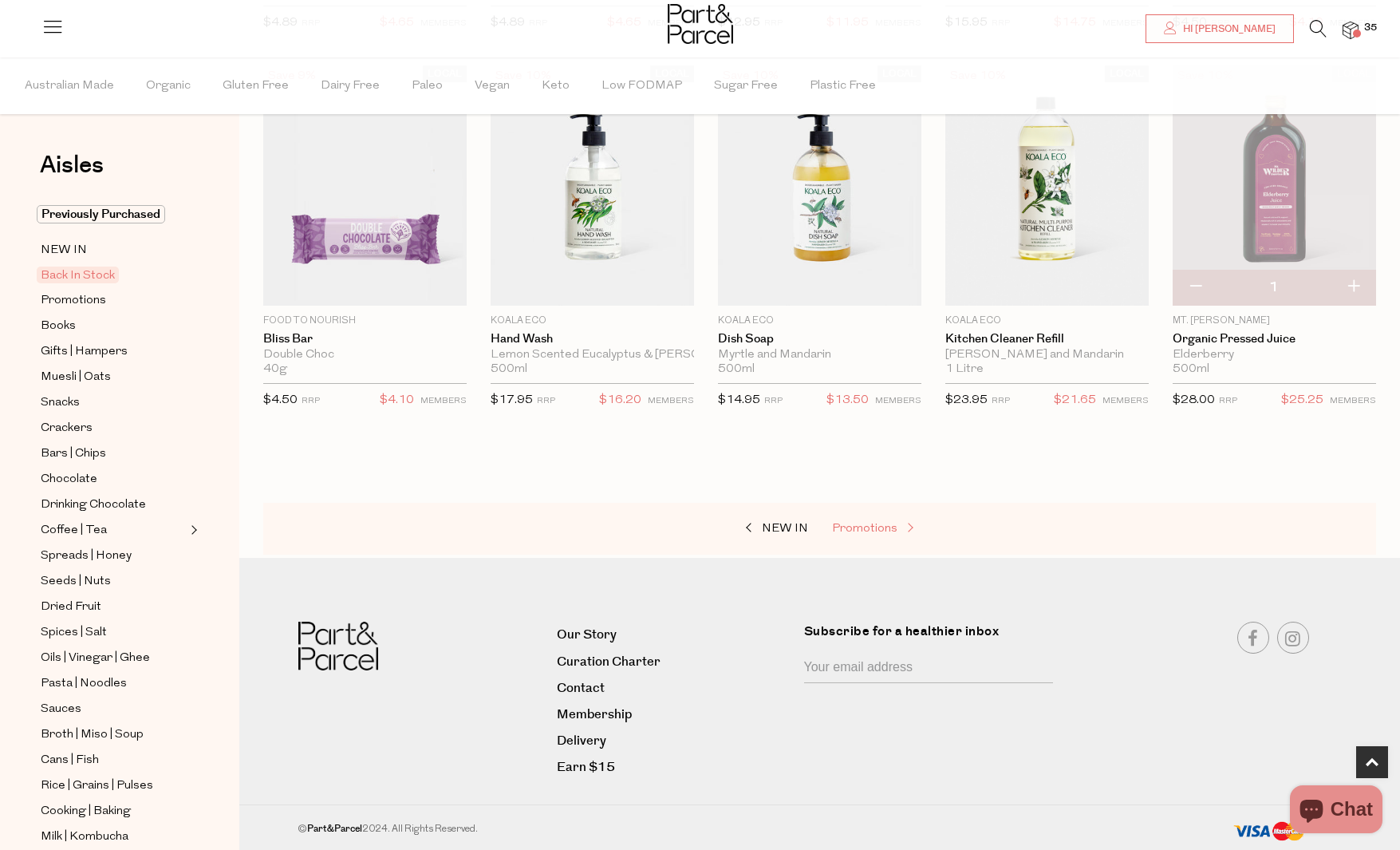
click at [860, 528] on span "Promotions" at bounding box center [864, 529] width 65 height 12
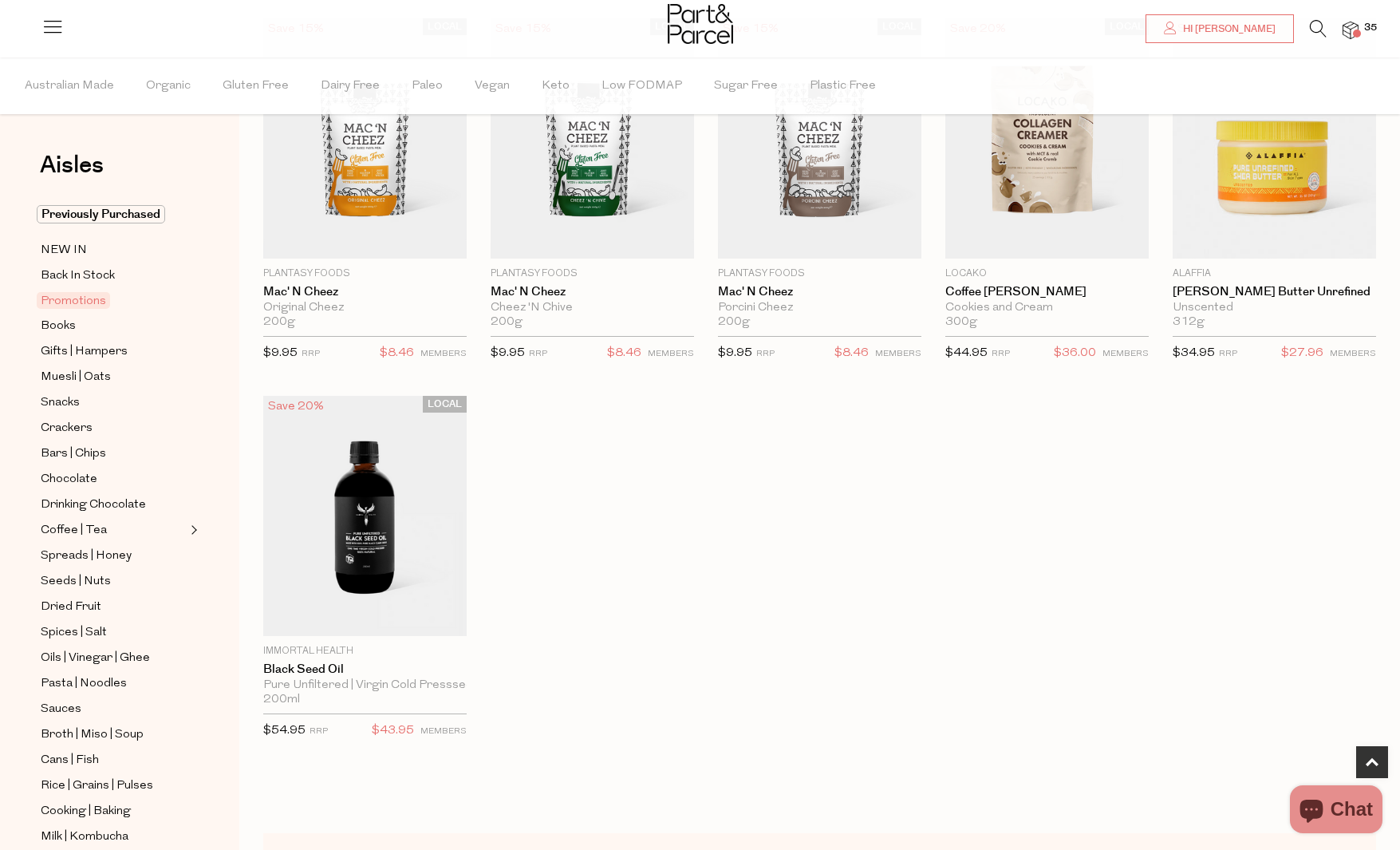
scroll to position [570, 0]
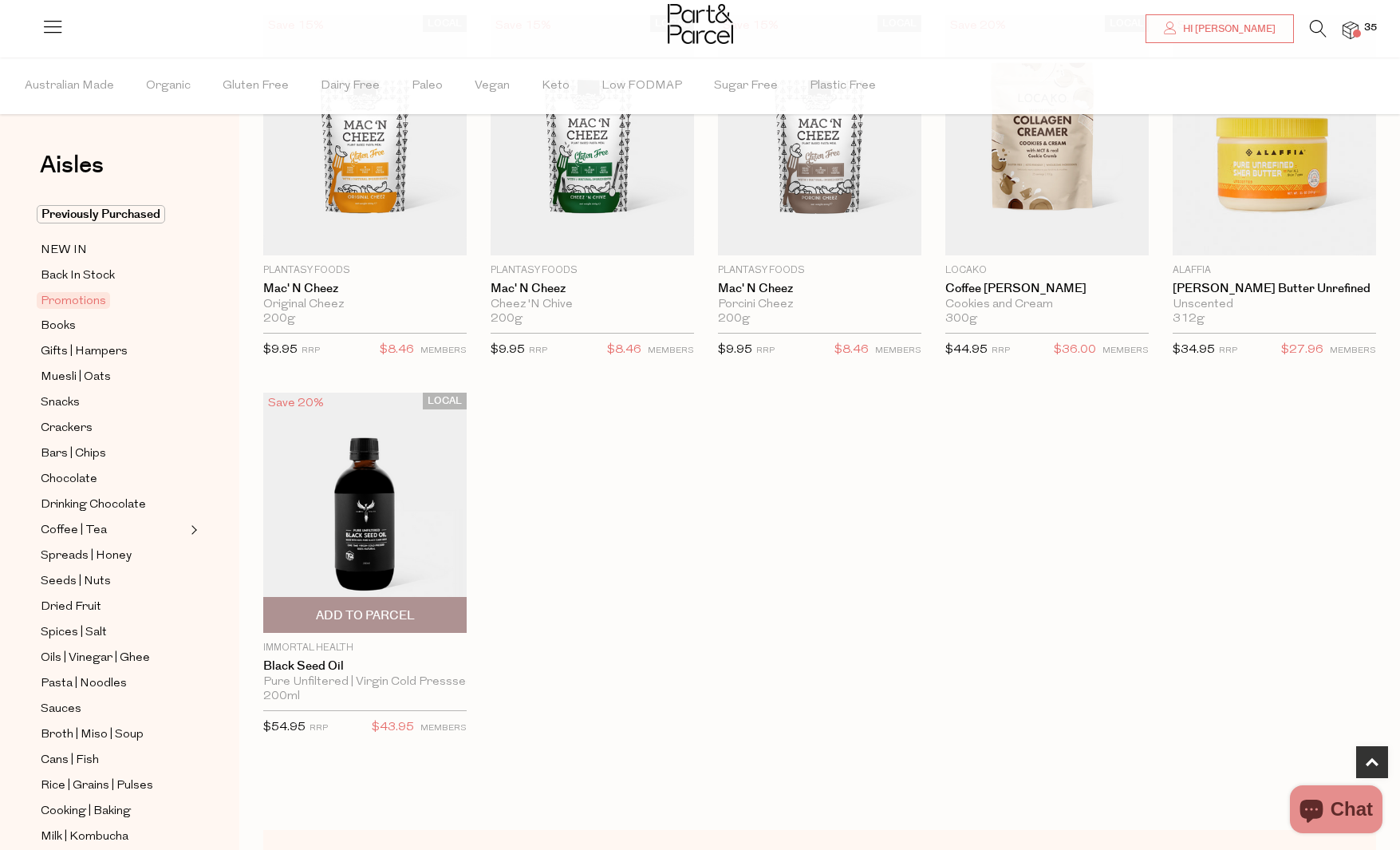
click at [385, 554] on img at bounding box center [364, 513] width 203 height 241
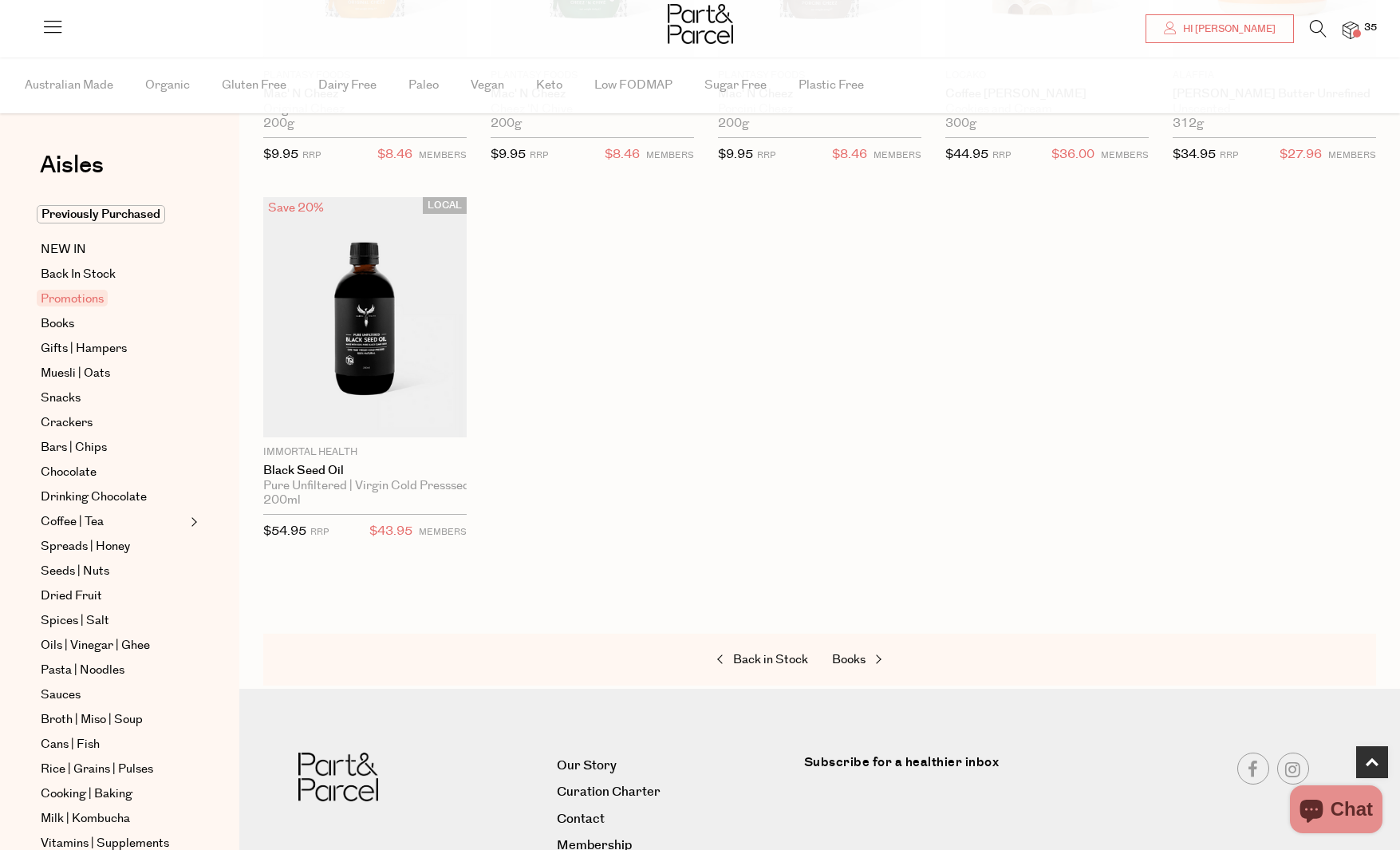
scroll to position [824, 0]
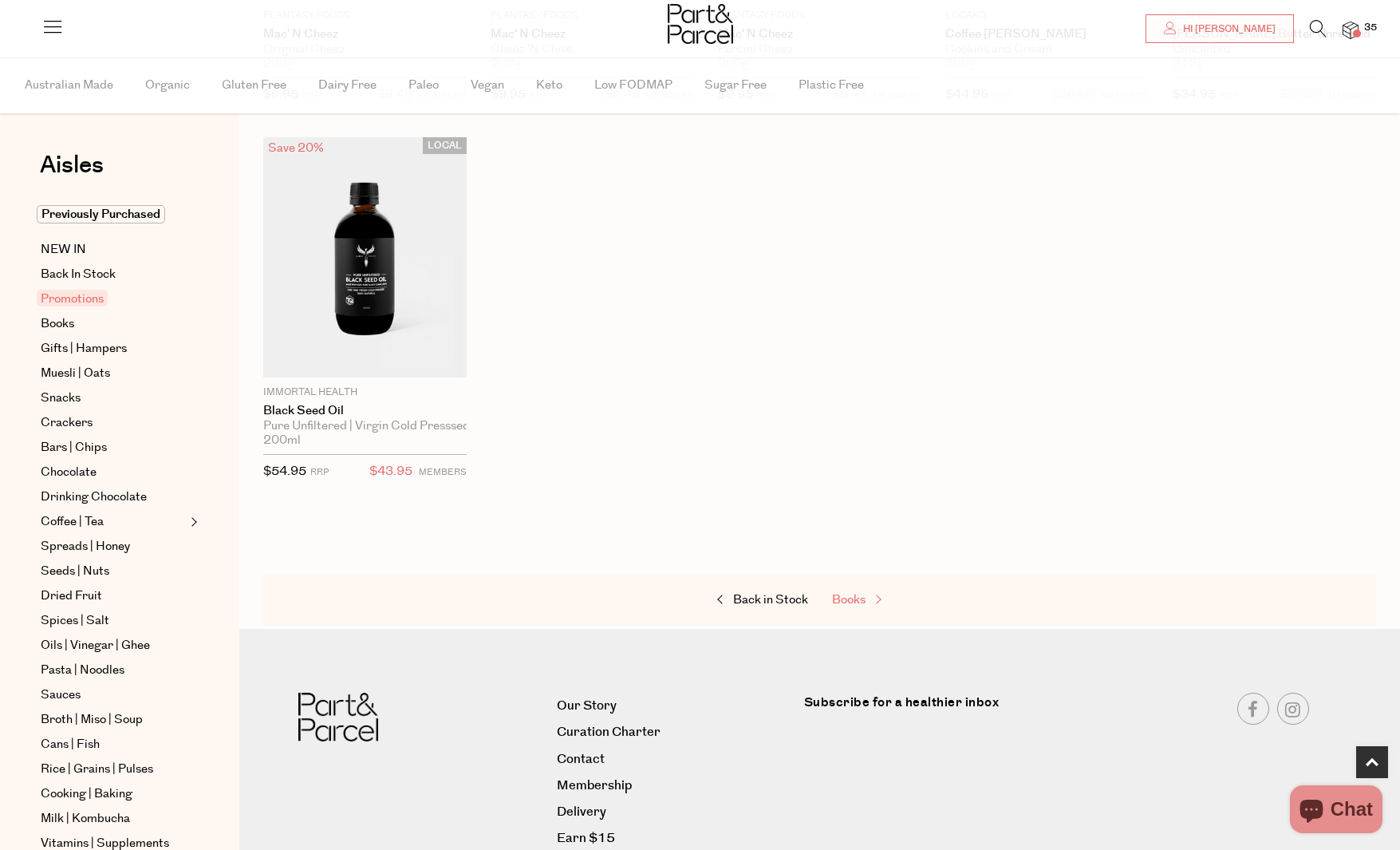
click at [855, 593] on span "Books" at bounding box center [848, 600] width 33 height 17
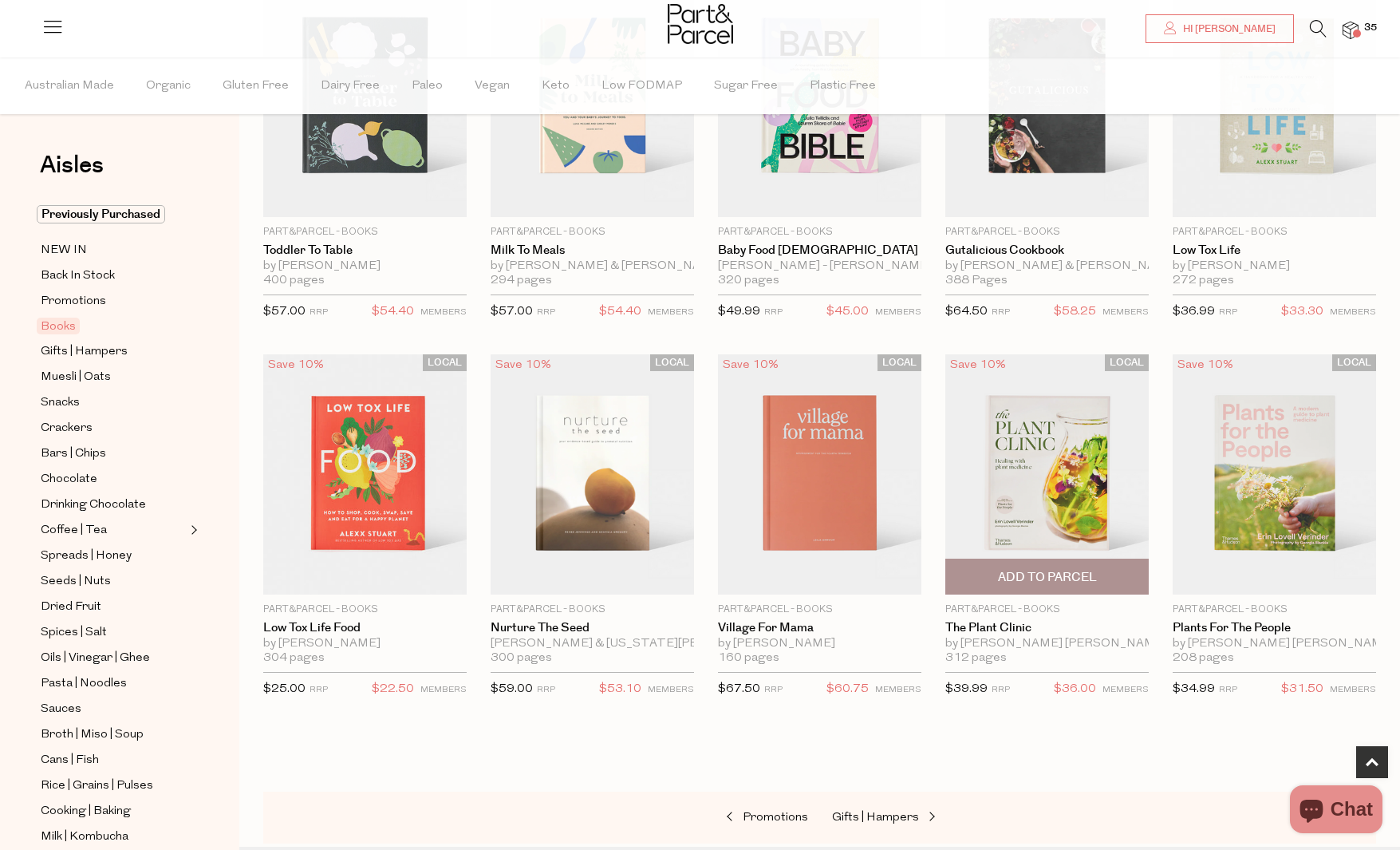
scroll to position [303, 0]
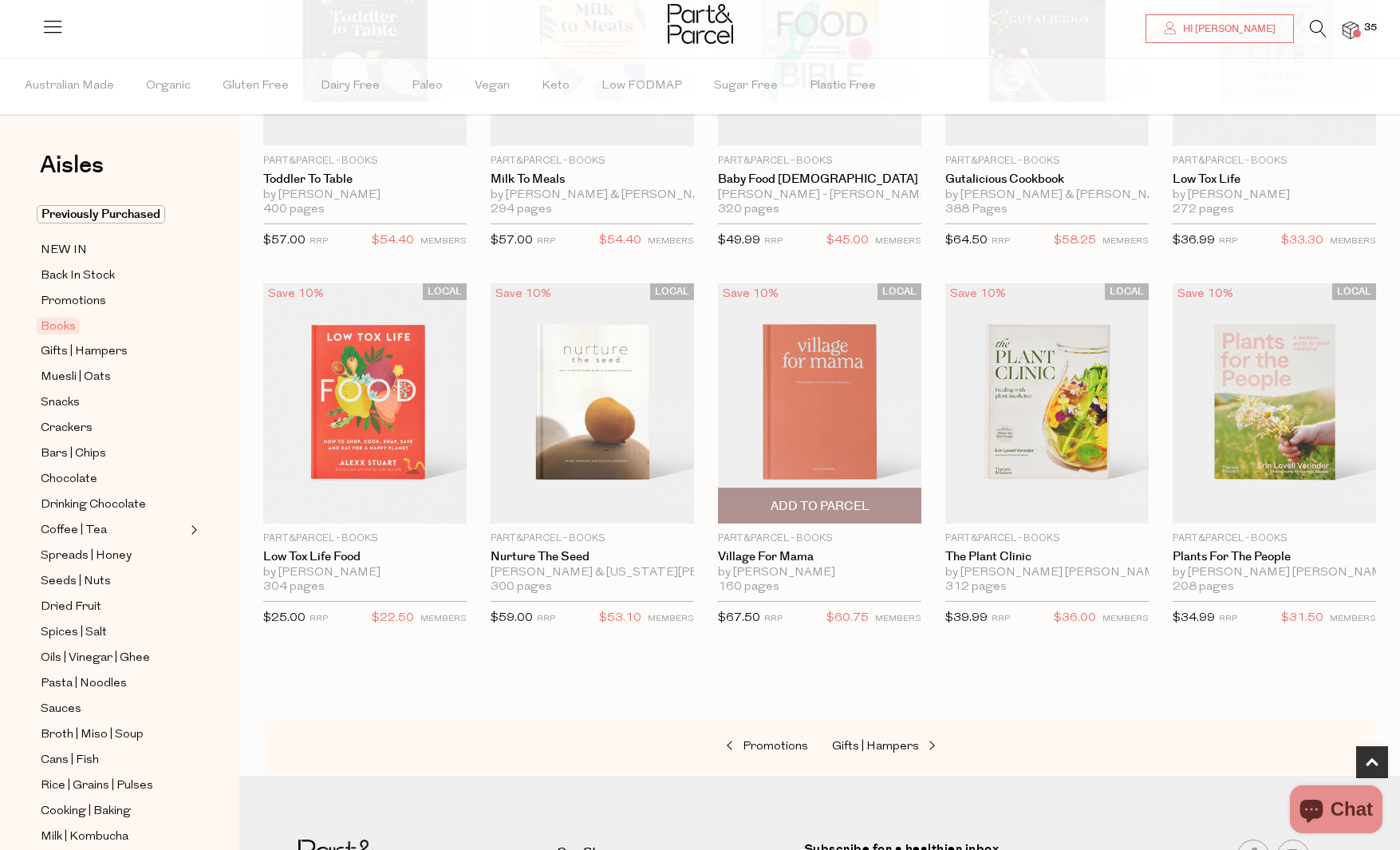
click at [858, 429] on img at bounding box center [819, 403] width 203 height 241
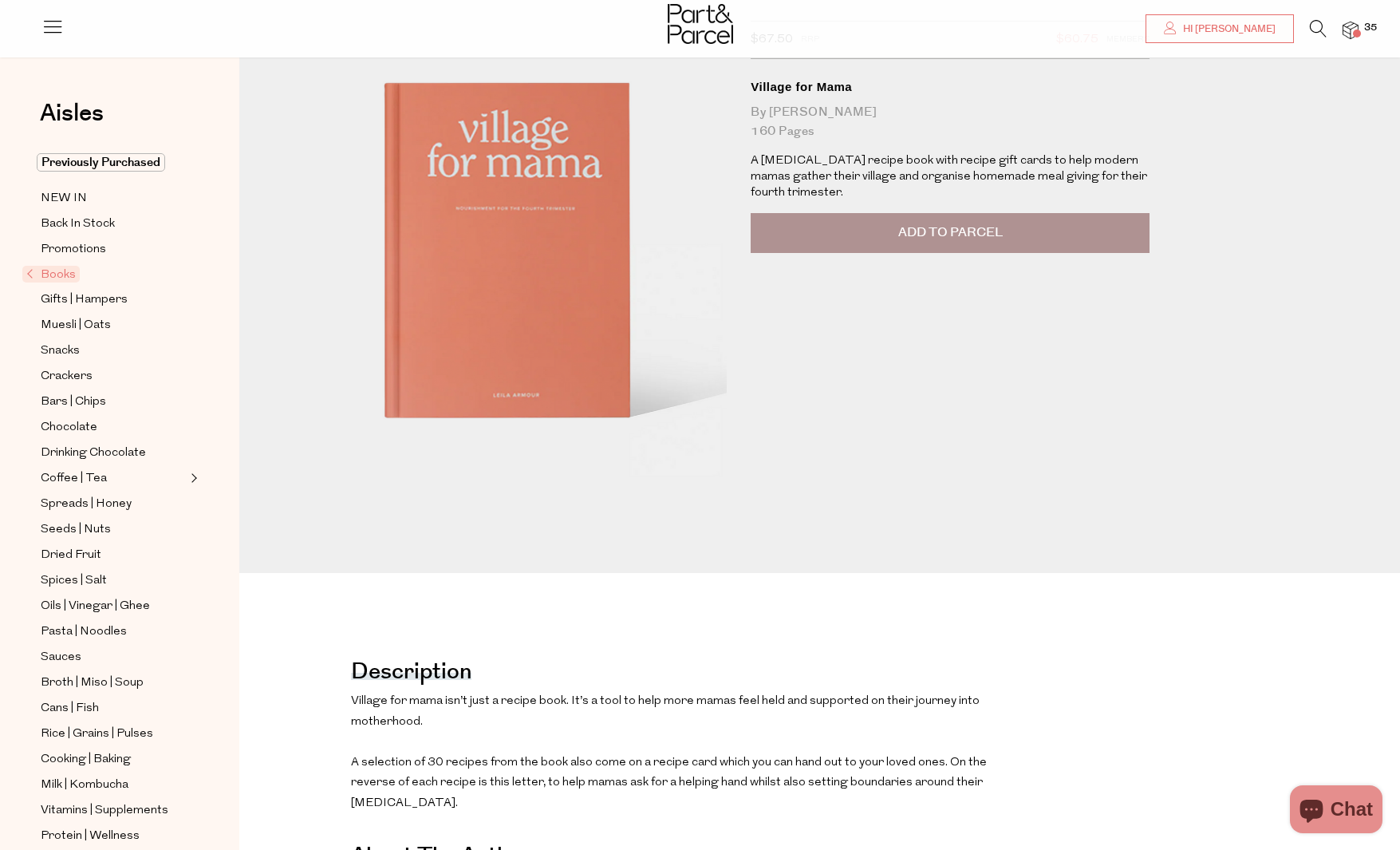
scroll to position [134, 0]
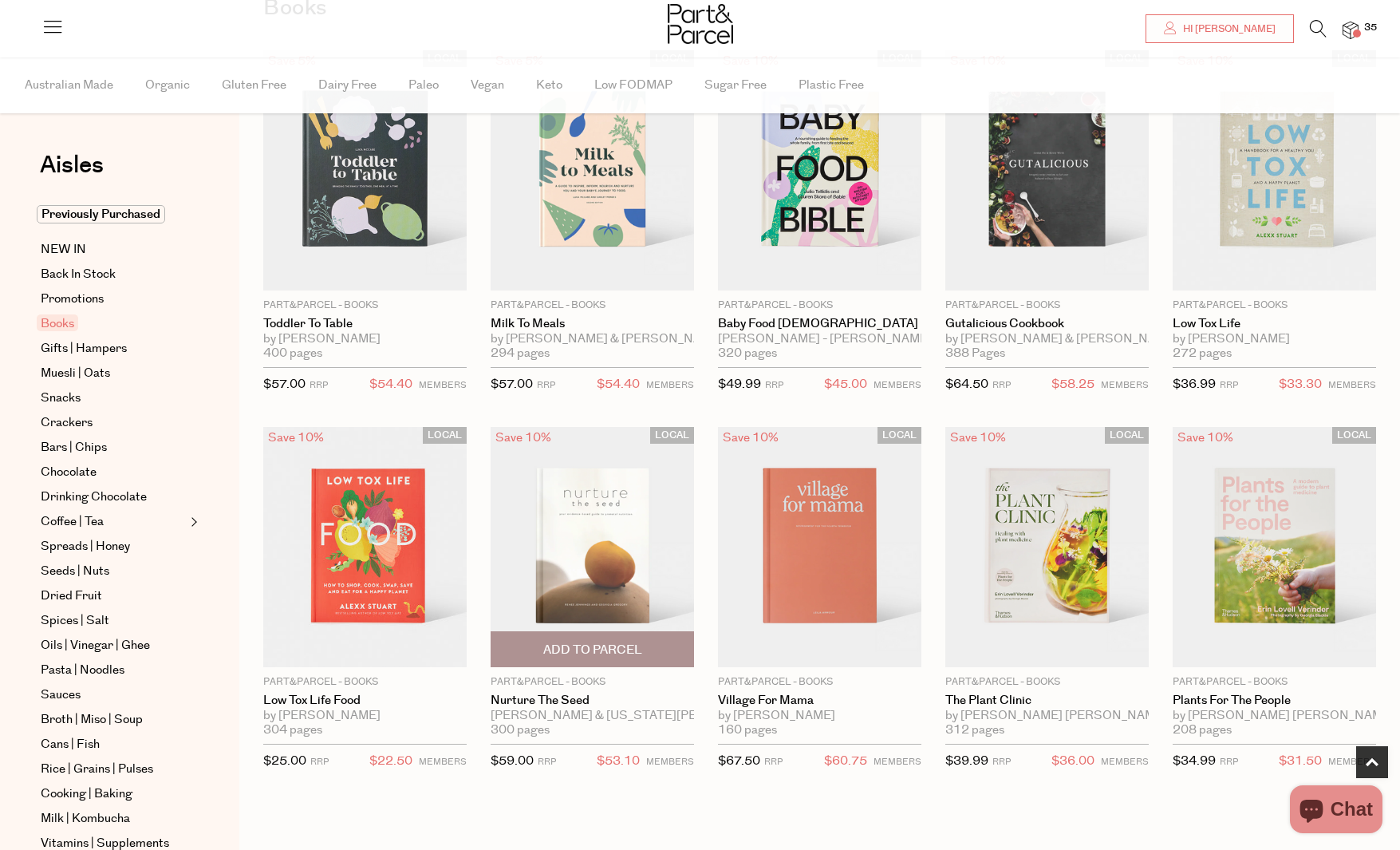
scroll to position [369, 0]
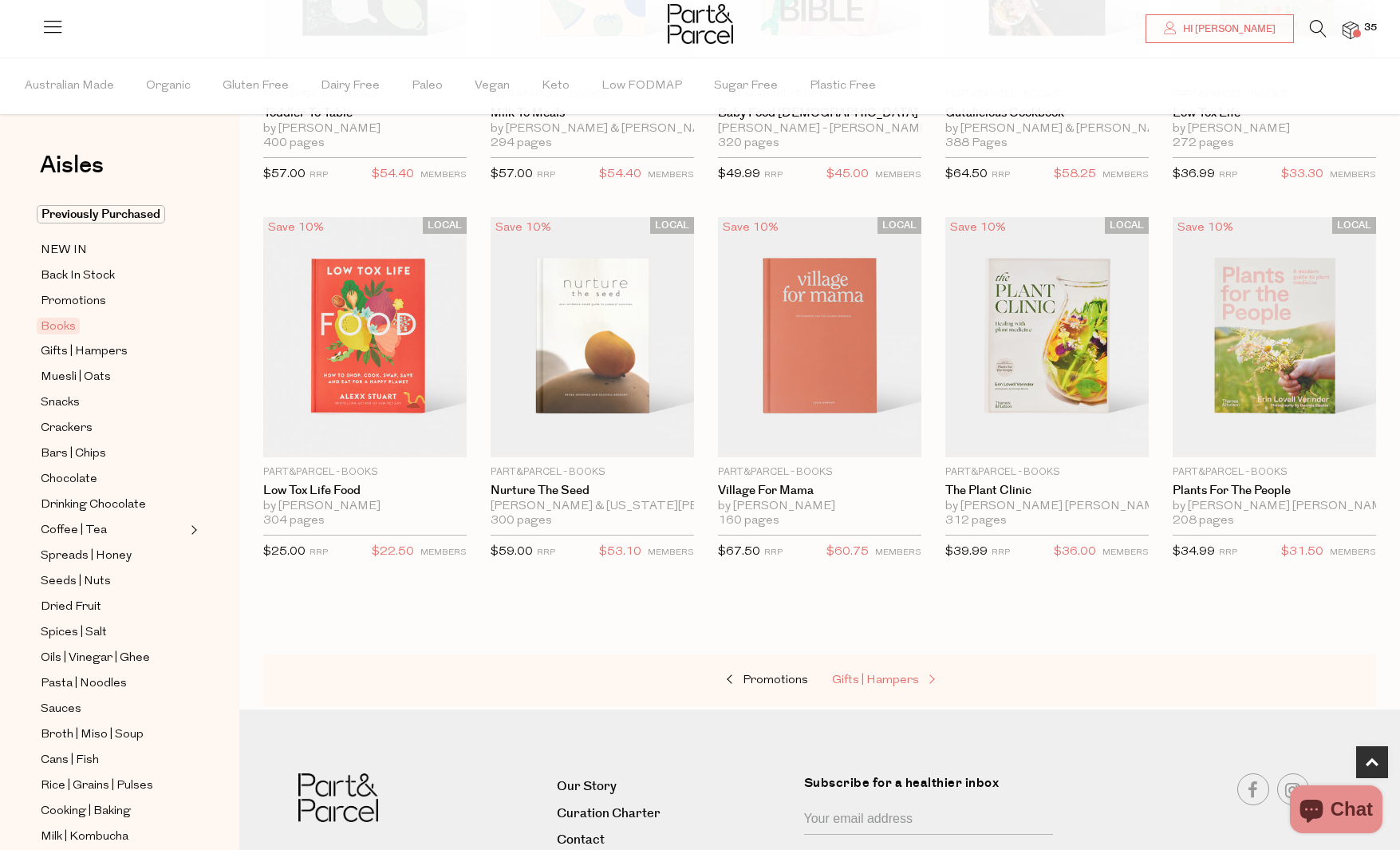
click at [885, 674] on span "Gifts | Hampers" at bounding box center [875, 680] width 87 height 12
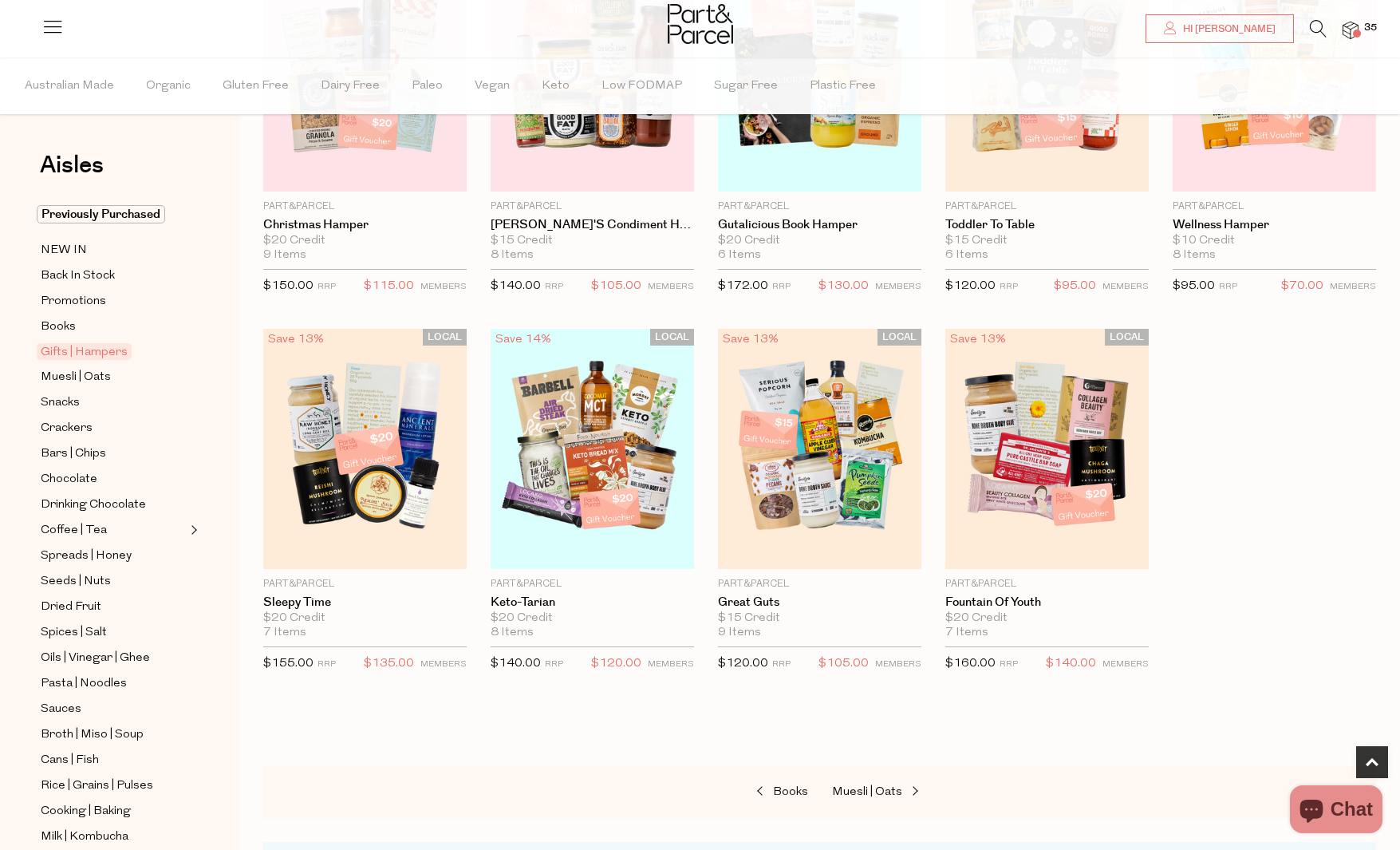
scroll to position [266, 0]
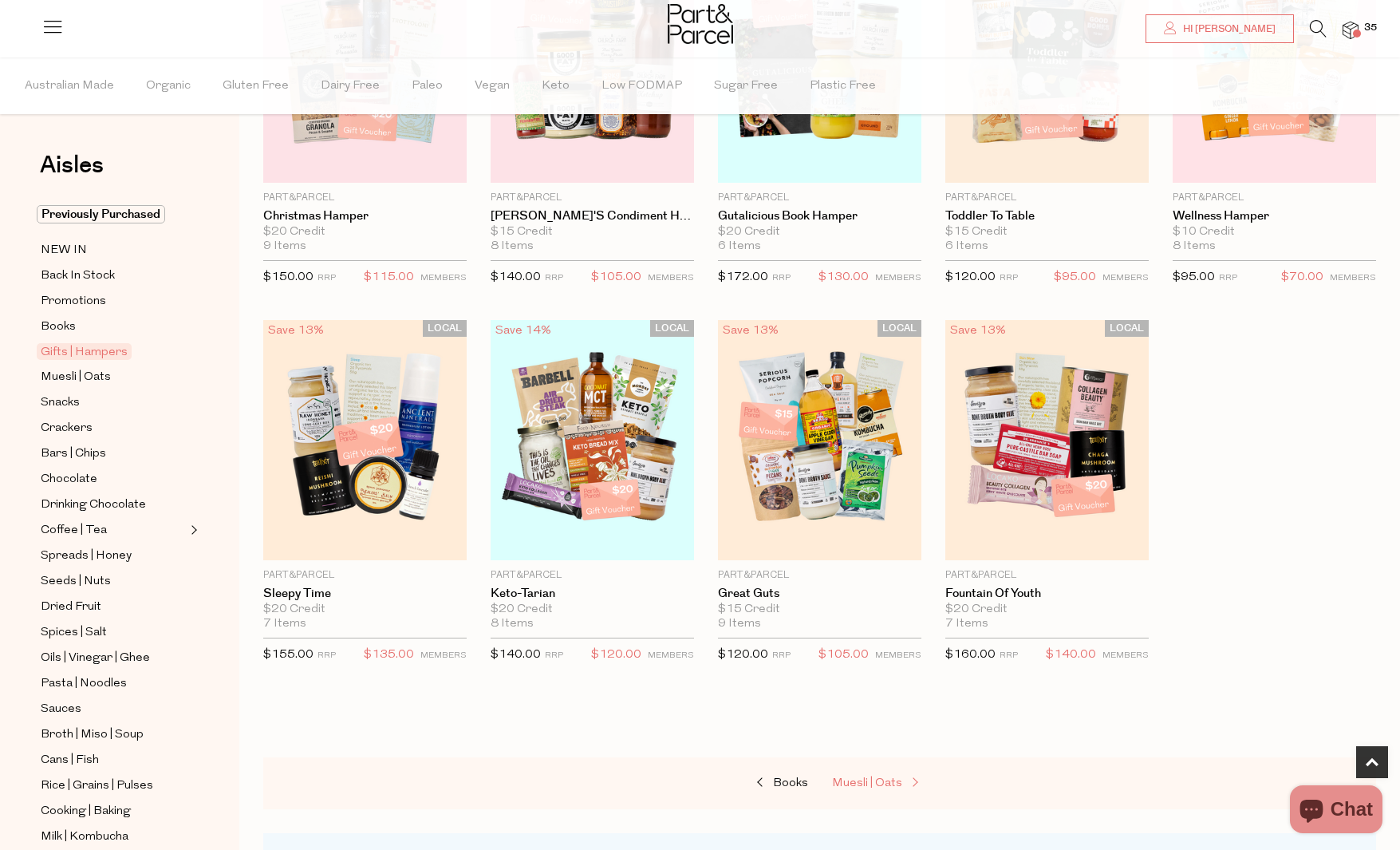
click at [885, 786] on span "Muesli | Oats" at bounding box center [867, 783] width 71 height 12
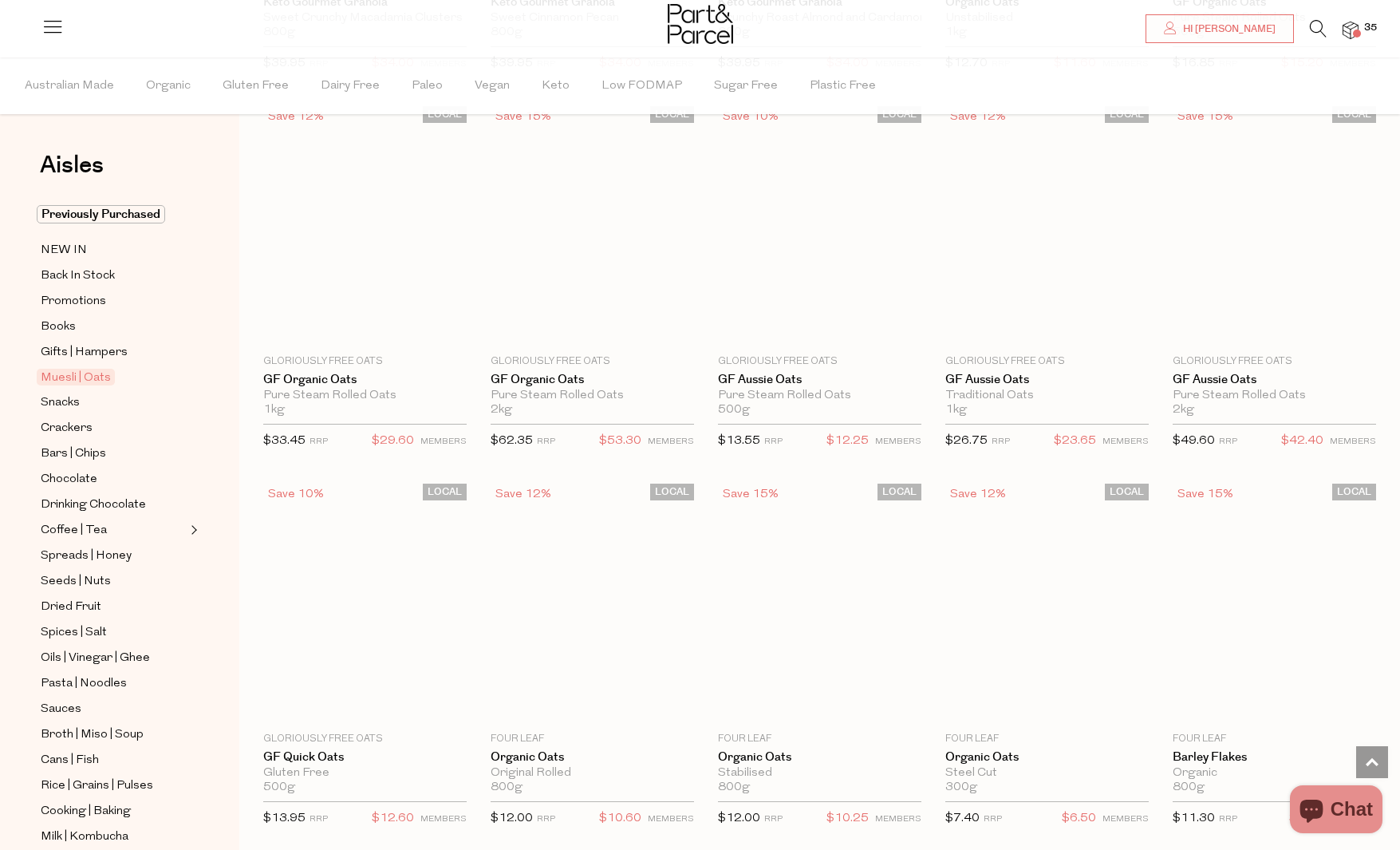
scroll to position [3321, 0]
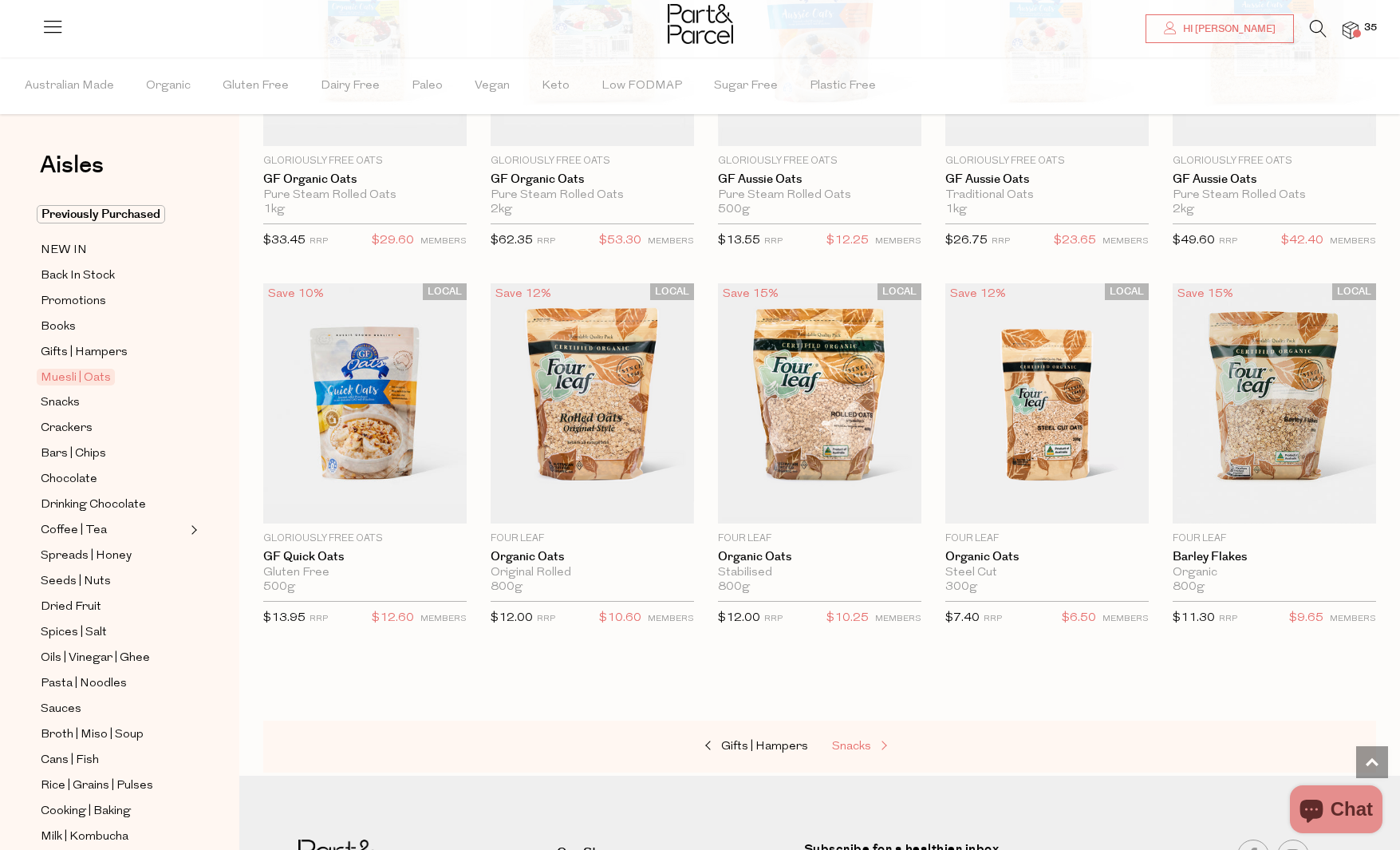
click at [862, 749] on span "Snacks" at bounding box center [851, 746] width 39 height 12
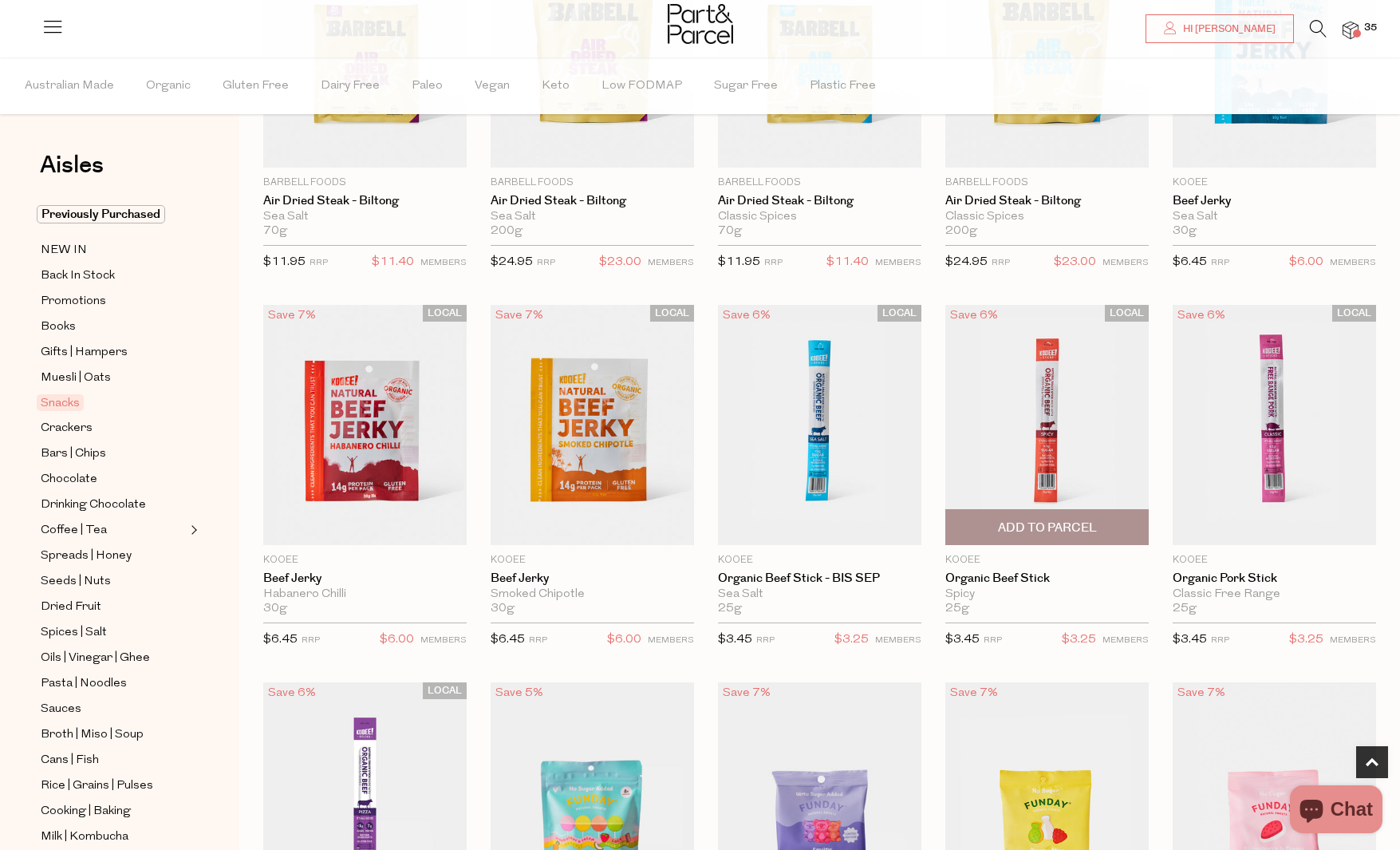
scroll to position [325, 0]
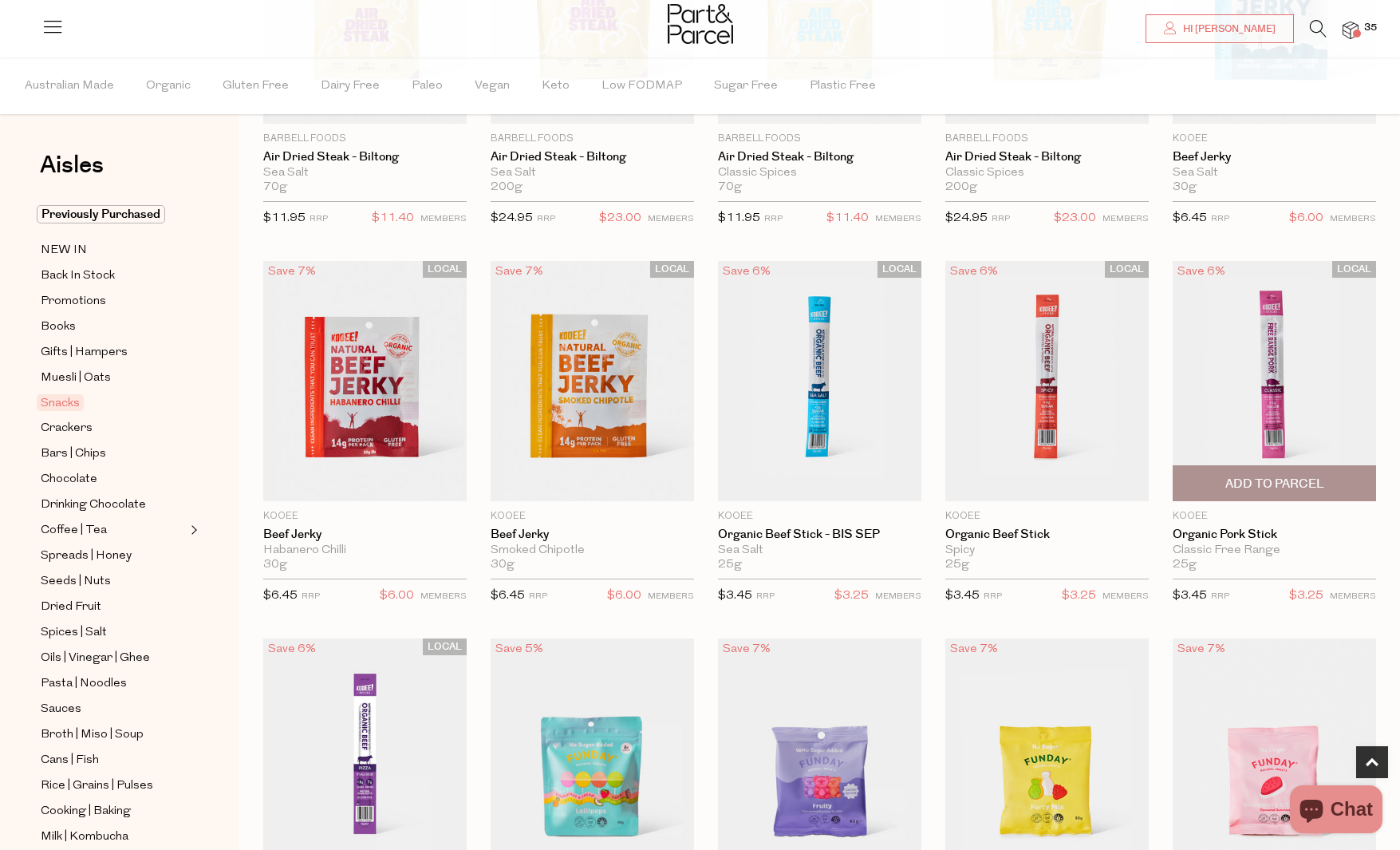
click at [1338, 484] on span "Add To Parcel" at bounding box center [1274, 483] width 194 height 34
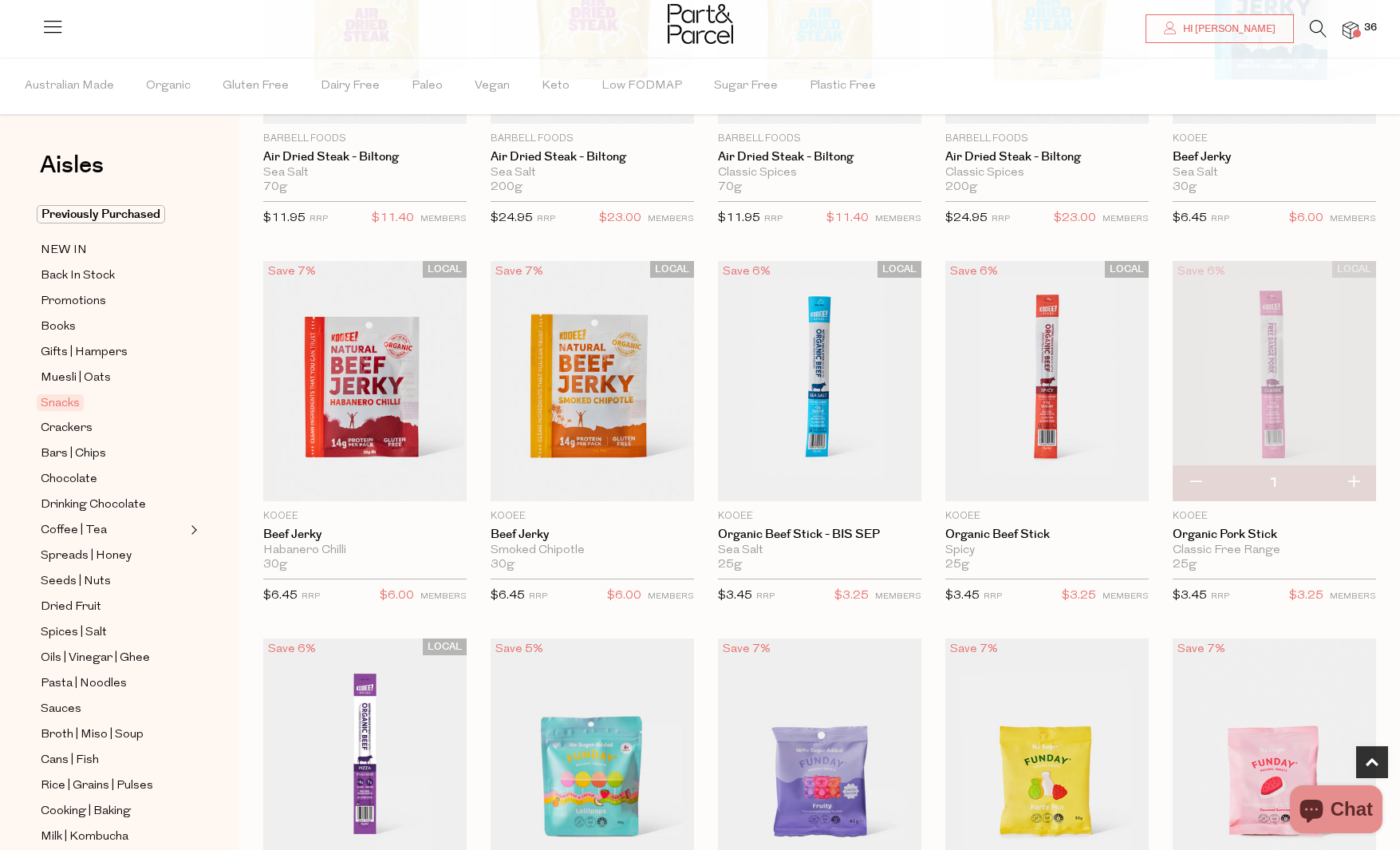
click at [1361, 482] on button "button" at bounding box center [1353, 482] width 46 height 35
type input "2"
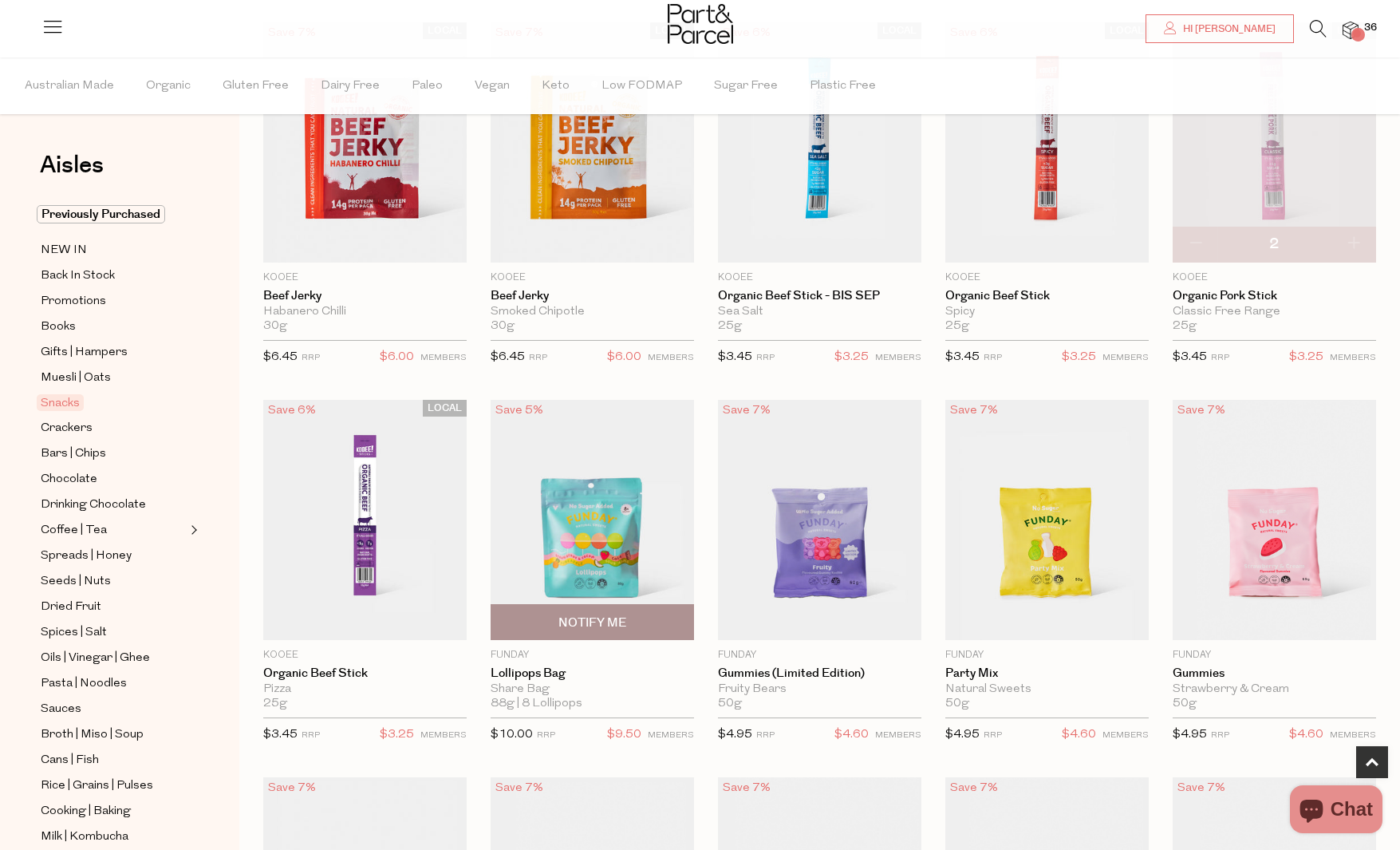
scroll to position [641, 0]
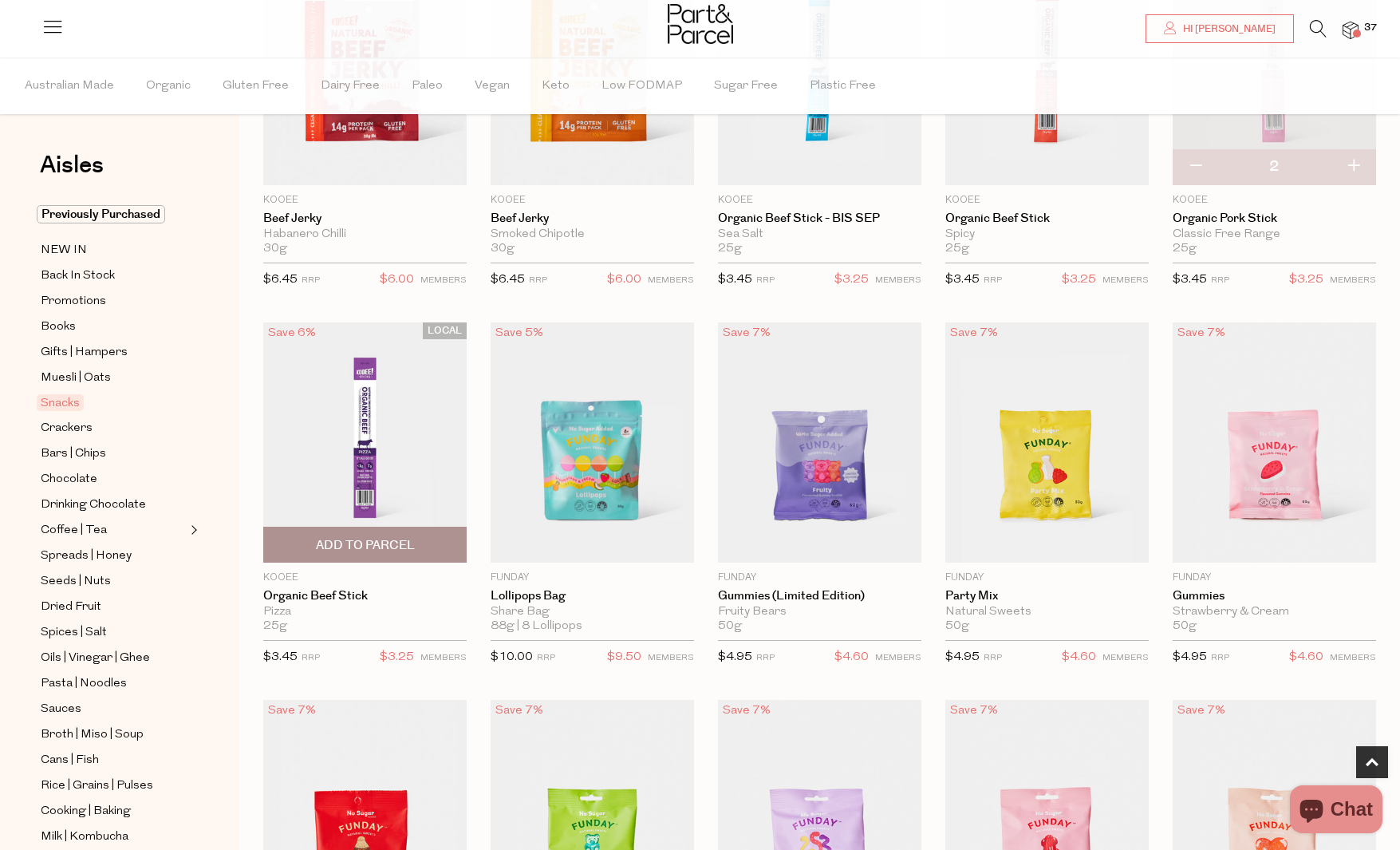
click at [404, 543] on span "Add To Parcel" at bounding box center [365, 546] width 99 height 17
click at [448, 541] on button "button" at bounding box center [444, 544] width 46 height 35
type input "2"
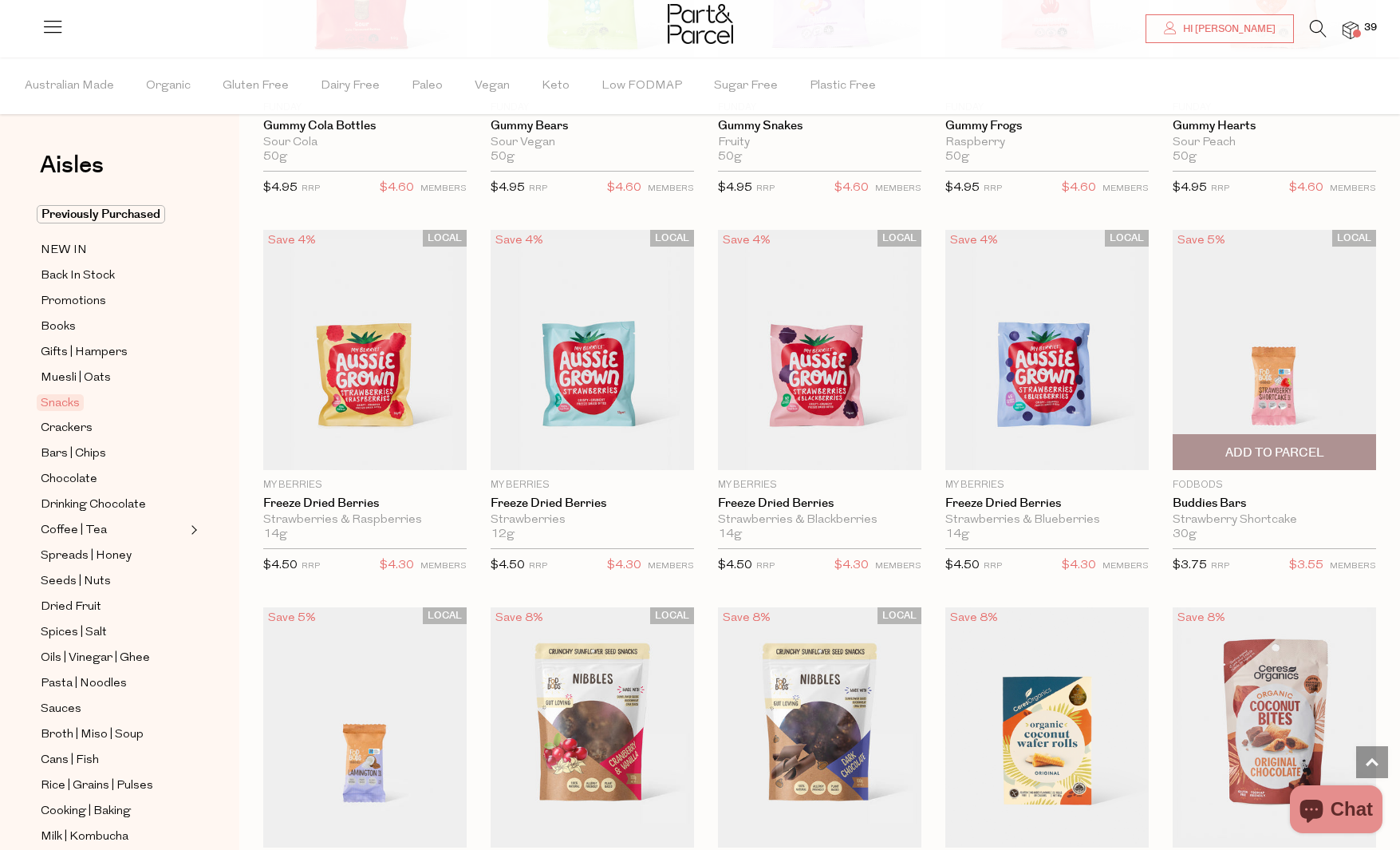
scroll to position [1764, 0]
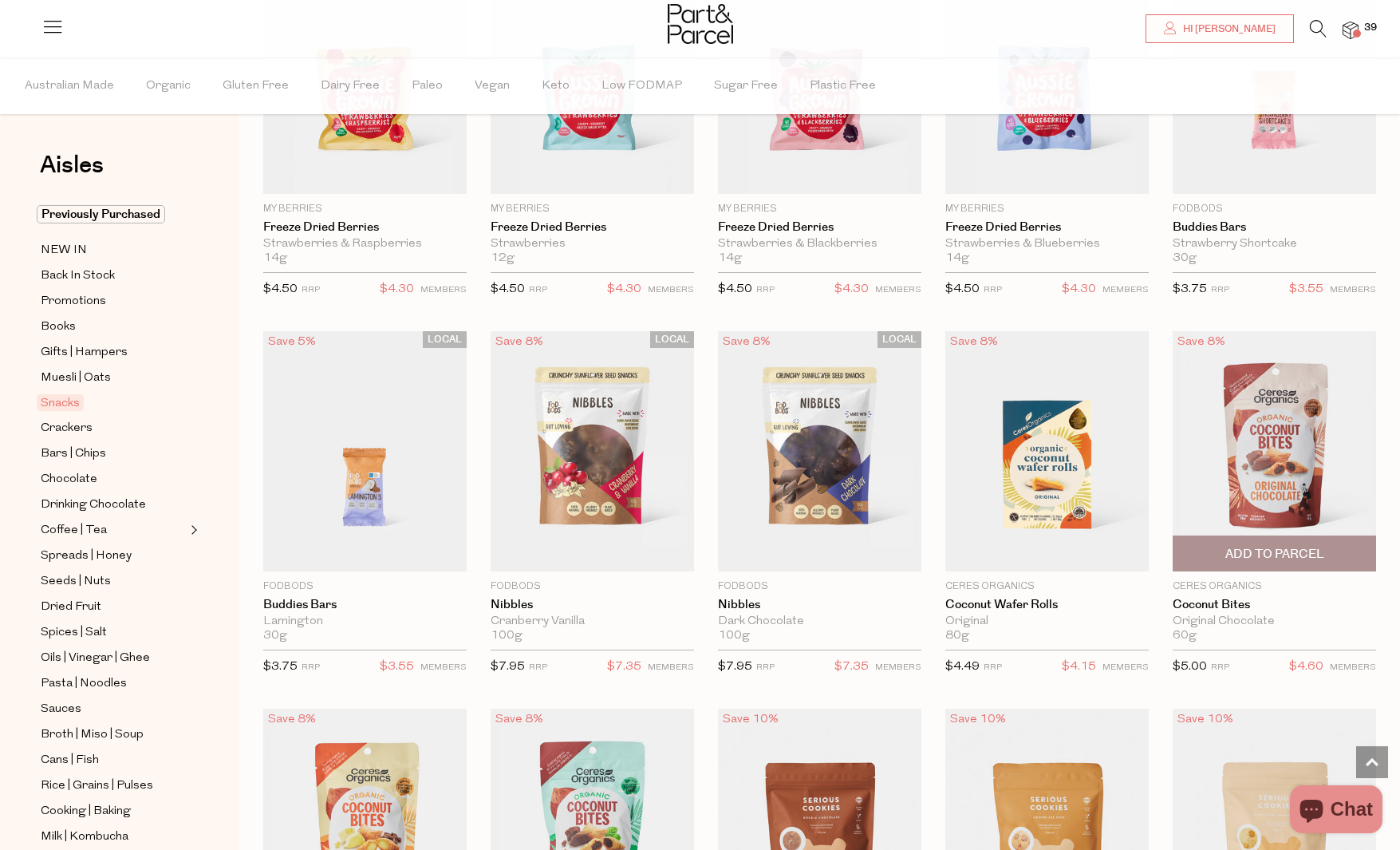
click at [1333, 552] on span "Add To Parcel" at bounding box center [1274, 553] width 194 height 34
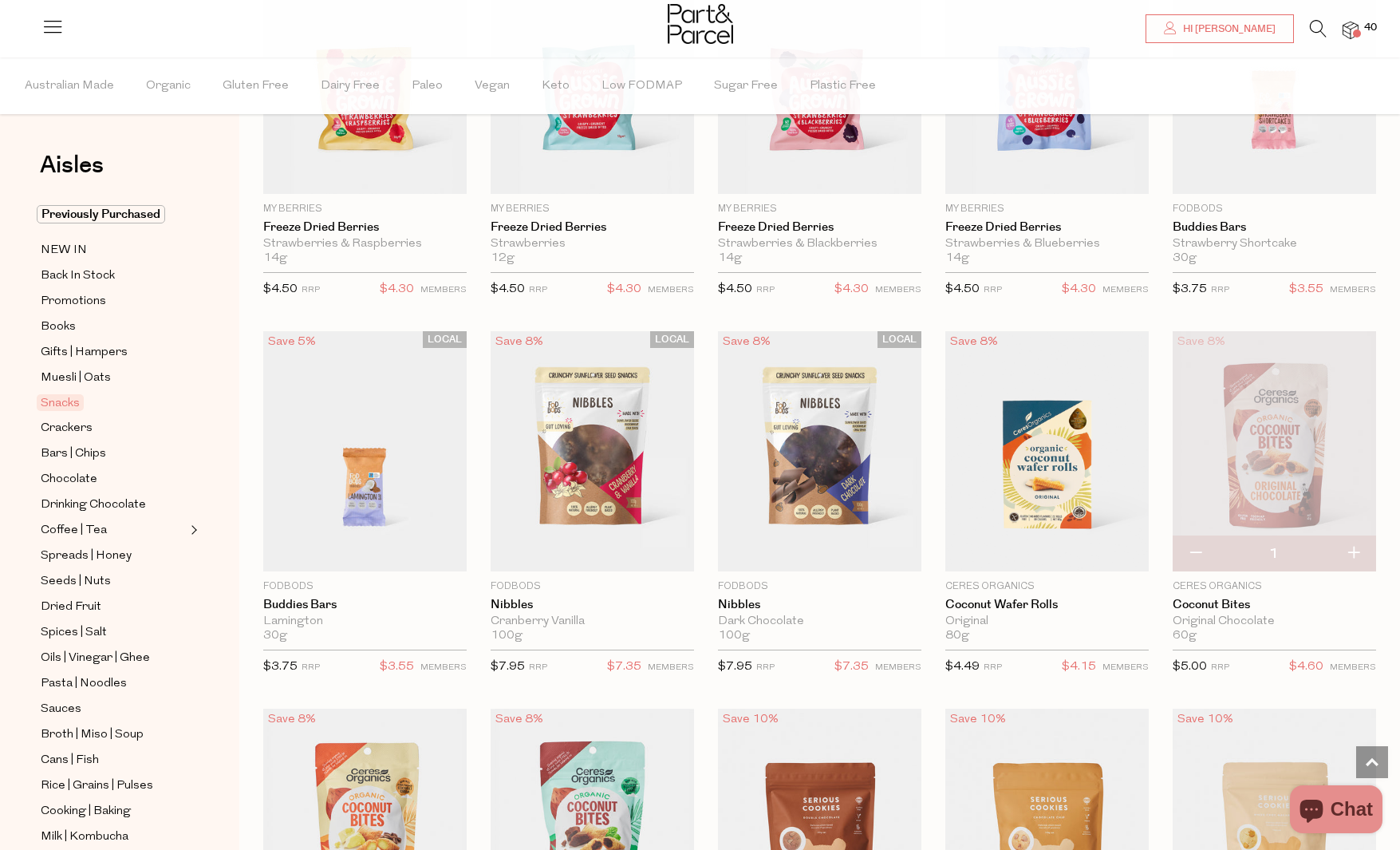
click at [1353, 548] on button "button" at bounding box center [1353, 553] width 46 height 35
type input "2"
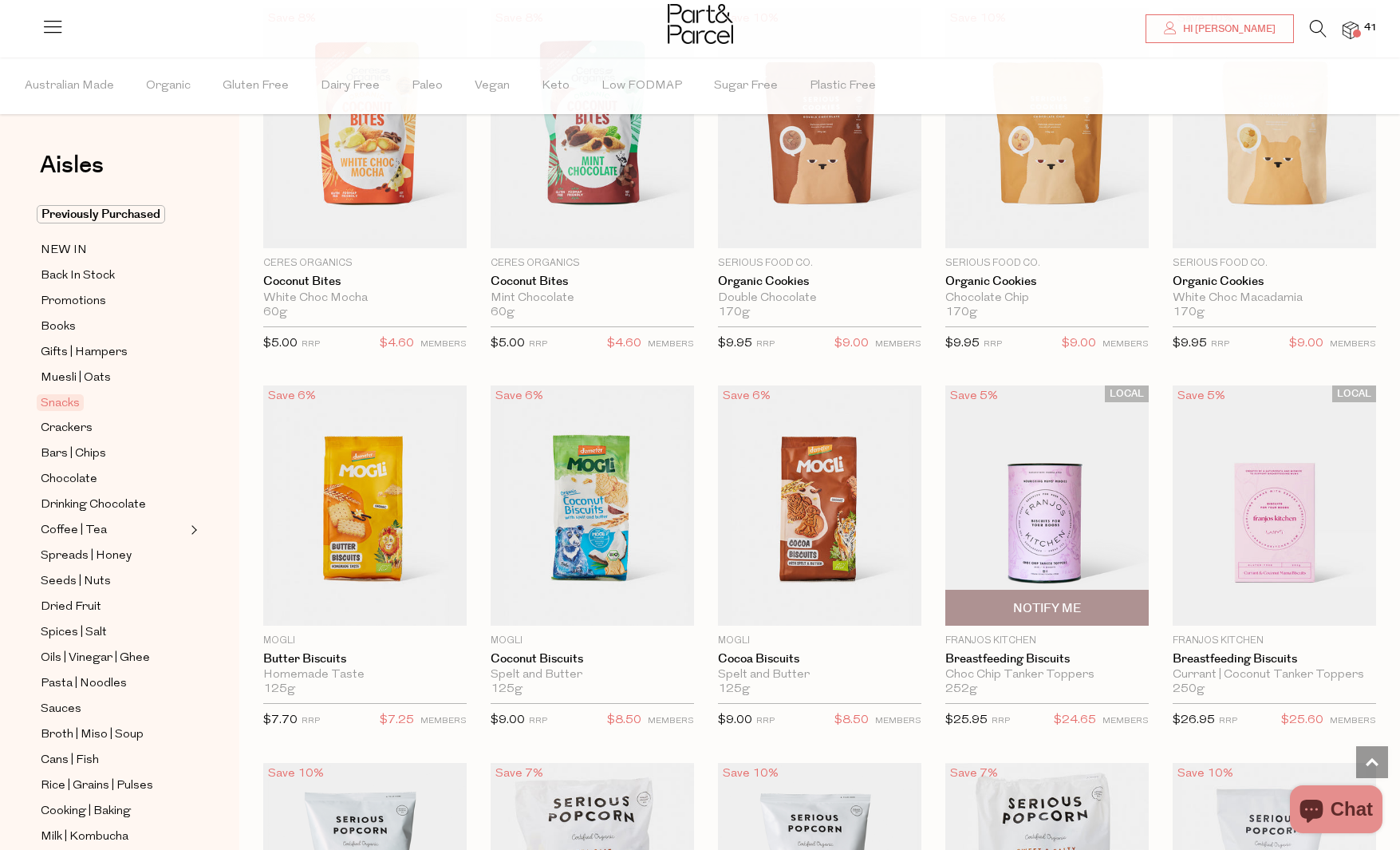
scroll to position [2621, 0]
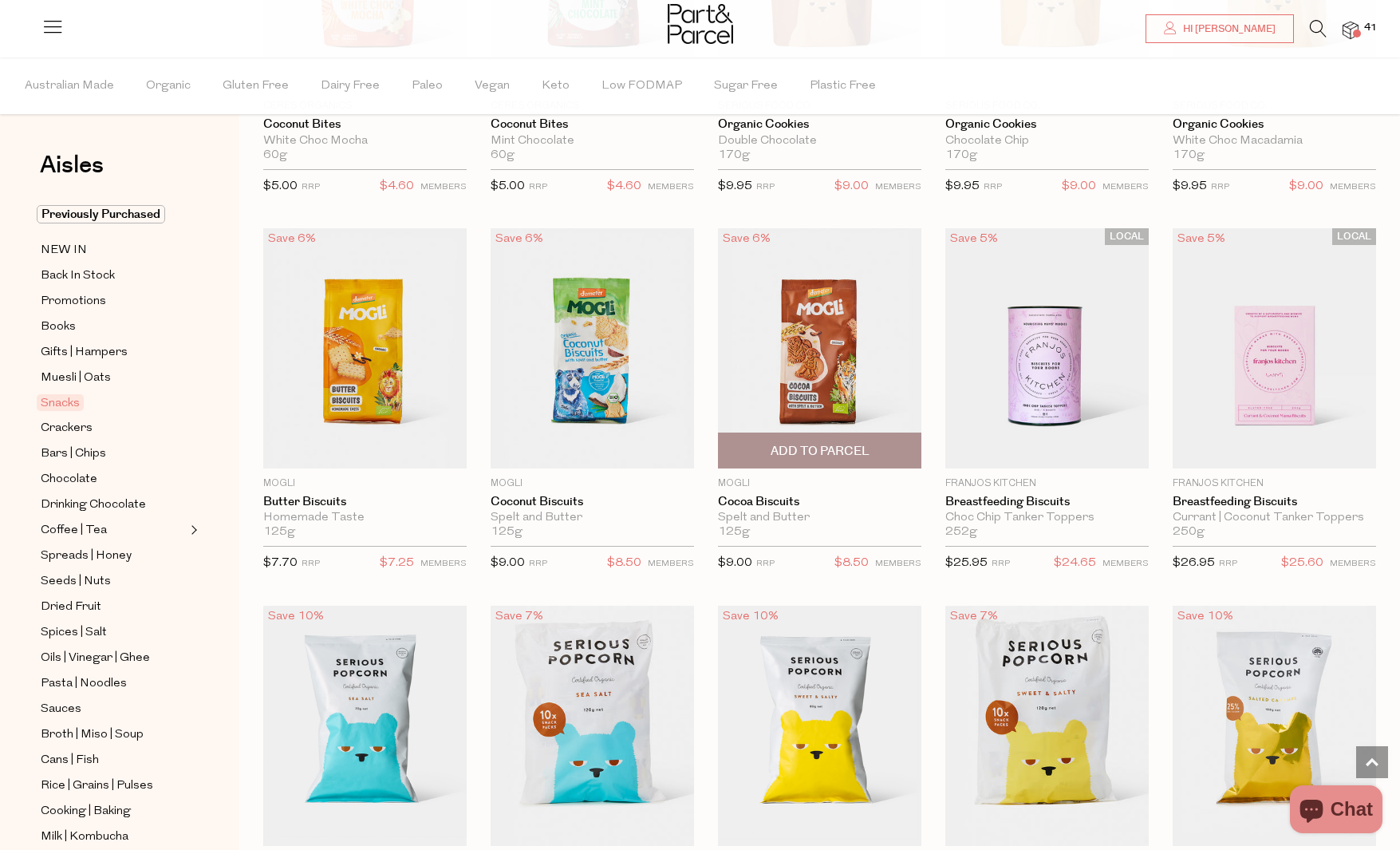
click at [864, 447] on span "Add To Parcel" at bounding box center [820, 451] width 99 height 17
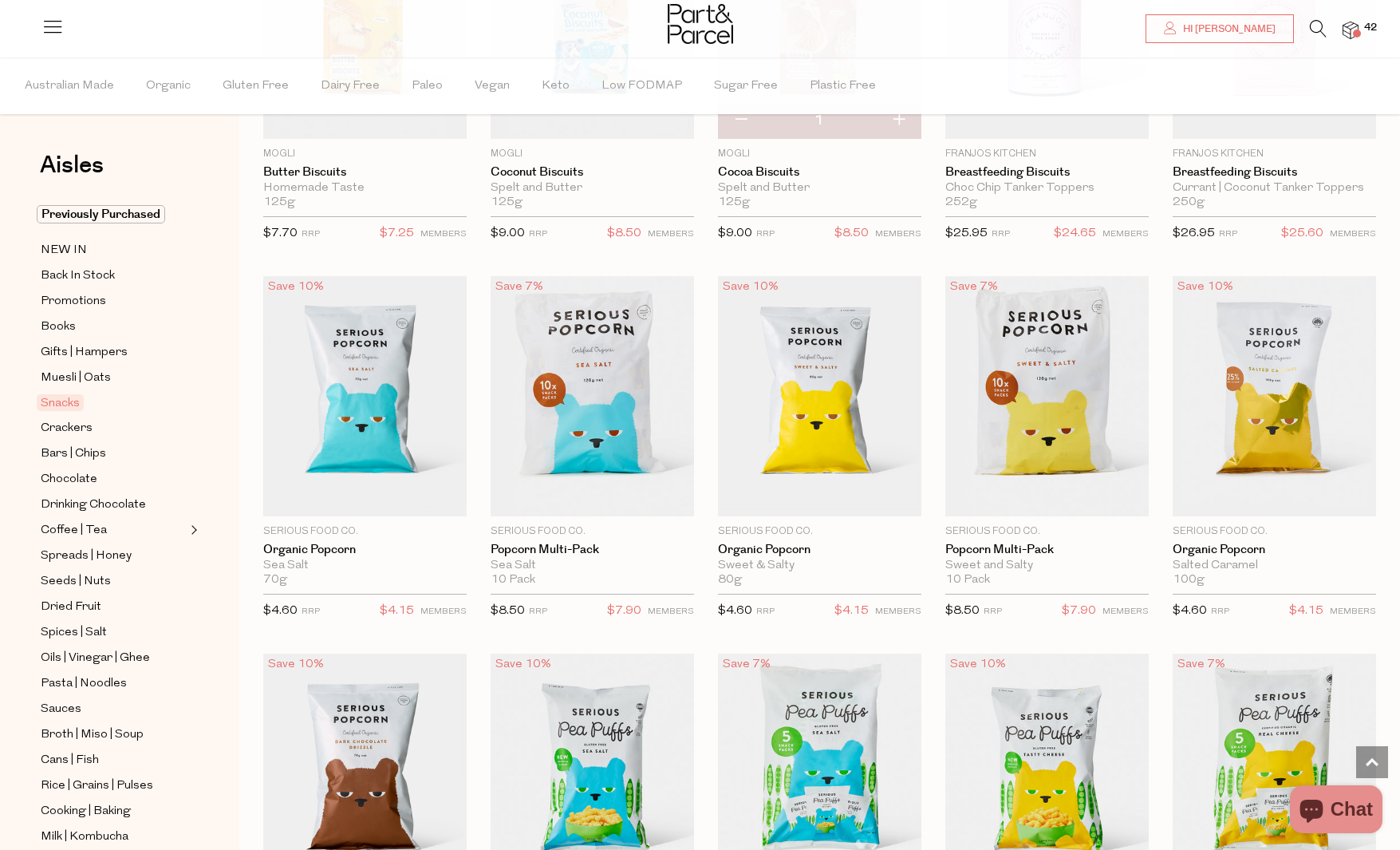
scroll to position [3122, 0]
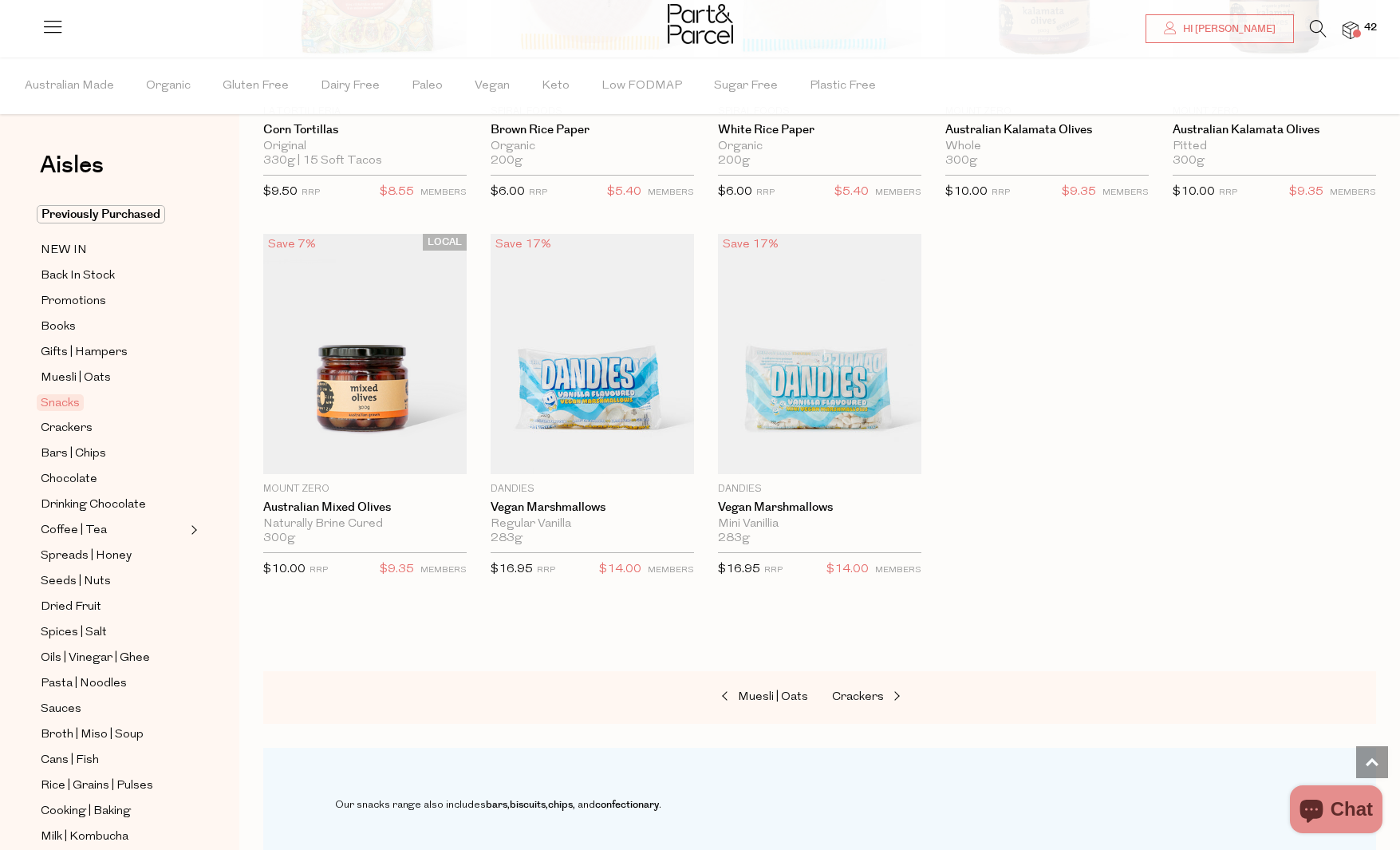
scroll to position [4885, 0]
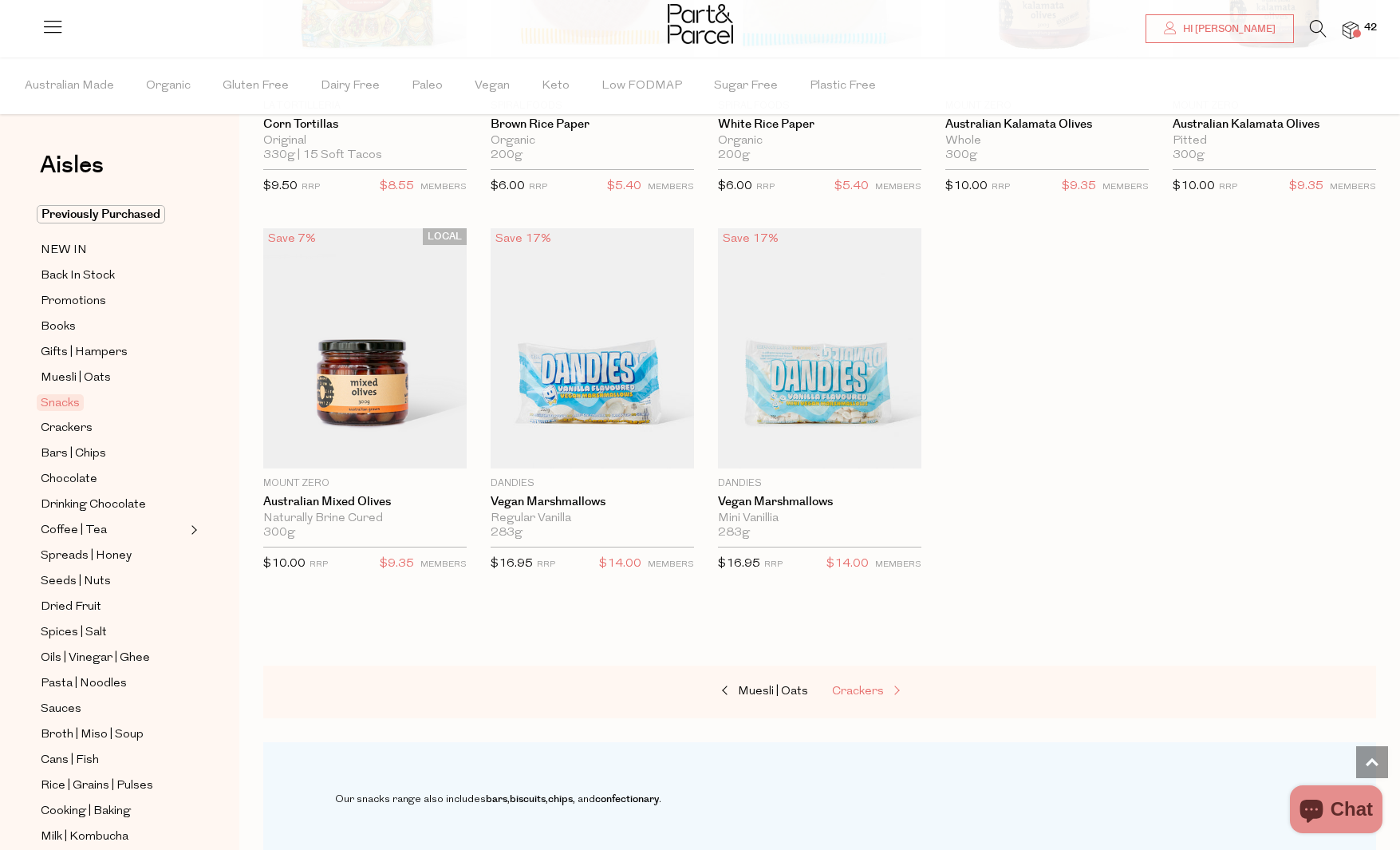
click at [865, 691] on span "Crackers" at bounding box center [857, 691] width 52 height 12
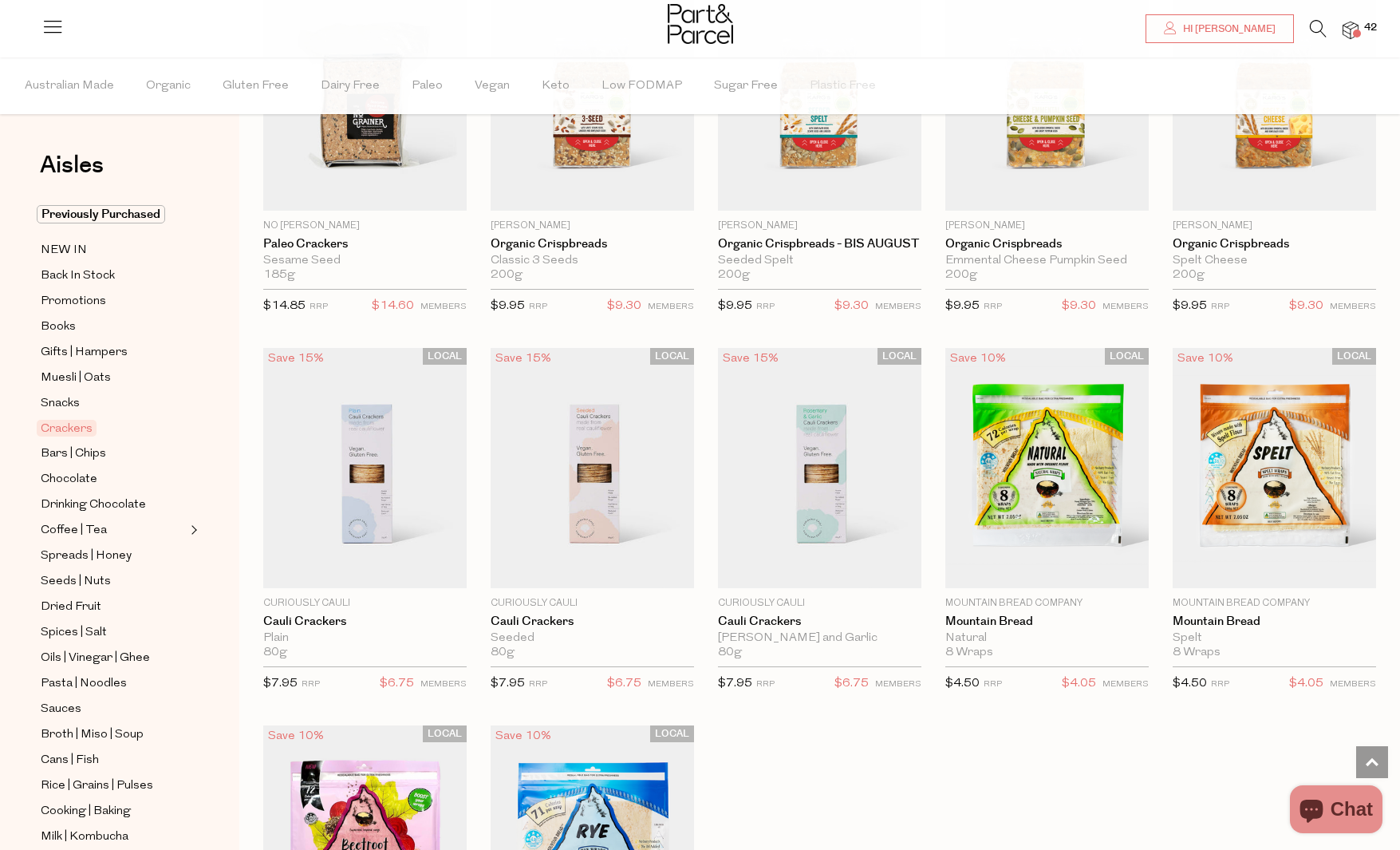
scroll to position [2351, 0]
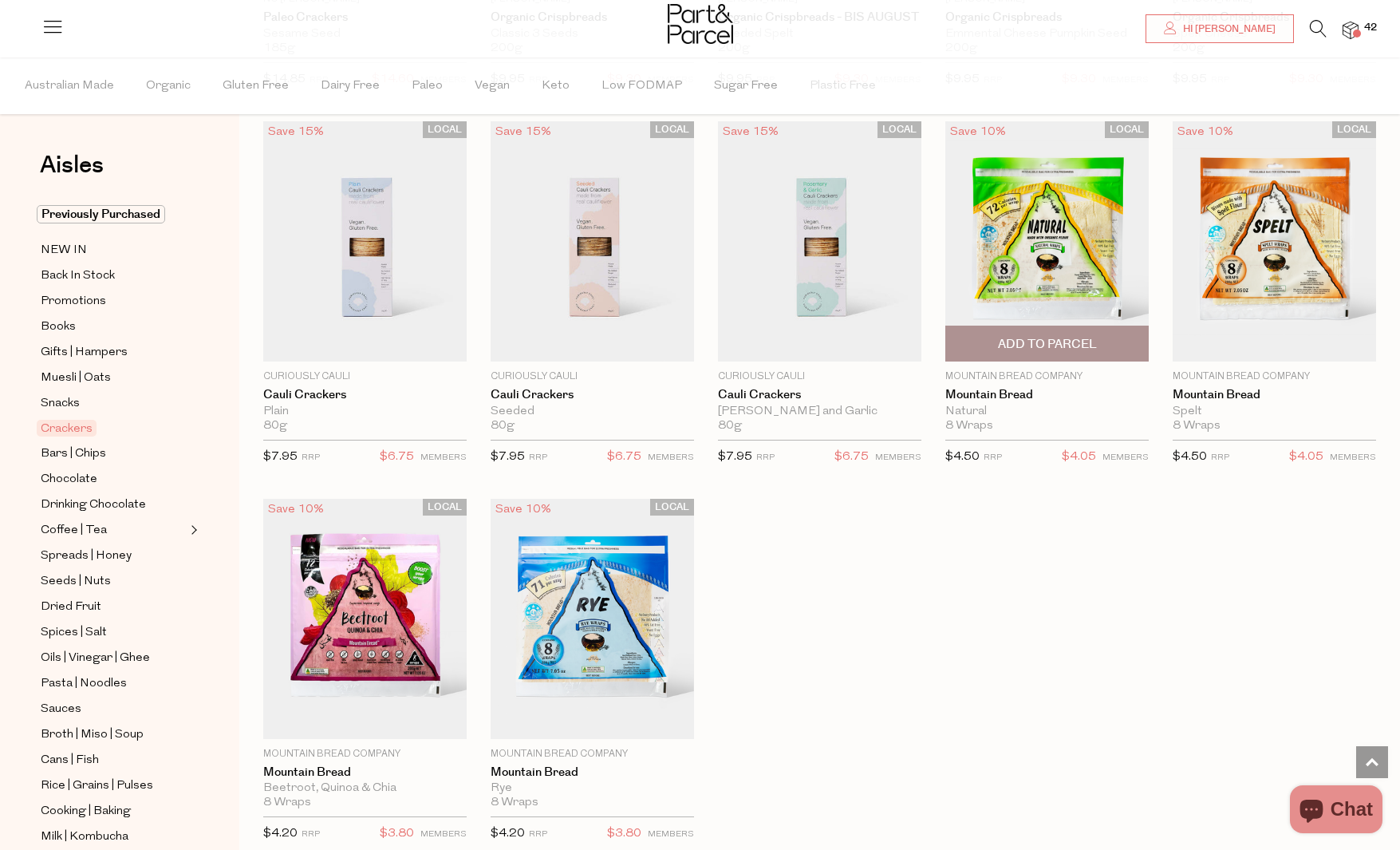
click at [1071, 334] on span "Add To Parcel" at bounding box center [1047, 343] width 194 height 34
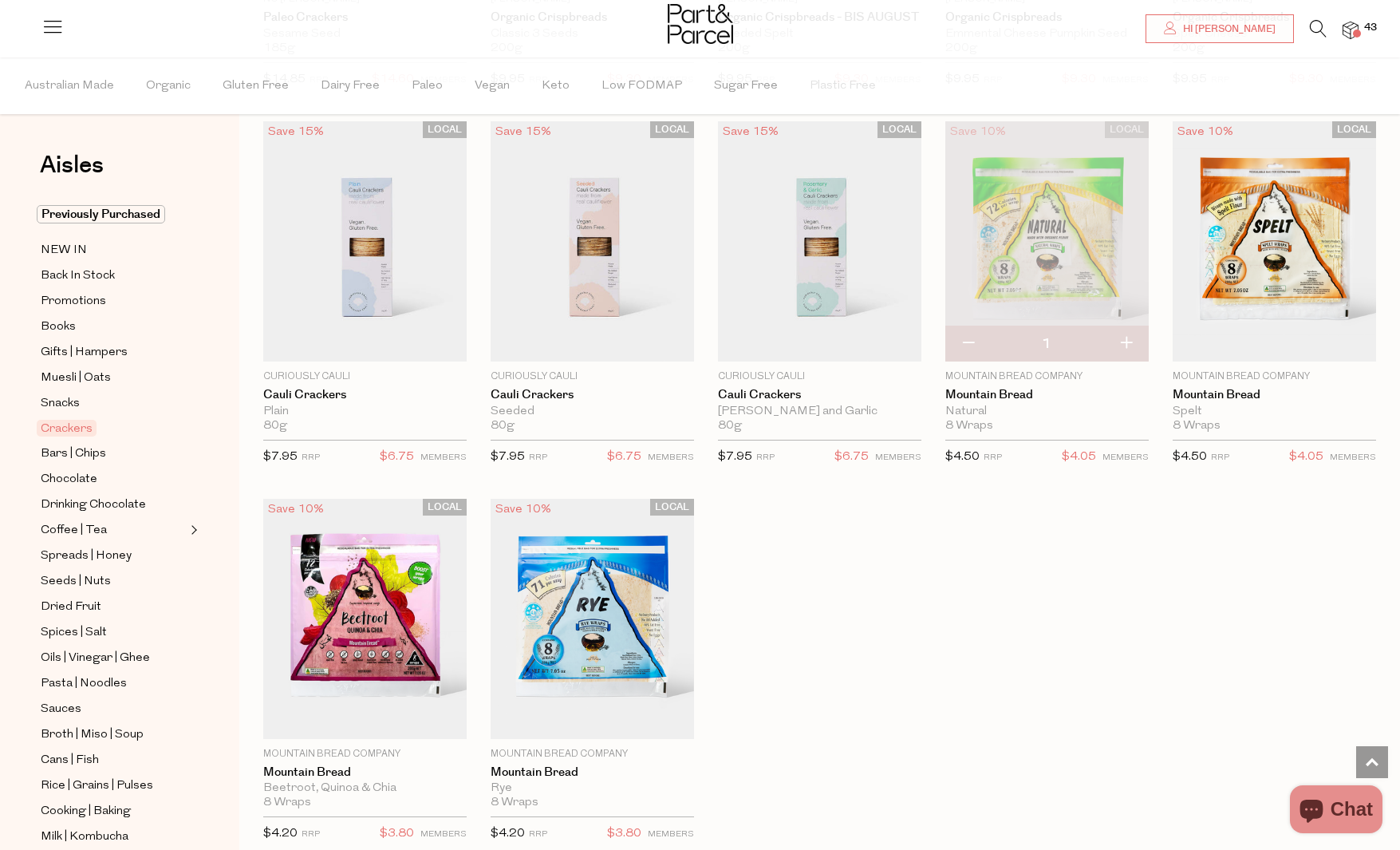
scroll to position [2785, 0]
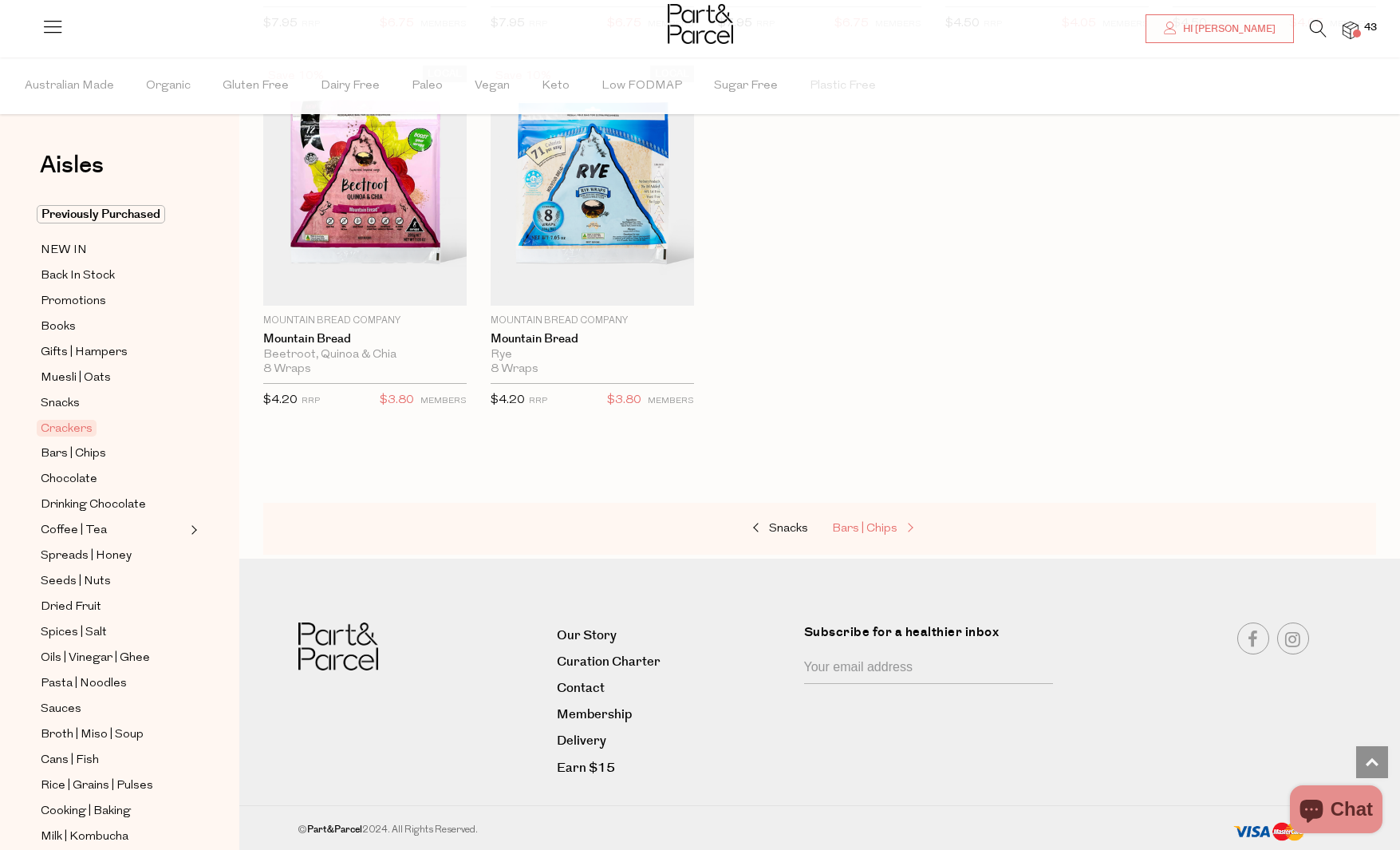
click at [861, 526] on span "Bars | Chips" at bounding box center [864, 529] width 65 height 12
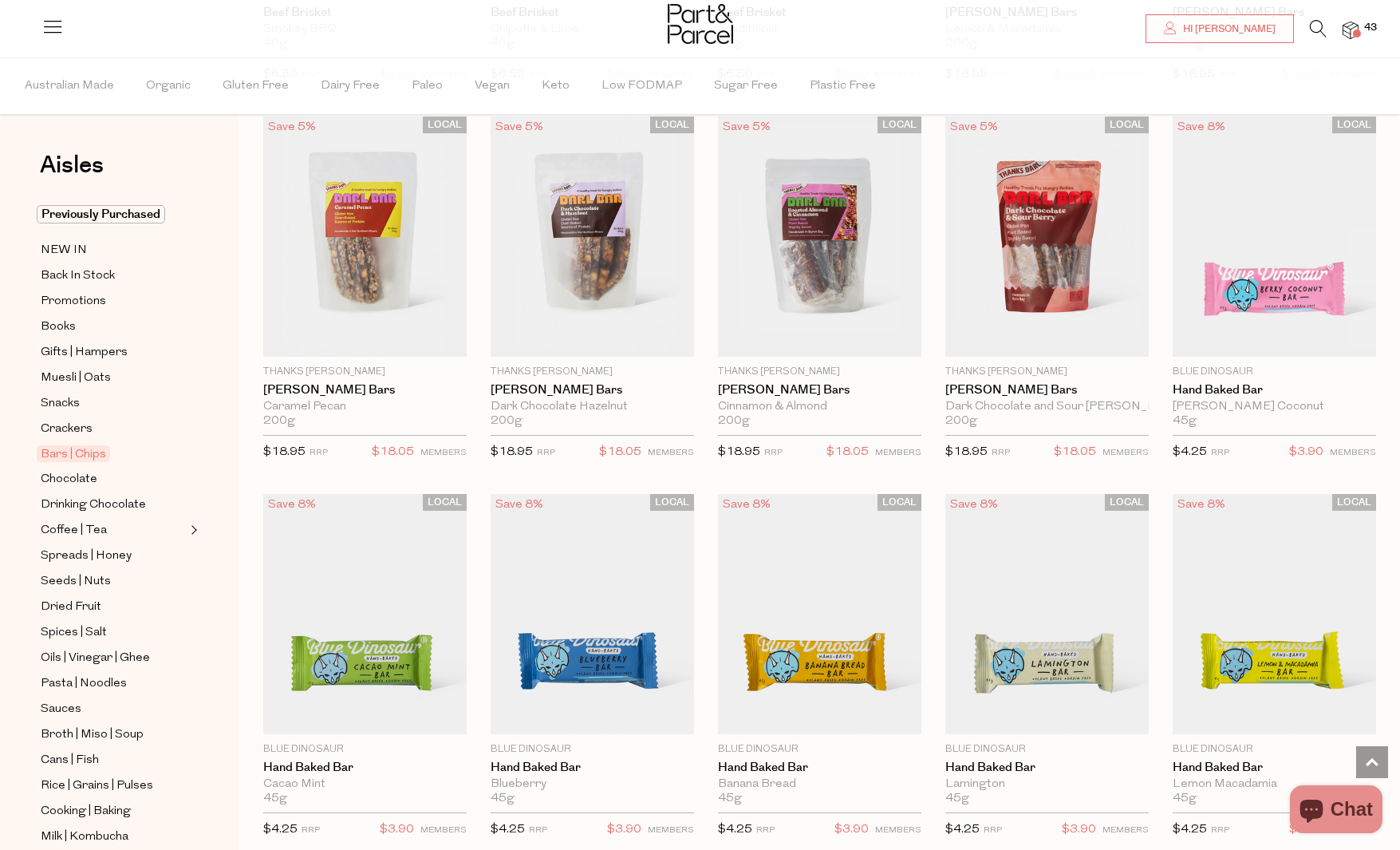
scroll to position [2009, 0]
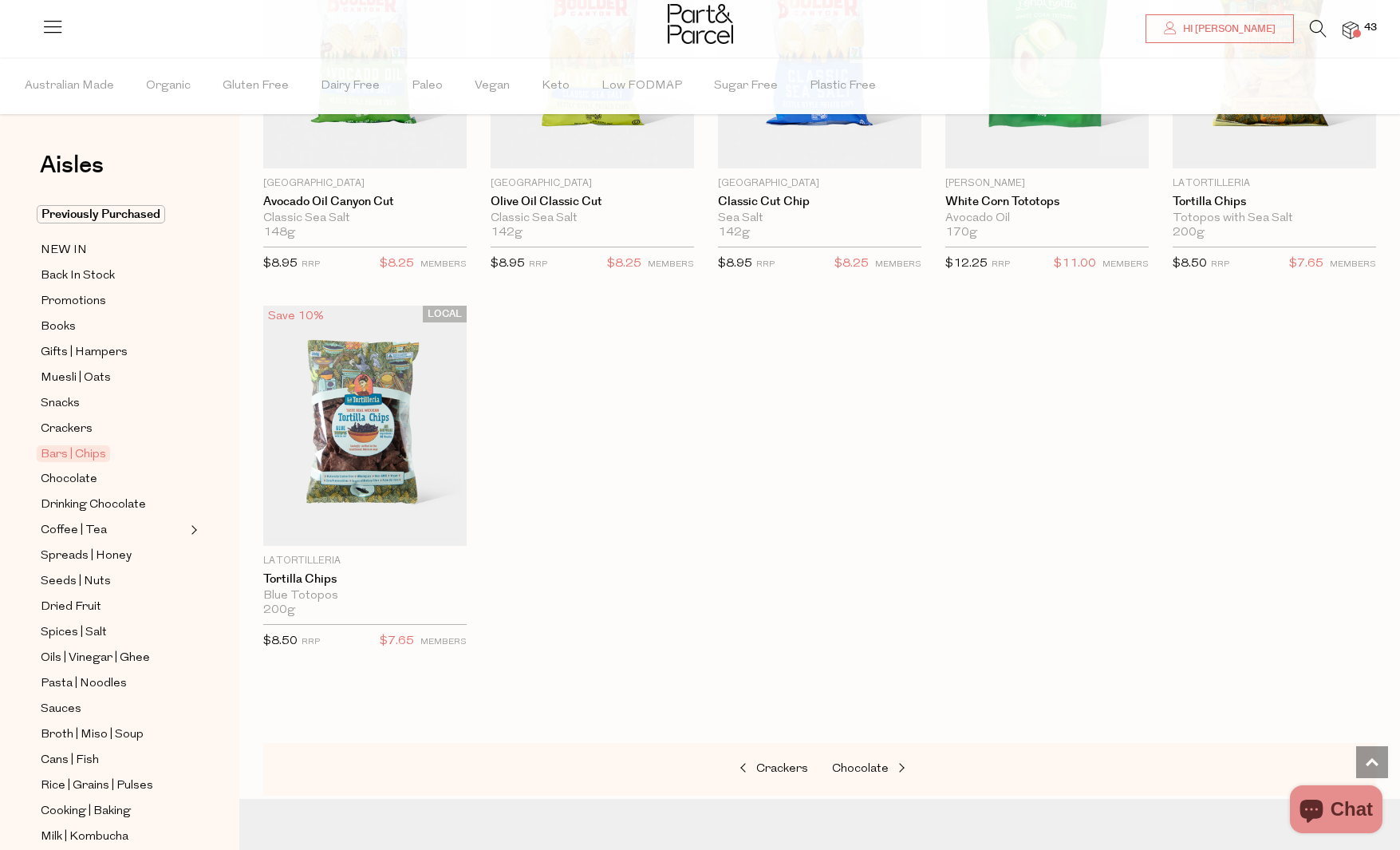
scroll to position [5186, 0]
click at [863, 768] on span "Chocolate" at bounding box center [860, 768] width 57 height 12
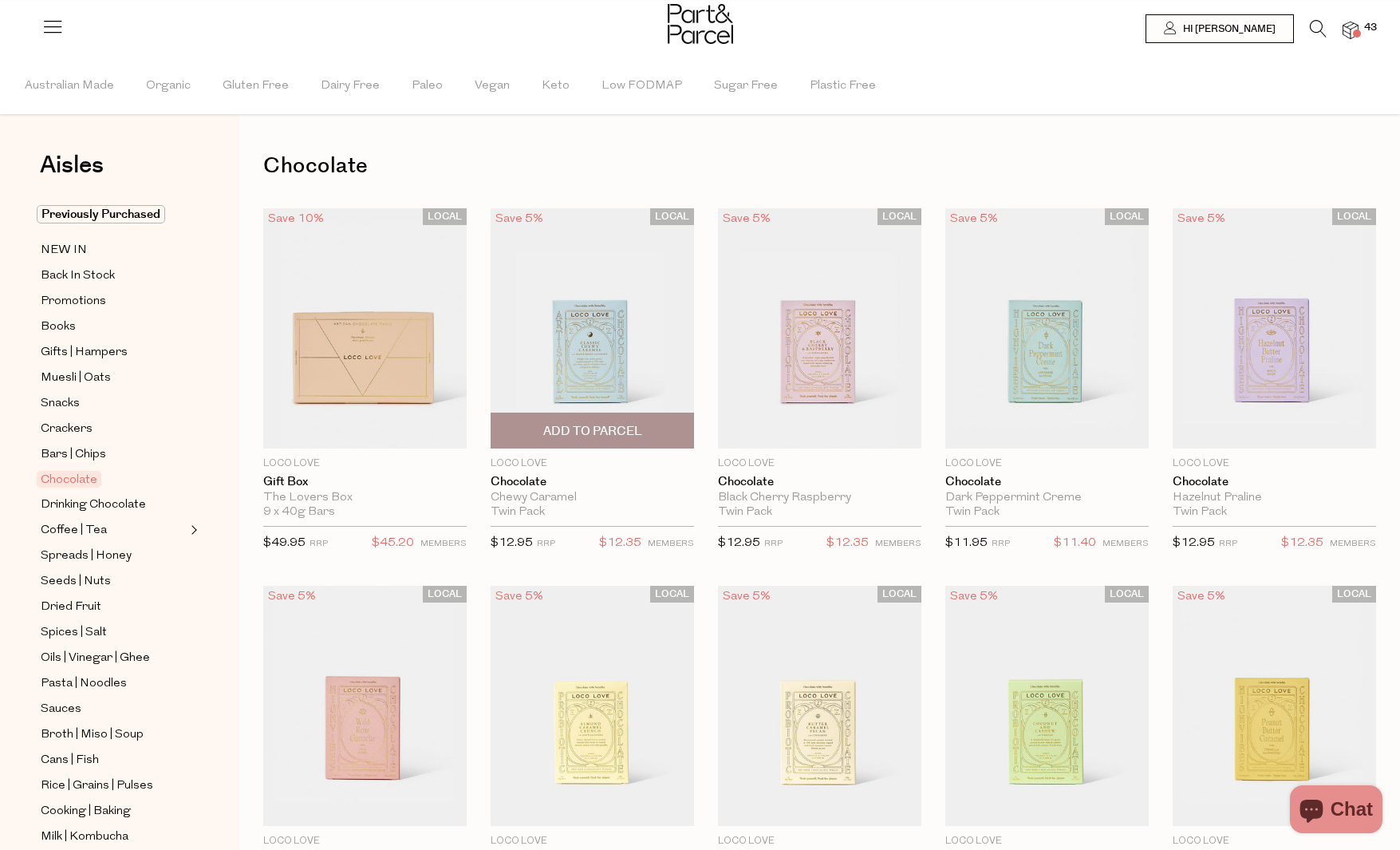
click at [664, 439] on span "Add To Parcel" at bounding box center [592, 430] width 194 height 34
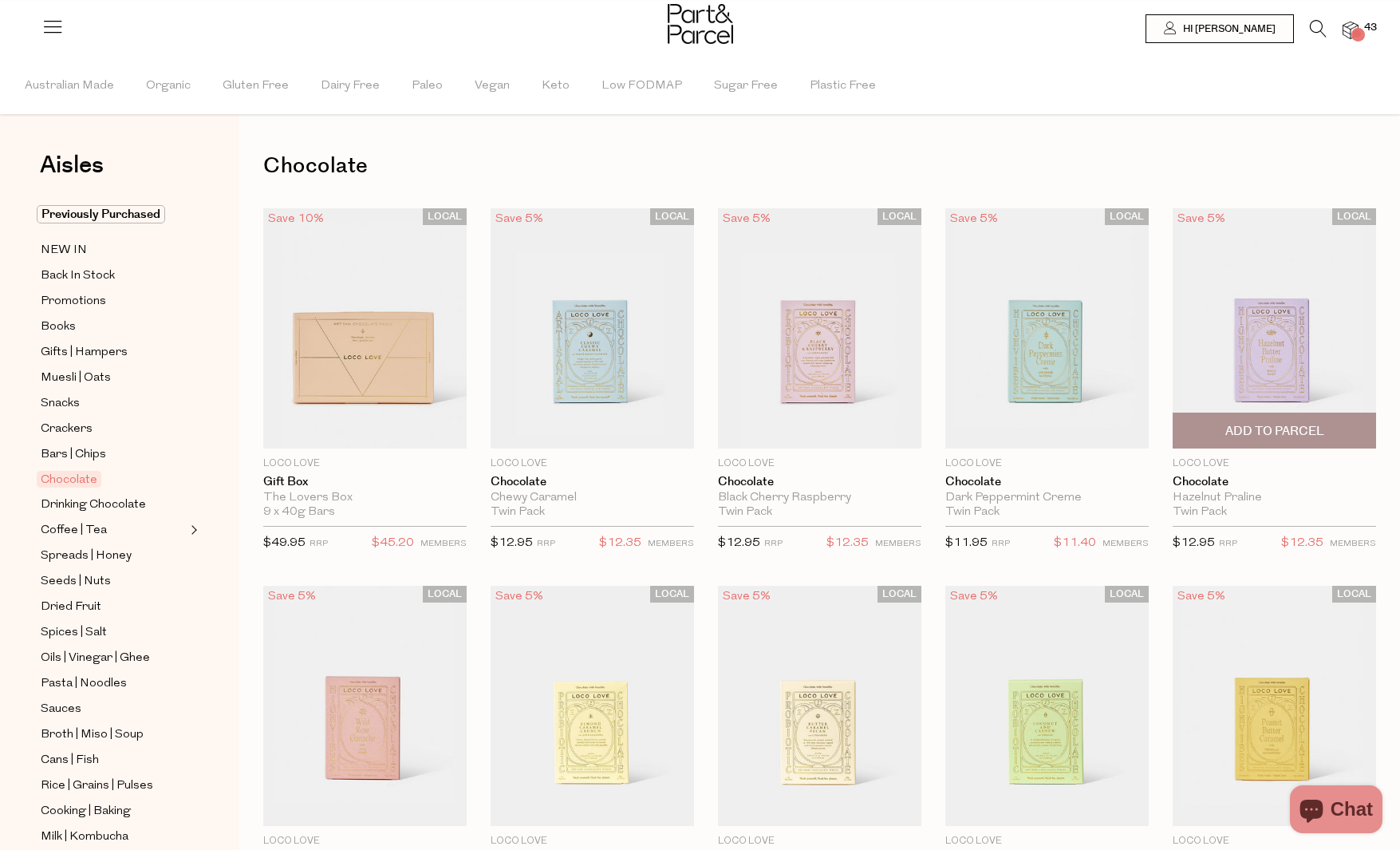
click at [1312, 426] on span "Add To Parcel" at bounding box center [1274, 432] width 99 height 17
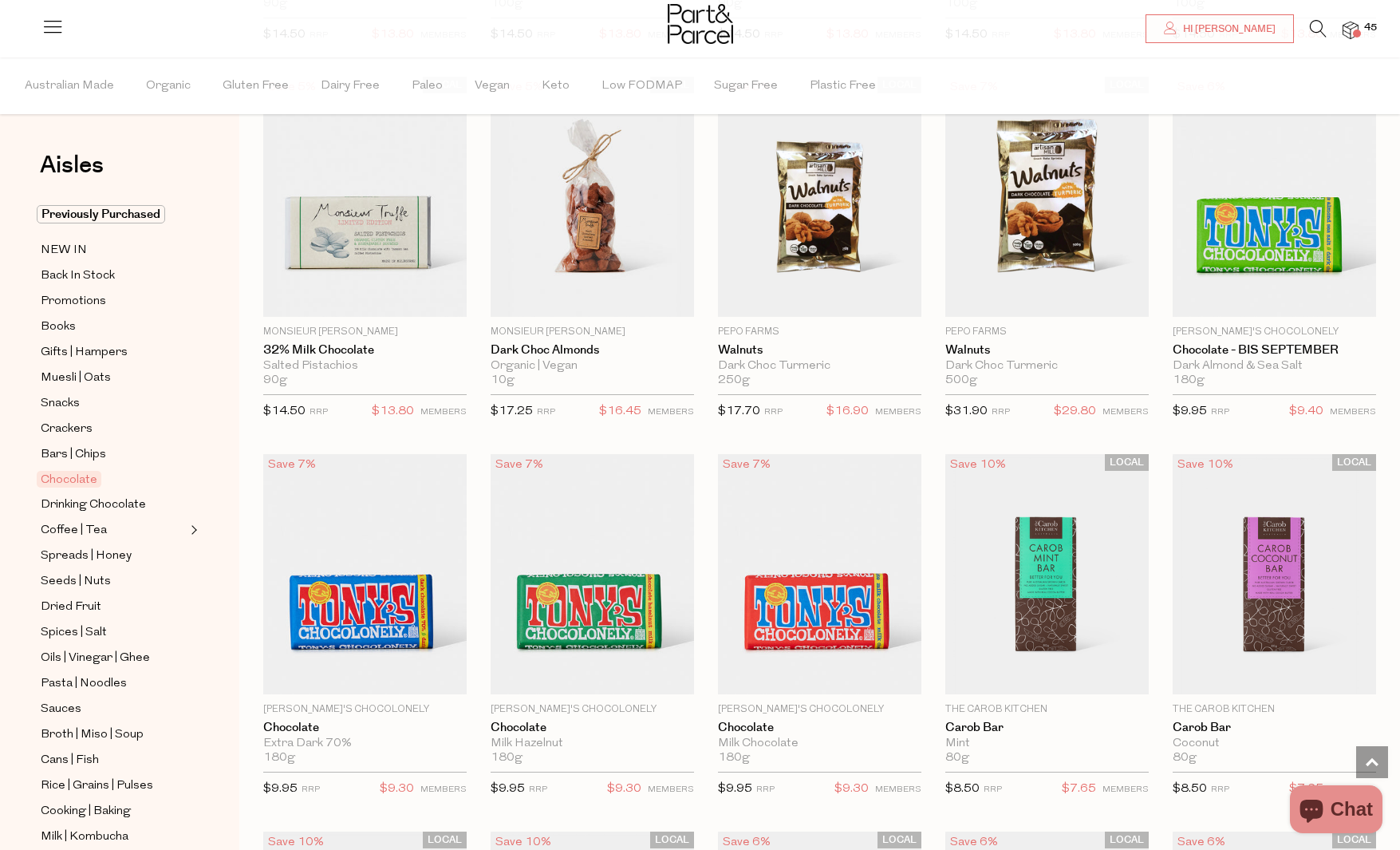
scroll to position [3083, 0]
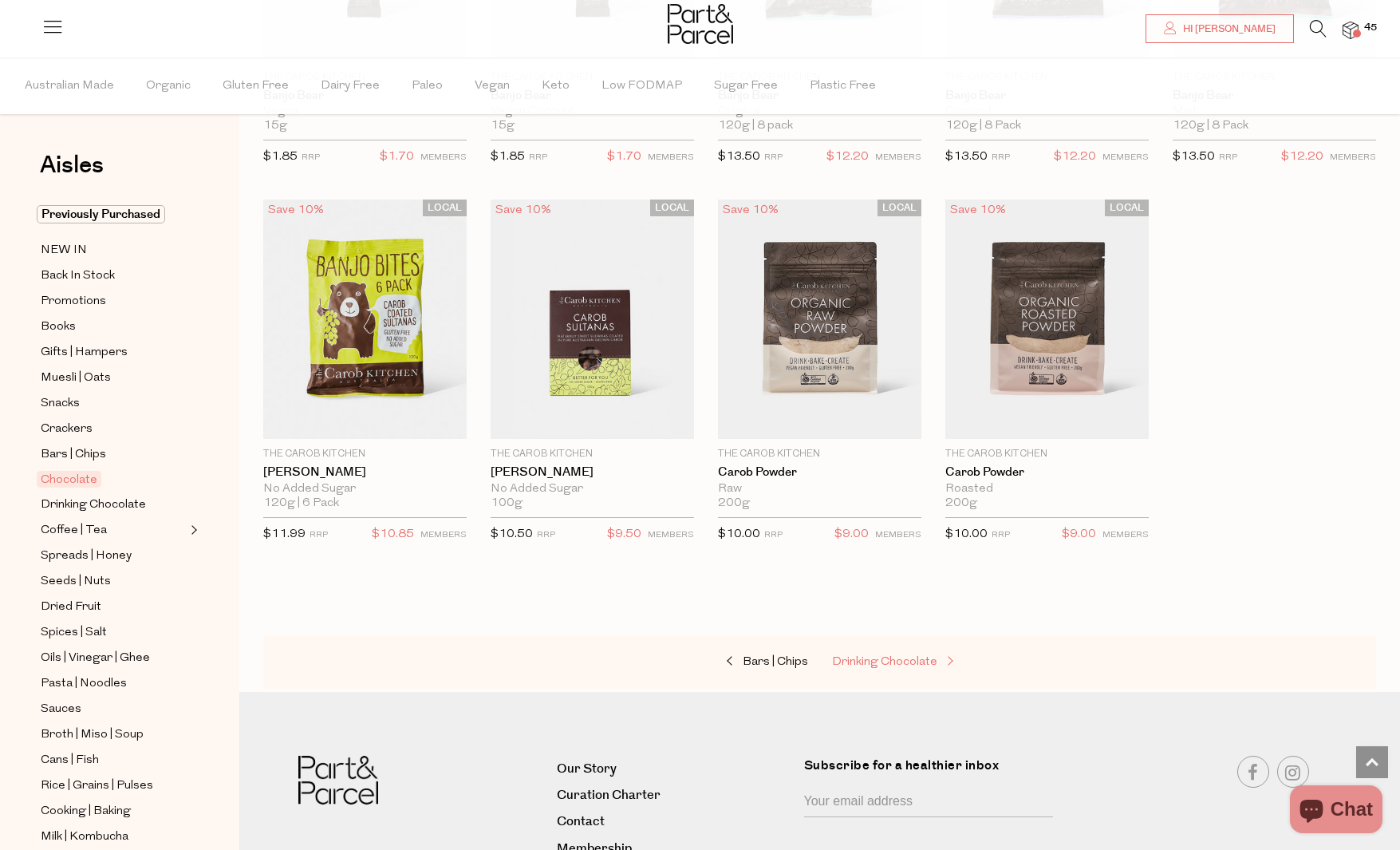
scroll to position [4168, 0]
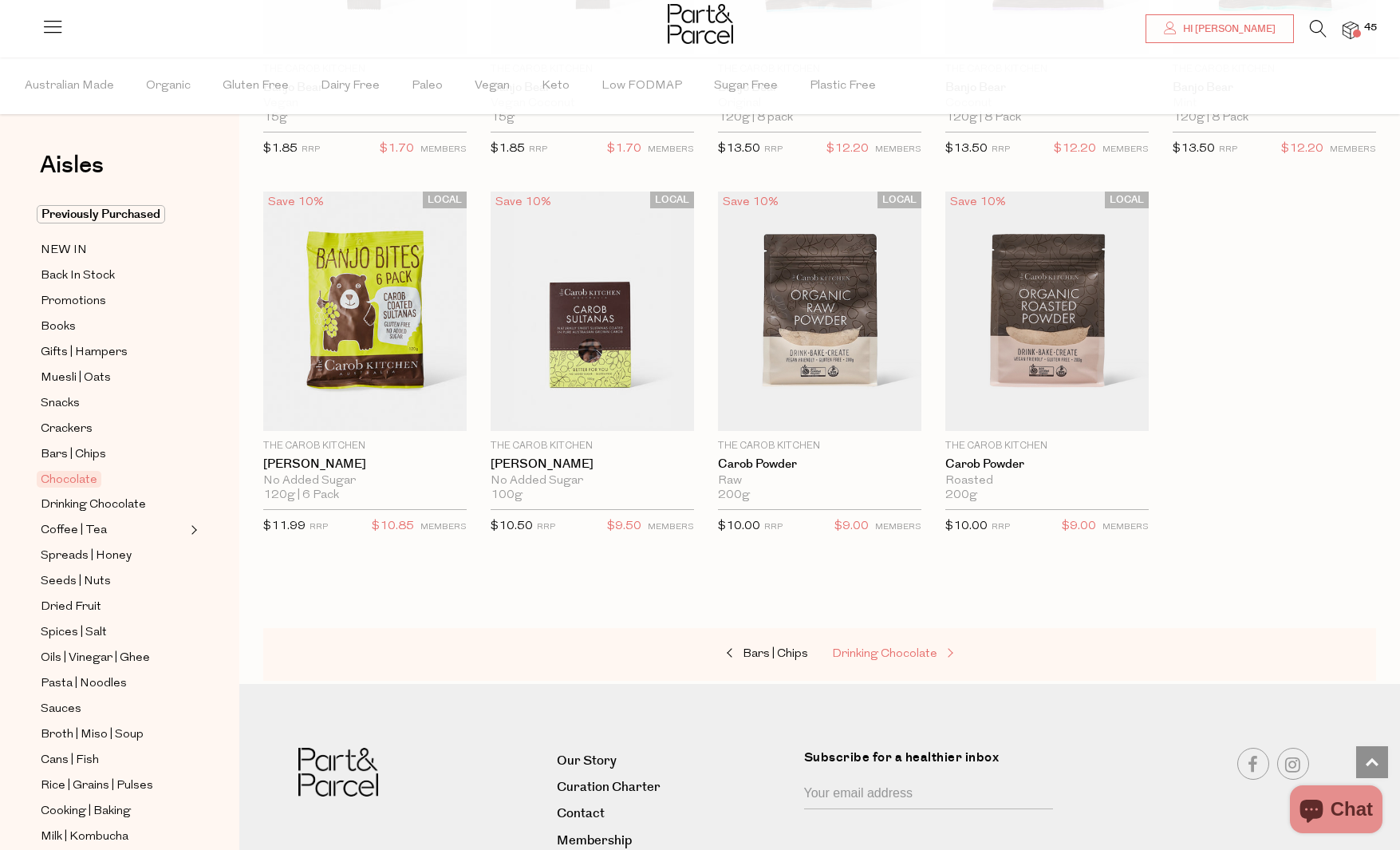
click at [932, 651] on span "Drinking Chocolate" at bounding box center [884, 654] width 105 height 12
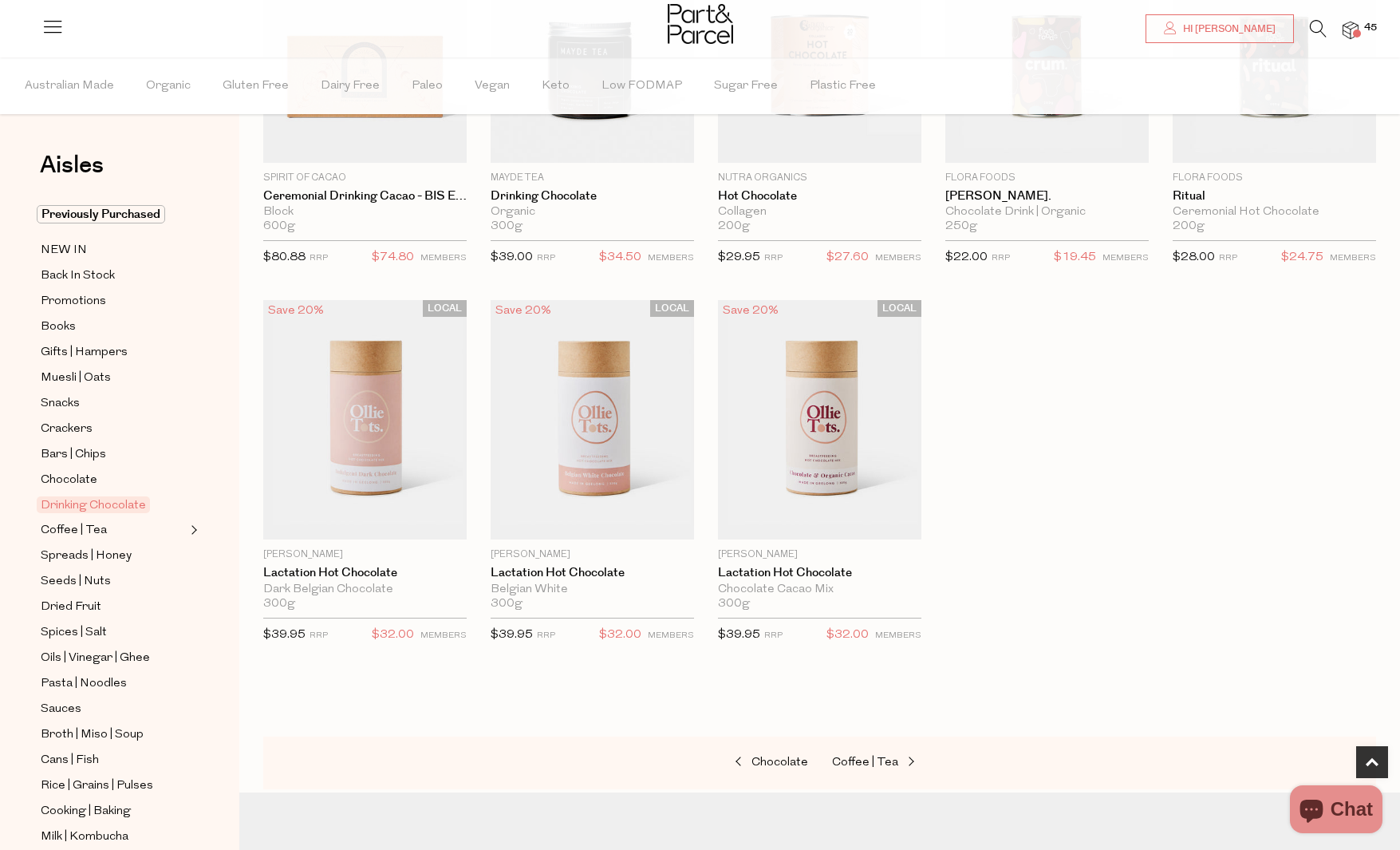
scroll to position [1275, 0]
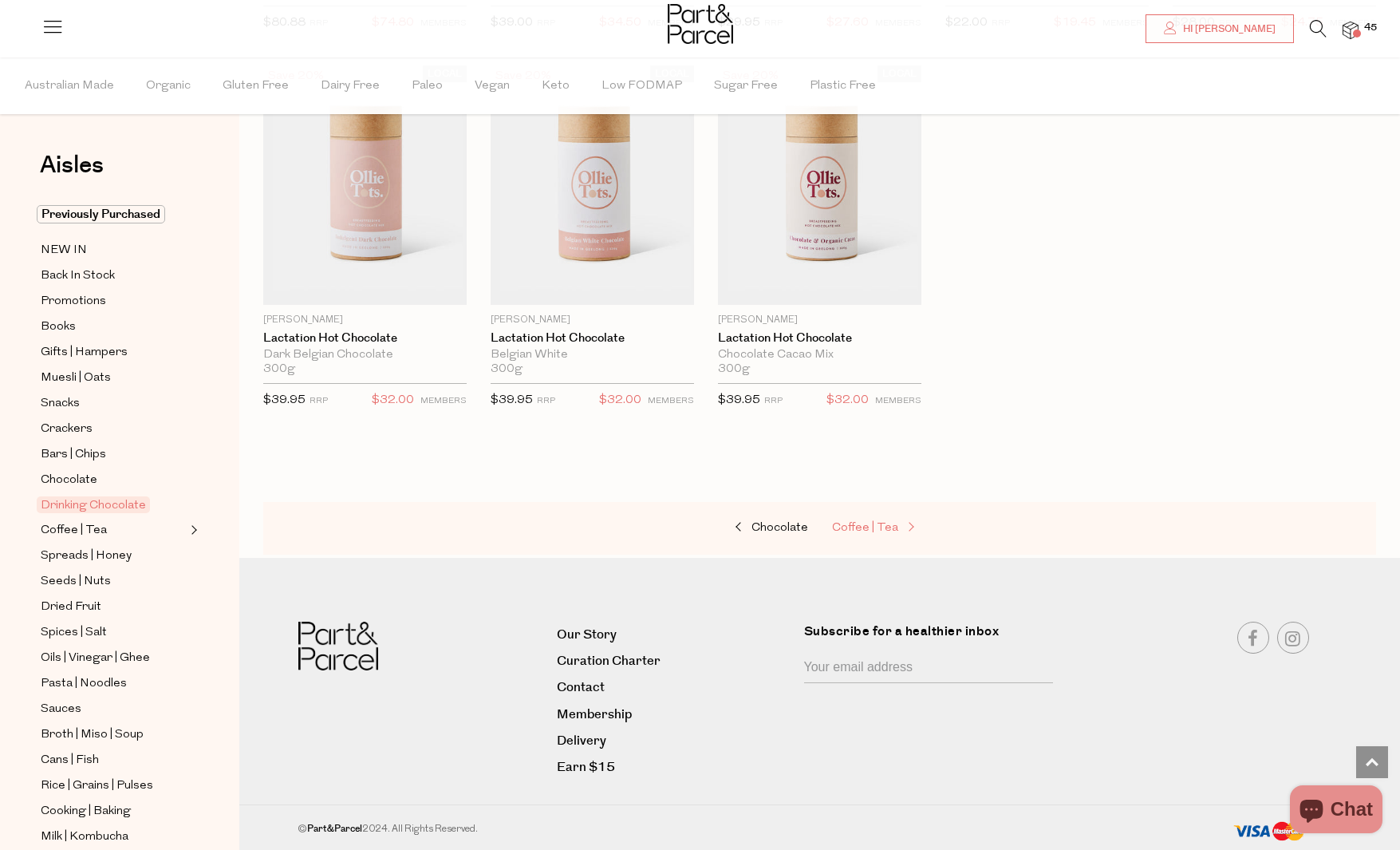
click at [898, 530] on span at bounding box center [909, 528] width 22 height 12
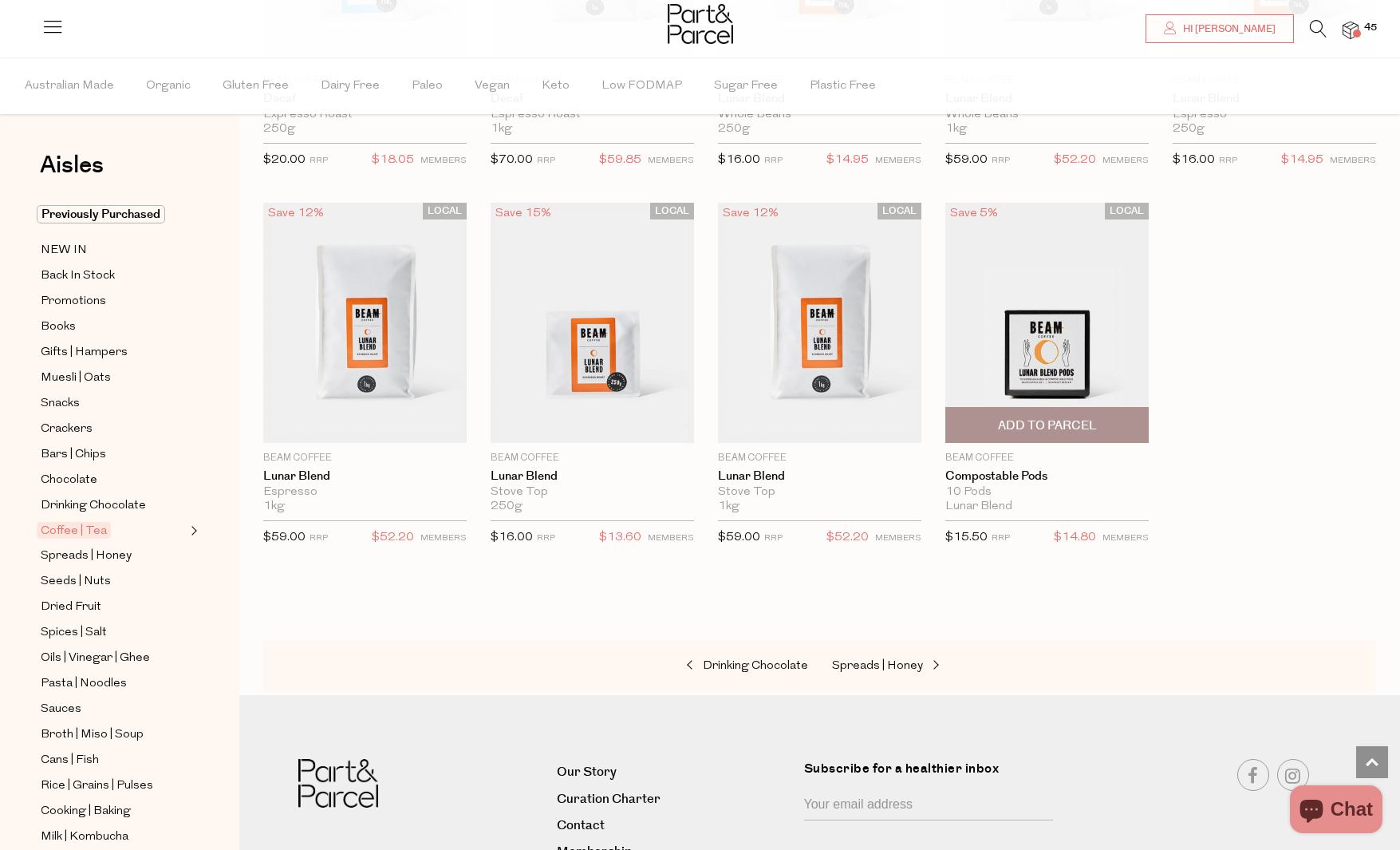
scroll to position [6509, 0]
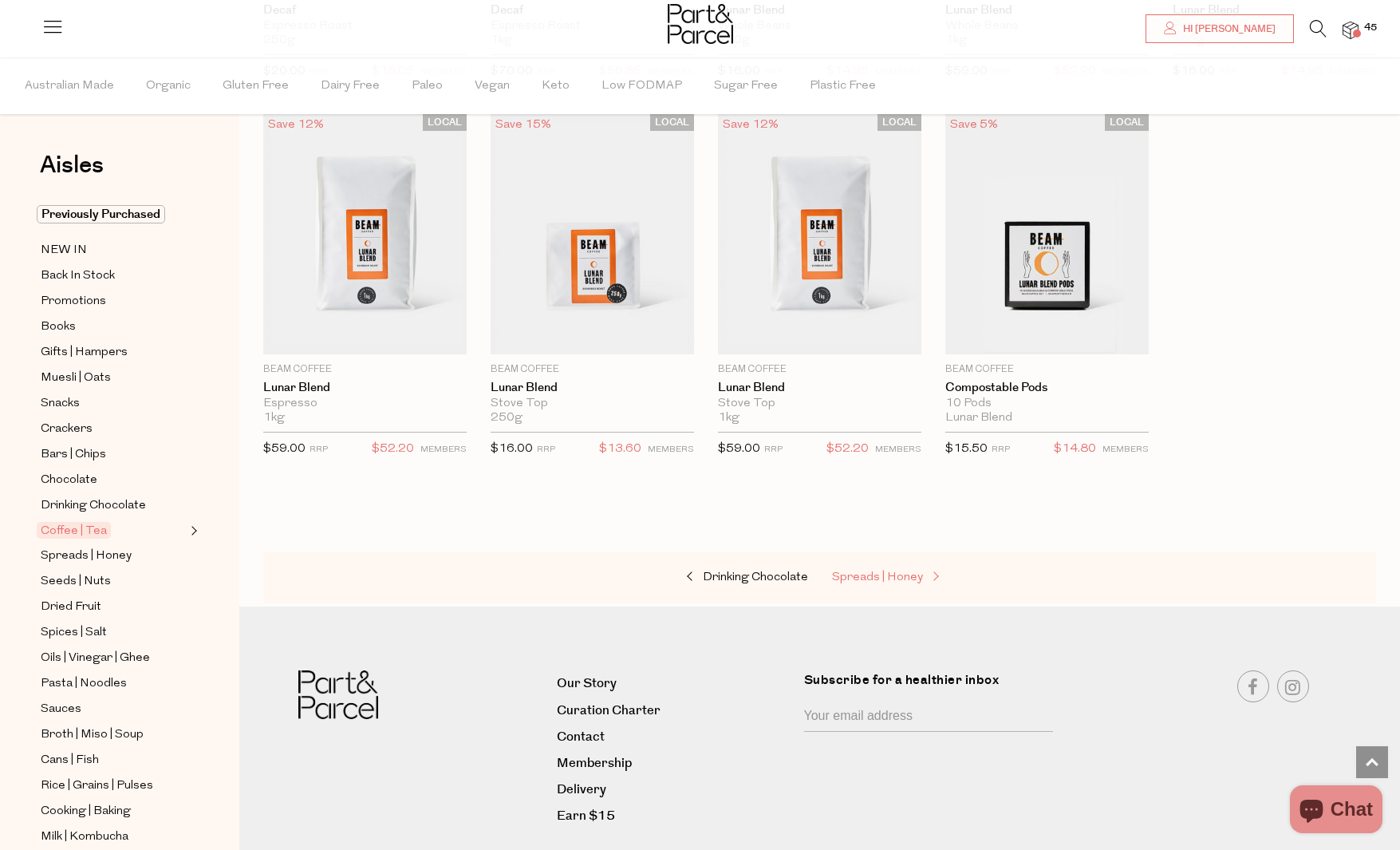
click at [919, 583] on link "Spreads | Honey" at bounding box center [912, 577] width 160 height 20
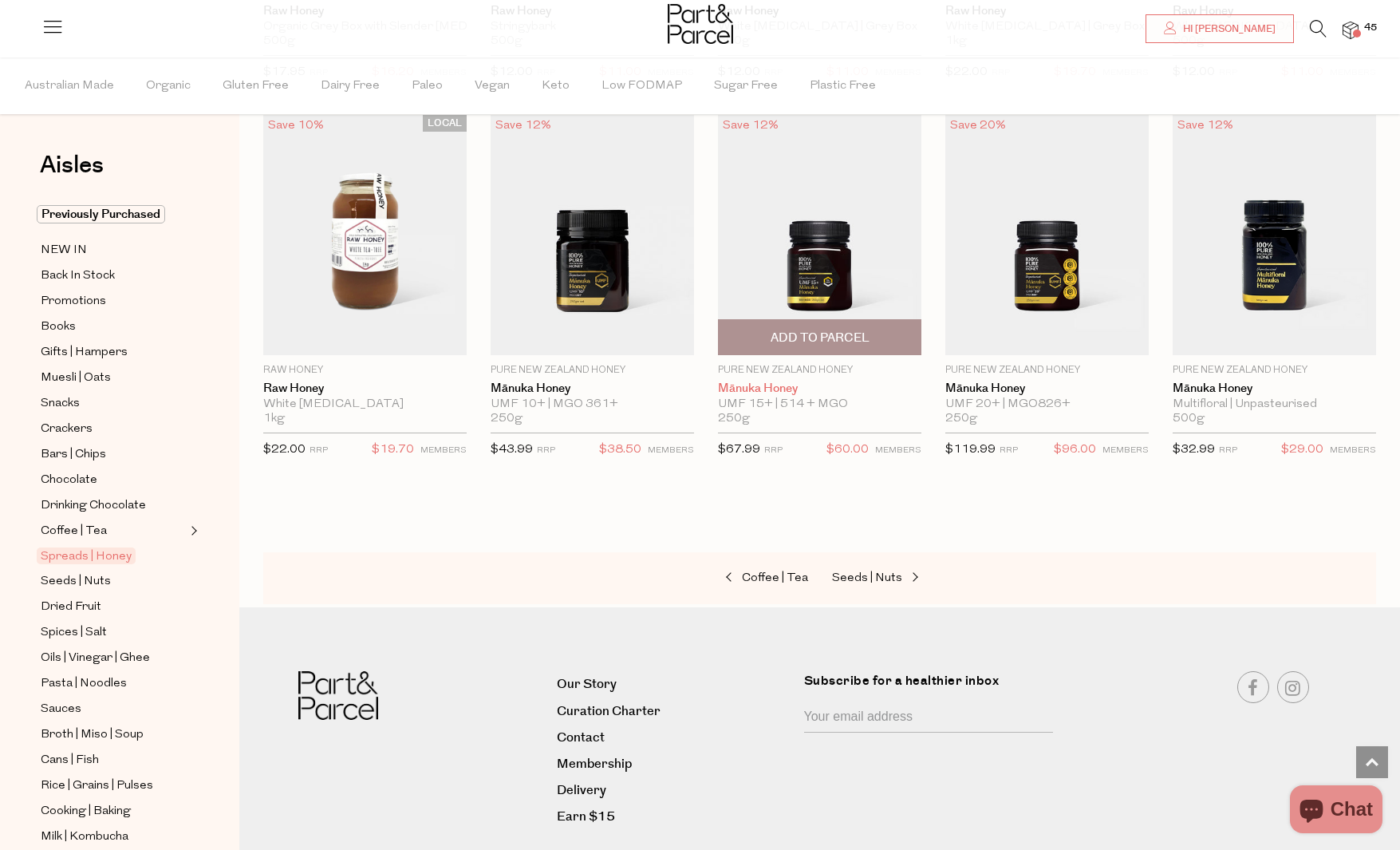
scroll to position [3503, 0]
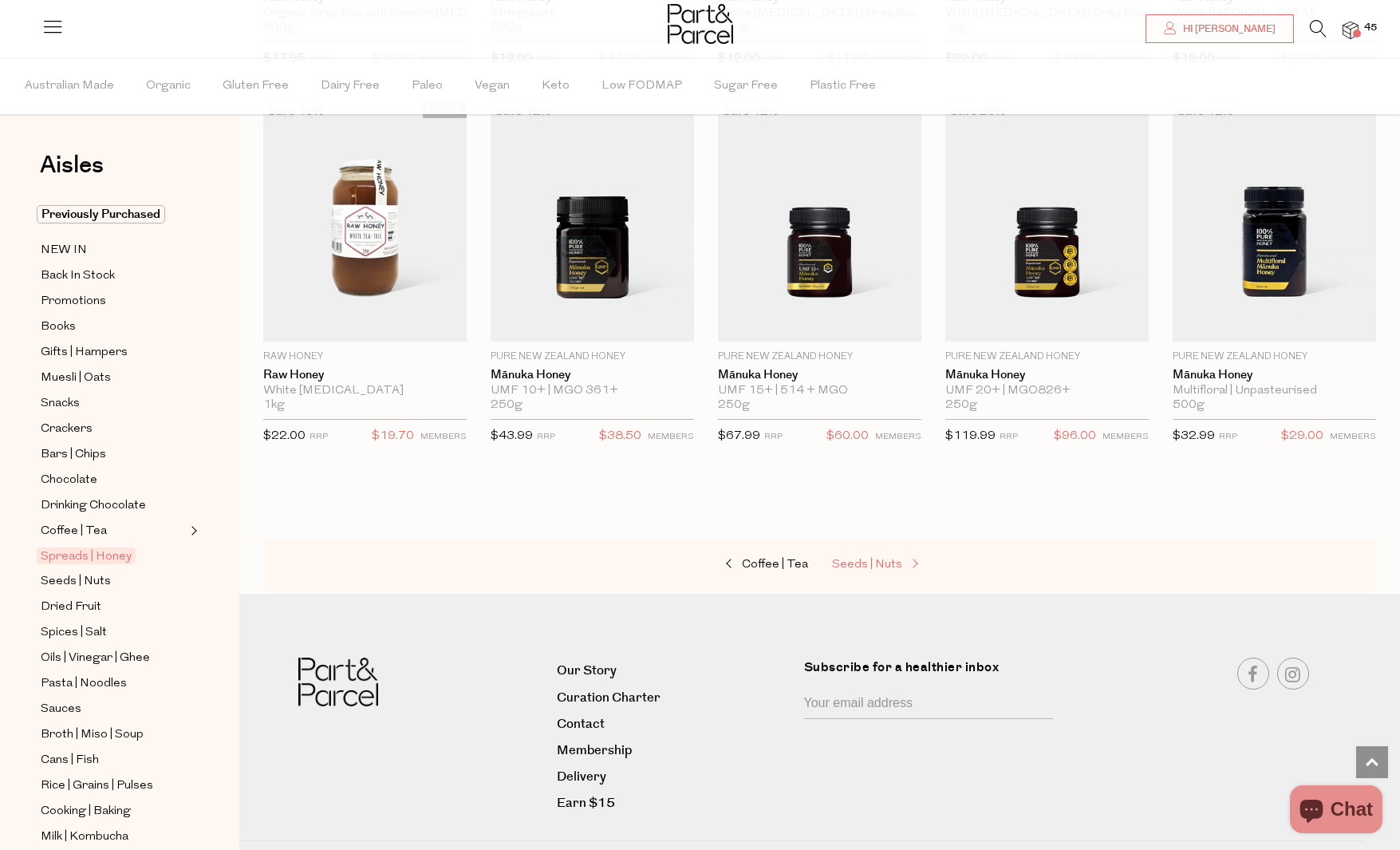
click at [843, 567] on span "Seeds | Nuts" at bounding box center [867, 564] width 71 height 12
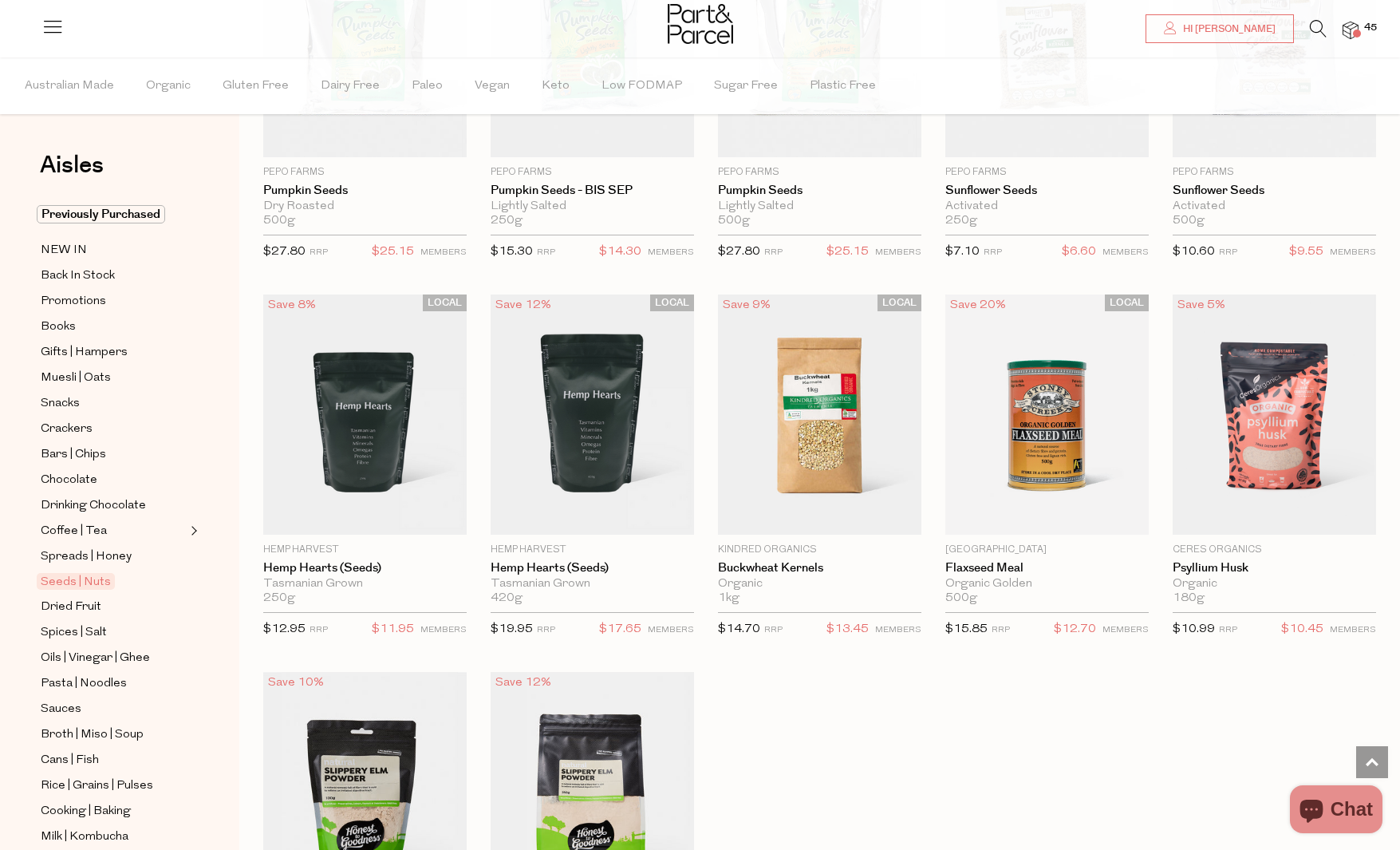
scroll to position [3501, 0]
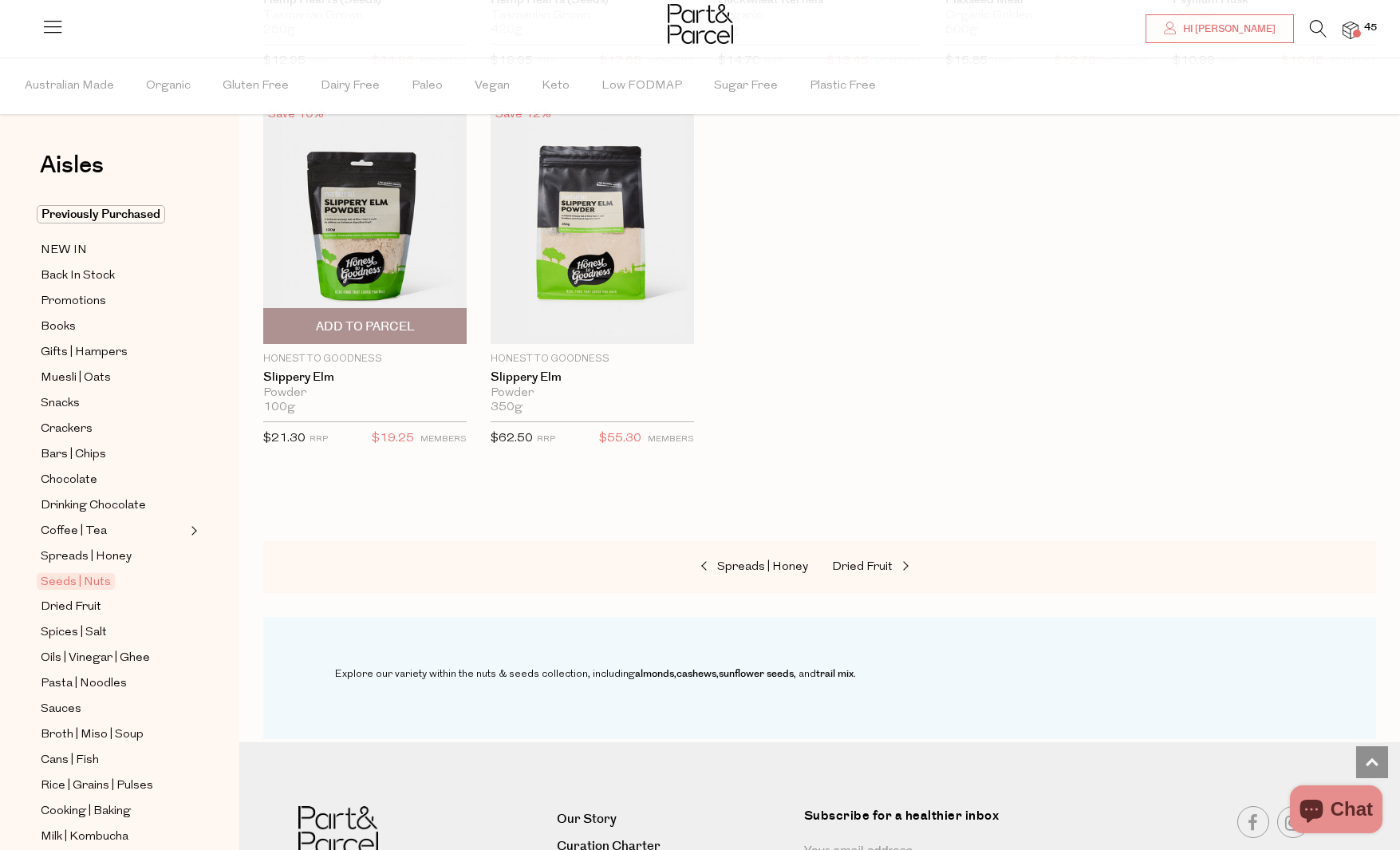
click at [393, 263] on img at bounding box center [364, 224] width 203 height 241
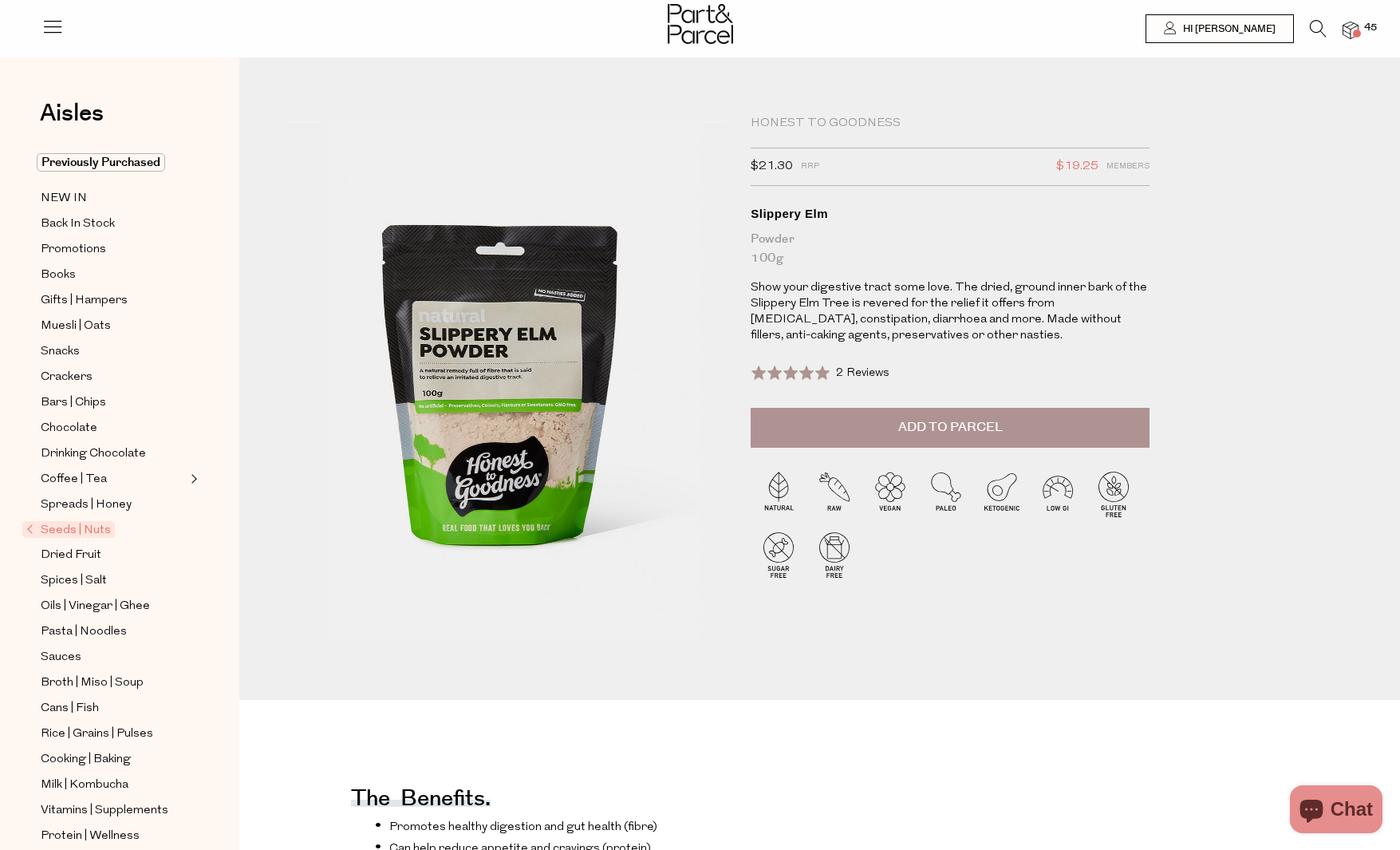
click at [988, 418] on span "Add to Parcel" at bounding box center [950, 428] width 104 height 19
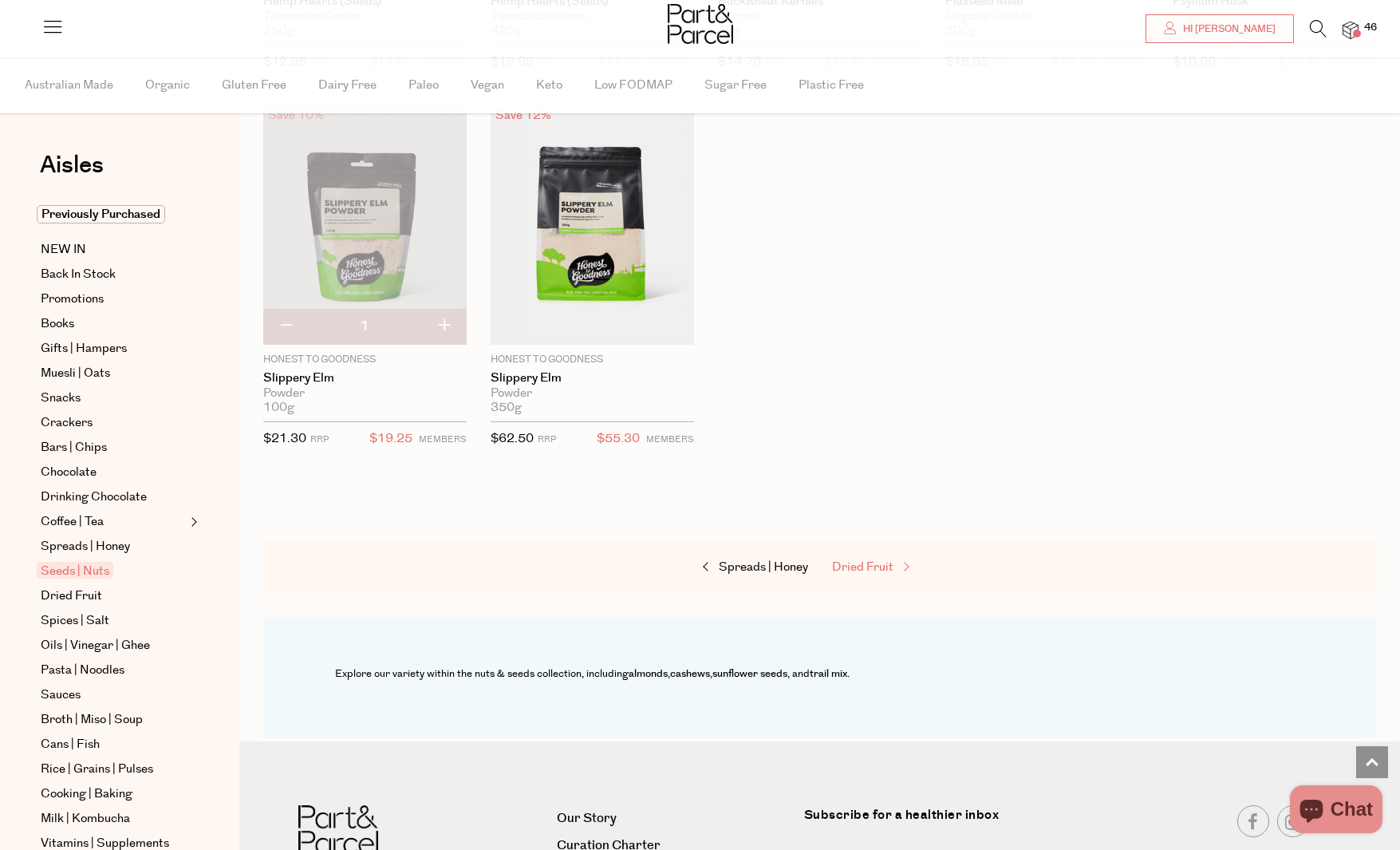
click at [859, 560] on span "Dried Fruit" at bounding box center [862, 567] width 61 height 17
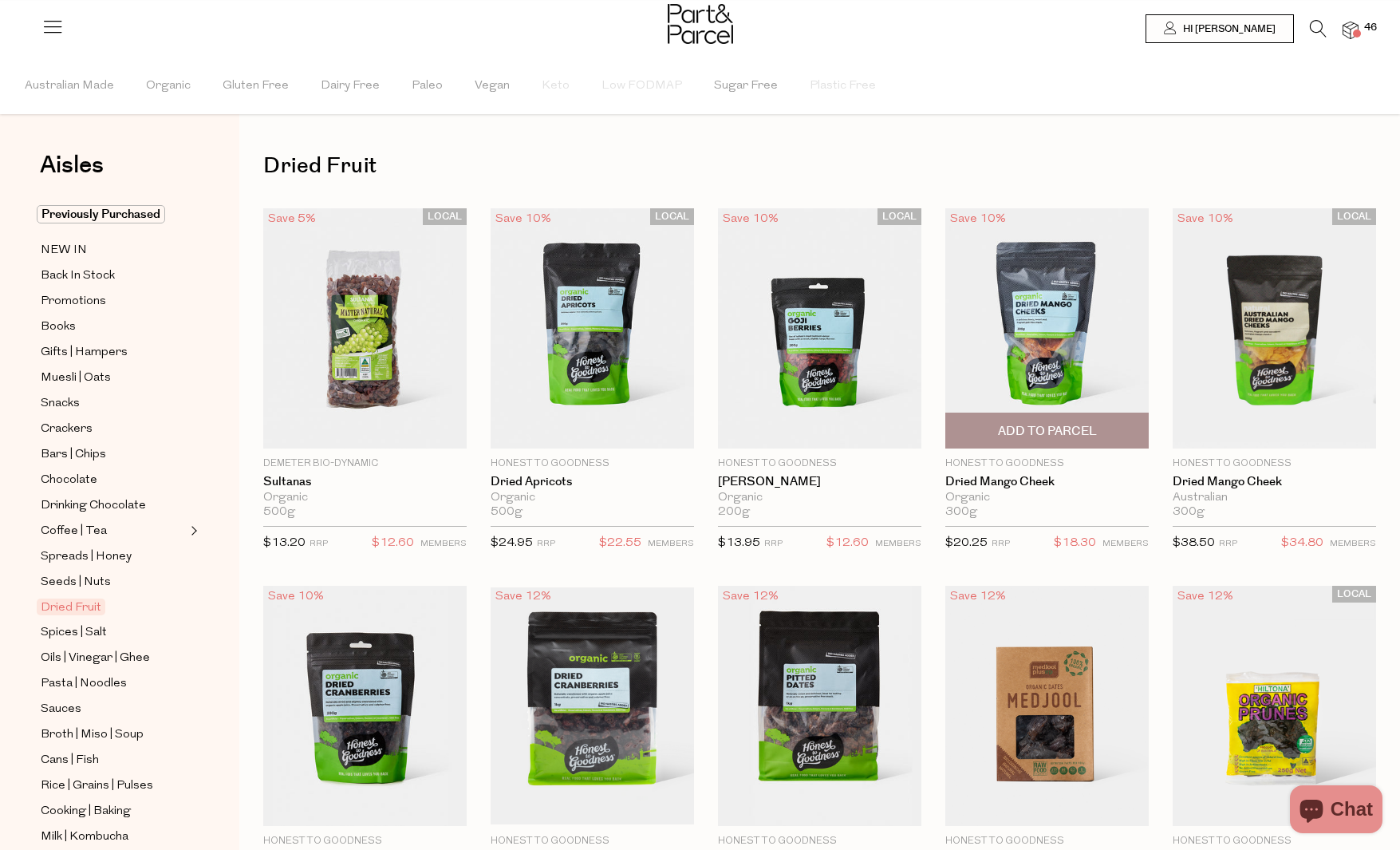
click at [1105, 437] on span "Add To Parcel" at bounding box center [1047, 430] width 194 height 34
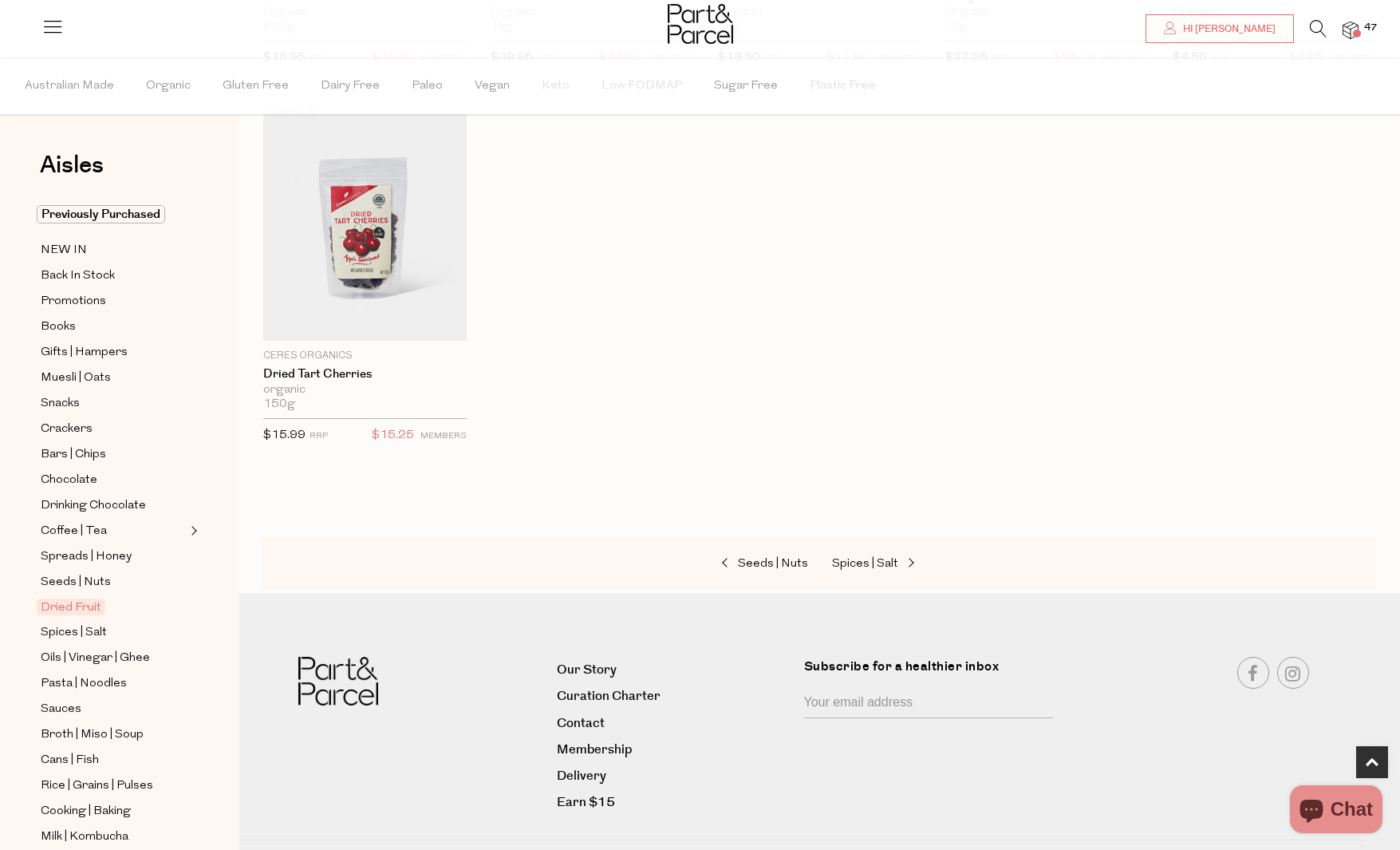
scroll to position [898, 0]
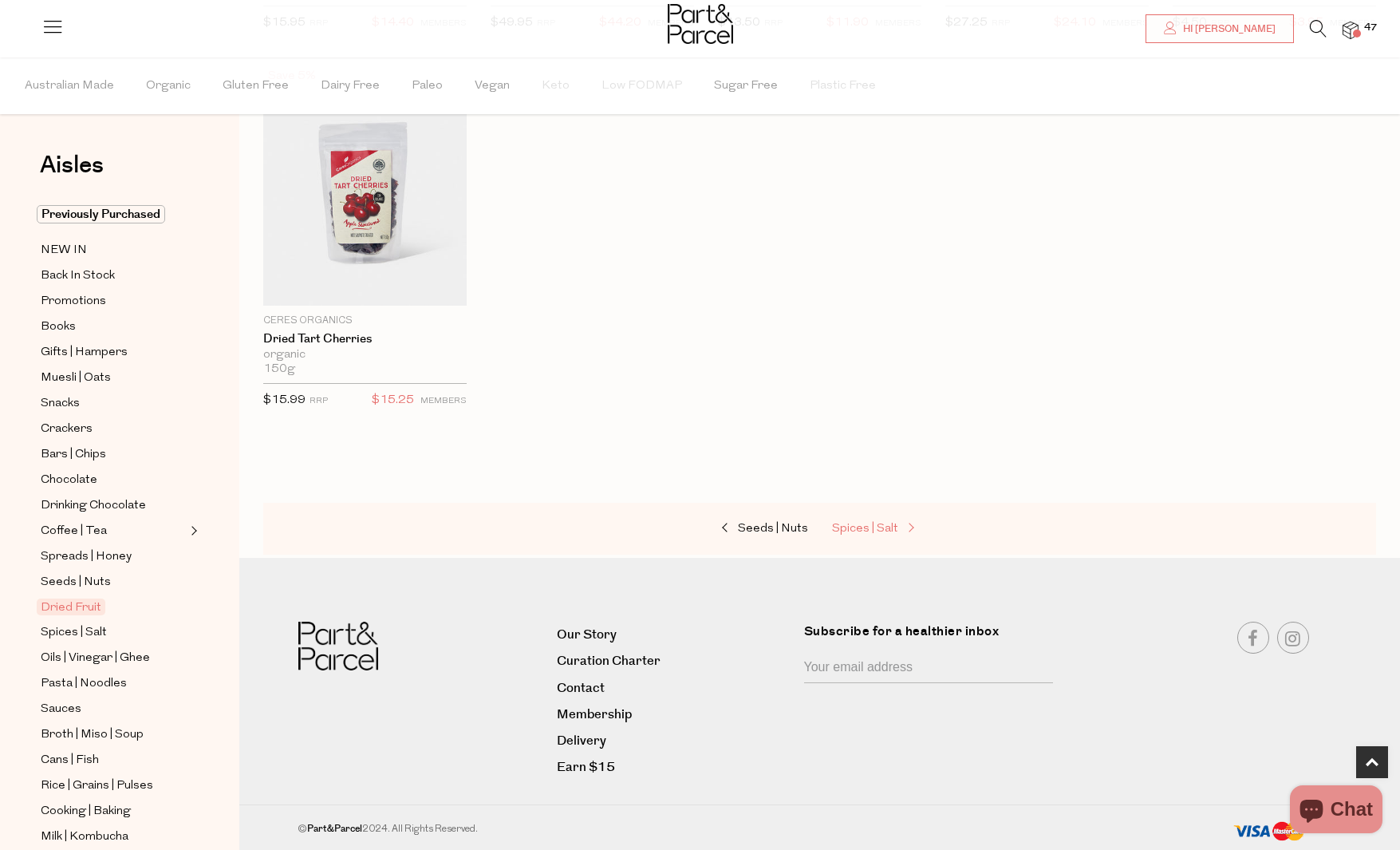
click at [893, 532] on span "Spices | Salt" at bounding box center [865, 529] width 66 height 12
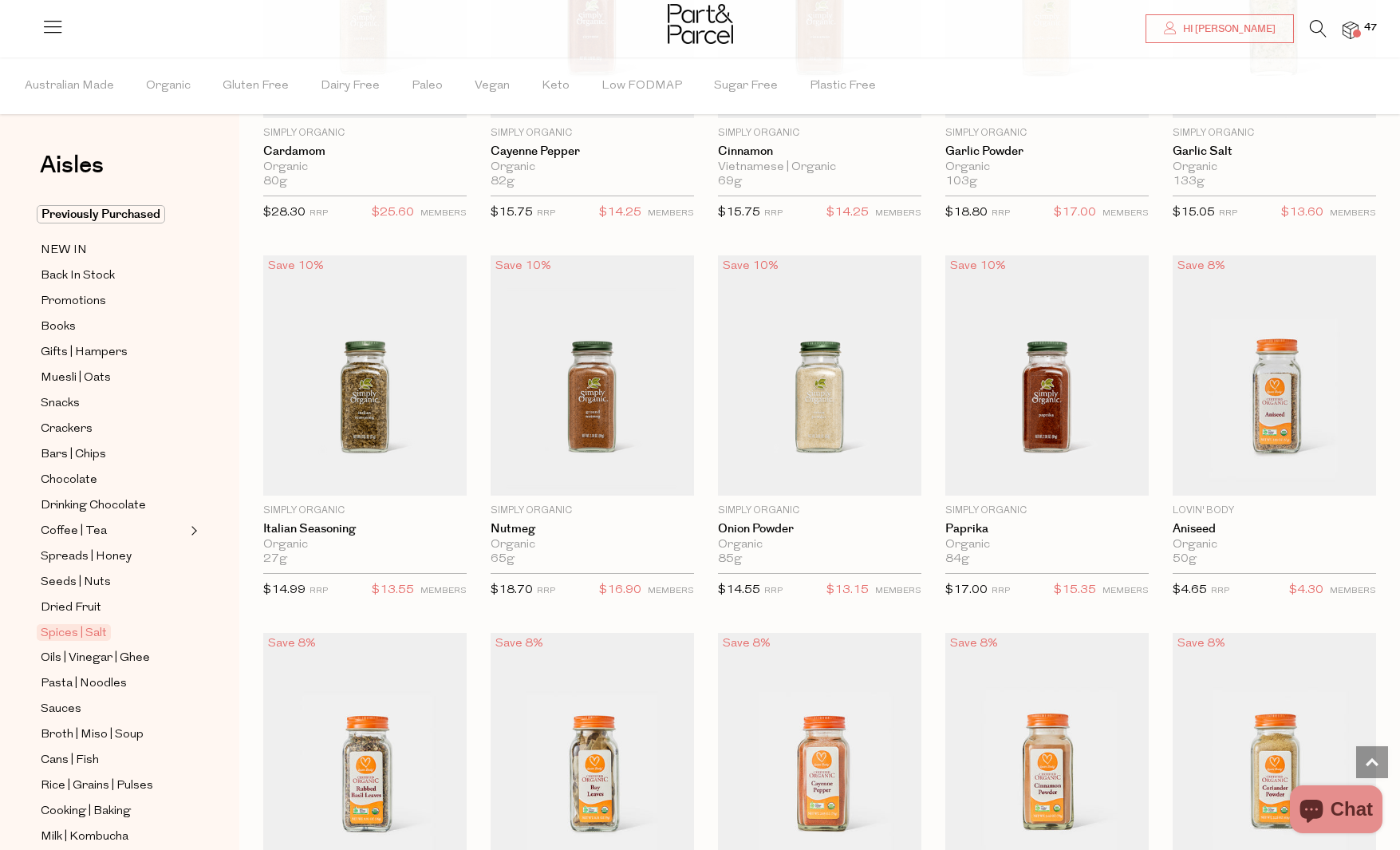
scroll to position [1615, 0]
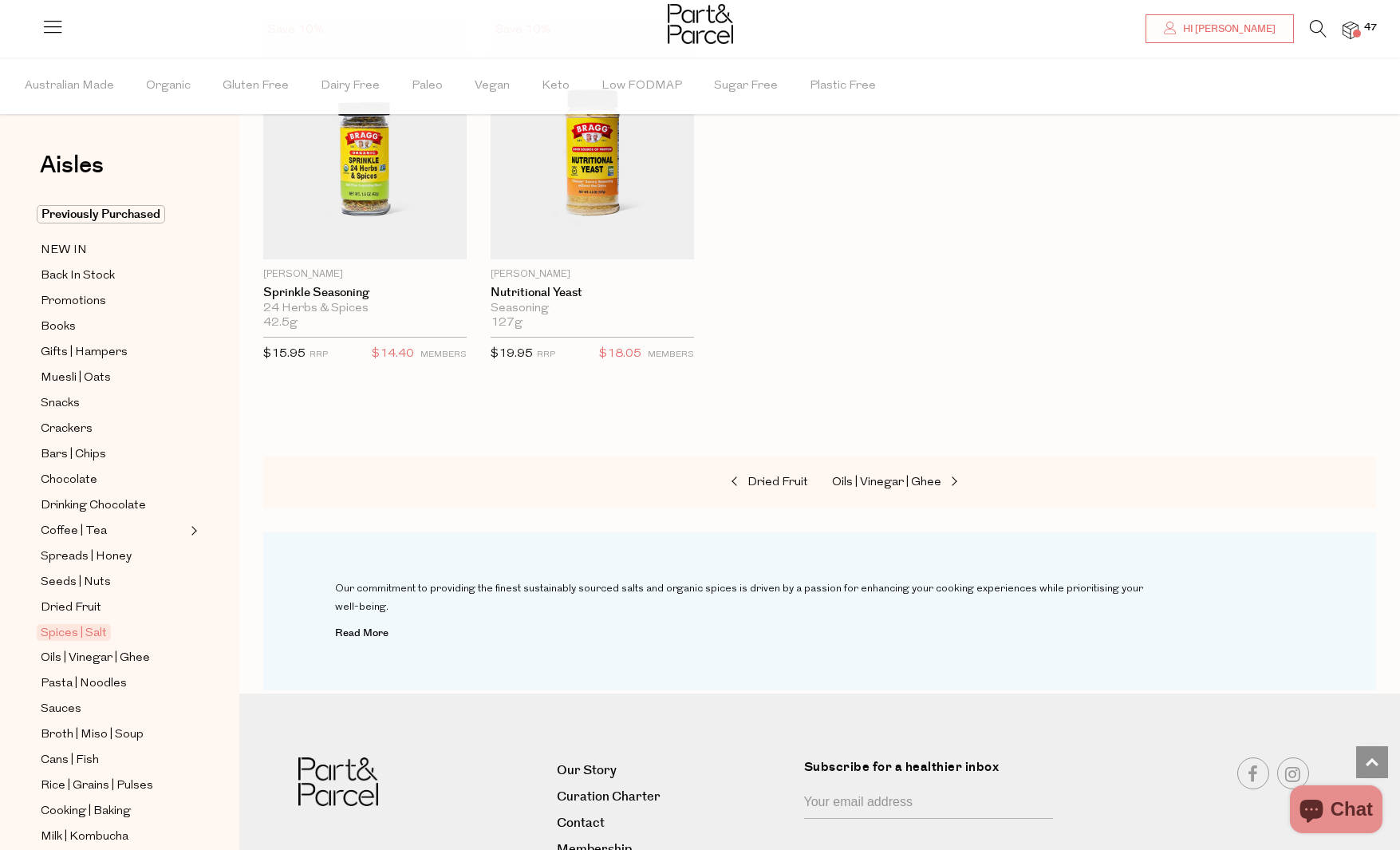
scroll to position [4350, 0]
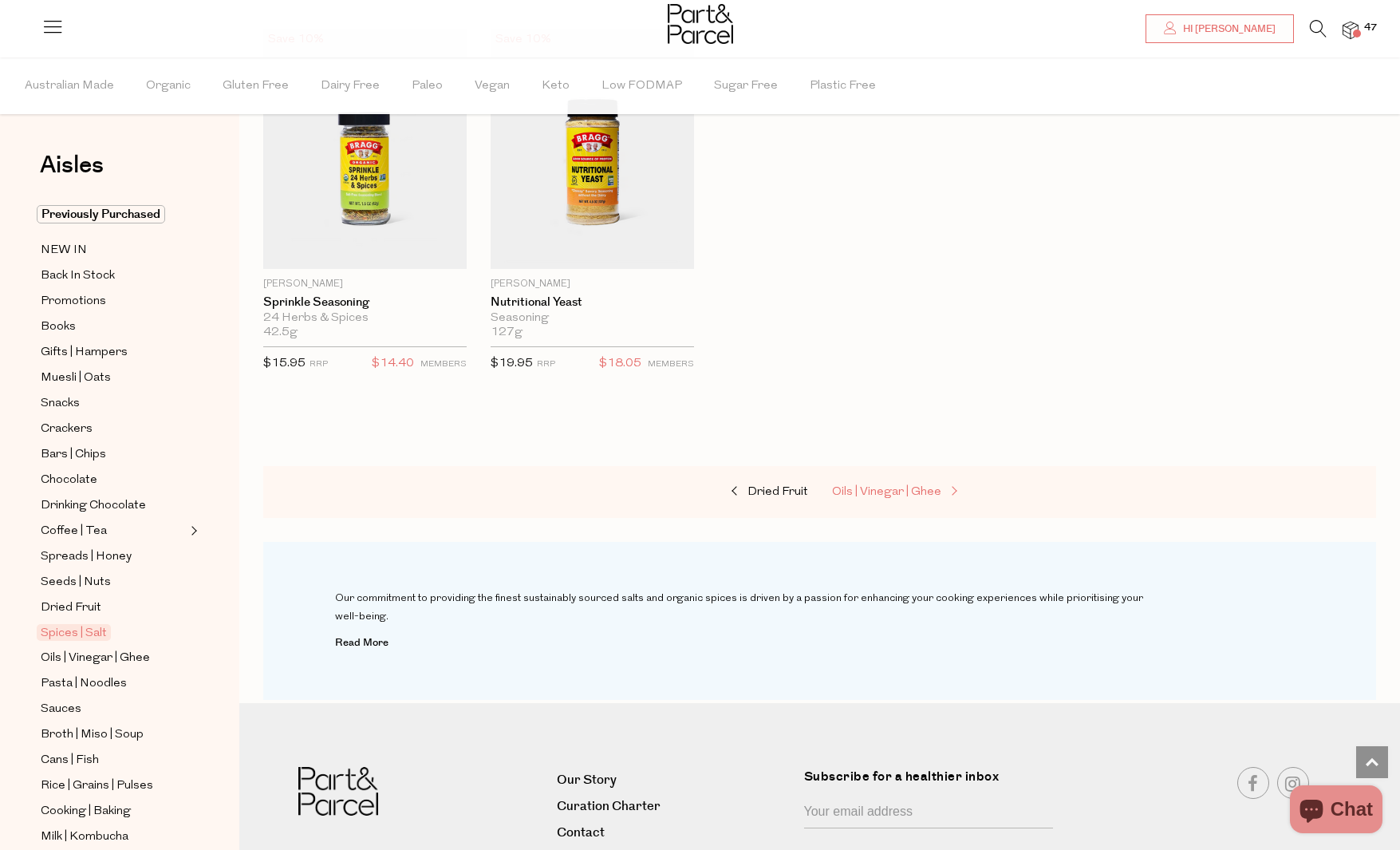
click at [911, 486] on span "Oils | Vinegar | Ghee" at bounding box center [886, 492] width 110 height 12
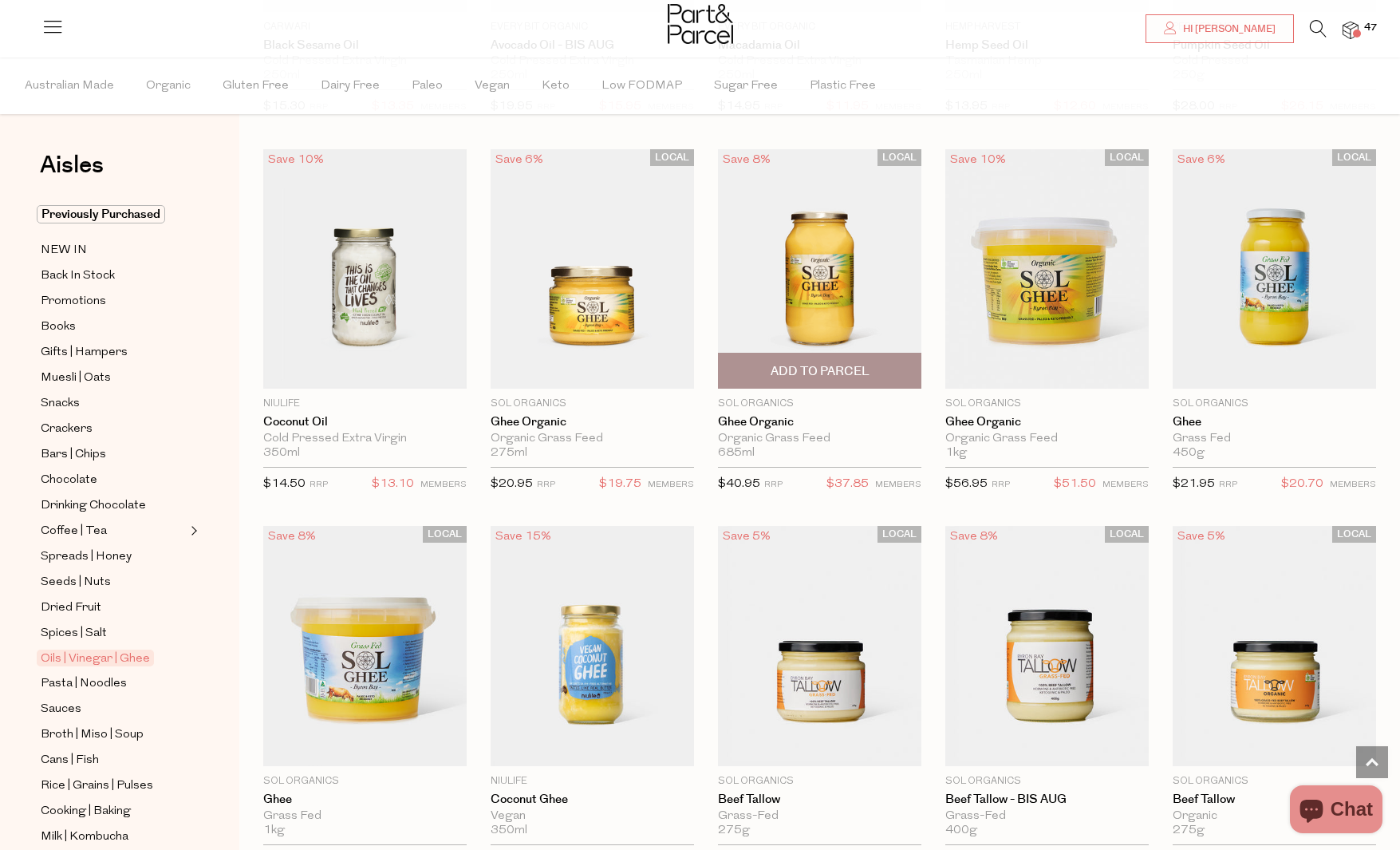
scroll to position [1221, 0]
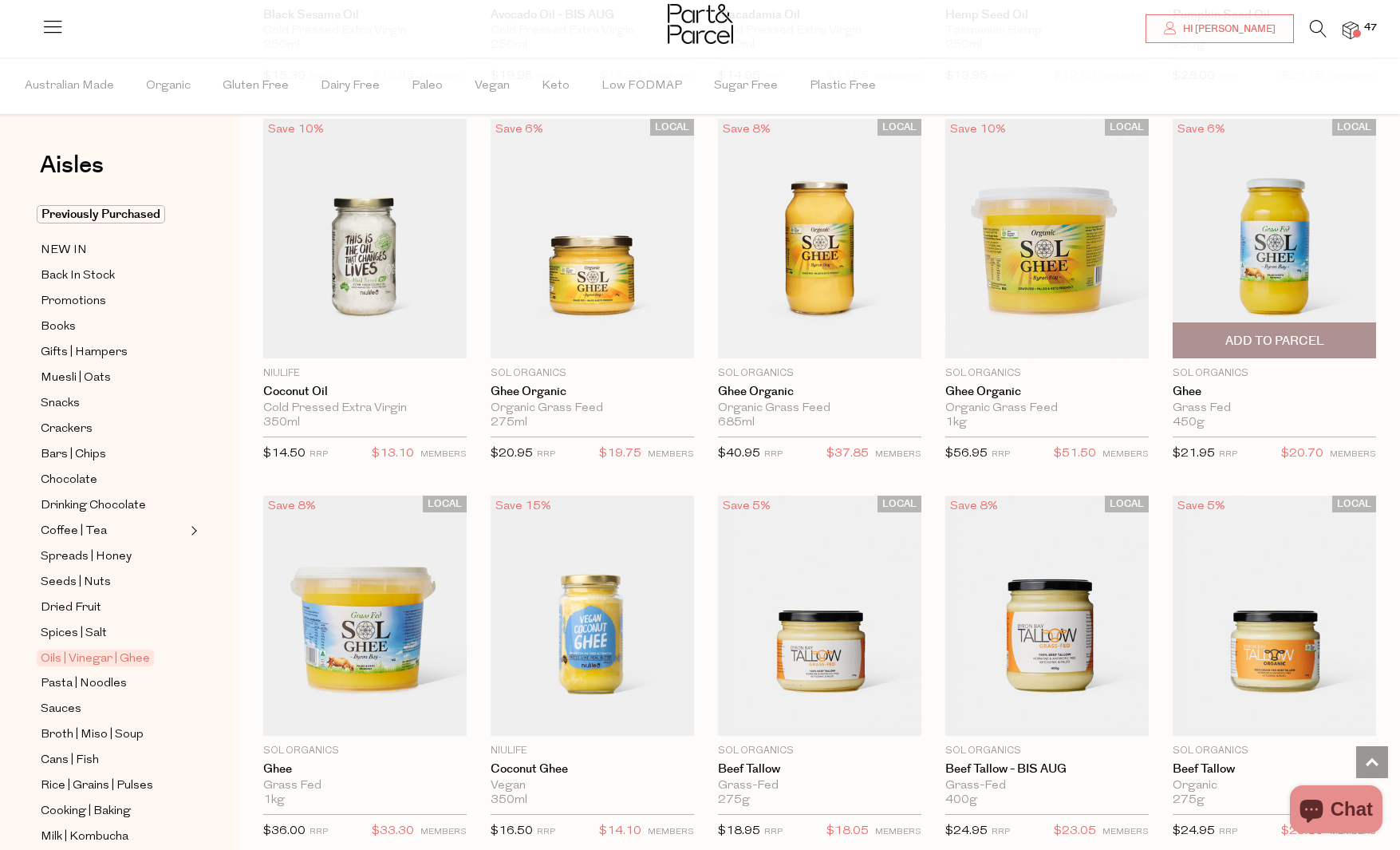
click at [1303, 346] on span "Add To Parcel" at bounding box center [1274, 341] width 99 height 17
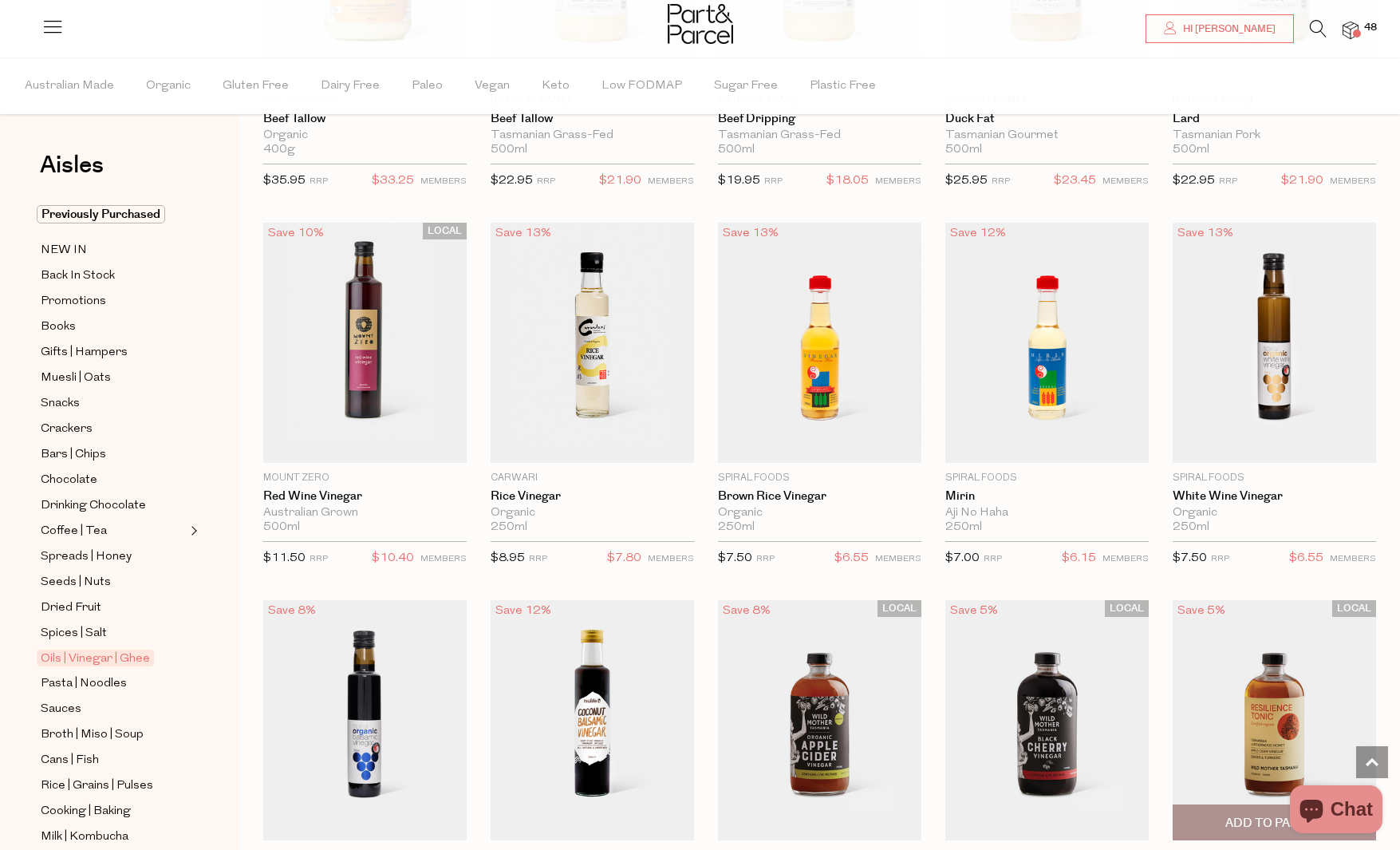
scroll to position [2659, 0]
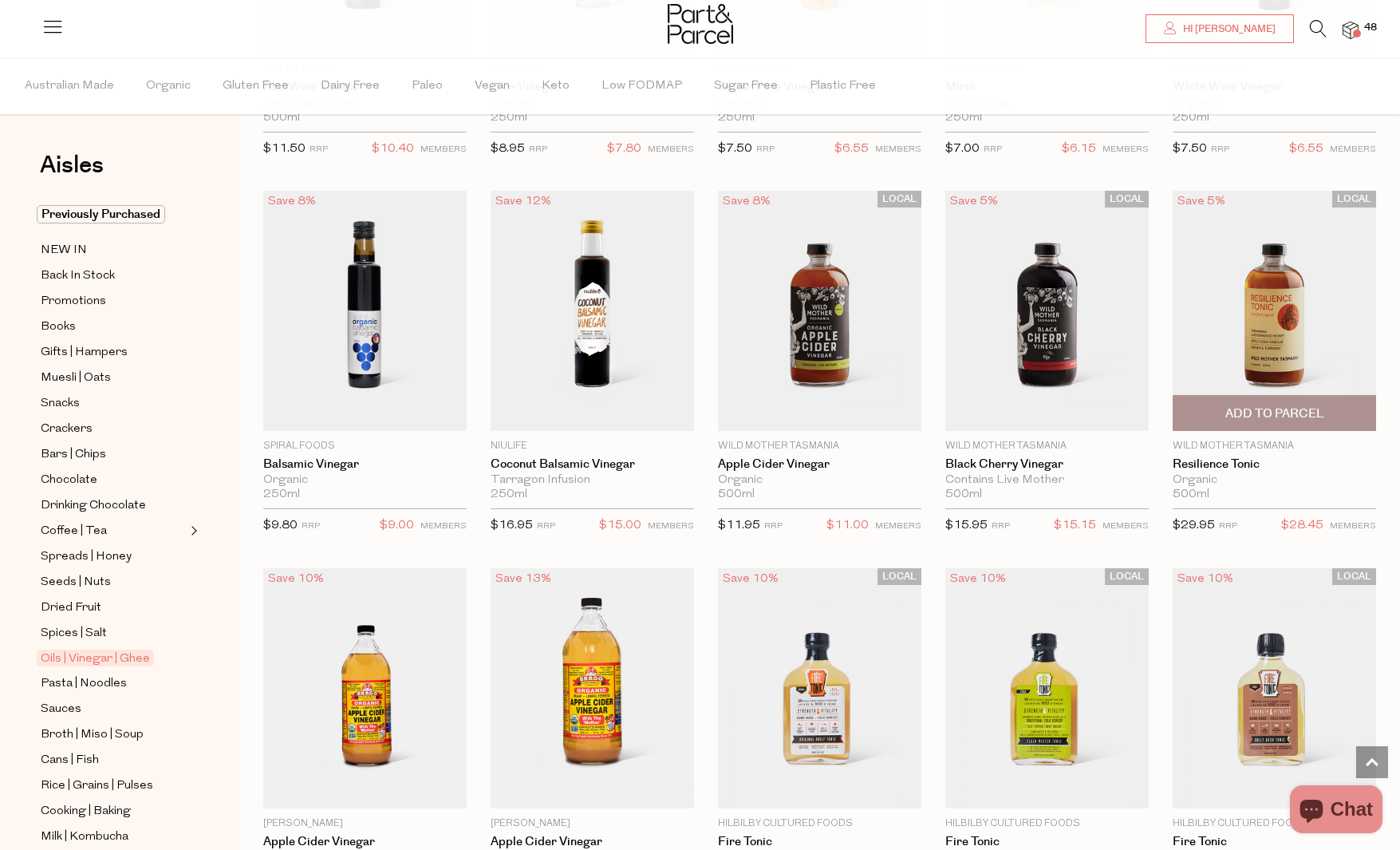
click at [1315, 354] on img at bounding box center [1273, 310] width 203 height 241
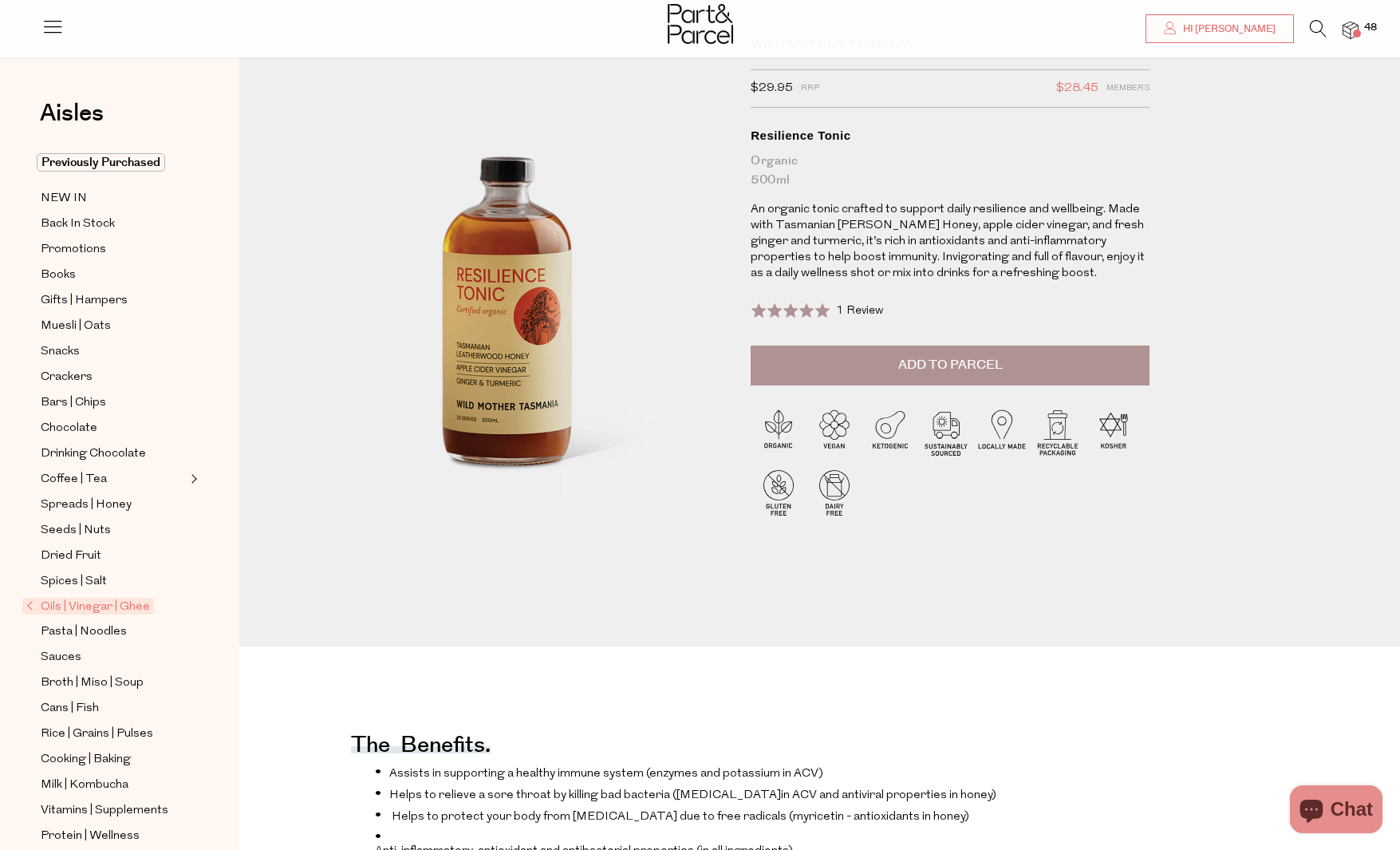
scroll to position [5, 0]
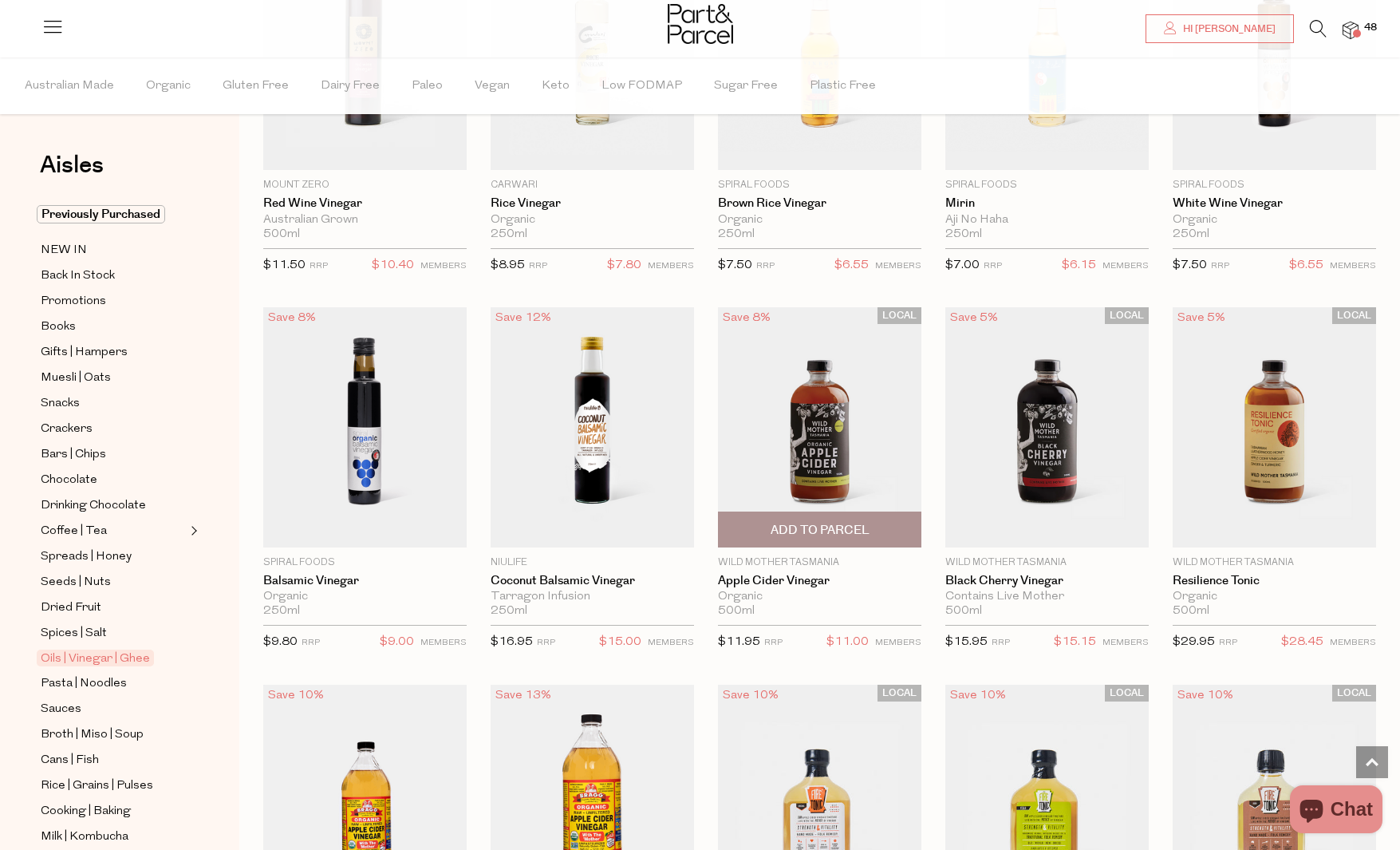
scroll to position [2966, 0]
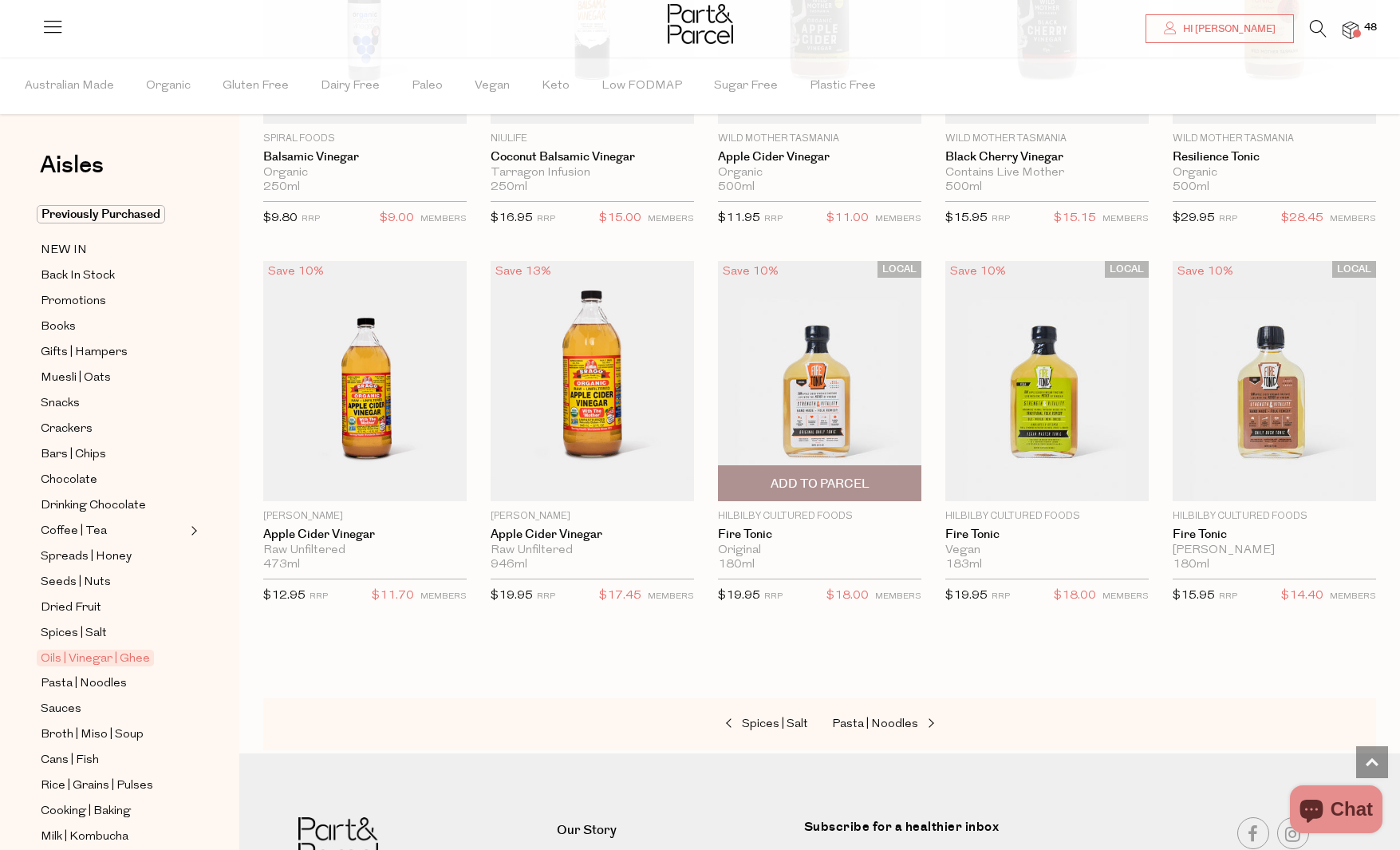
click at [819, 346] on img at bounding box center [819, 381] width 203 height 241
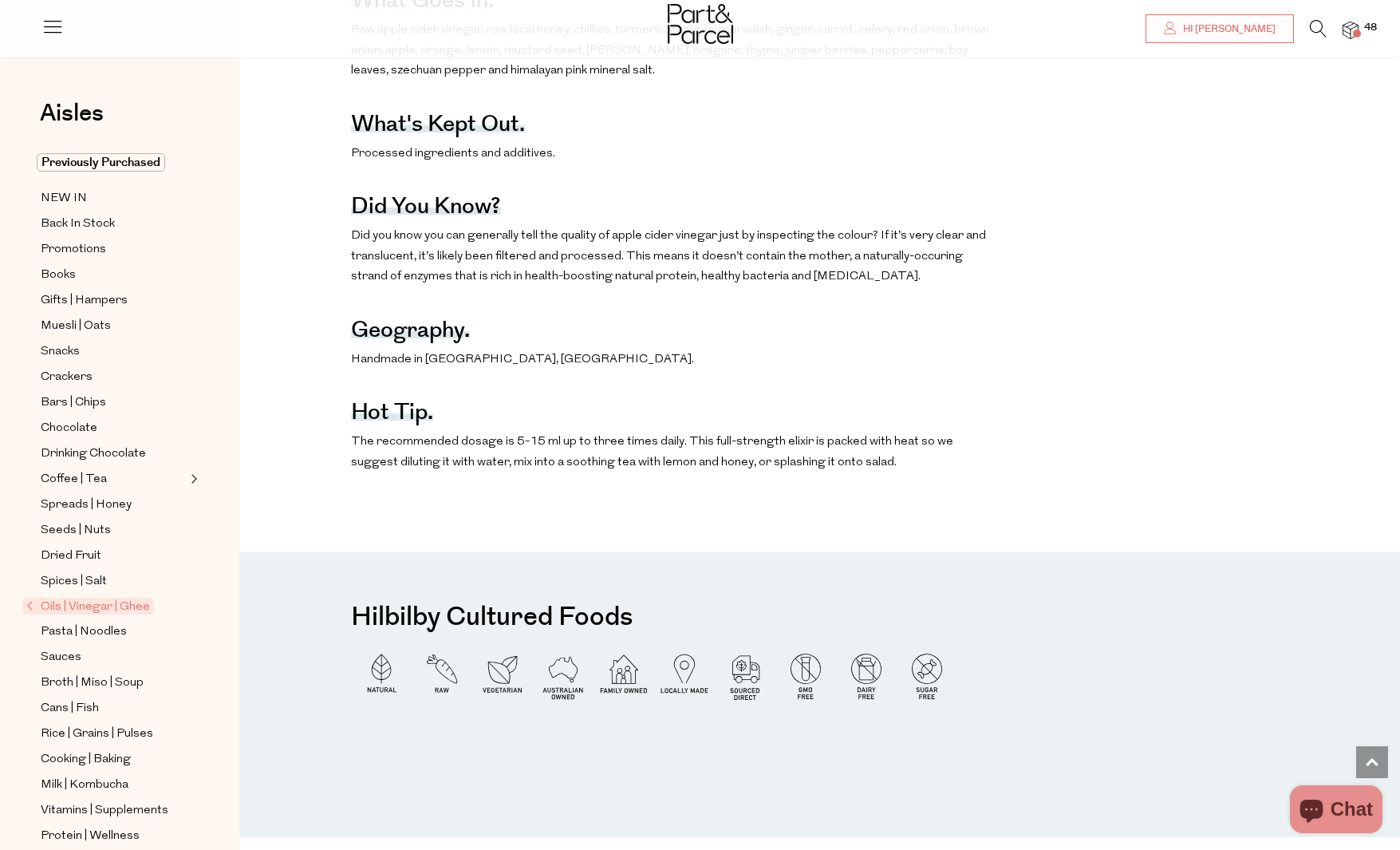
scroll to position [971, 0]
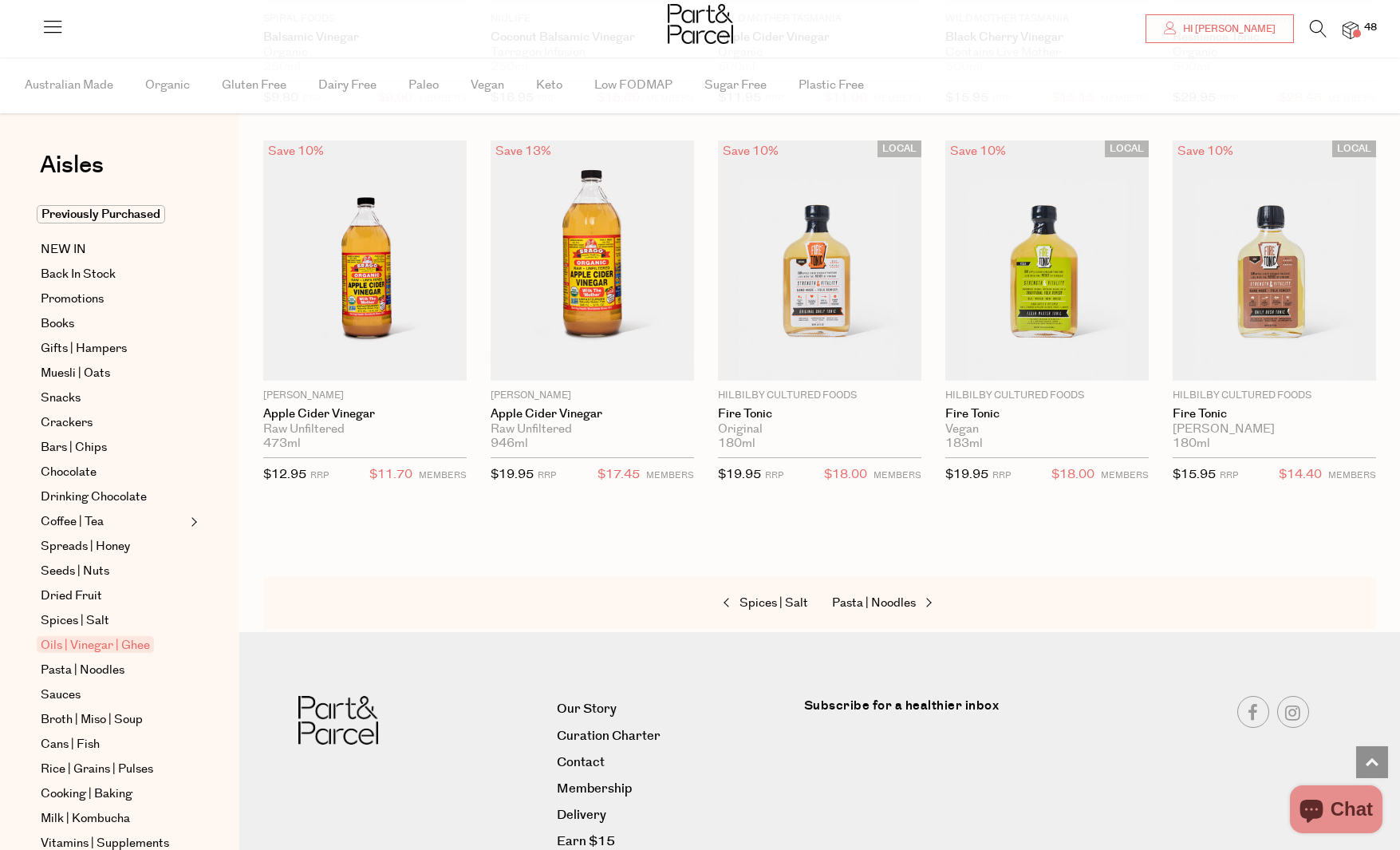
click at [898, 596] on div "Spices | Salt Pasta | Noodles" at bounding box center [820, 604] width 1113 height 53
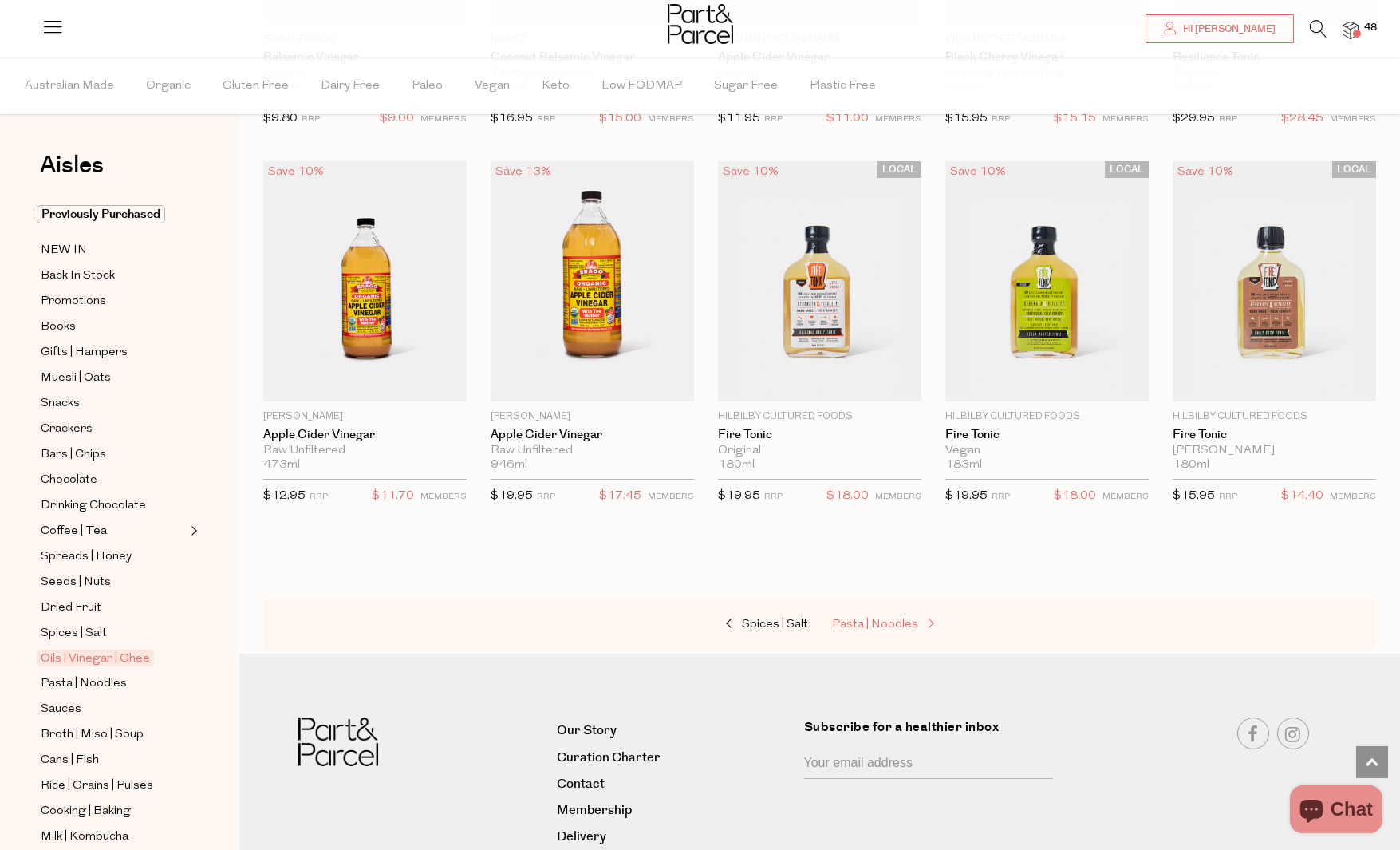
click at [903, 628] on span "Pasta | Noodles" at bounding box center [874, 625] width 86 height 12
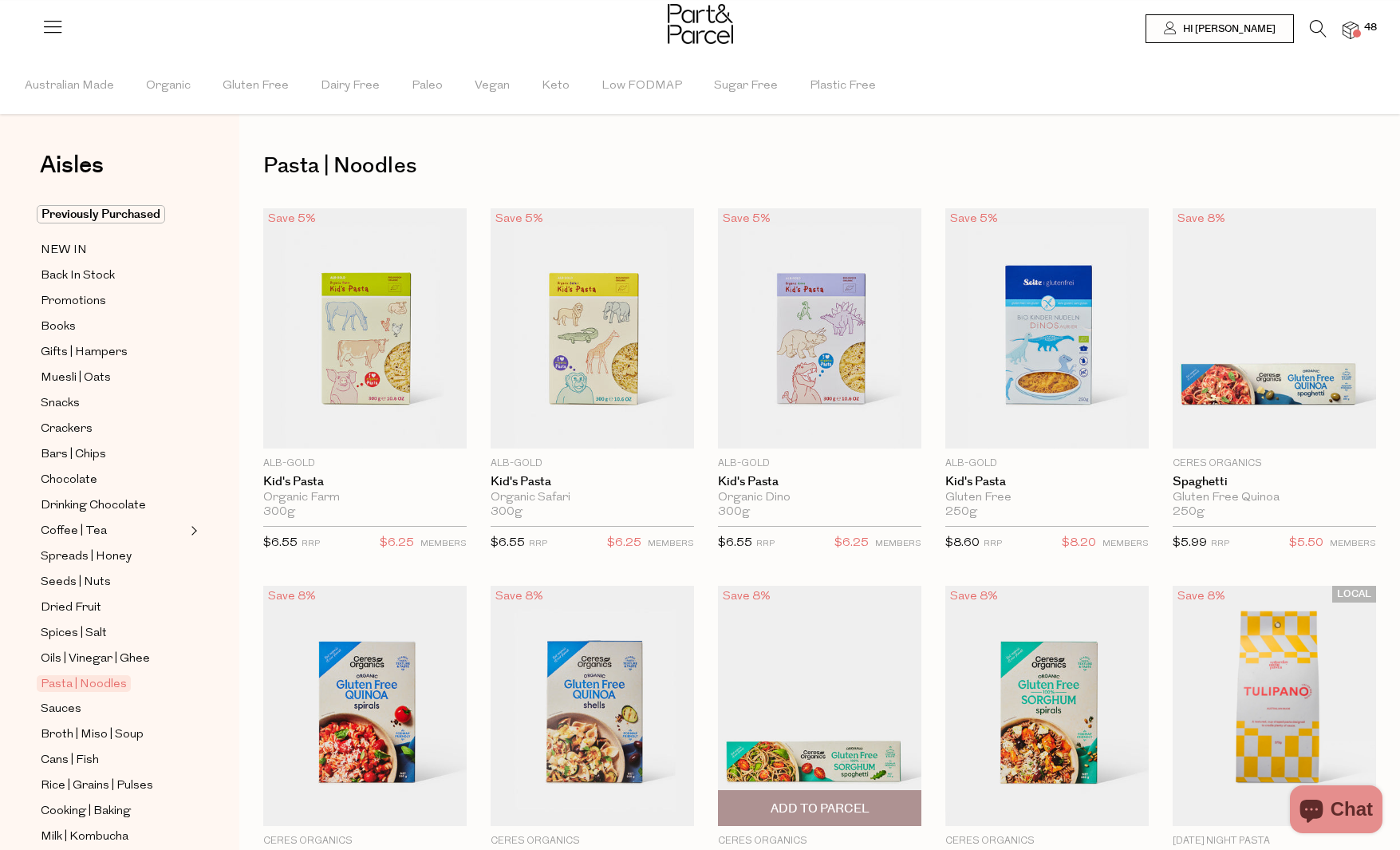
type input "2"
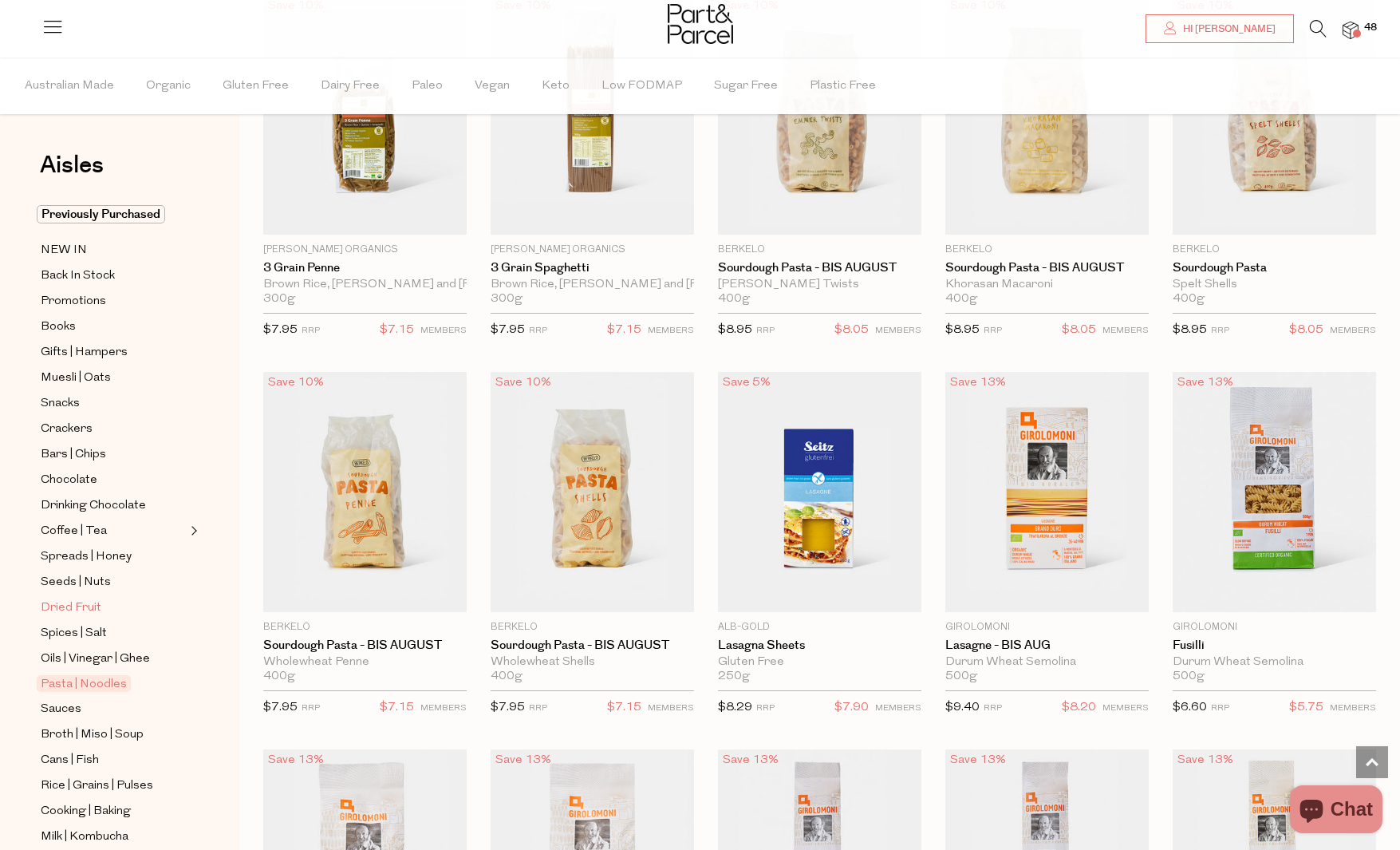
scroll to position [270, 0]
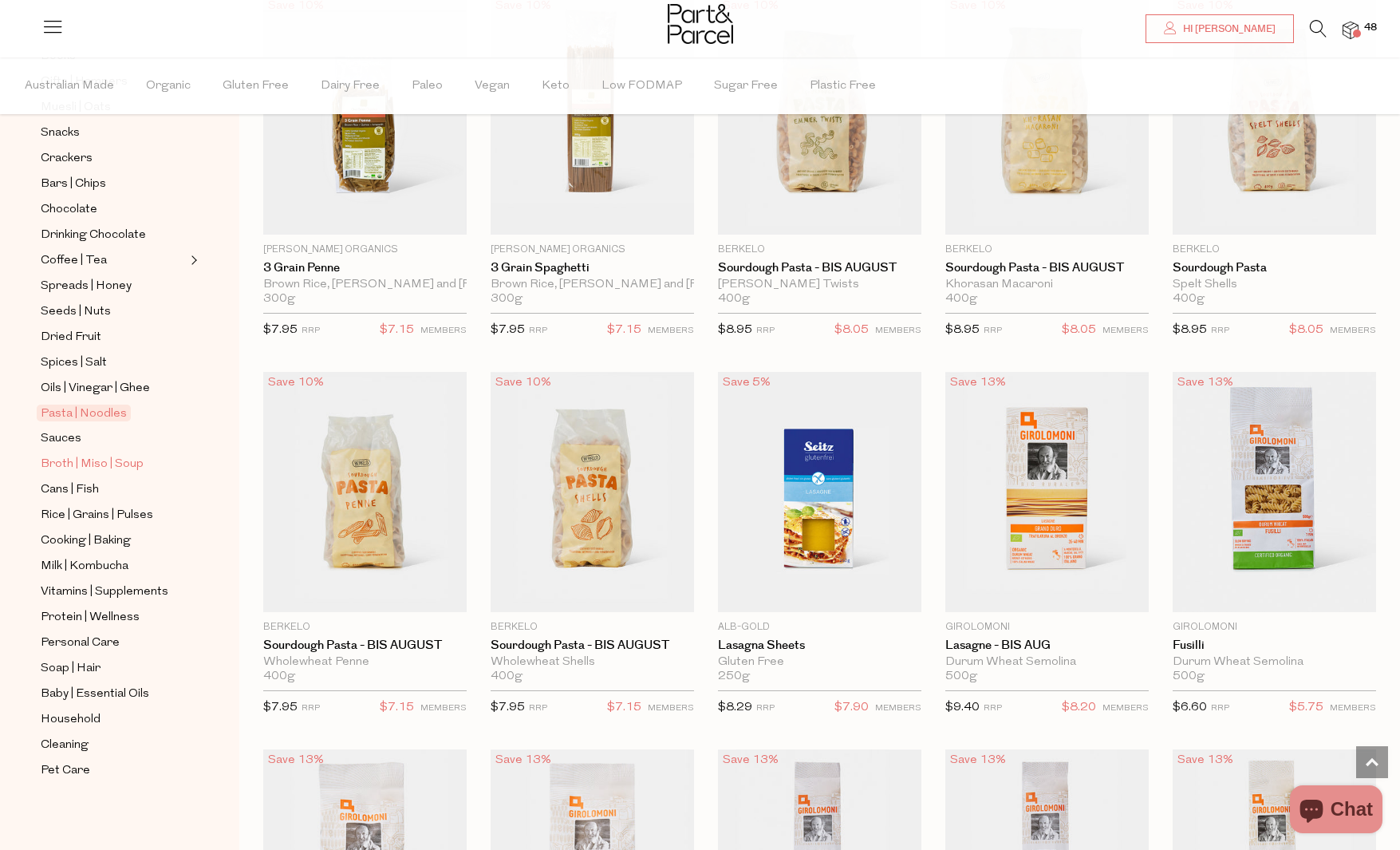
click at [75, 458] on span "Broth | Miso | Soup" at bounding box center [92, 464] width 103 height 20
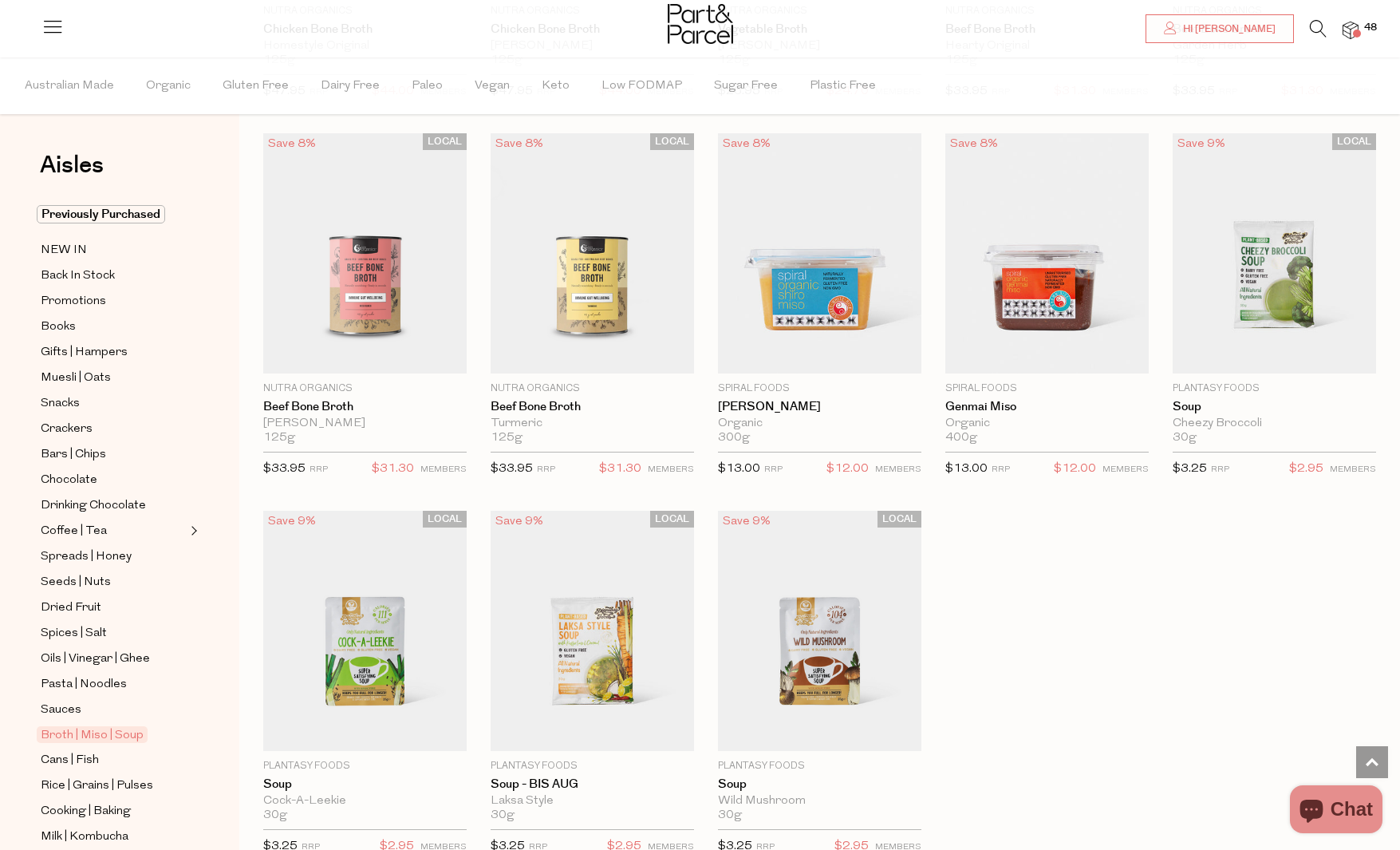
scroll to position [1964, 0]
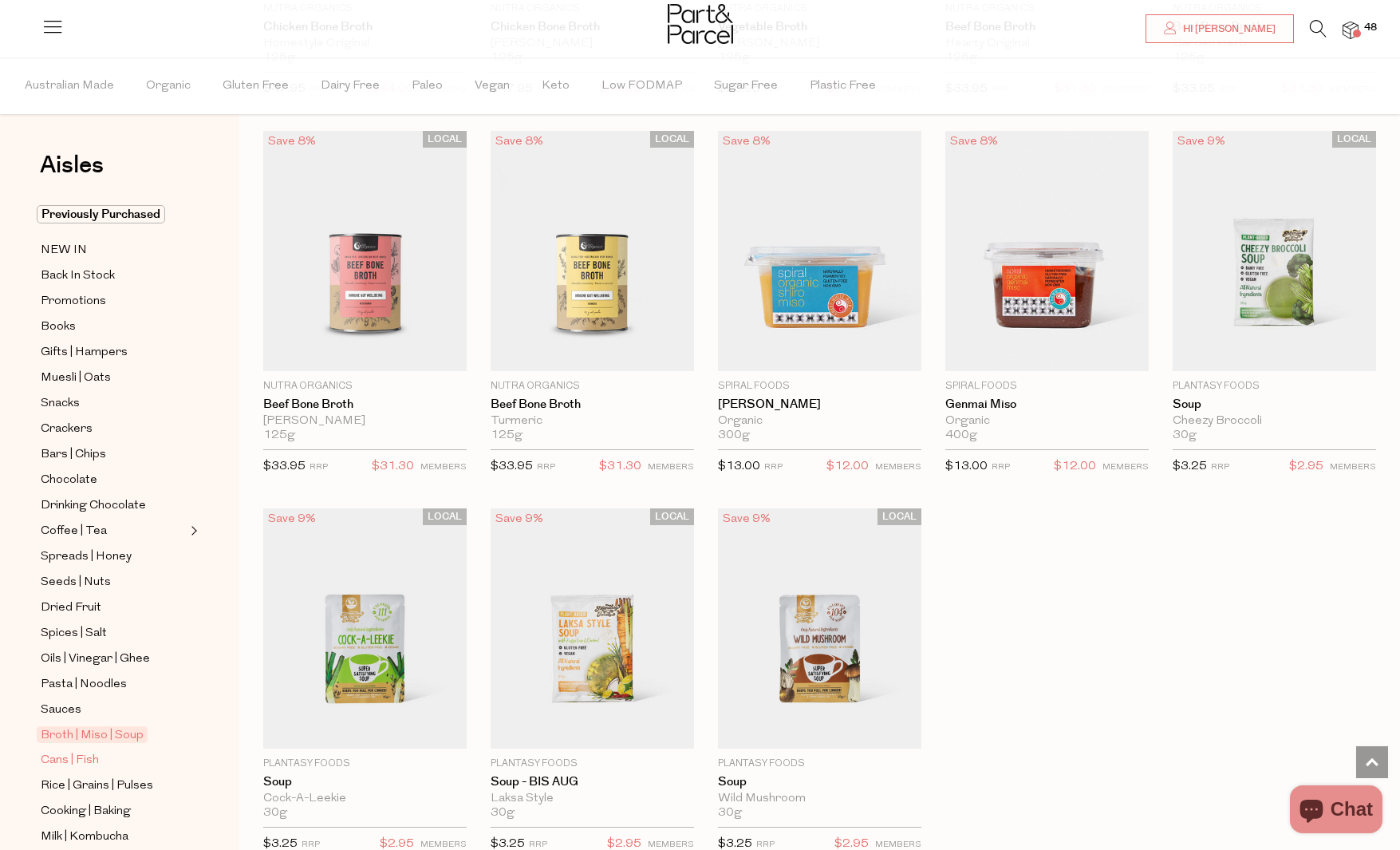
click at [85, 761] on span "Cans | Fish" at bounding box center [70, 760] width 59 height 20
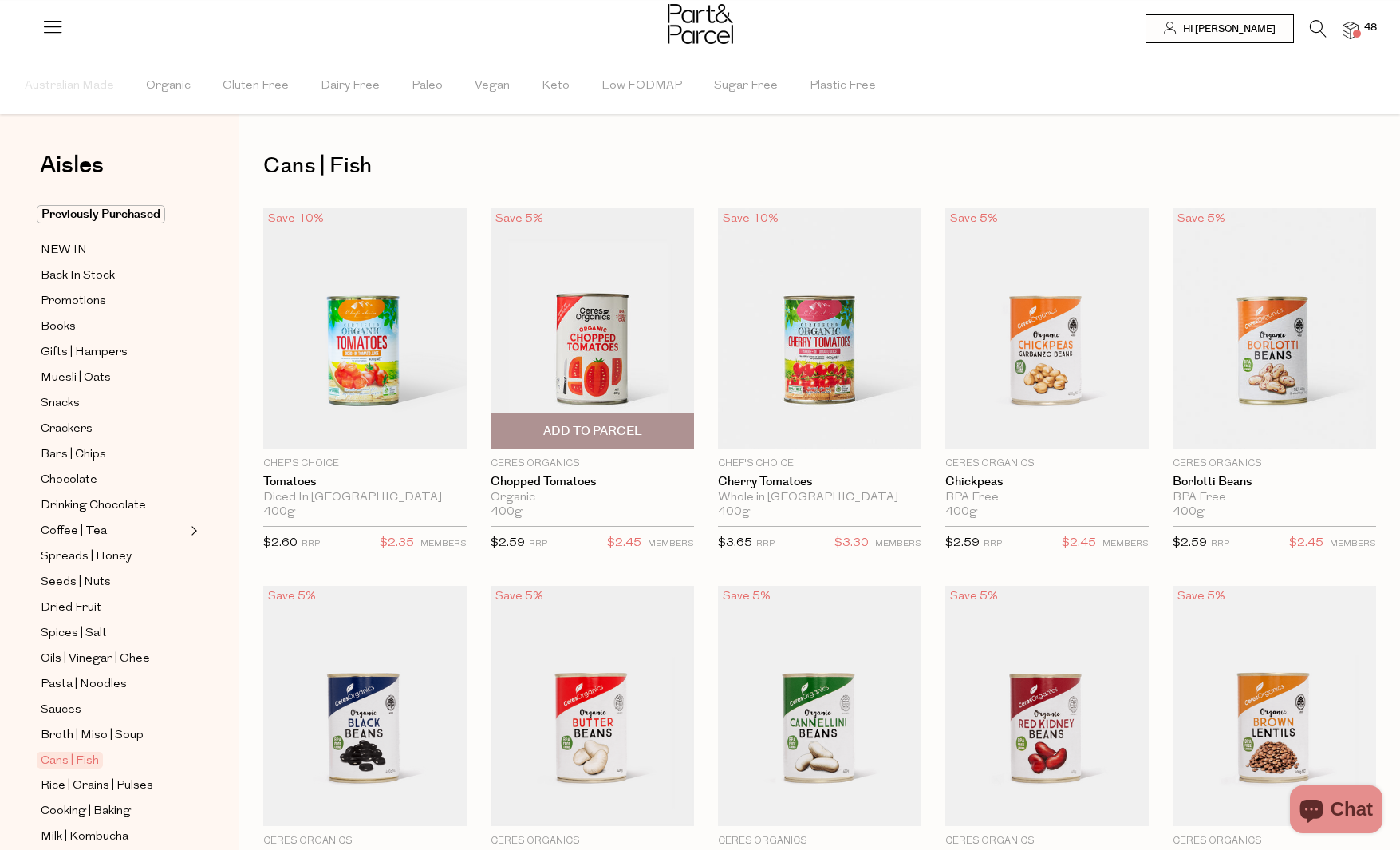
click at [639, 428] on span "Add To Parcel" at bounding box center [592, 432] width 99 height 17
click at [669, 427] on button "button" at bounding box center [671, 429] width 46 height 35
type input "2"
click at [668, 428] on button "button" at bounding box center [671, 429] width 46 height 35
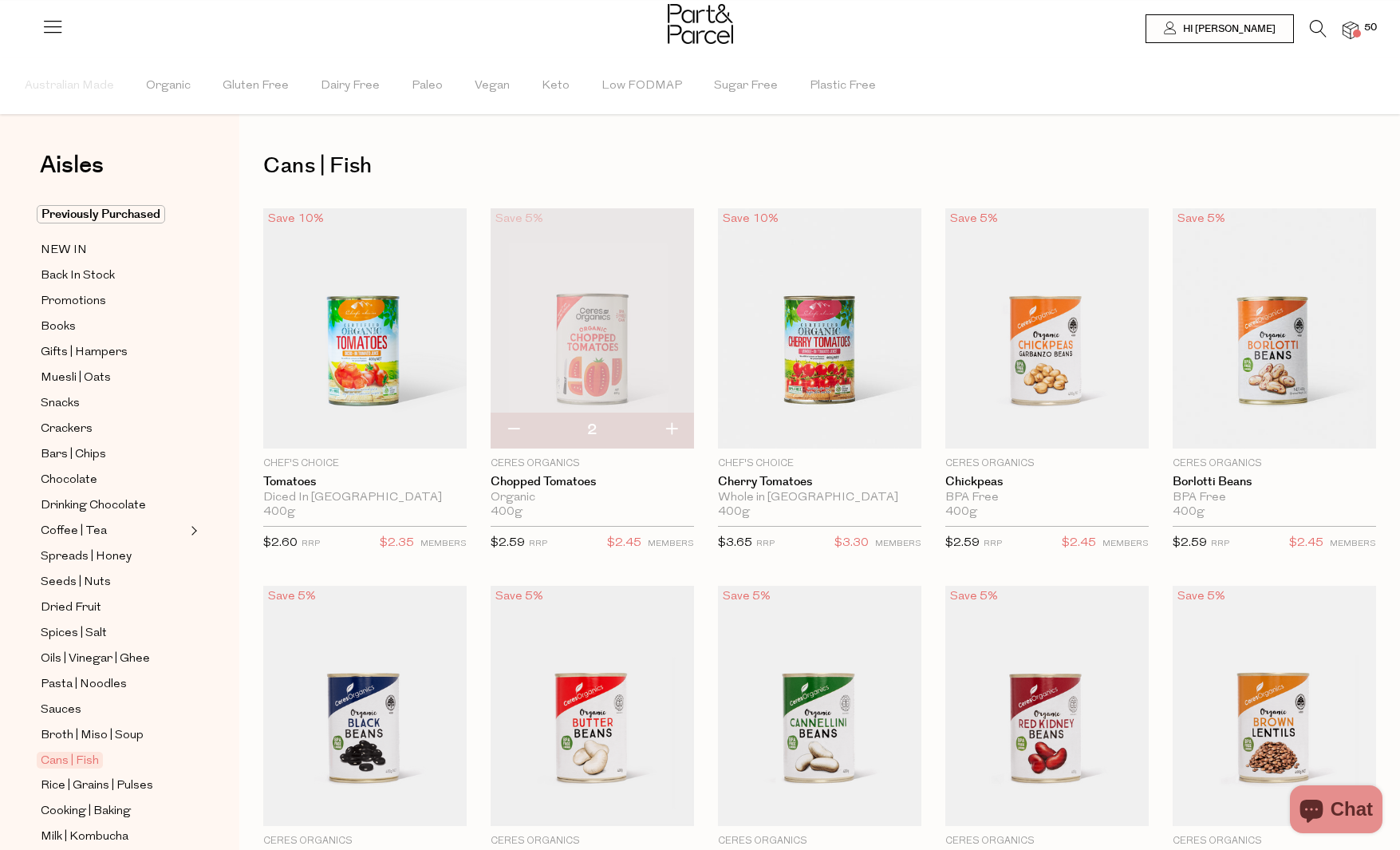
type input "3"
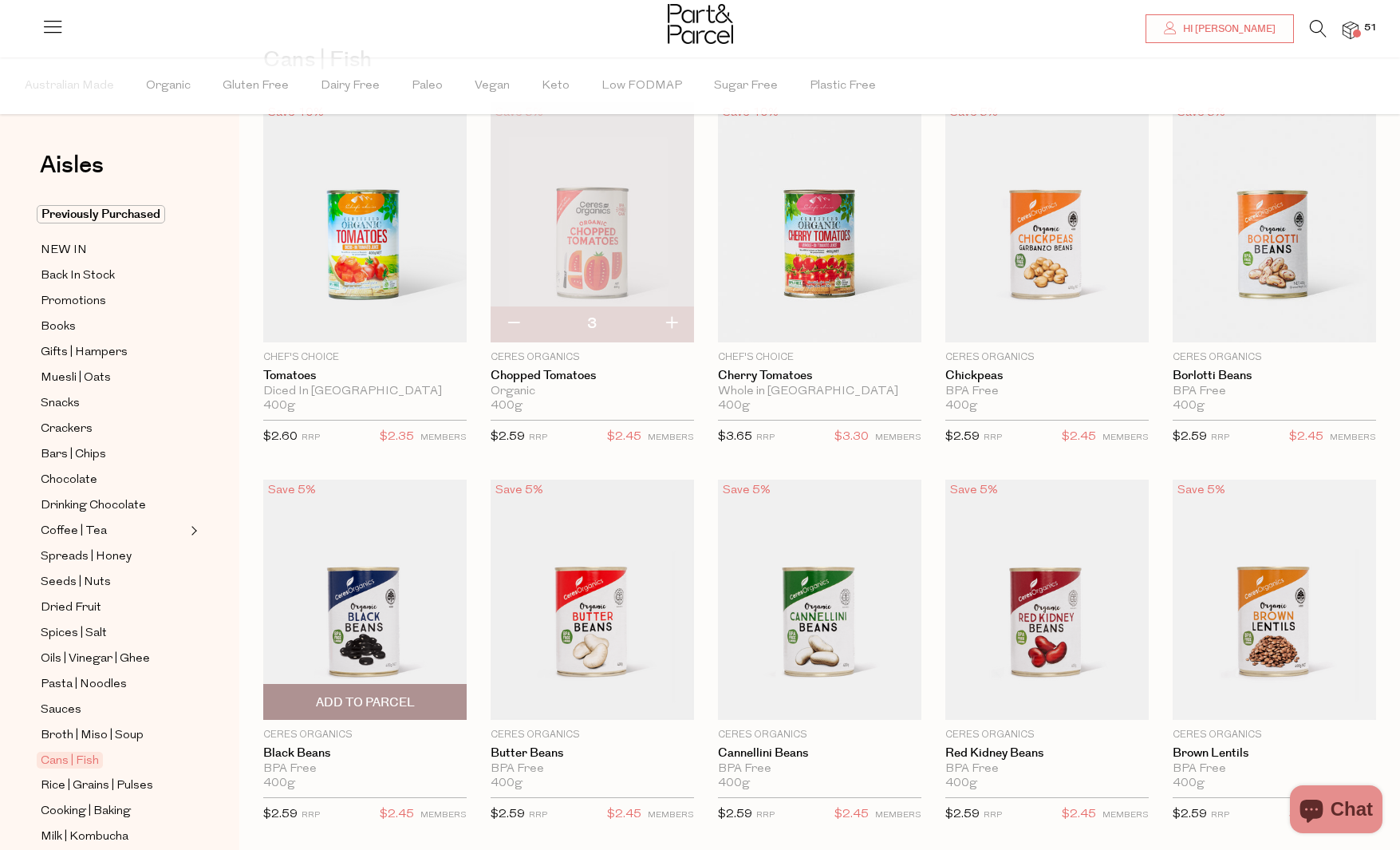
scroll to position [113, 0]
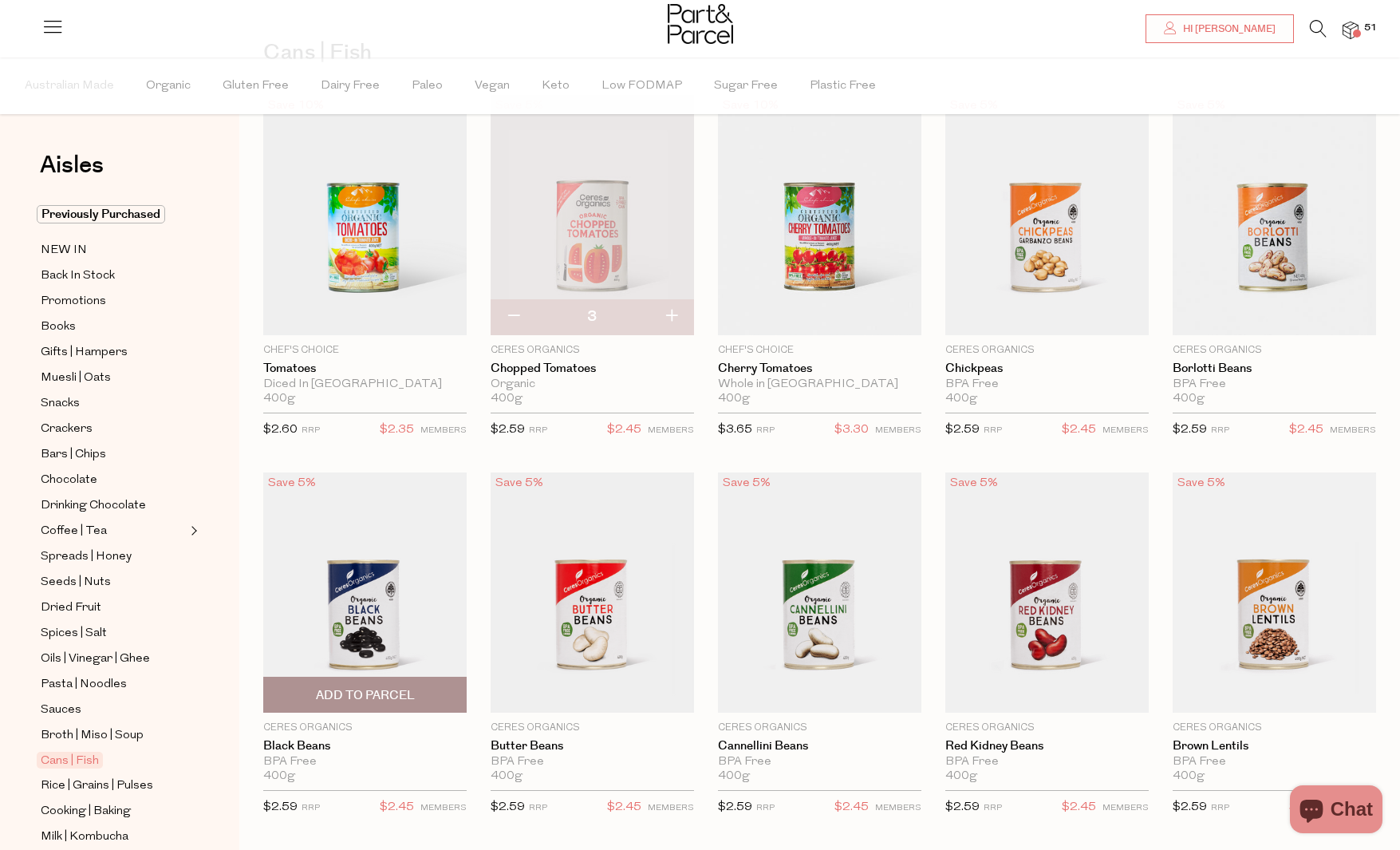
click at [406, 693] on span "Add To Parcel" at bounding box center [365, 695] width 99 height 17
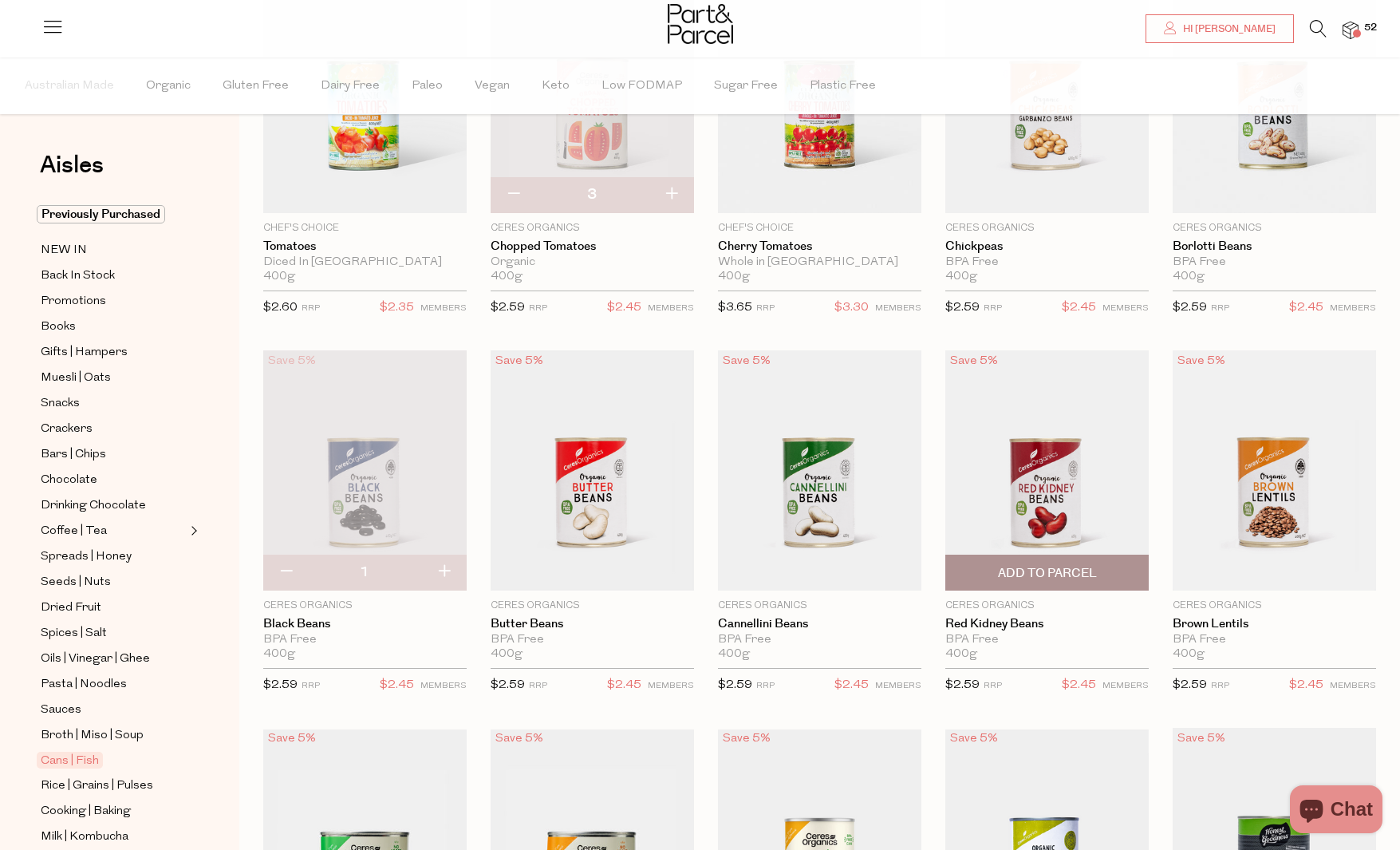
scroll to position [237, 0]
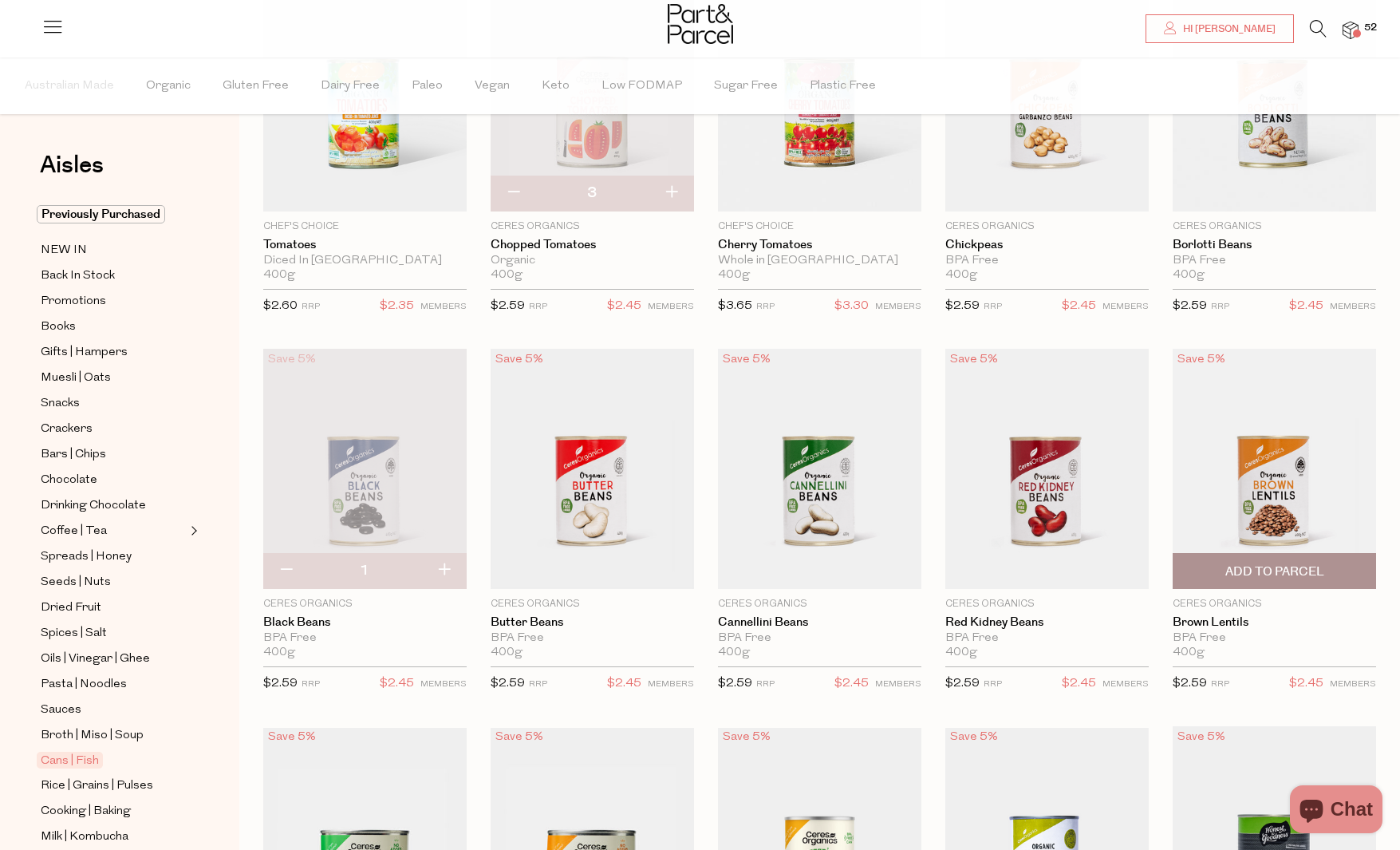
click at [1342, 573] on span "Add To Parcel" at bounding box center [1274, 571] width 194 height 34
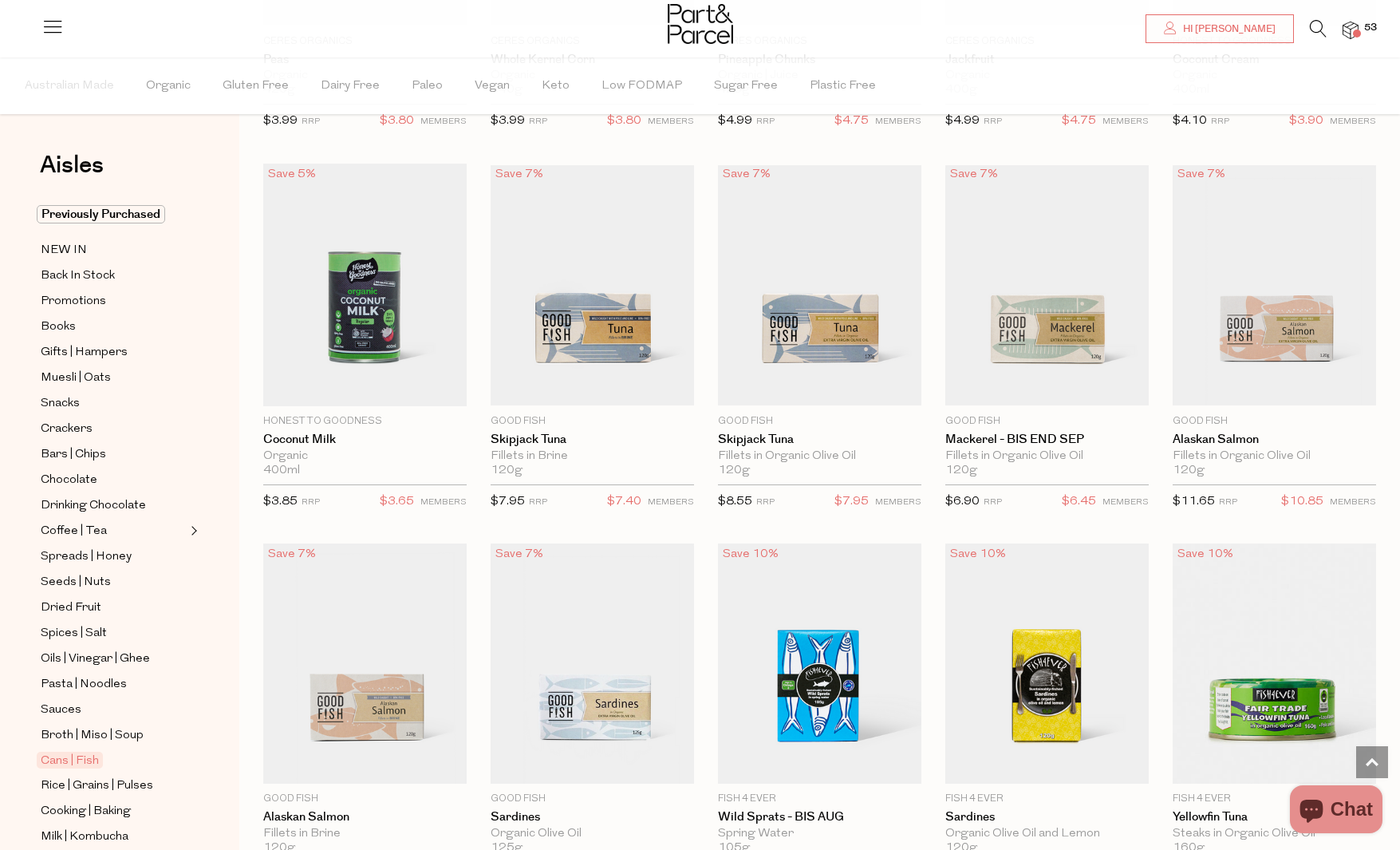
scroll to position [1272, 0]
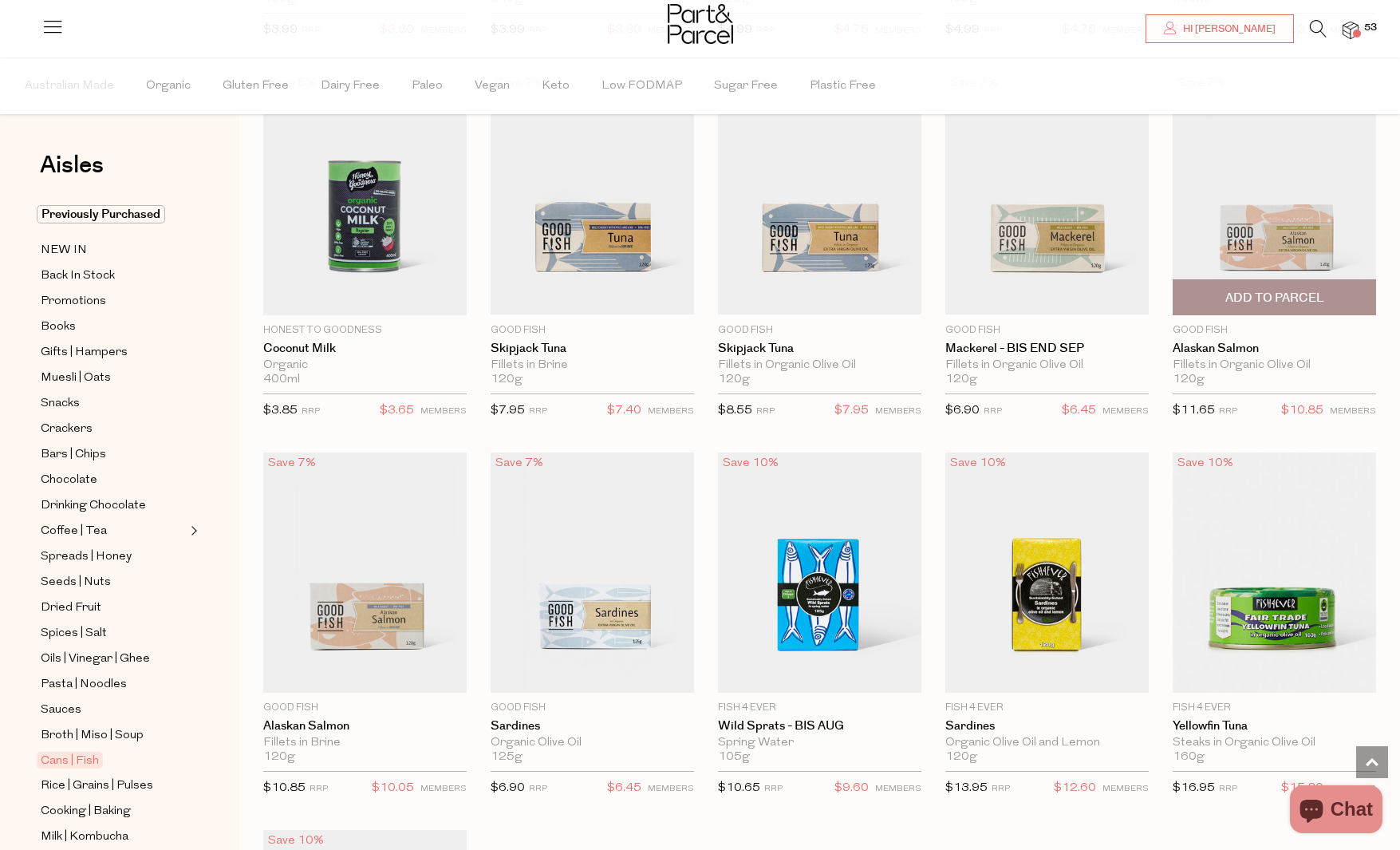
click at [1341, 299] on span "Add To Parcel" at bounding box center [1274, 298] width 194 height 34
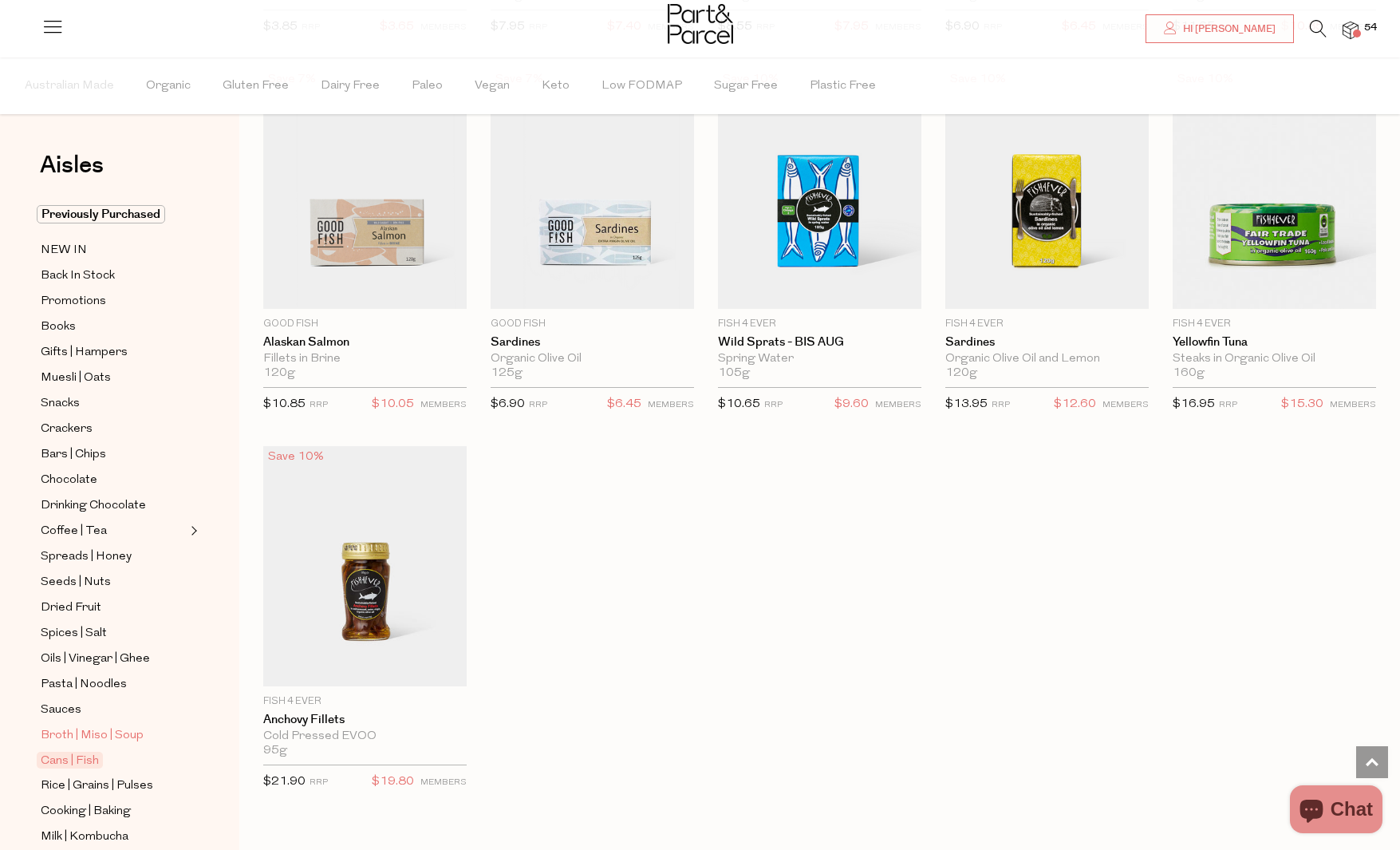
scroll to position [270, 0]
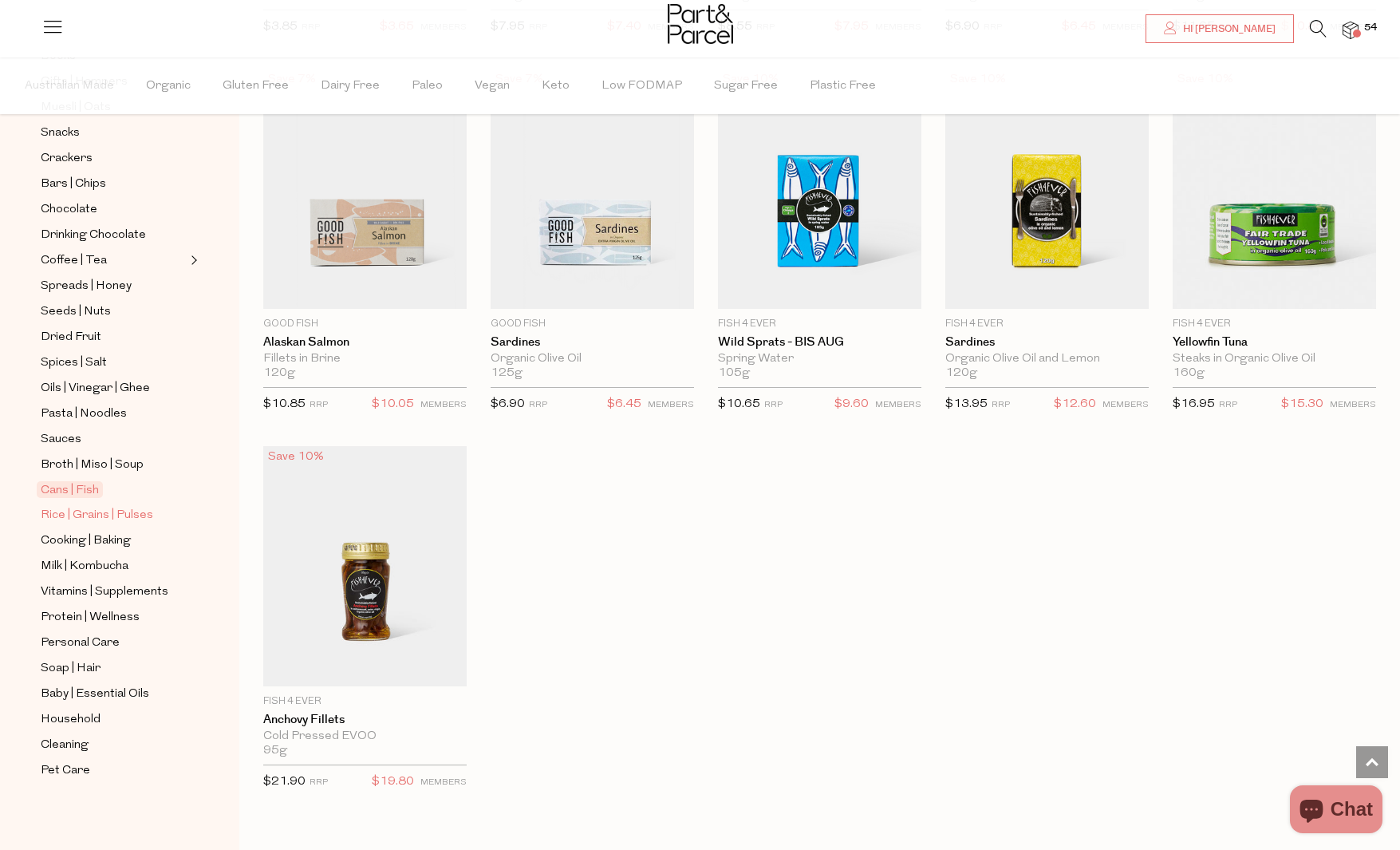
click at [126, 515] on span "Rice | Grains | Pulses" at bounding box center [97, 515] width 112 height 20
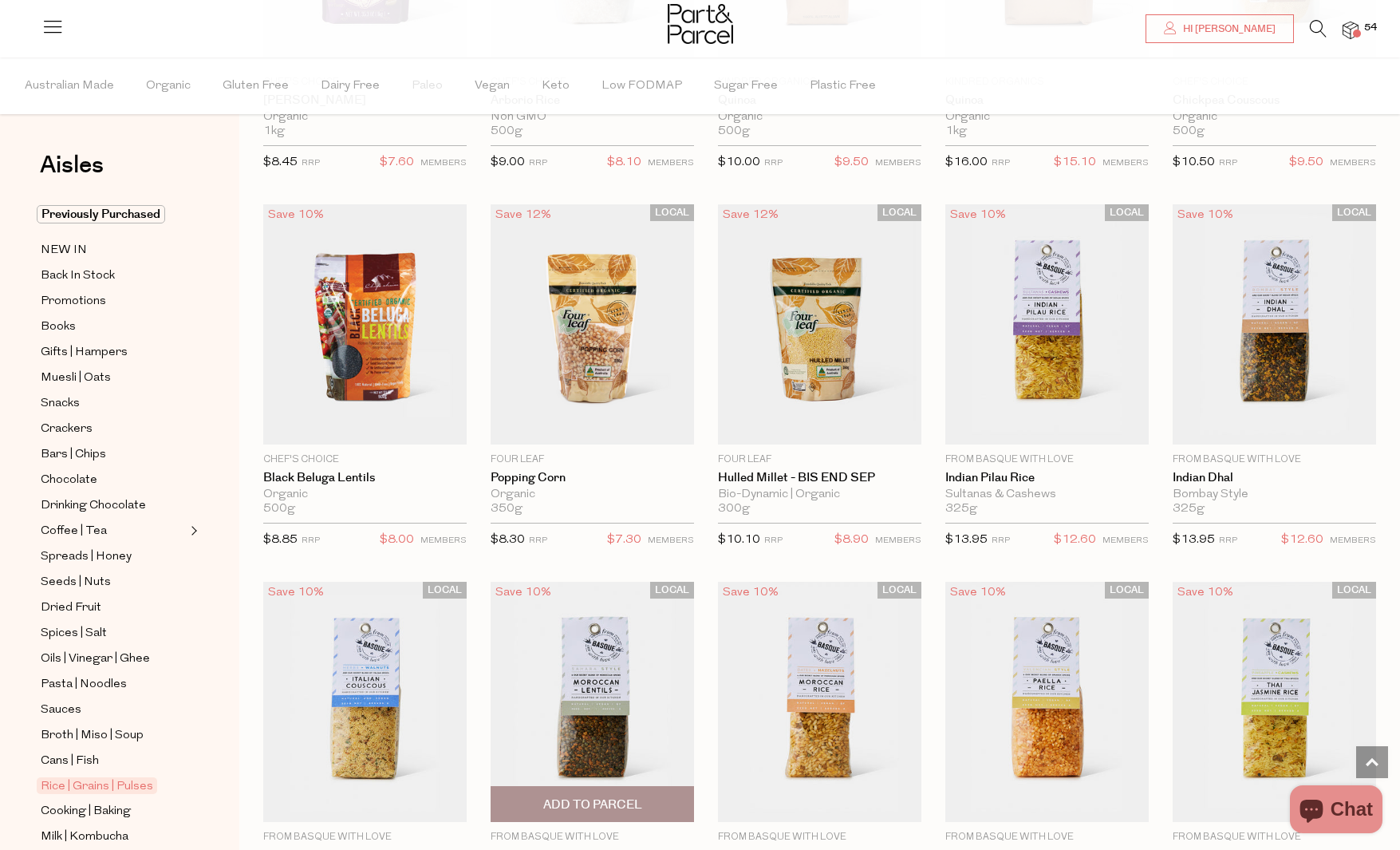
scroll to position [1893, 0]
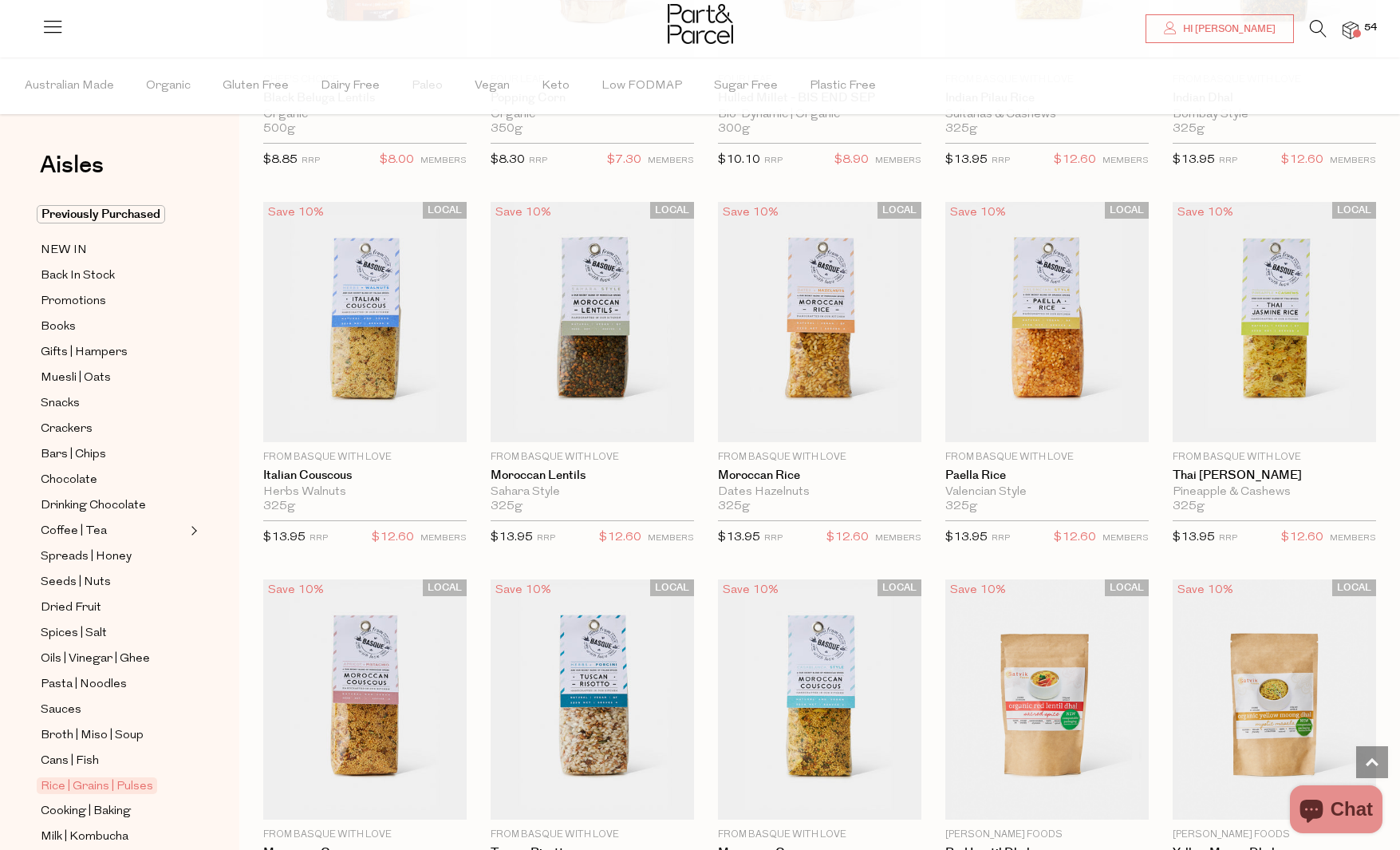
click at [1367, 32] on span "54" at bounding box center [1370, 27] width 20 height 14
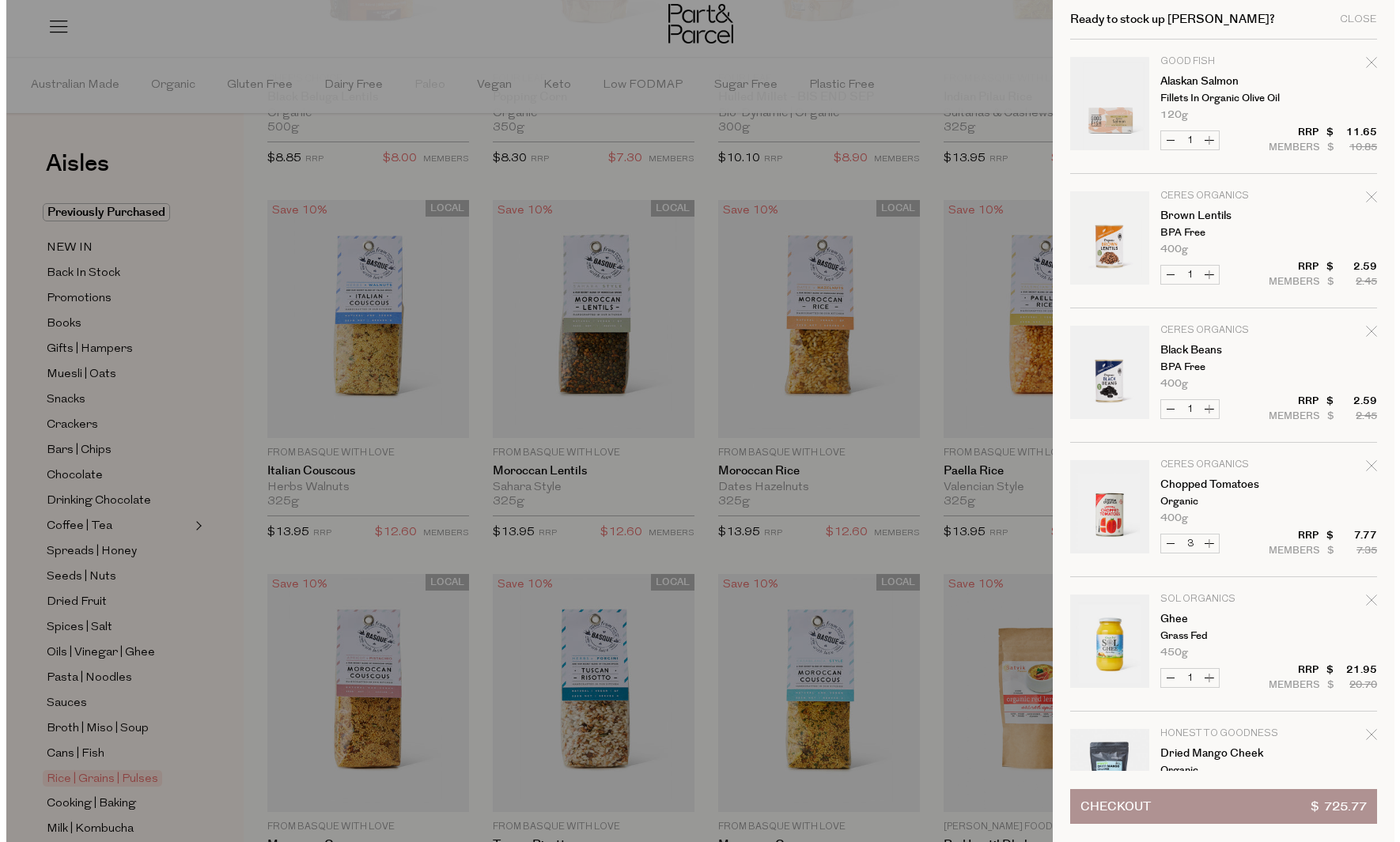
scroll to position [1887, 0]
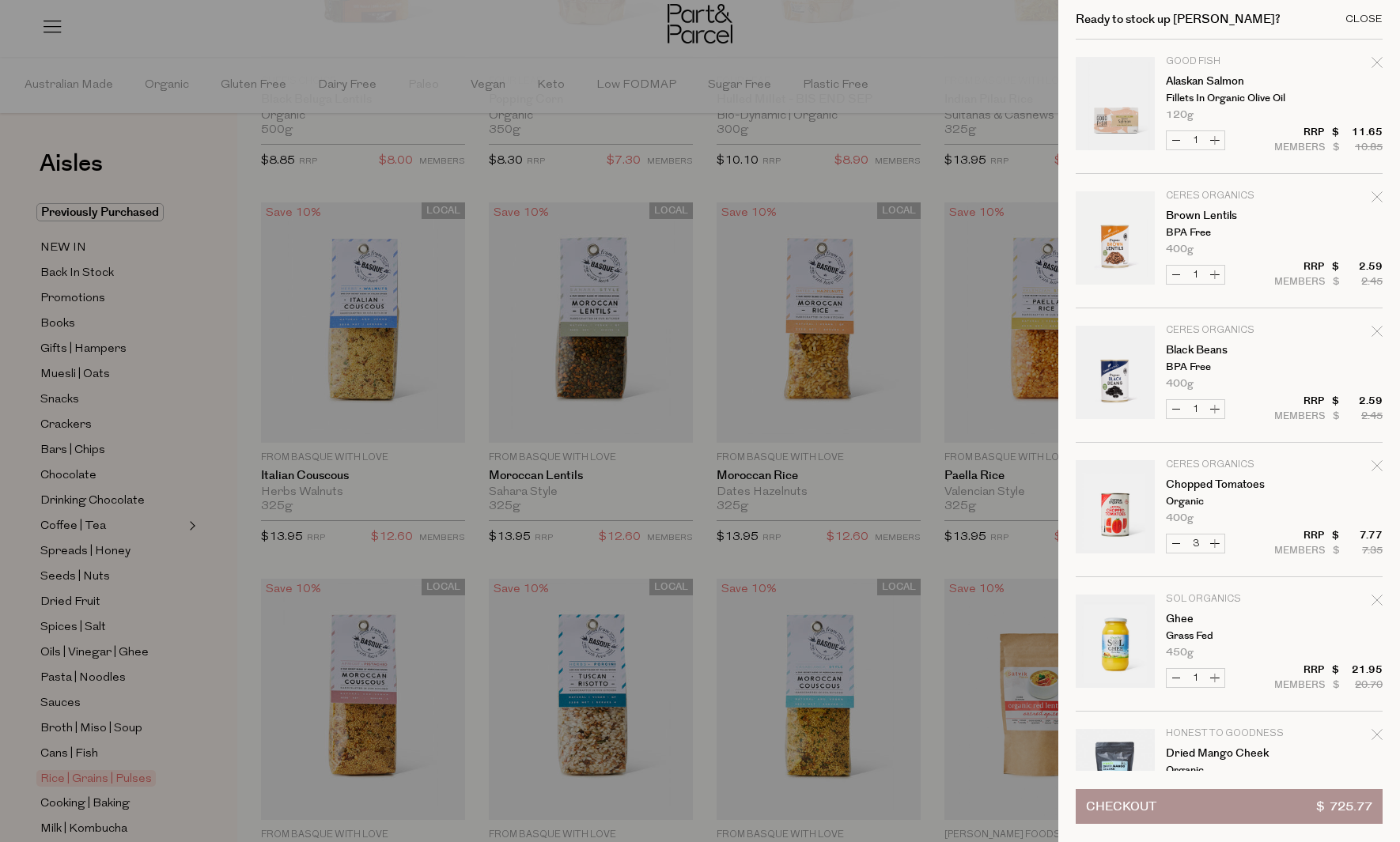
click at [1355, 21] on div "Close" at bounding box center [1364, 19] width 37 height 10
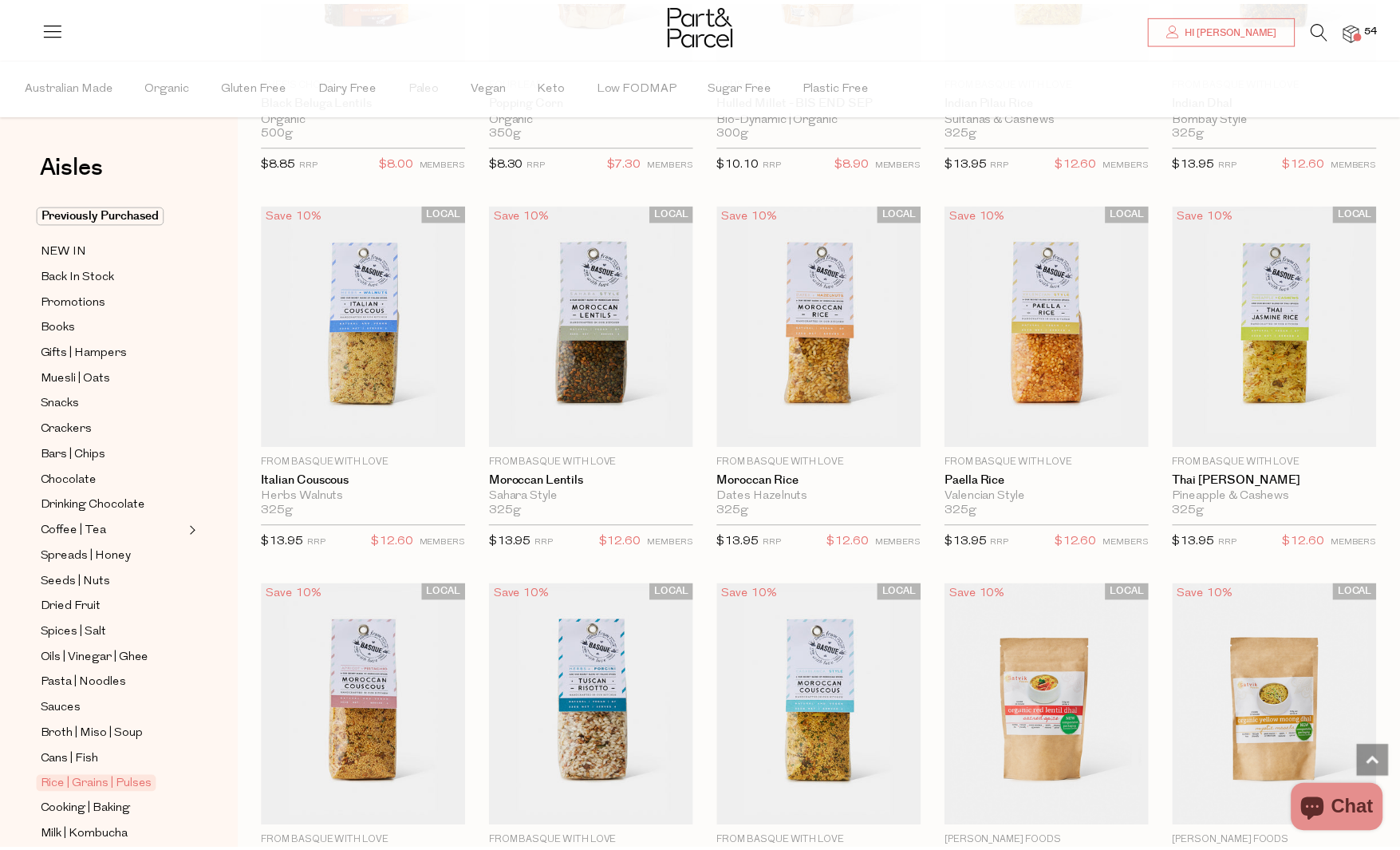
scroll to position [1893, 0]
